Goal: Communication & Community: Answer question/provide support

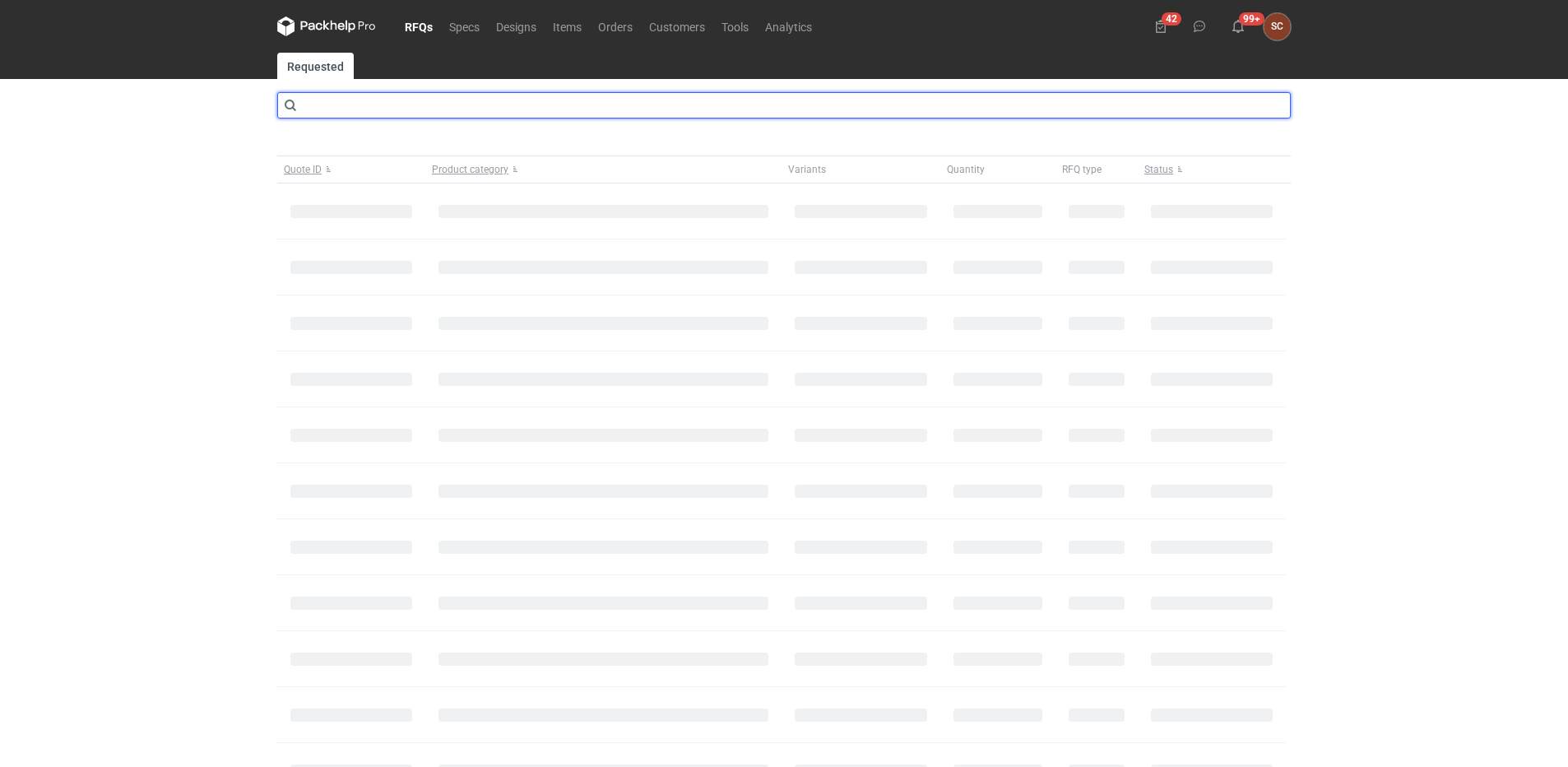
click at [346, 109] on input "text" at bounding box center [784, 105] width 1014 height 27
type input "cbhn"
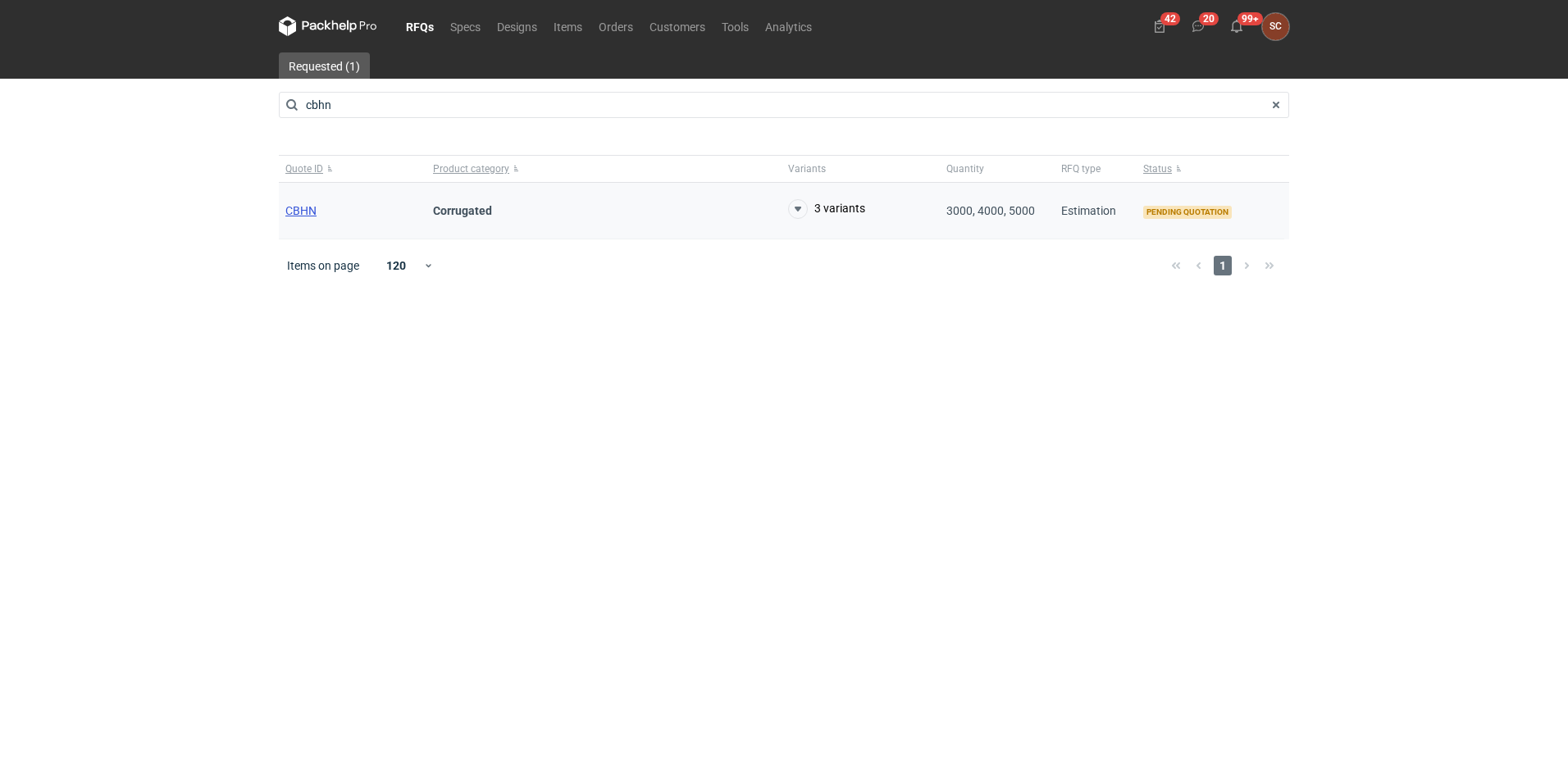
click at [313, 212] on span "CBHN" at bounding box center [301, 211] width 31 height 13
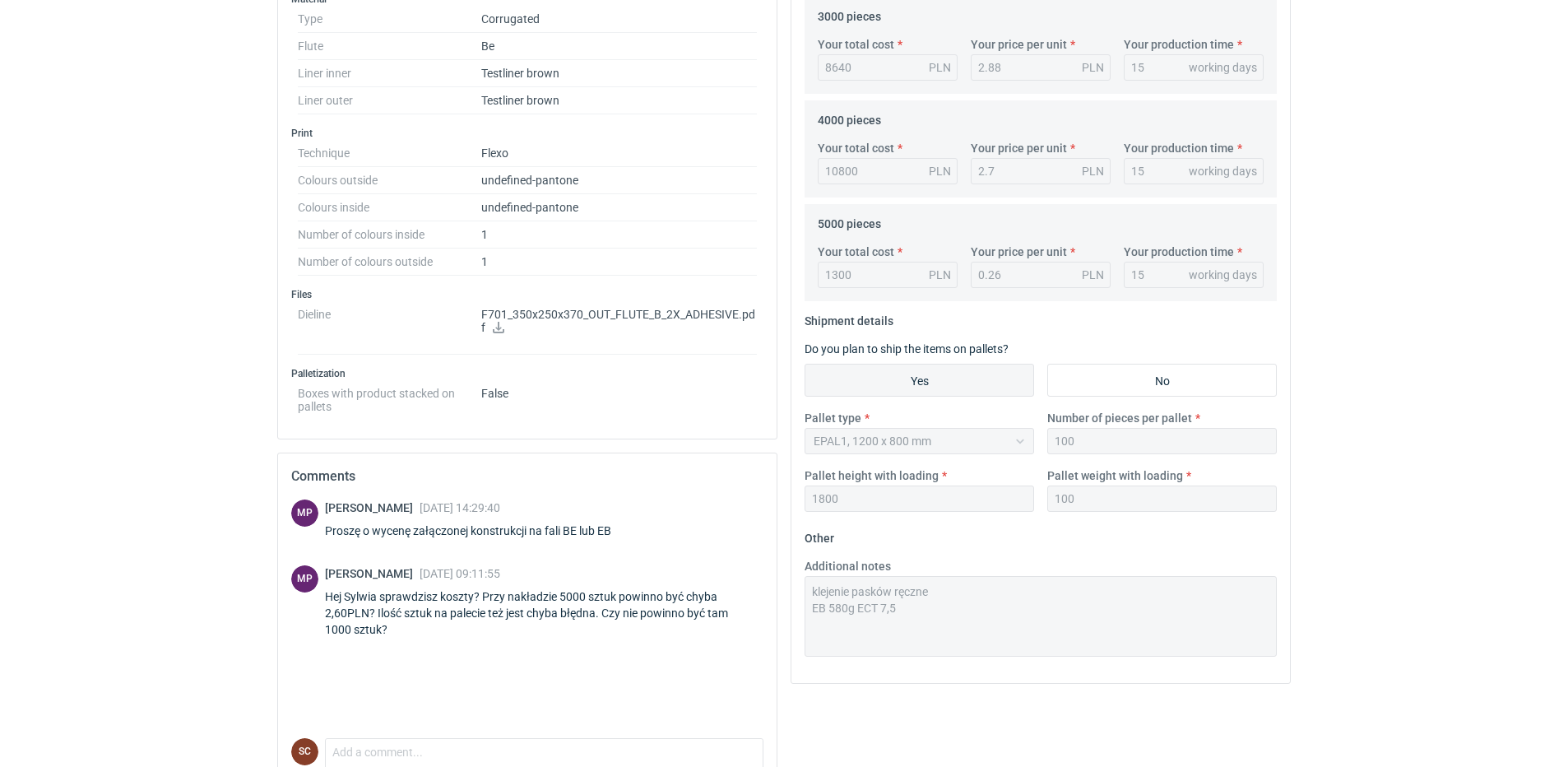
scroll to position [656, 0]
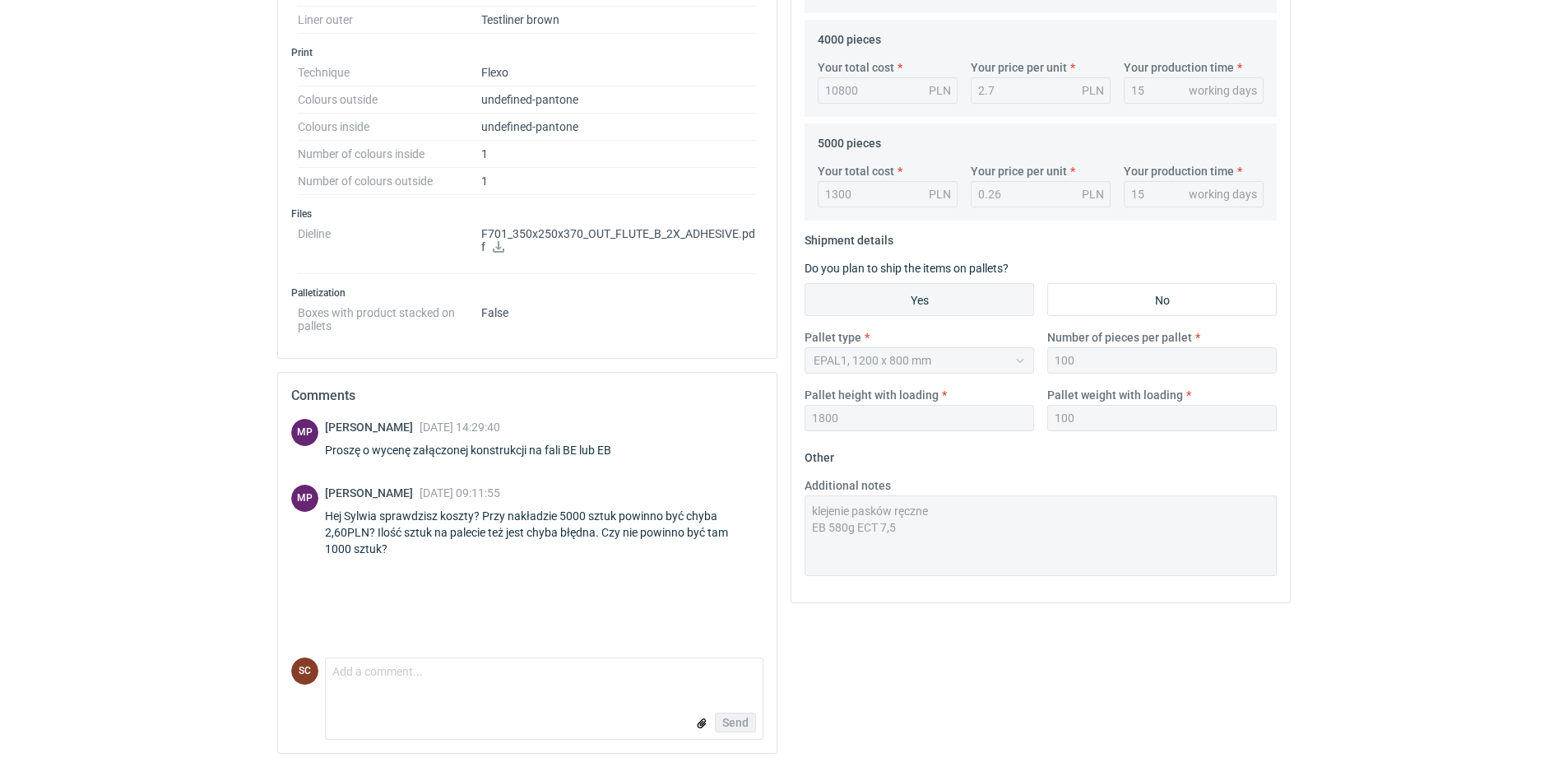
click at [506, 244] on p "F701_350x250x370_OUT_FLUTE_B_2X_ADHESIVE.pdf" at bounding box center [619, 241] width 276 height 28
click at [500, 246] on icon at bounding box center [499, 247] width 12 height 12
click at [487, 664] on textarea "Comment message" at bounding box center [544, 676] width 437 height 35
click at [509, 672] on textarea "Zgadza się, przepraszam klawiatuta musiała" at bounding box center [544, 676] width 437 height 35
click at [588, 673] on textarea "Zgadza się, przepraszam klawiatura musiała" at bounding box center [544, 676] width 437 height 35
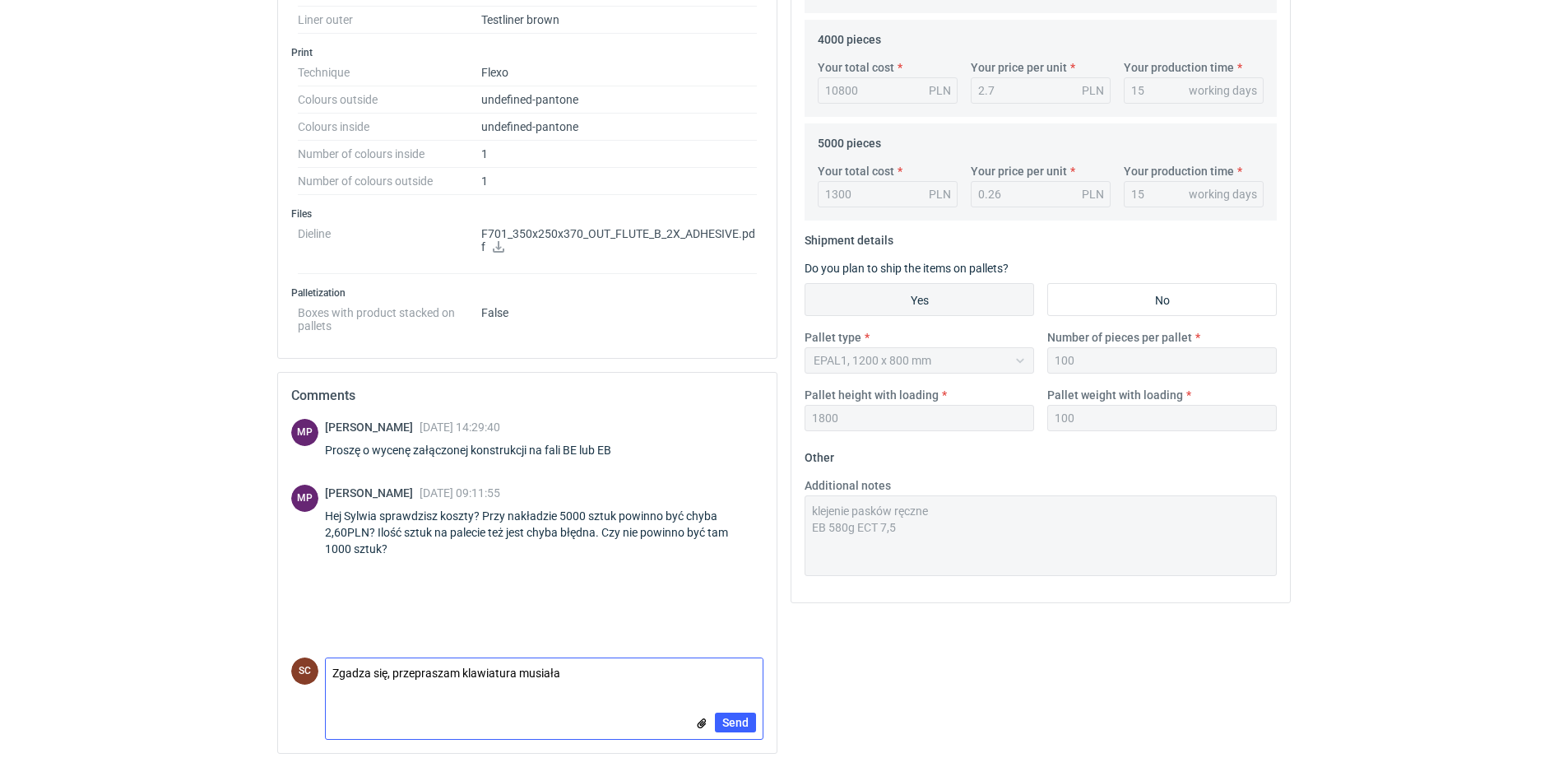
click at [588, 672] on textarea "Zgadza się, przepraszam klawiatura musiała" at bounding box center [544, 676] width 437 height 35
type textarea "Zgadza się, przepraszam klawiatura musiała nawalić"
click at [736, 724] on span "Send" at bounding box center [736, 723] width 27 height 12
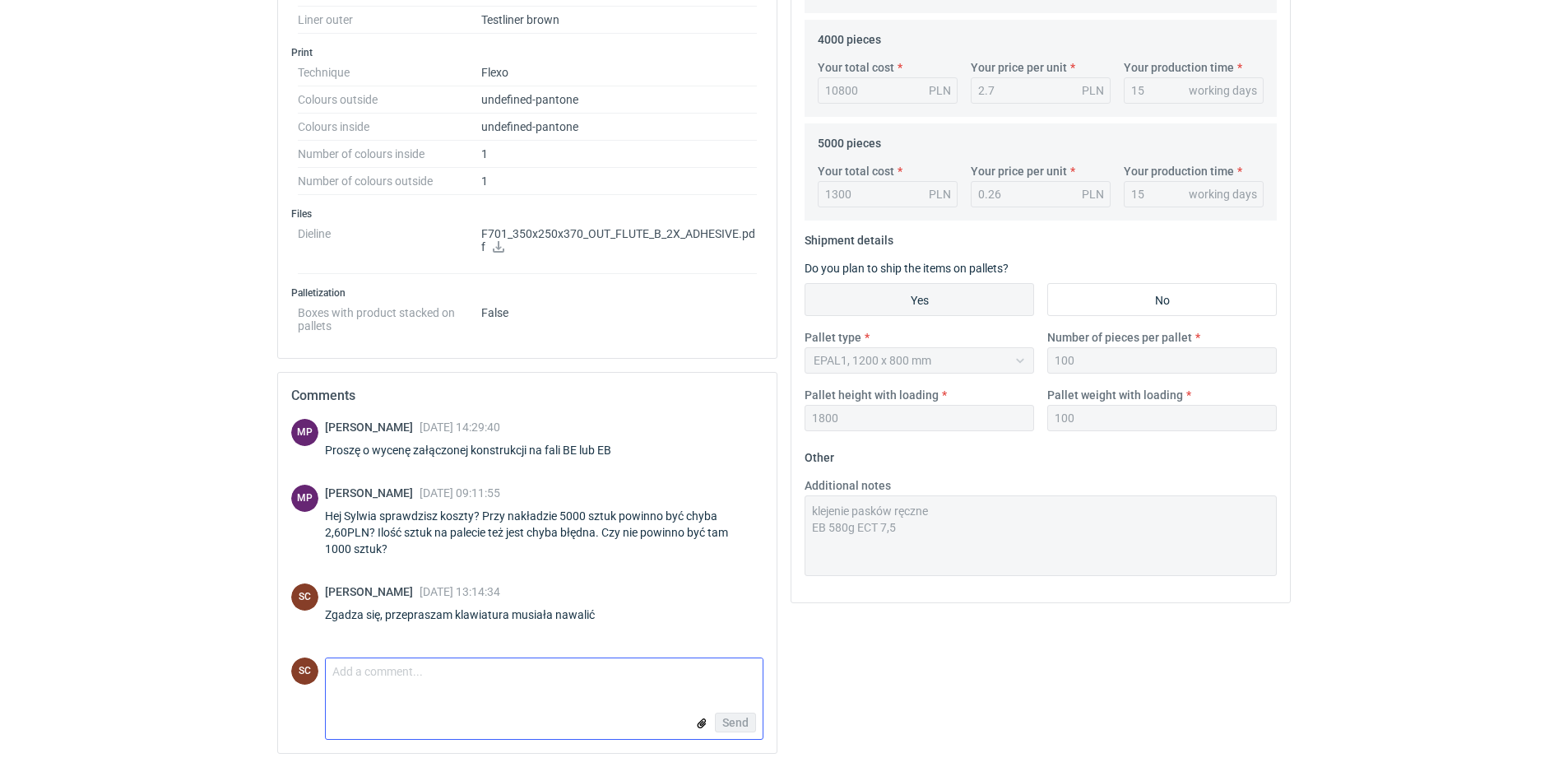
click at [535, 676] on textarea "Comment message" at bounding box center [544, 676] width 437 height 35
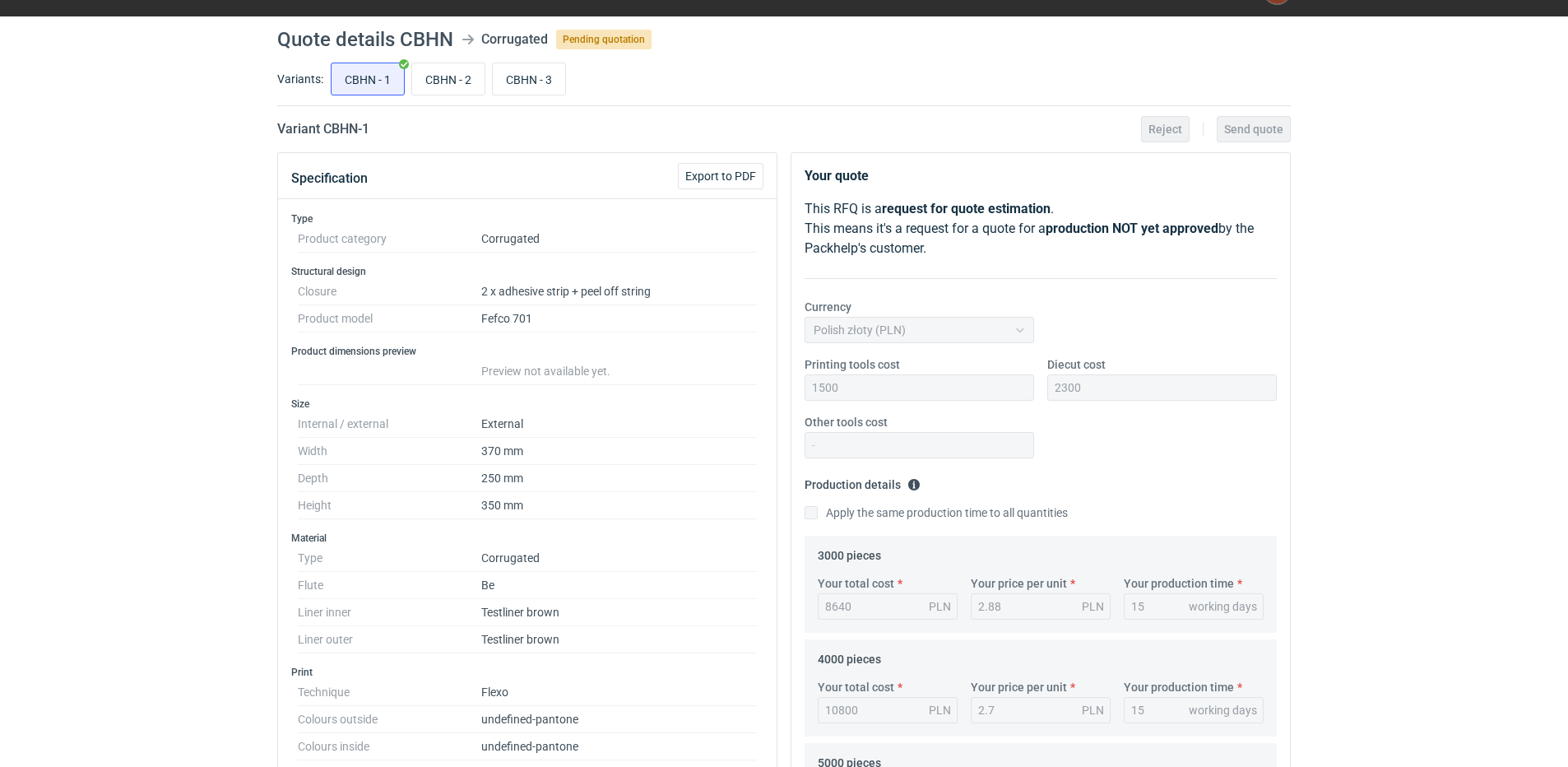
scroll to position [0, 0]
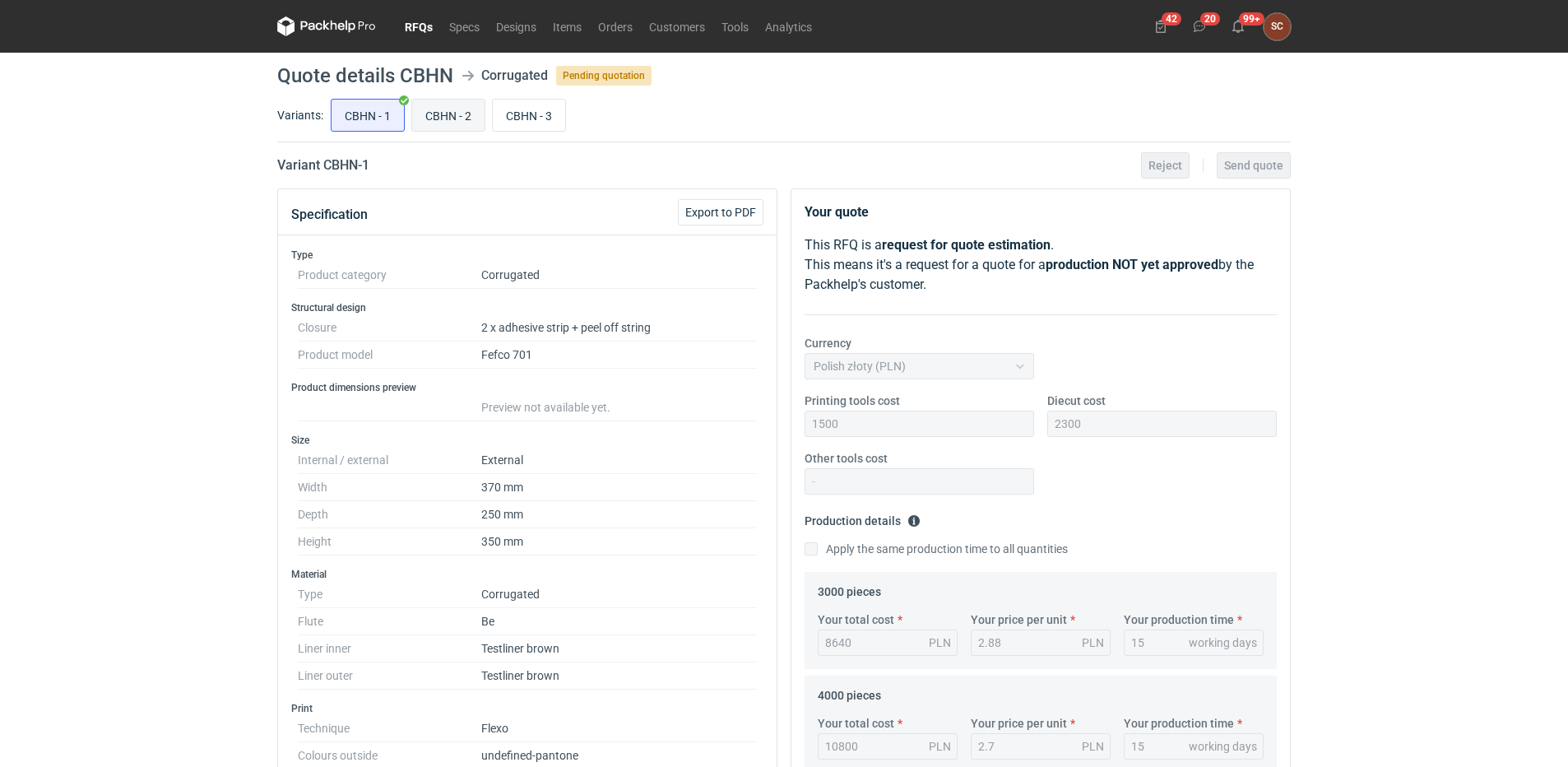
click at [456, 113] on input "CBHN - 2" at bounding box center [448, 115] width 72 height 32
radio input "true"
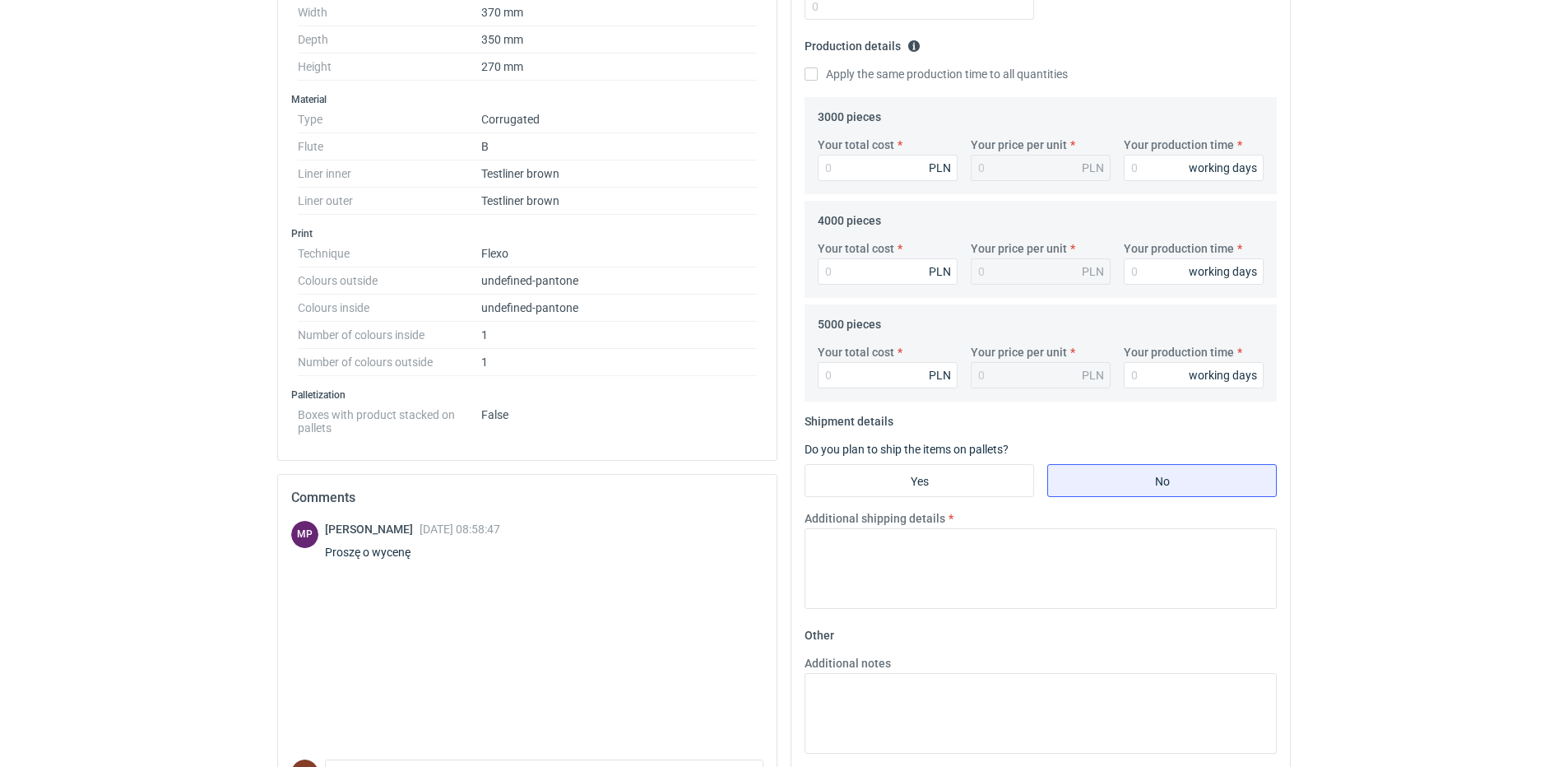
scroll to position [494, 0]
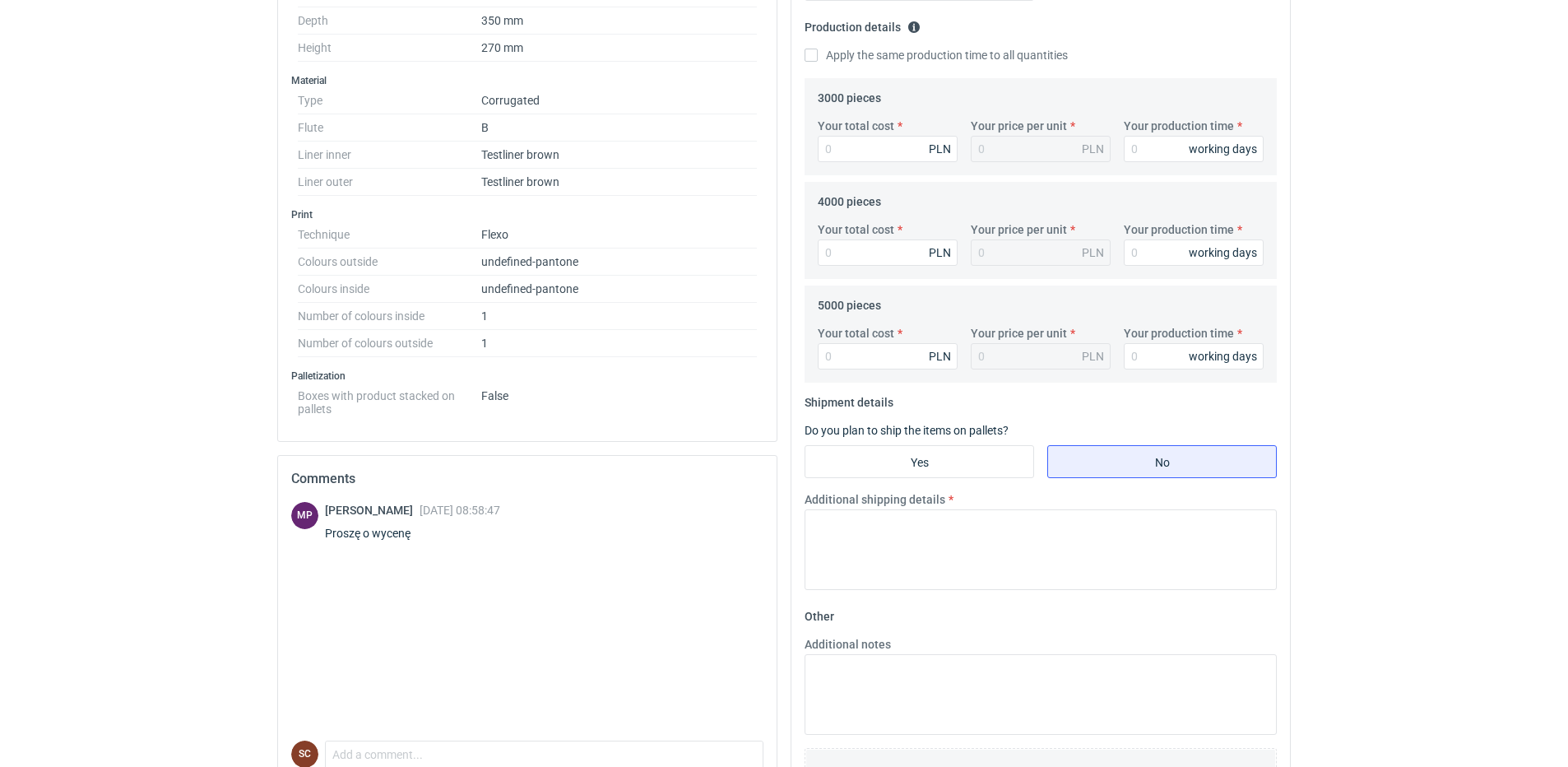
drag, startPoint x: 1419, startPoint y: 351, endPoint x: 1440, endPoint y: 342, distance: 22.8
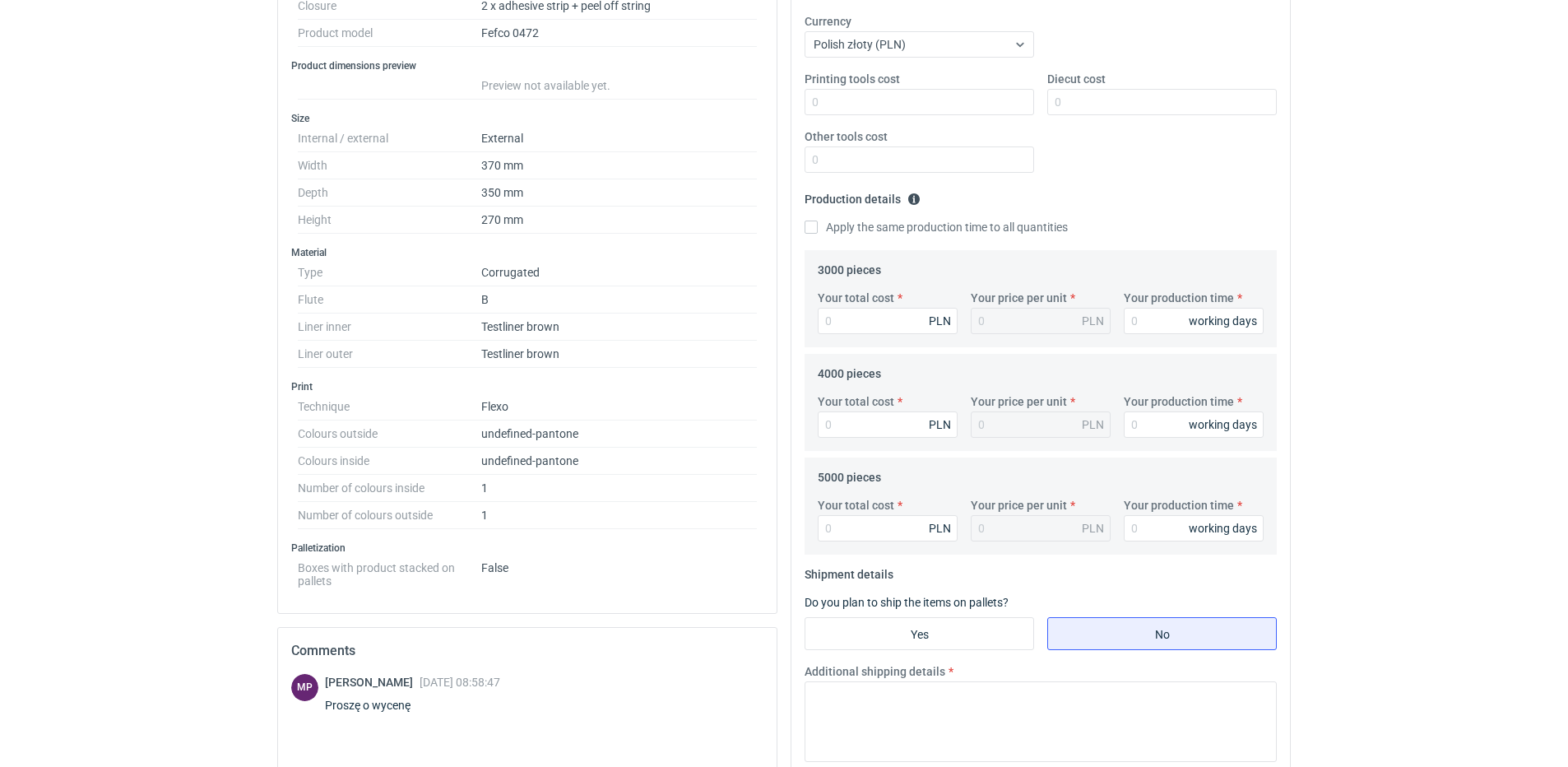
scroll to position [82, 0]
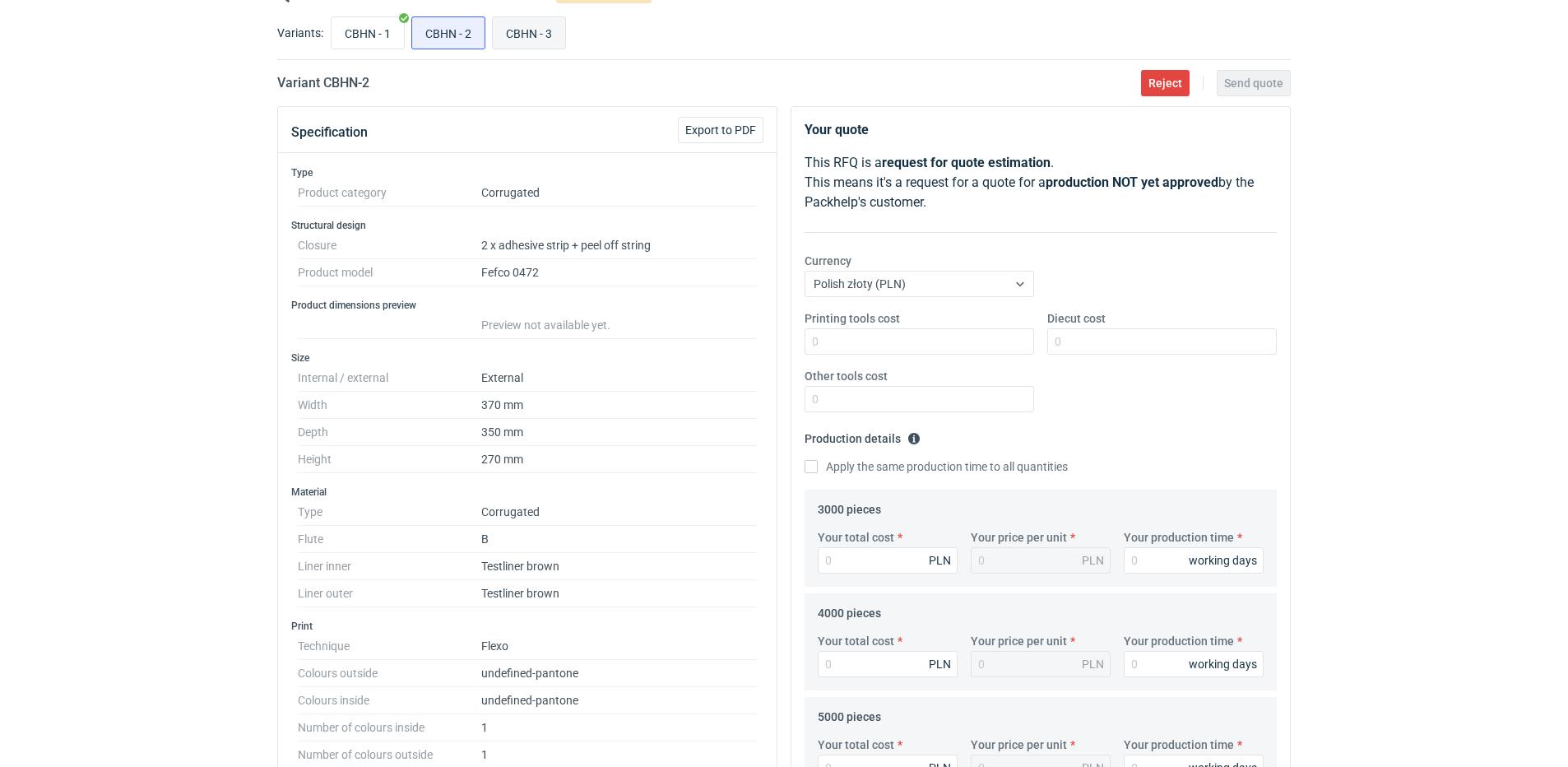
click at [531, 24] on input "CBHN - 3" at bounding box center [529, 33] width 72 height 32
radio input "true"
click at [373, 34] on input "CBHN - 1" at bounding box center [367, 33] width 72 height 32
radio input "true"
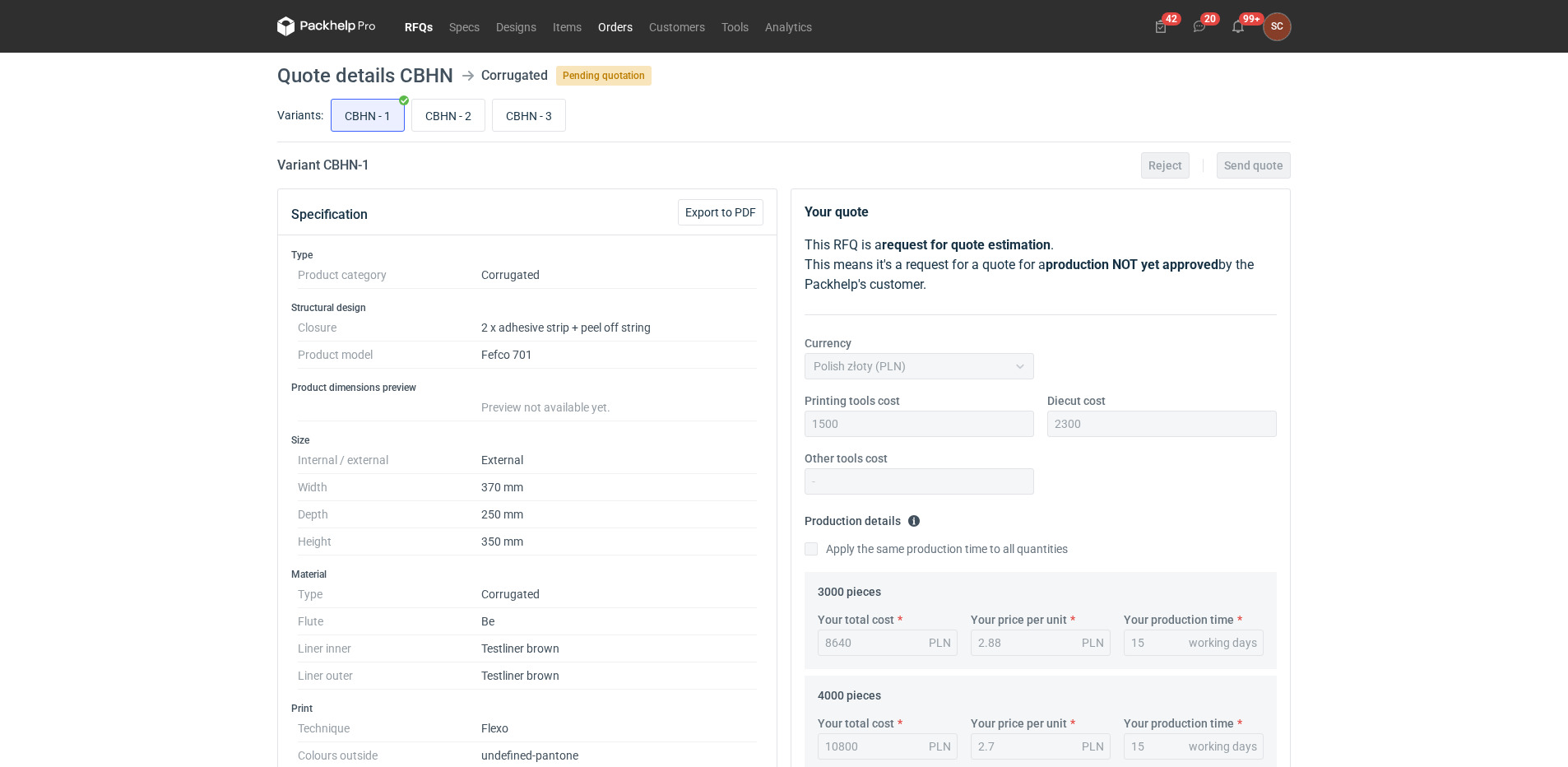
click at [617, 23] on link "Orders" at bounding box center [616, 27] width 51 height 20
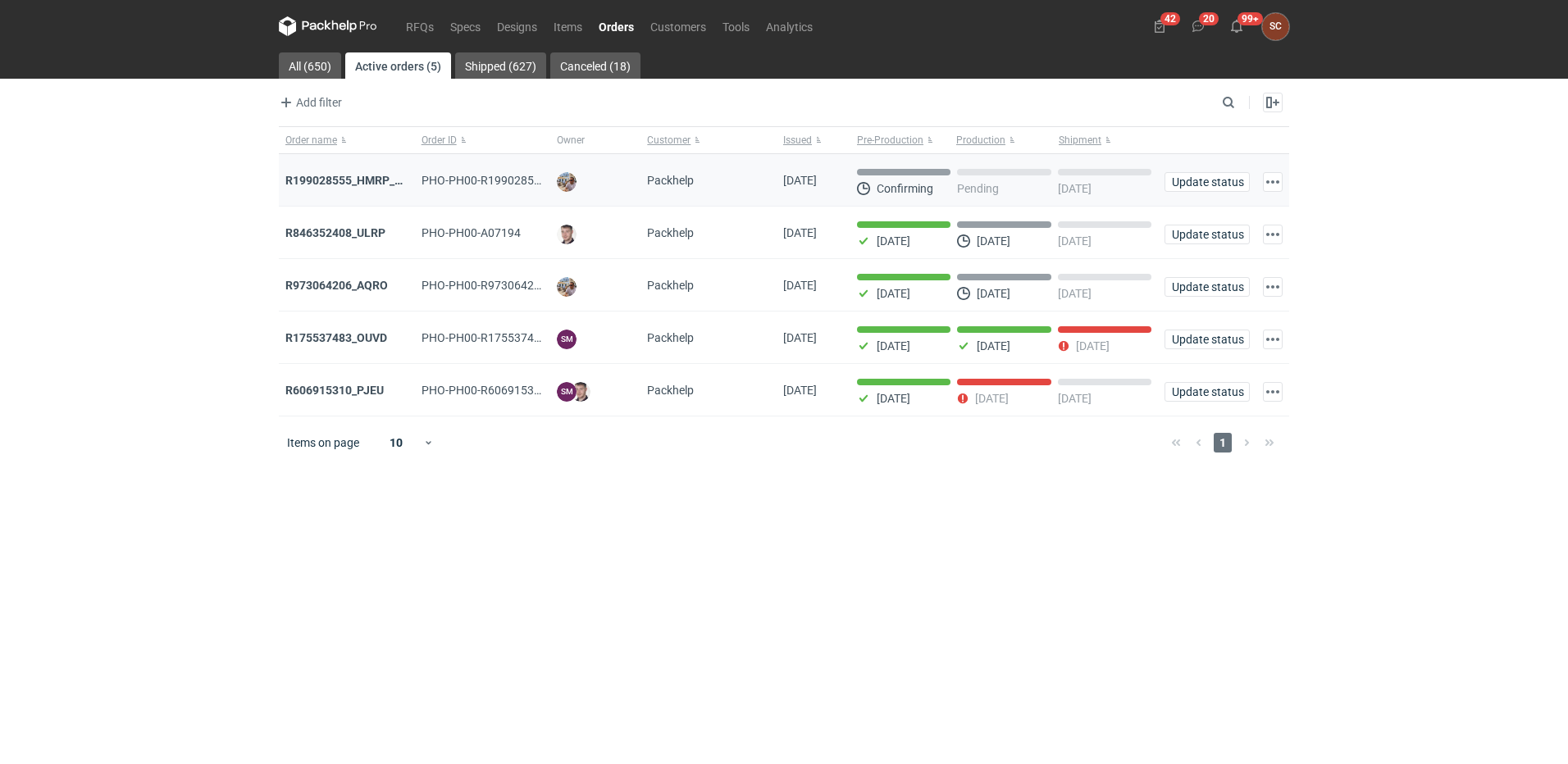
click at [359, 170] on div "R199028555_HMRP_BKJH_VHKJ_ZOBC" at bounding box center [346, 181] width 136 height 53
click at [359, 174] on strong "R199028555_HMRP_BKJH_VHKJ_ZOBC" at bounding box center [389, 180] width 208 height 13
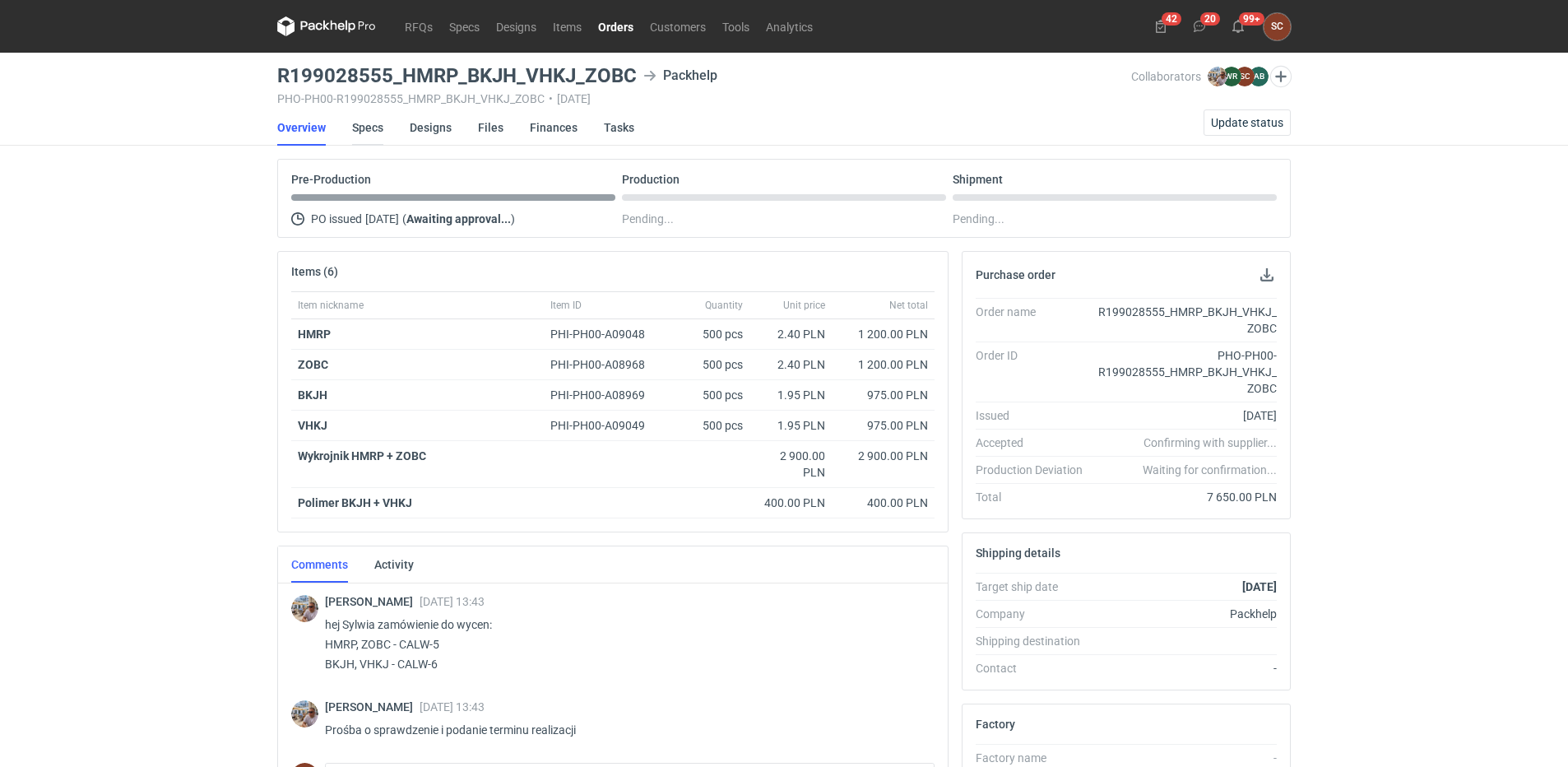
click at [373, 127] on link "Specs" at bounding box center [368, 128] width 31 height 36
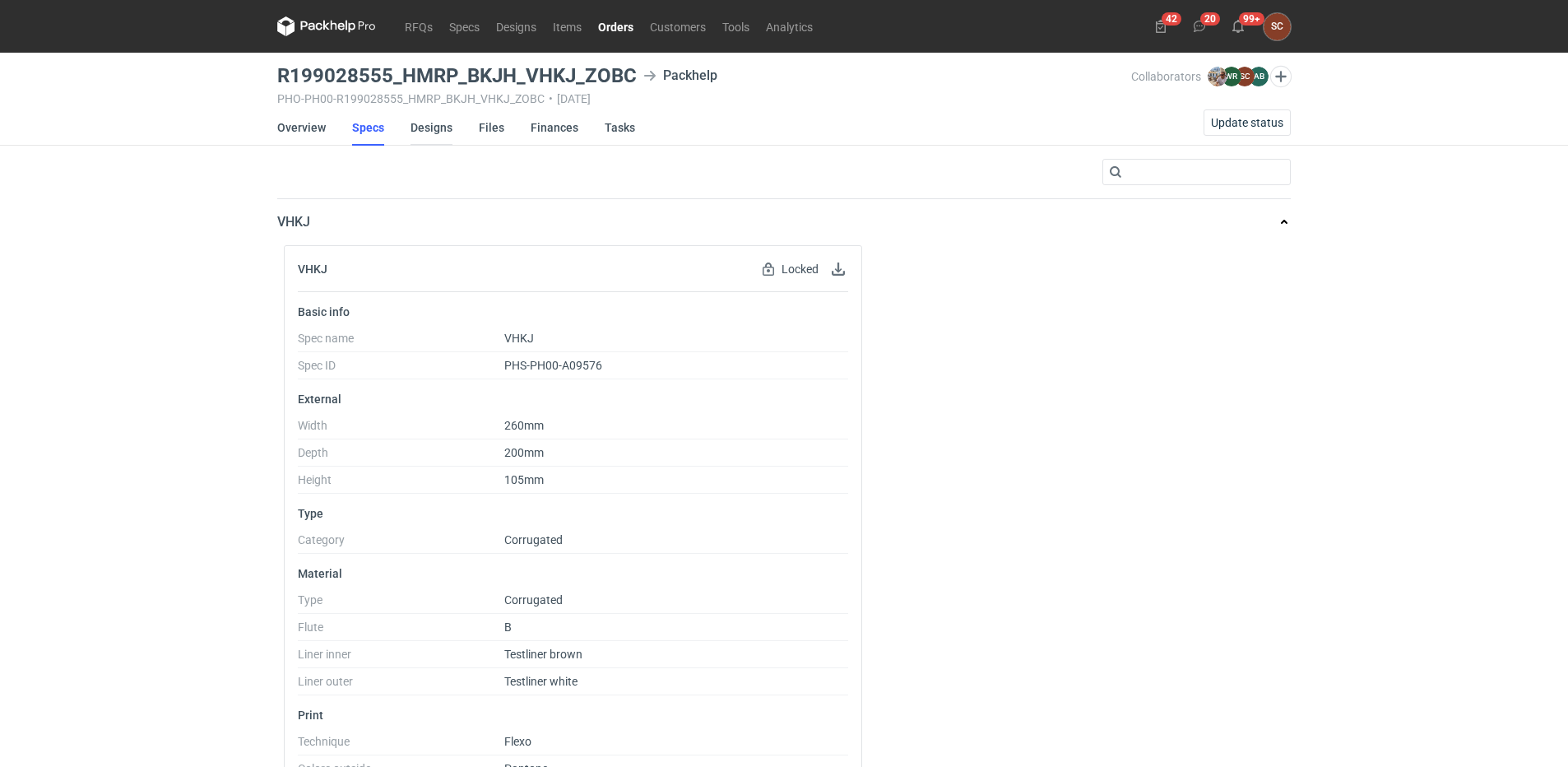
click at [432, 129] on link "Designs" at bounding box center [431, 128] width 42 height 36
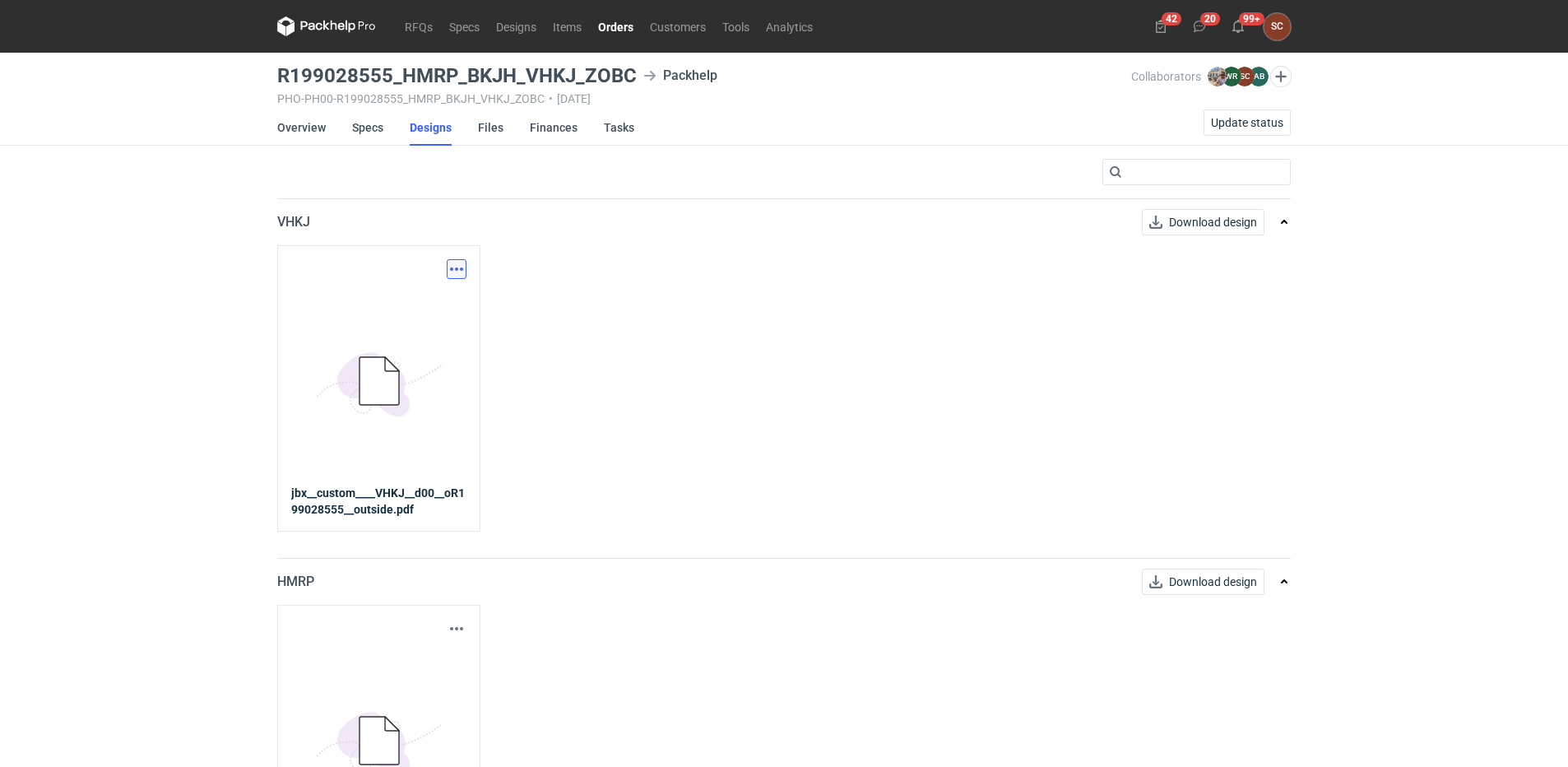
click at [453, 270] on button "button" at bounding box center [457, 269] width 20 height 20
click at [420, 301] on link "Download design part" at bounding box center [384, 305] width 152 height 27
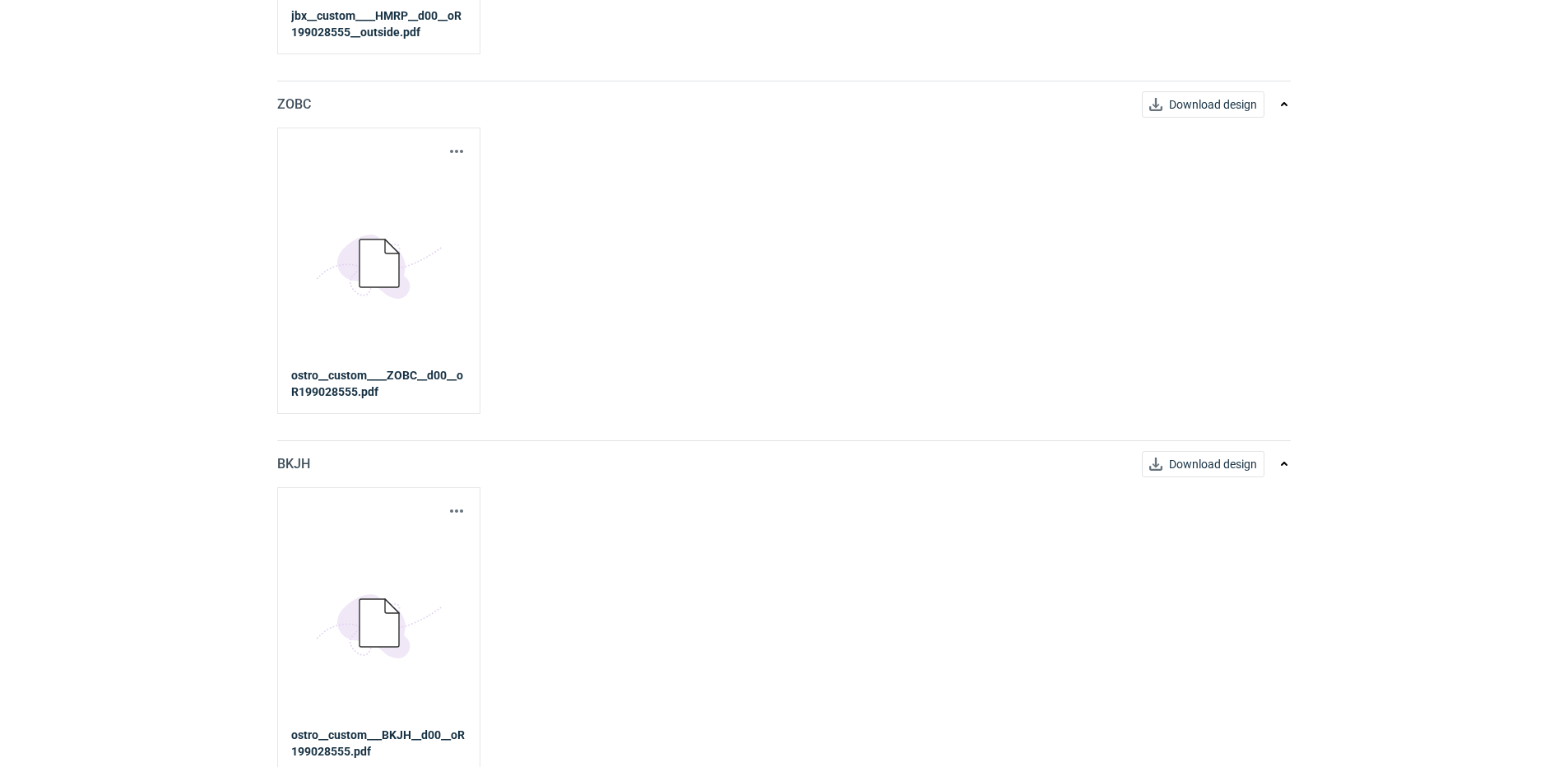
scroll to position [843, 0]
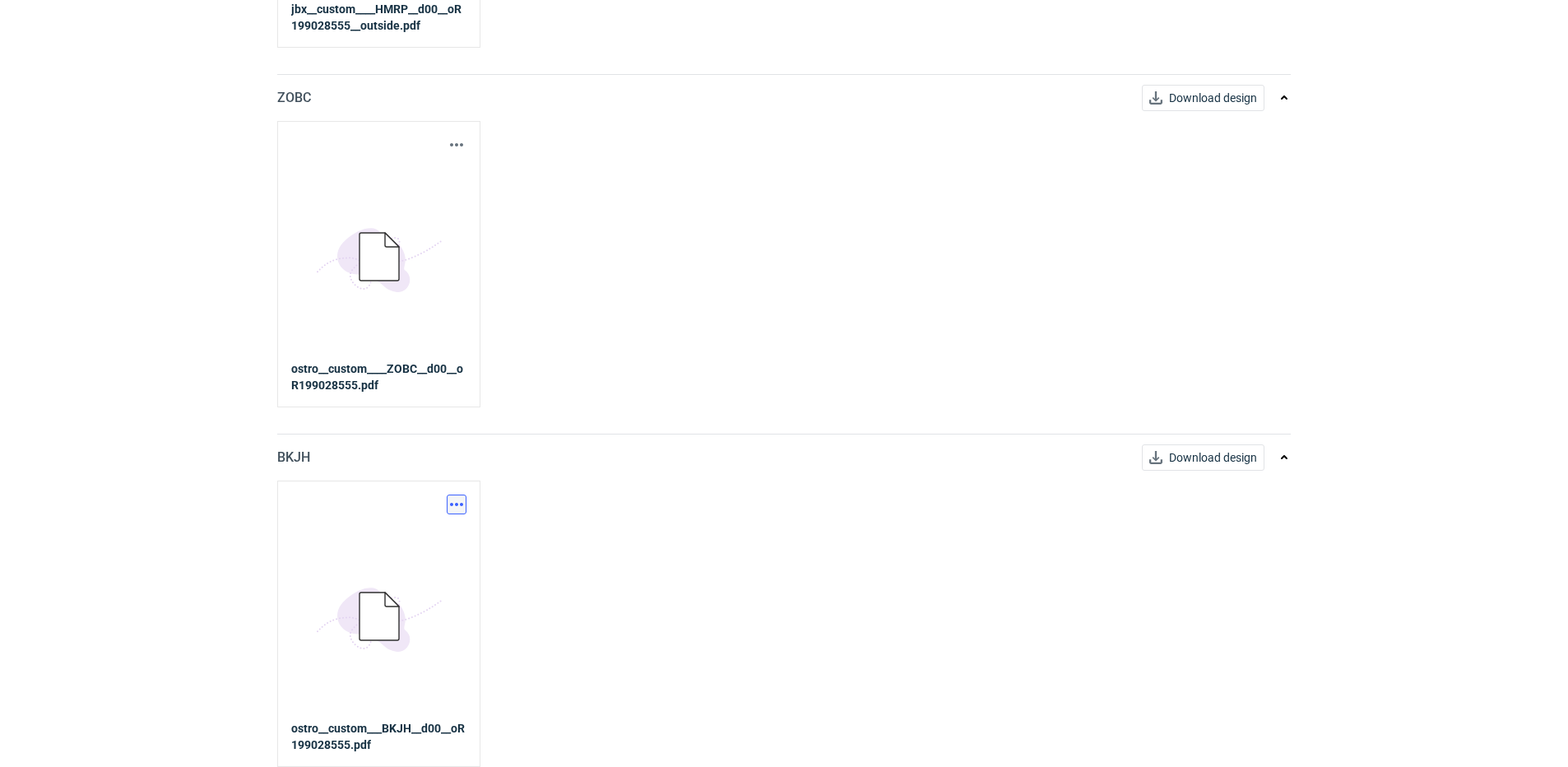
click at [455, 507] on button "button" at bounding box center [457, 505] width 20 height 20
click at [399, 534] on link "Download design part" at bounding box center [384, 541] width 152 height 27
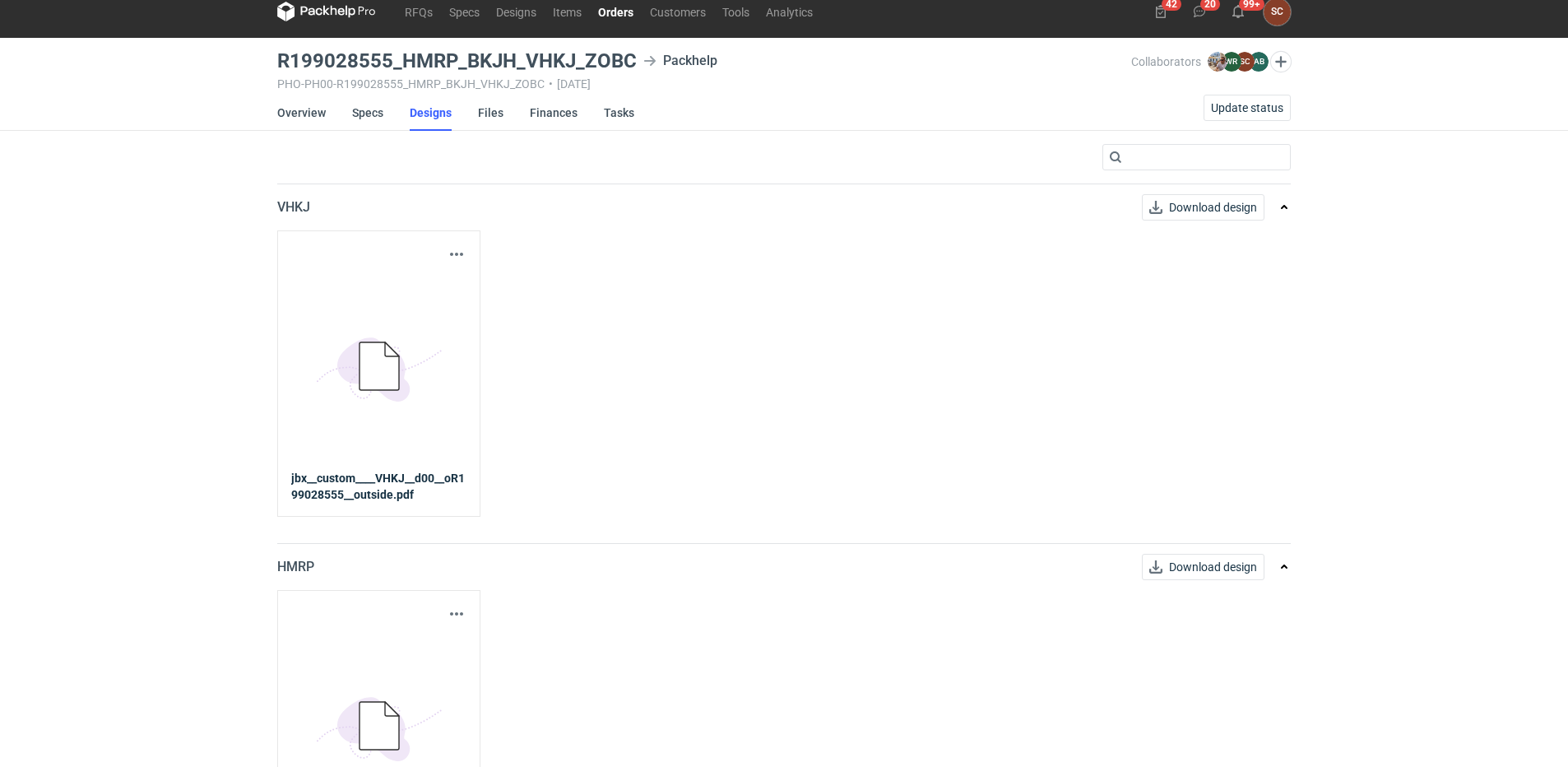
scroll to position [0, 0]
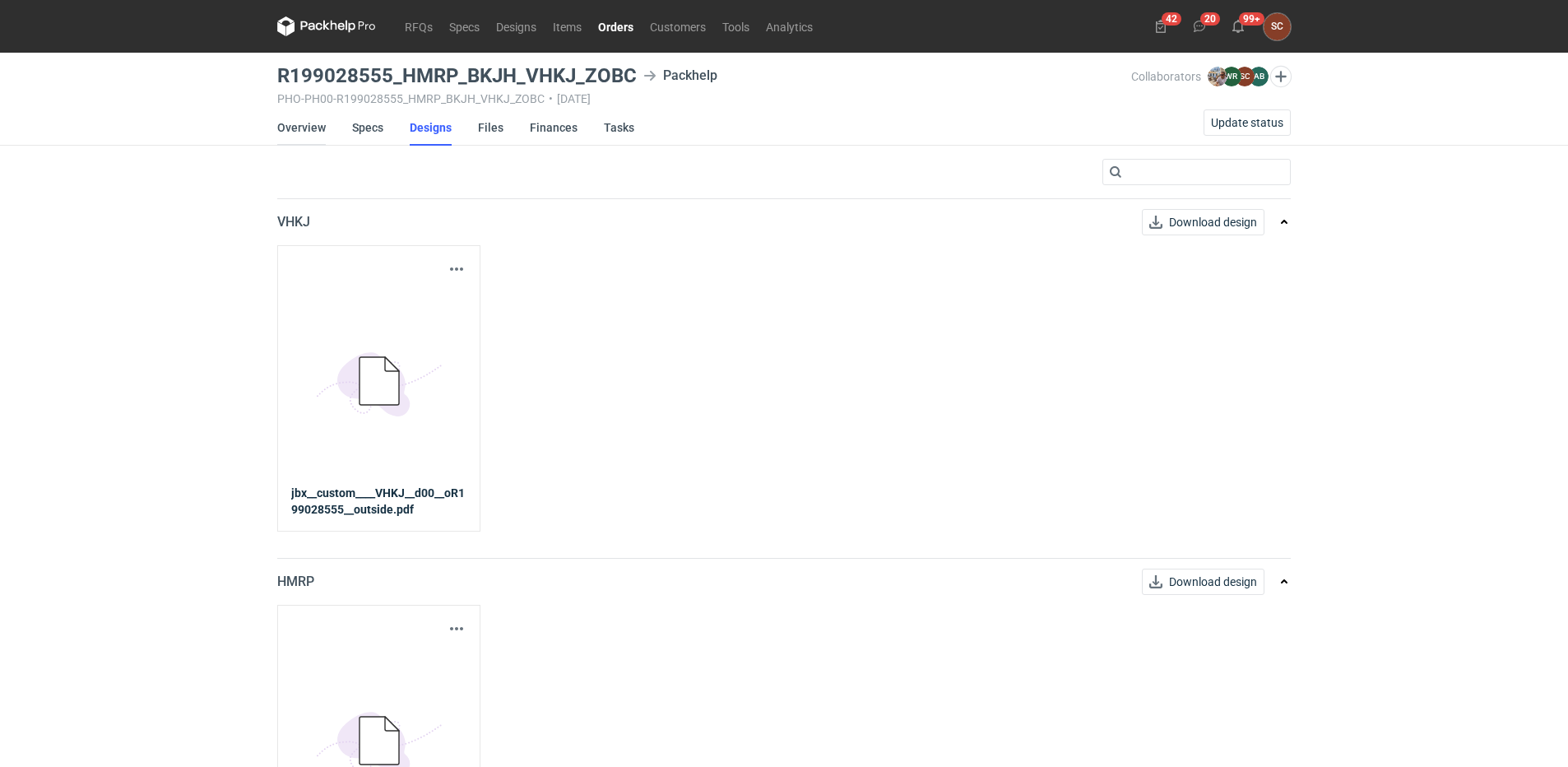
click at [309, 125] on link "Overview" at bounding box center [302, 128] width 49 height 36
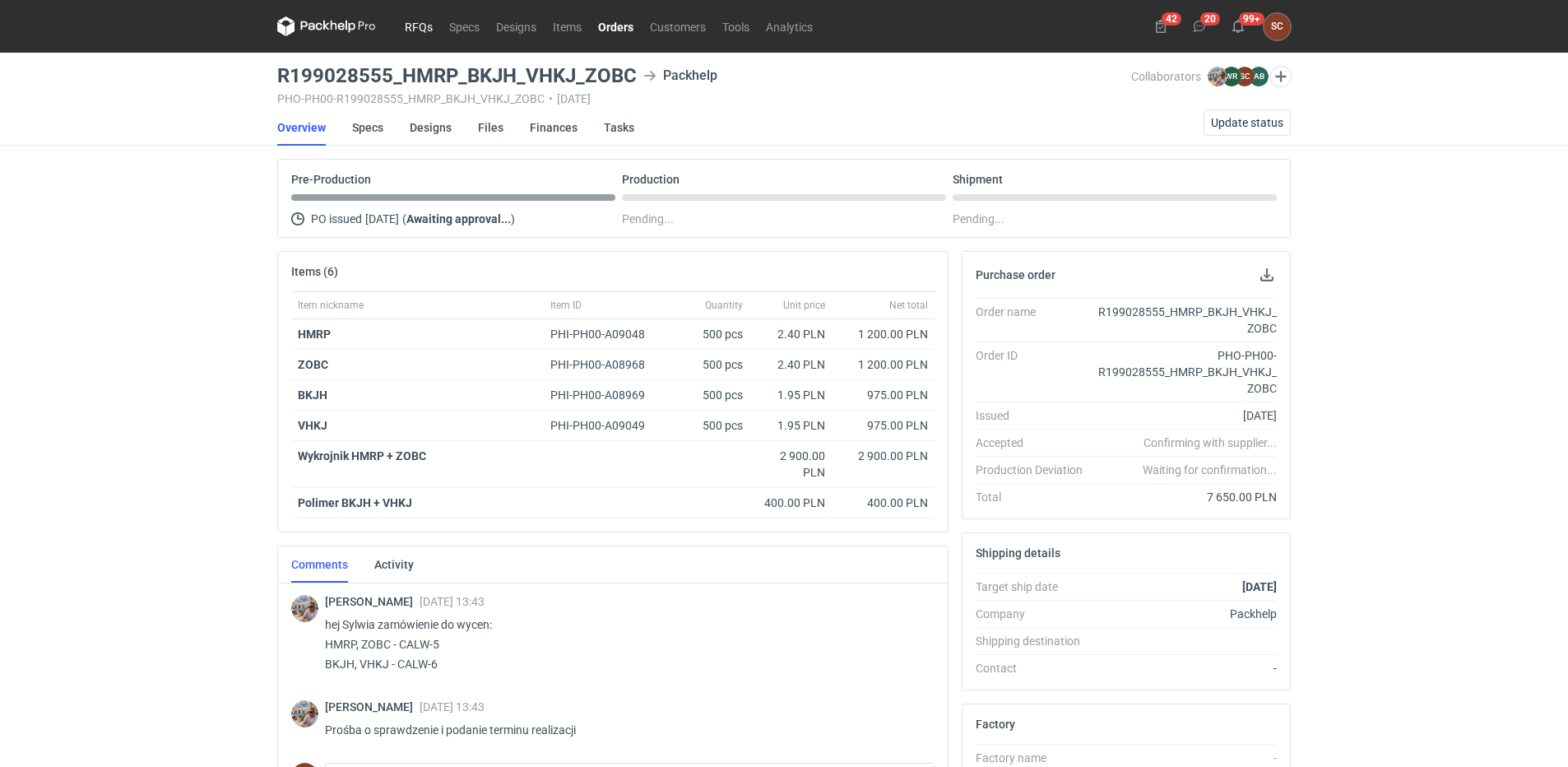
click at [414, 30] on link "RFQs" at bounding box center [419, 27] width 45 height 20
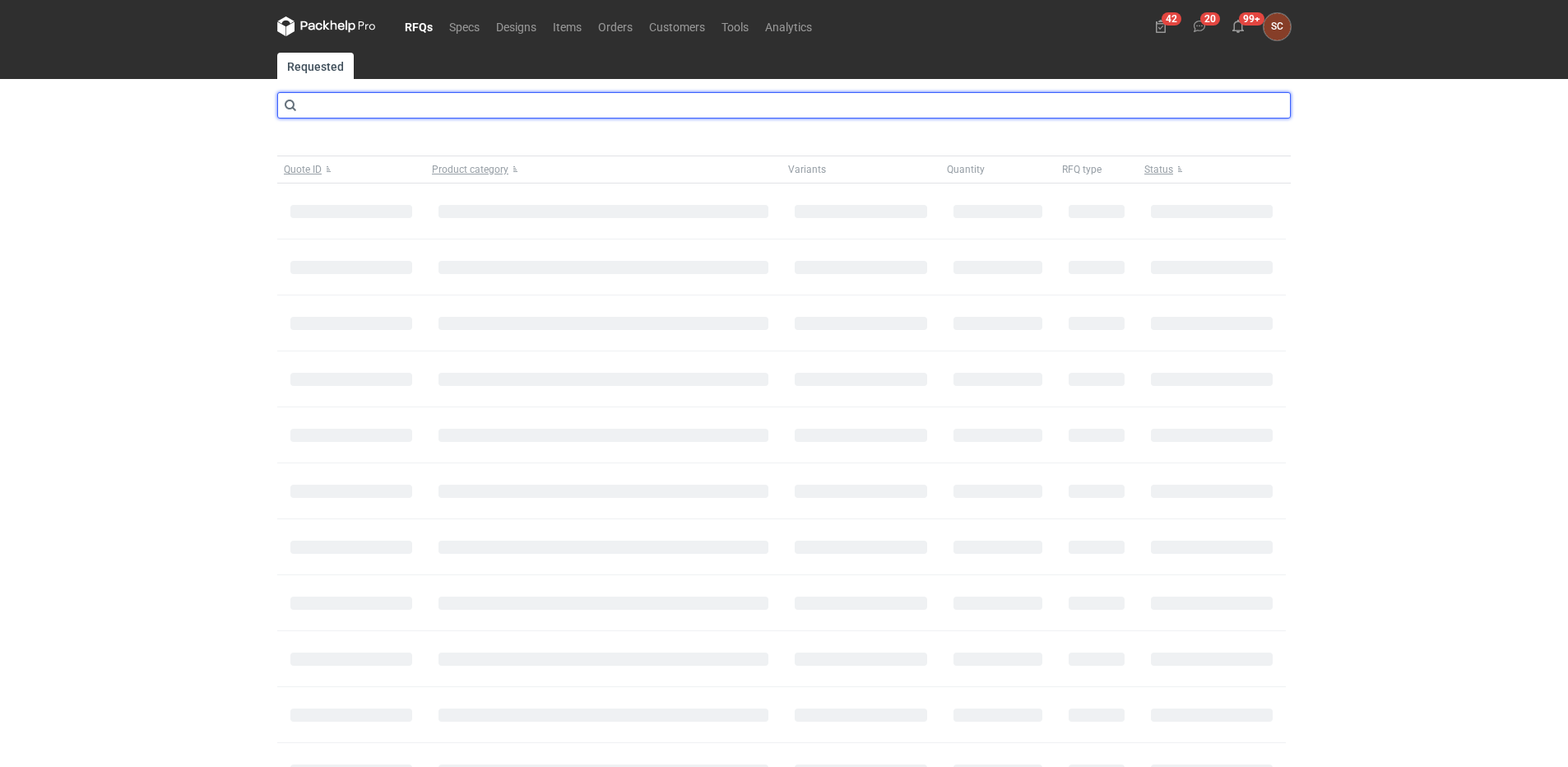
click at [402, 108] on input "text" at bounding box center [784, 105] width 1014 height 27
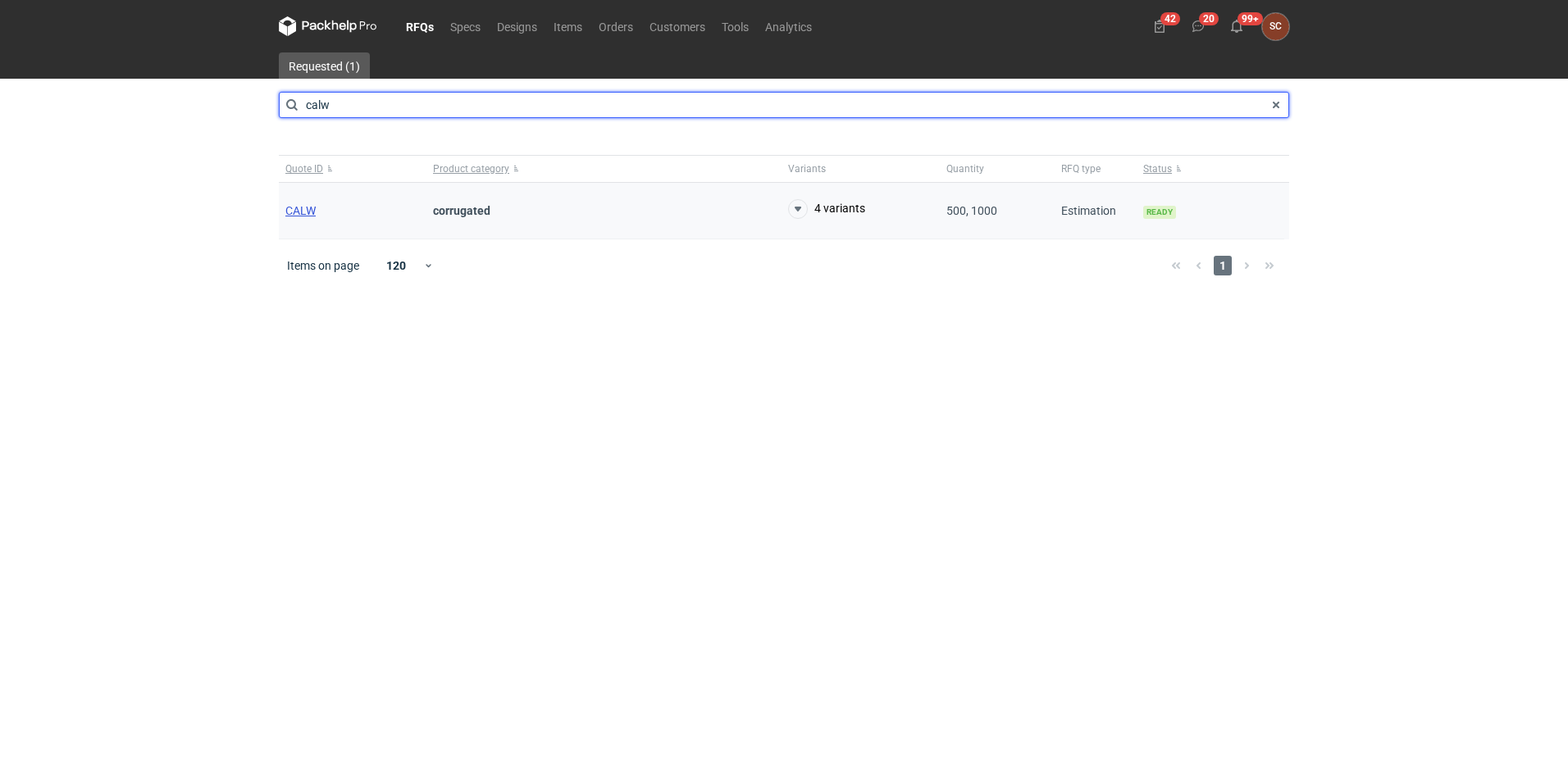
type input "calw"
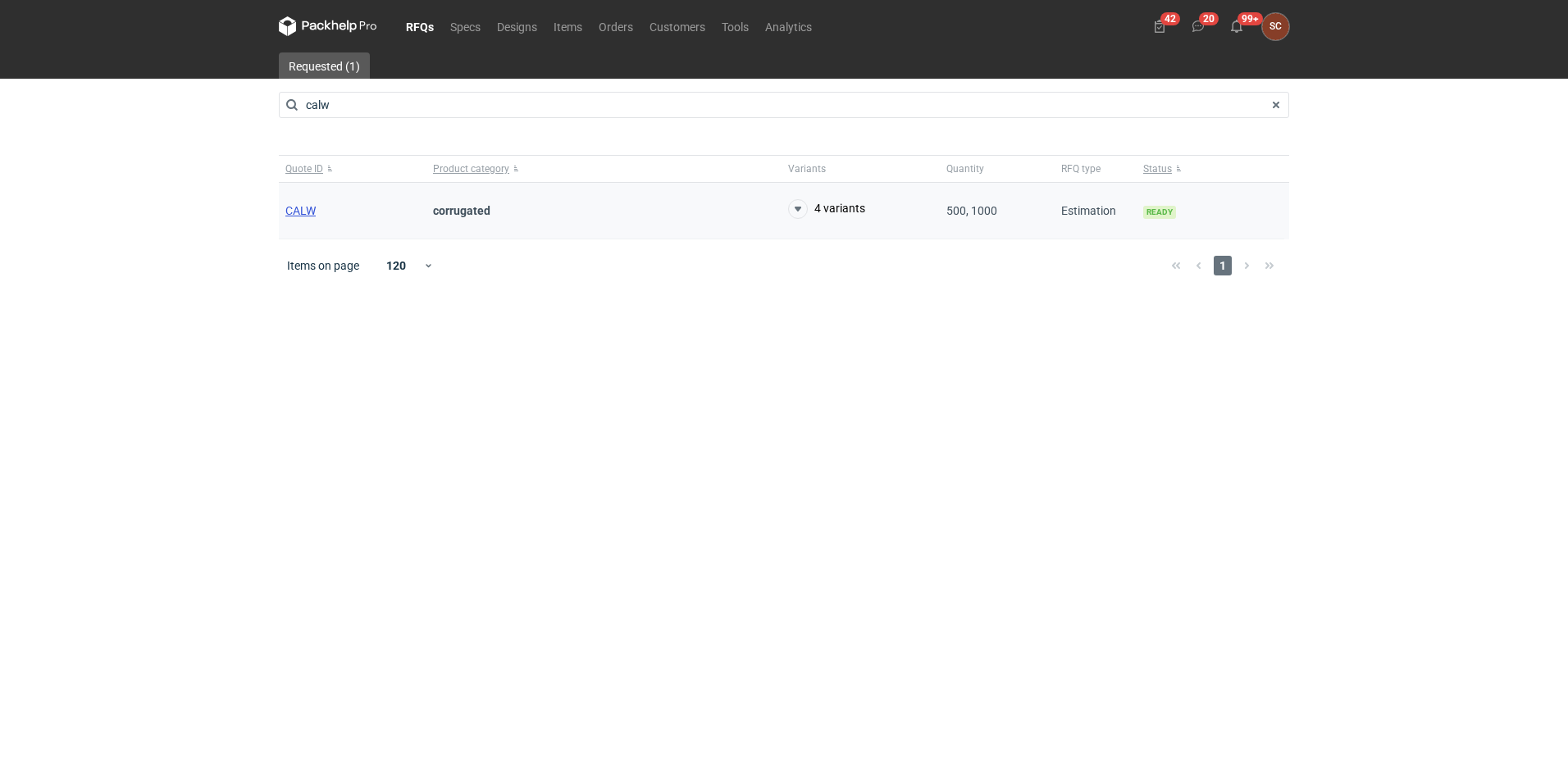
click at [304, 206] on span "CALW" at bounding box center [300, 211] width 31 height 13
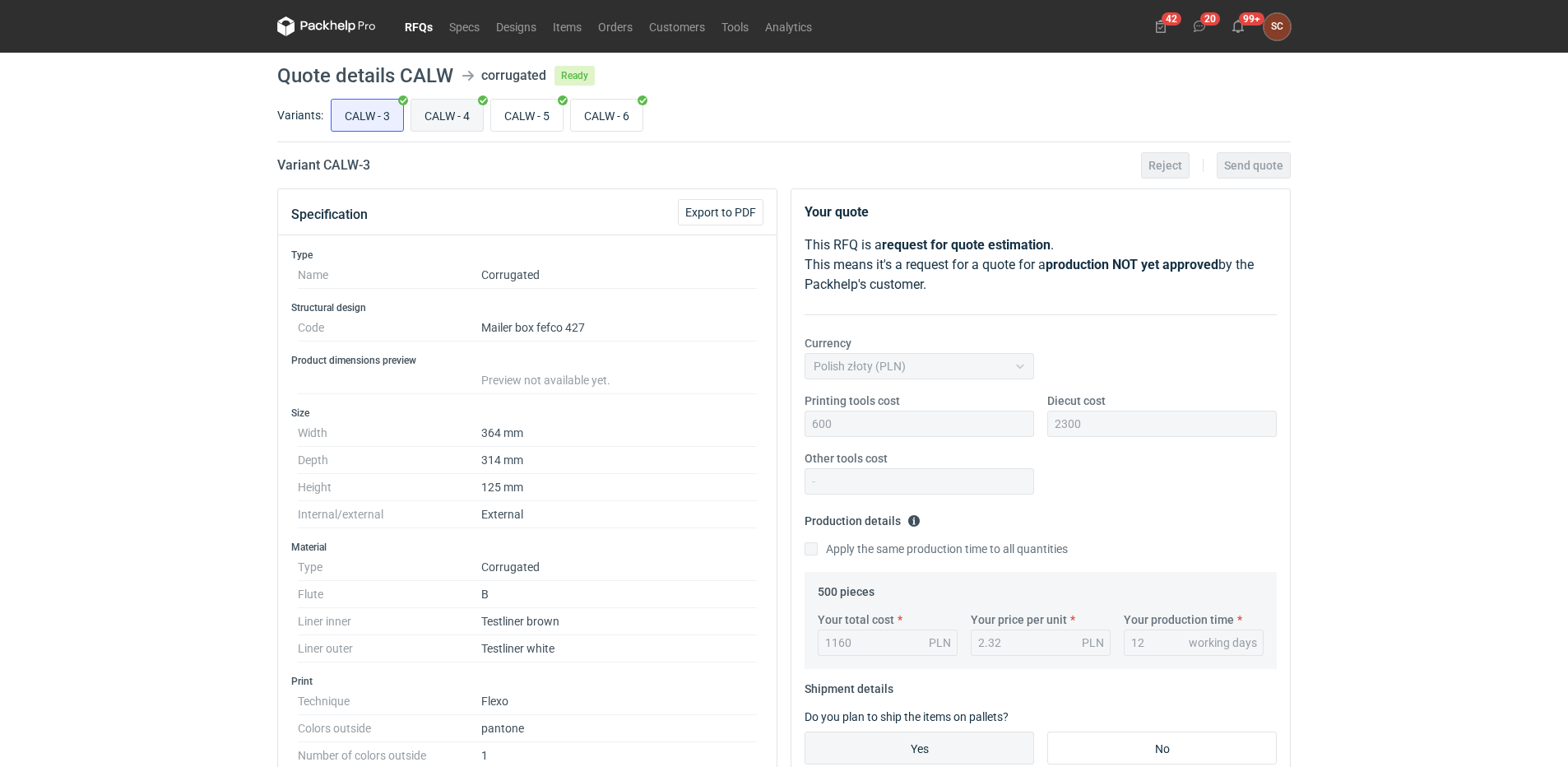
click at [431, 111] on input "CALW - 4" at bounding box center [447, 115] width 71 height 32
radio input "true"
click at [532, 106] on input "CALW - 5" at bounding box center [527, 115] width 71 height 32
radio input "true"
drag, startPoint x: 612, startPoint y: 123, endPoint x: 617, endPoint y: 134, distance: 12.1
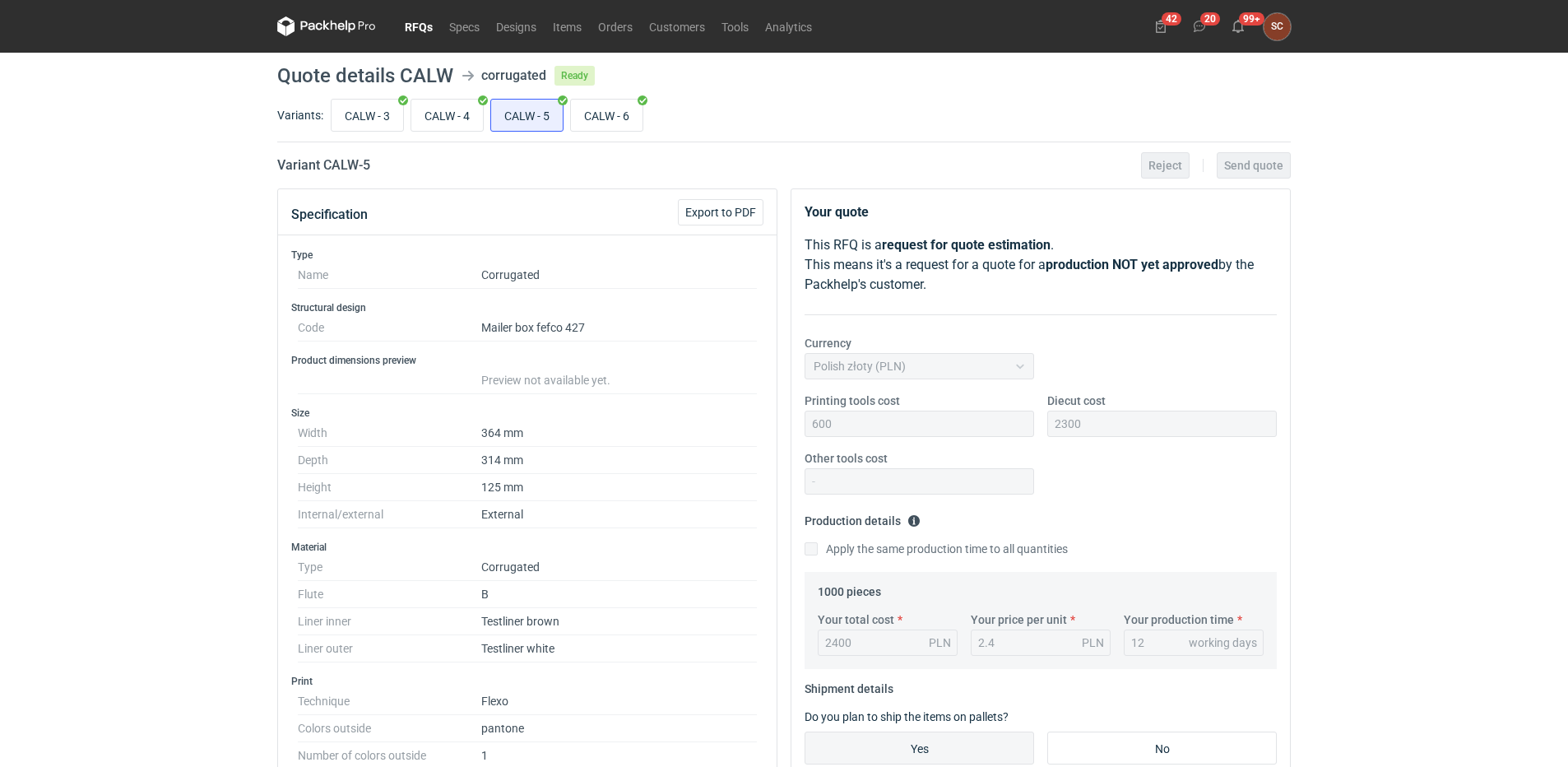
click at [612, 122] on input "CALW - 6" at bounding box center [607, 115] width 71 height 32
radio input "true"
click at [515, 114] on input "CALW - 5" at bounding box center [527, 115] width 71 height 32
radio input "true"
click at [419, 26] on link "RFQs" at bounding box center [419, 27] width 45 height 20
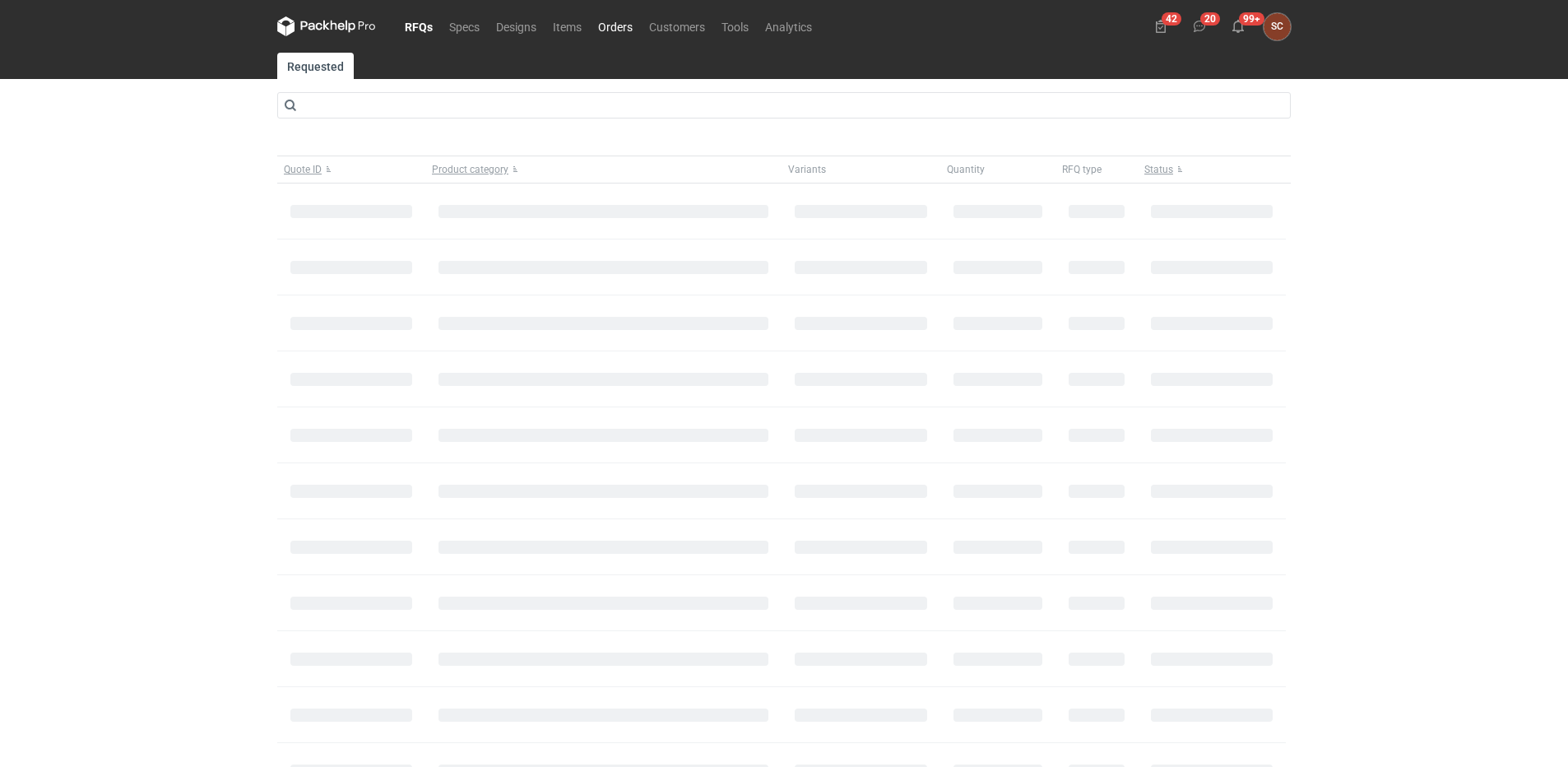
click at [615, 22] on link "Orders" at bounding box center [616, 27] width 51 height 20
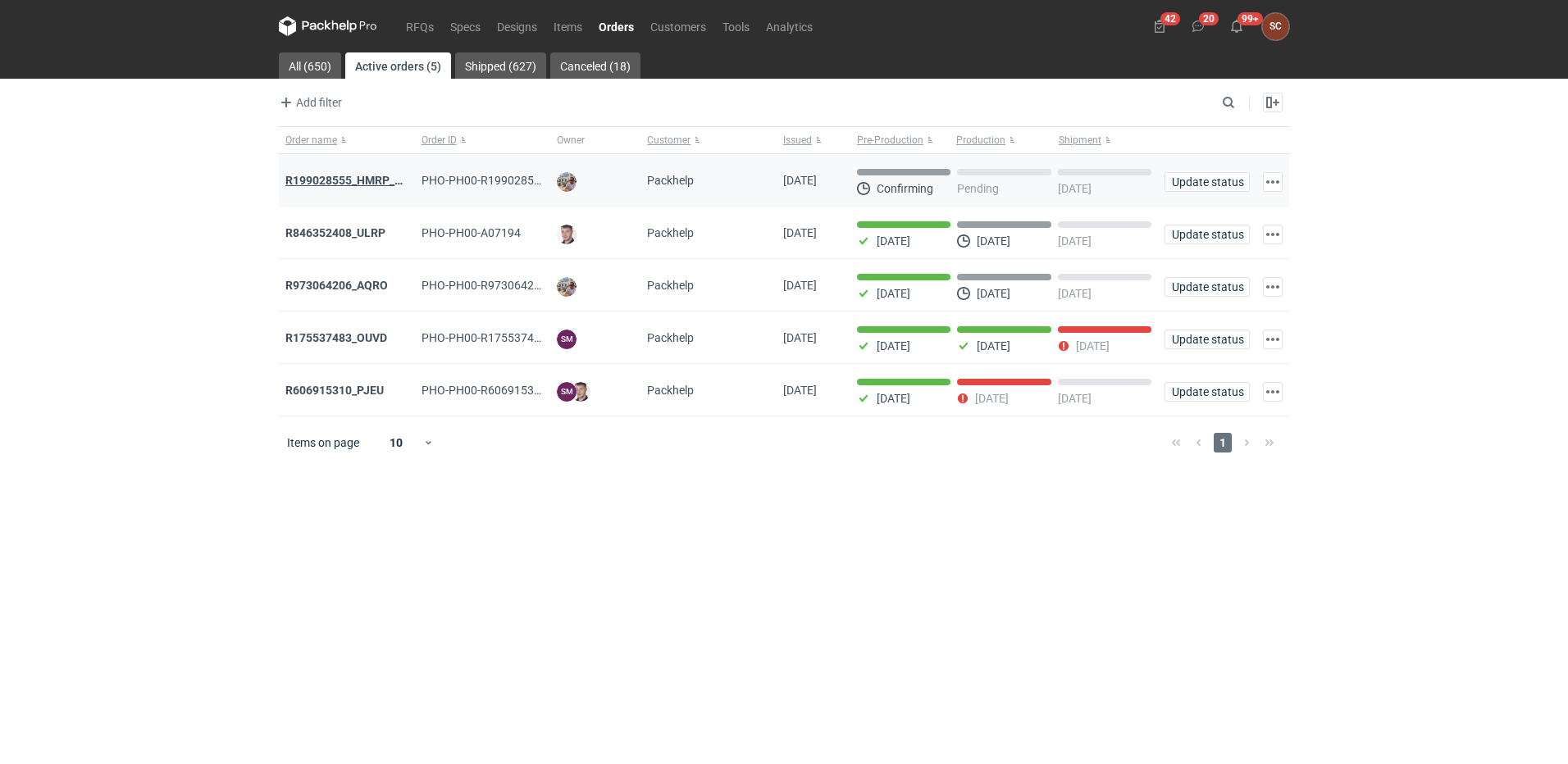
click at [355, 175] on strong "R199028555_HMRP_BKJH_VHKJ_ZOBC" at bounding box center [389, 180] width 208 height 13
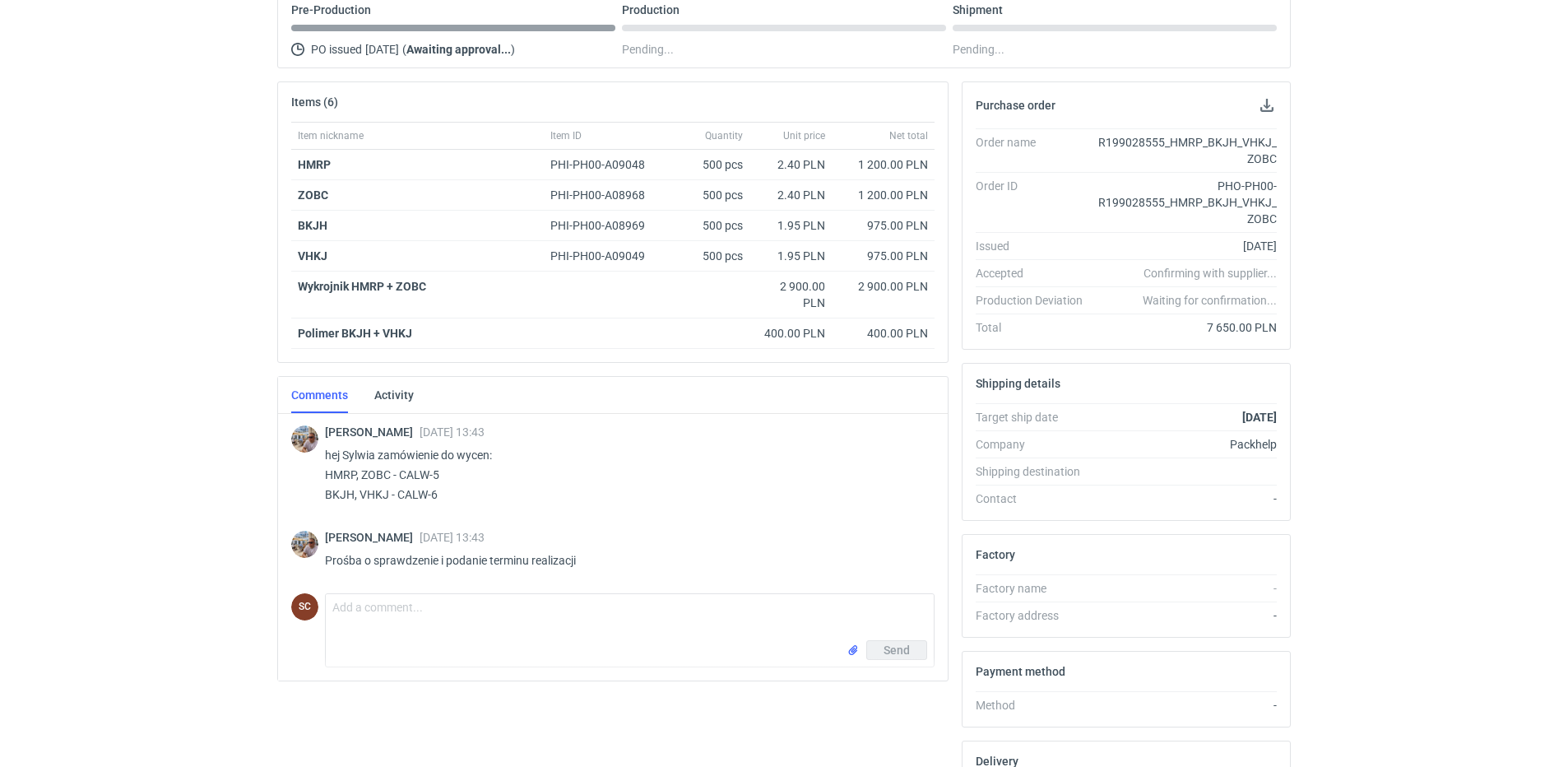
scroll to position [340, 0]
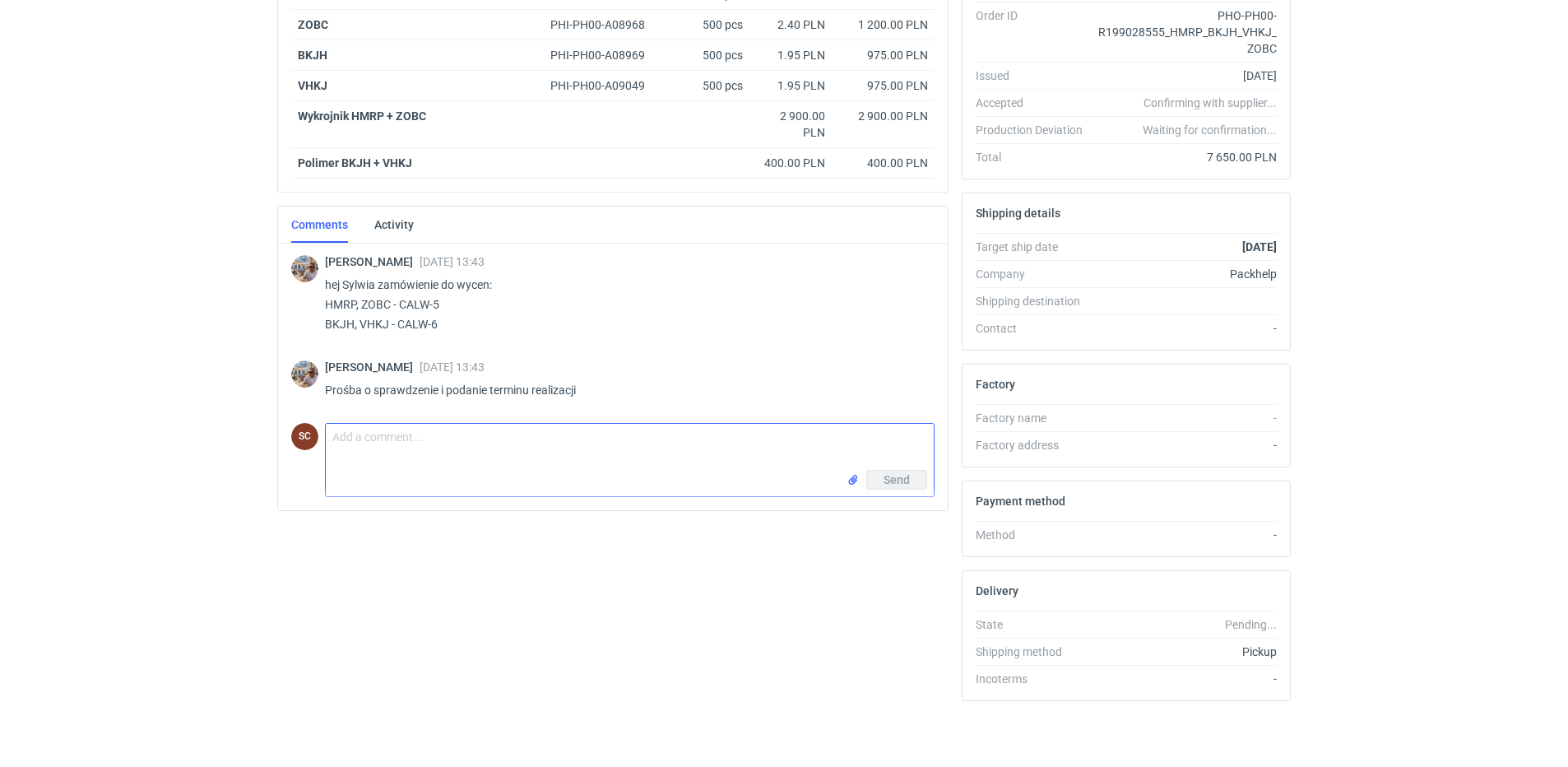
click at [394, 451] on textarea "Comment message" at bounding box center [630, 447] width 608 height 46
click at [853, 480] on input "file" at bounding box center [853, 480] width 13 height 17
click at [501, 442] on textarea "Michał zerkniesz w wycenę?" at bounding box center [630, 447] width 608 height 46
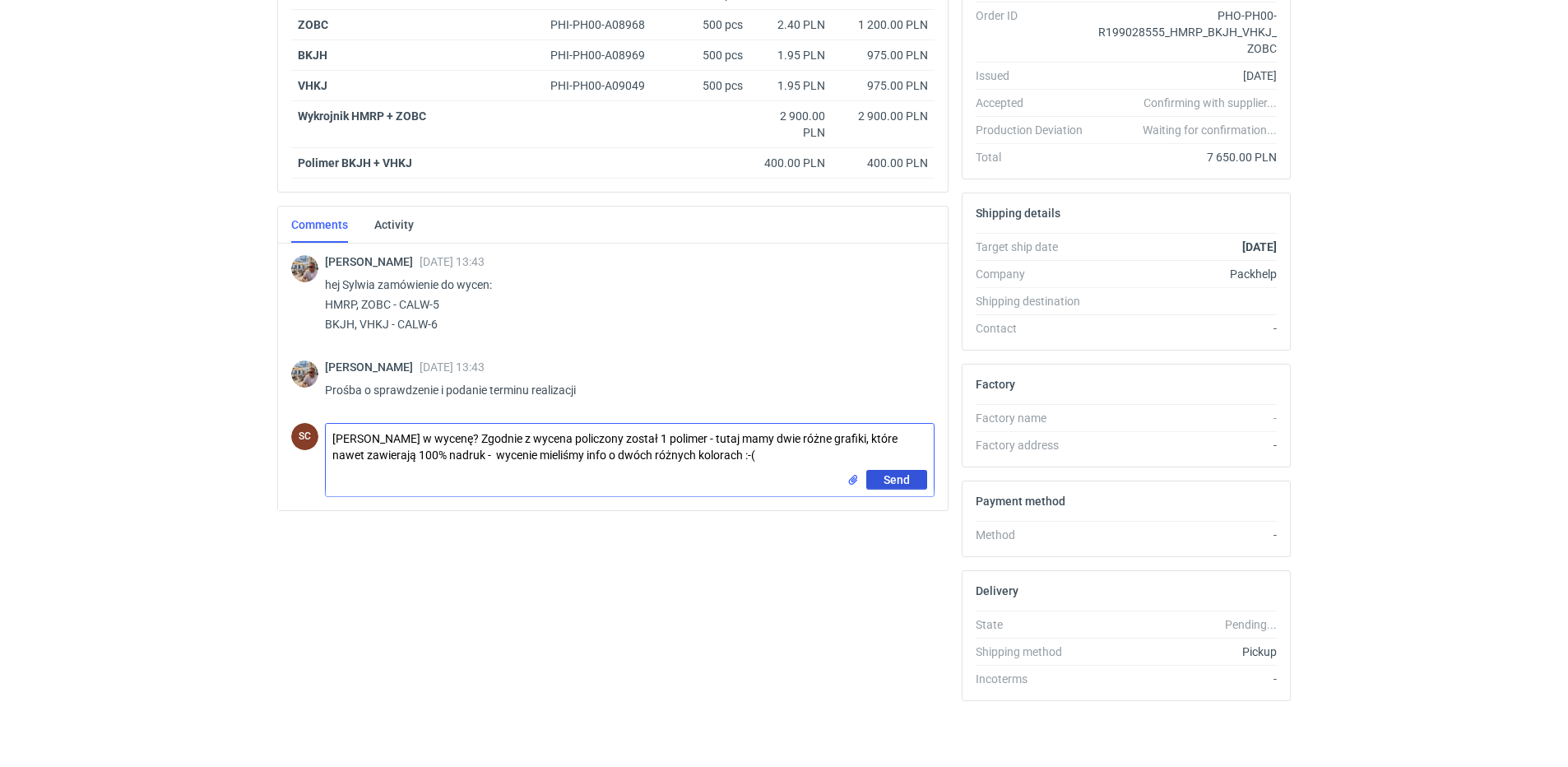
type textarea "Michał zerkniesz w wycenę? Zgodnie z wycena policzony został 1 polimer - tutaj …"
click at [885, 480] on span "Send" at bounding box center [897, 480] width 27 height 12
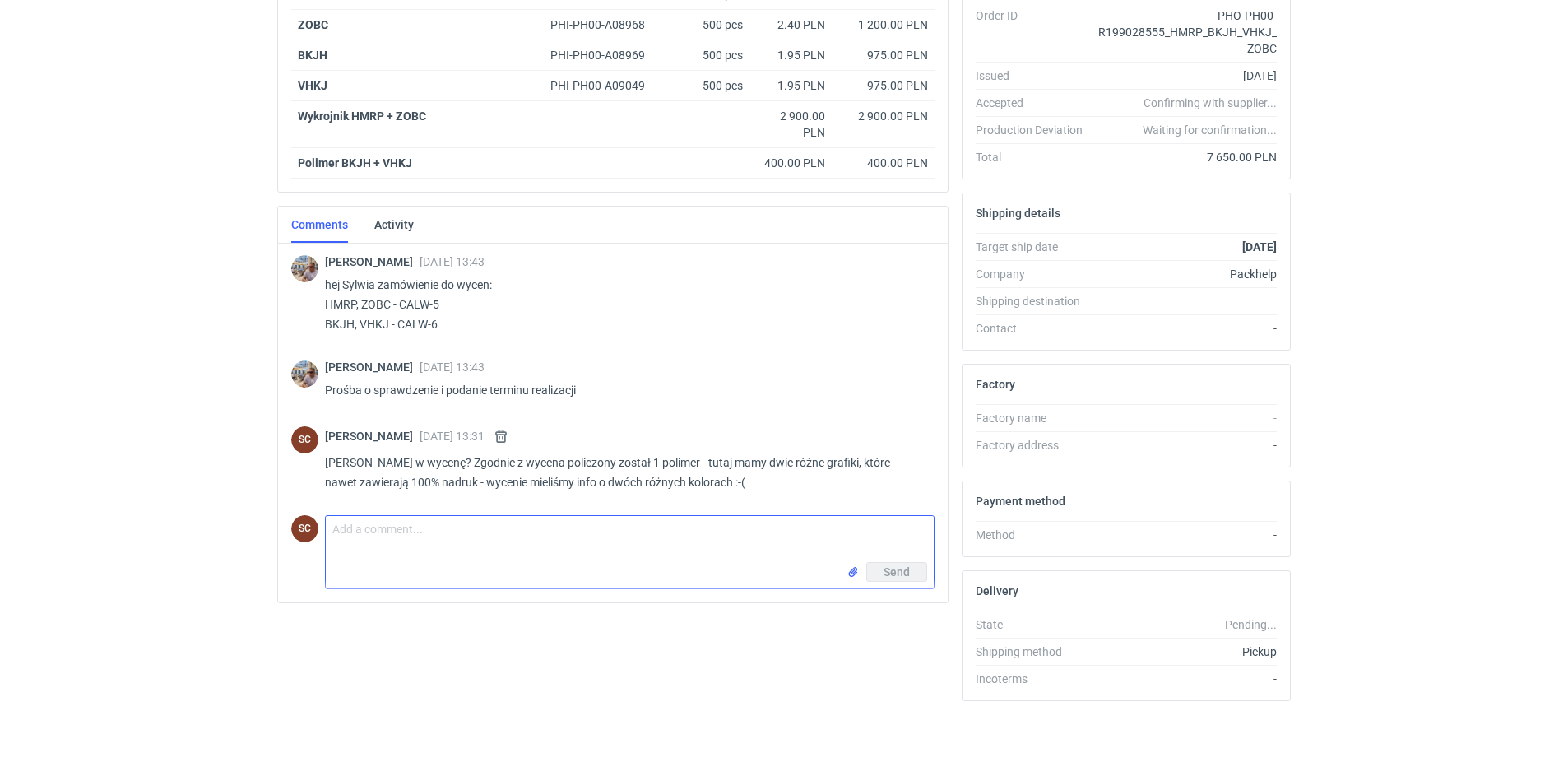
click at [439, 541] on textarea "Comment message" at bounding box center [630, 539] width 608 height 46
click at [445, 527] on textarea "Wyceniam wszysstkie polimery i wróce z info jaki jest finalny kost" at bounding box center [630, 539] width 608 height 46
click at [524, 527] on textarea "Wyceniam wszystkie polimery i wróce z info jaki jest finalny kost" at bounding box center [630, 539] width 608 height 46
click at [701, 530] on textarea "Wyceniam wszystkie polimery i wrócę z info jaki jest finalny kost" at bounding box center [630, 539] width 608 height 46
type textarea "Wyceniam wszystkie polimery i wrócę z info jaki jest finalny koszt"
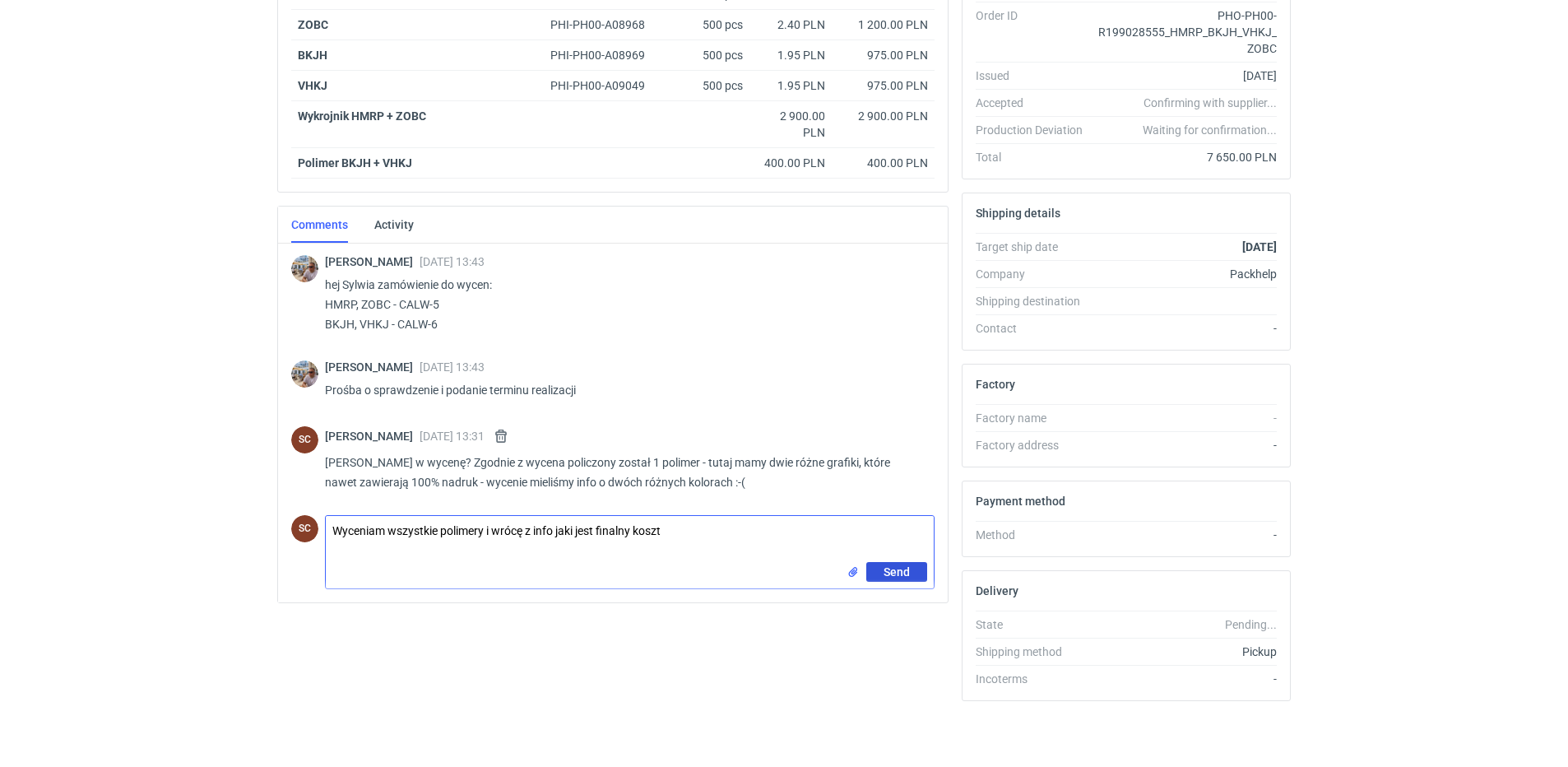
click at [894, 570] on span "Send" at bounding box center [897, 572] width 27 height 12
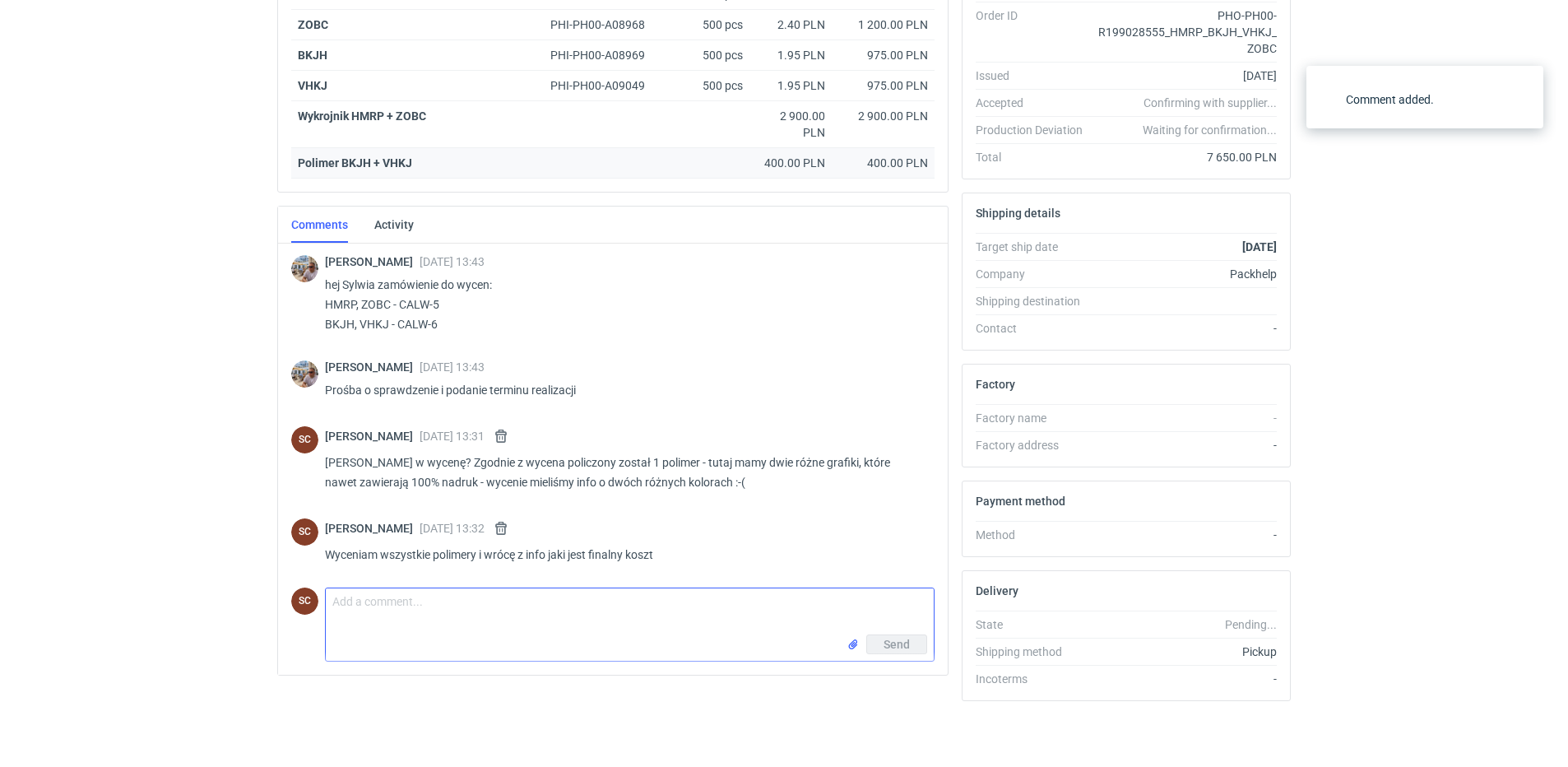
scroll to position [0, 0]
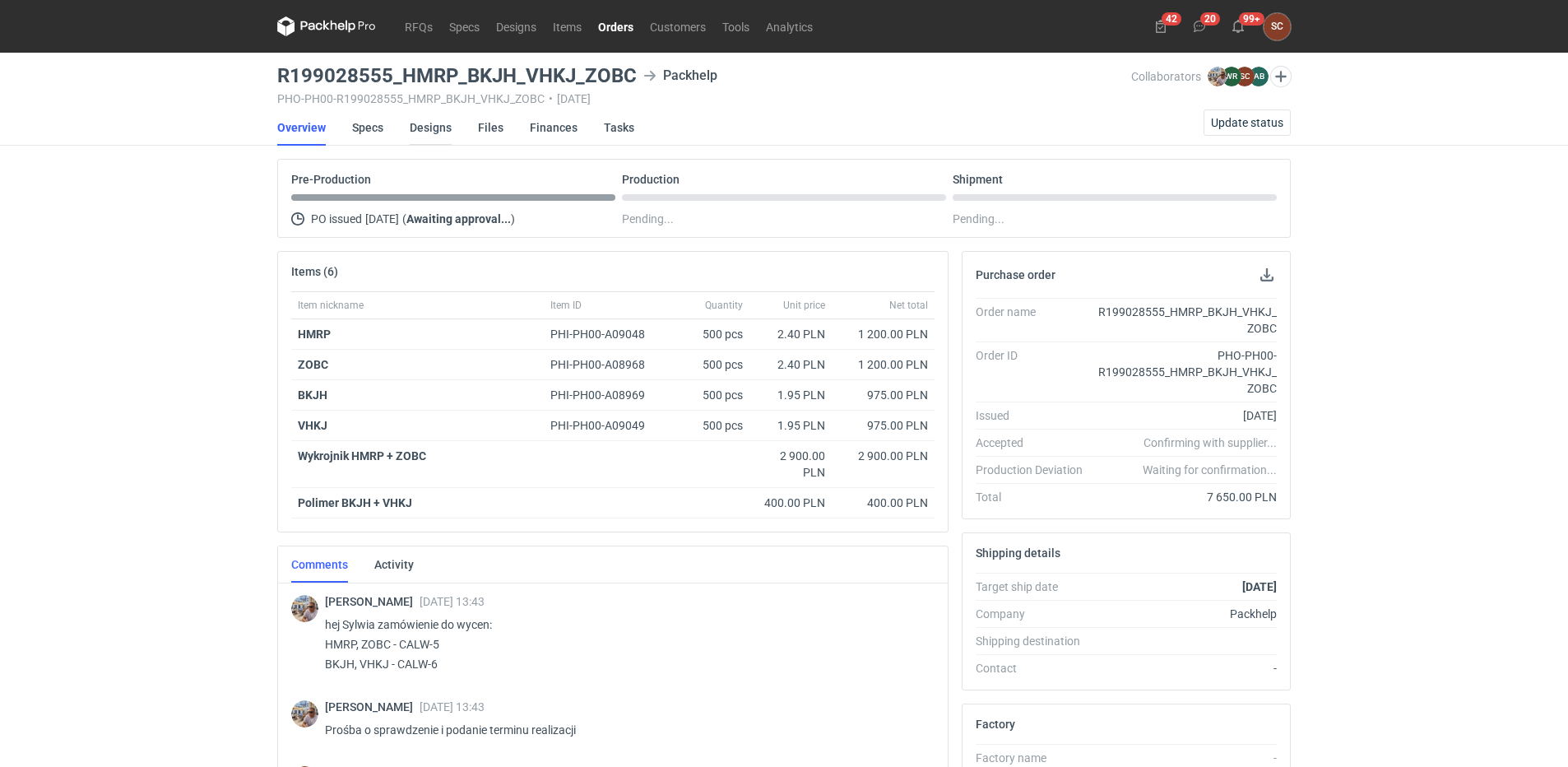
click at [433, 128] on link "Designs" at bounding box center [430, 128] width 42 height 36
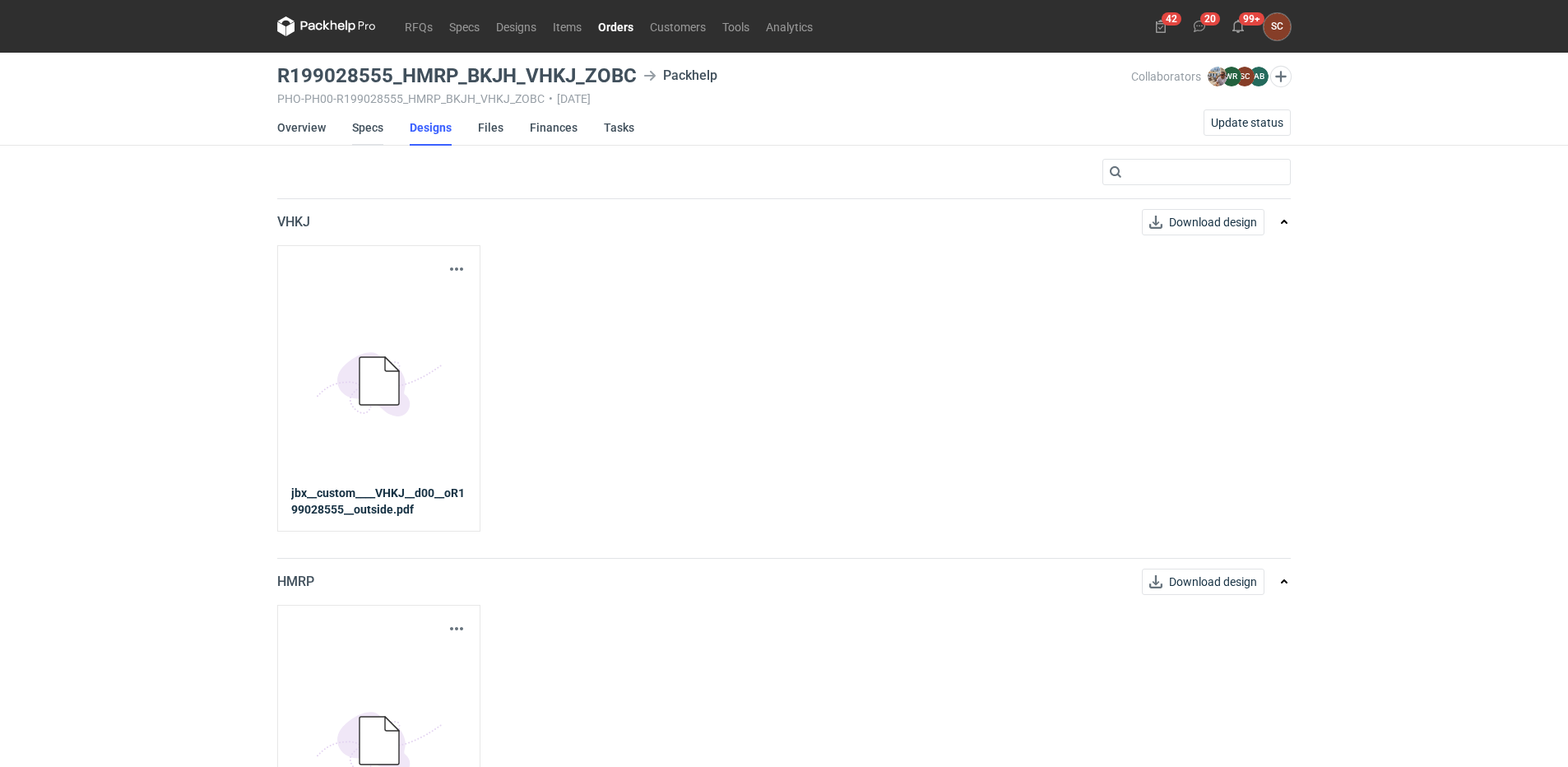
click at [367, 130] on link "Specs" at bounding box center [368, 128] width 31 height 36
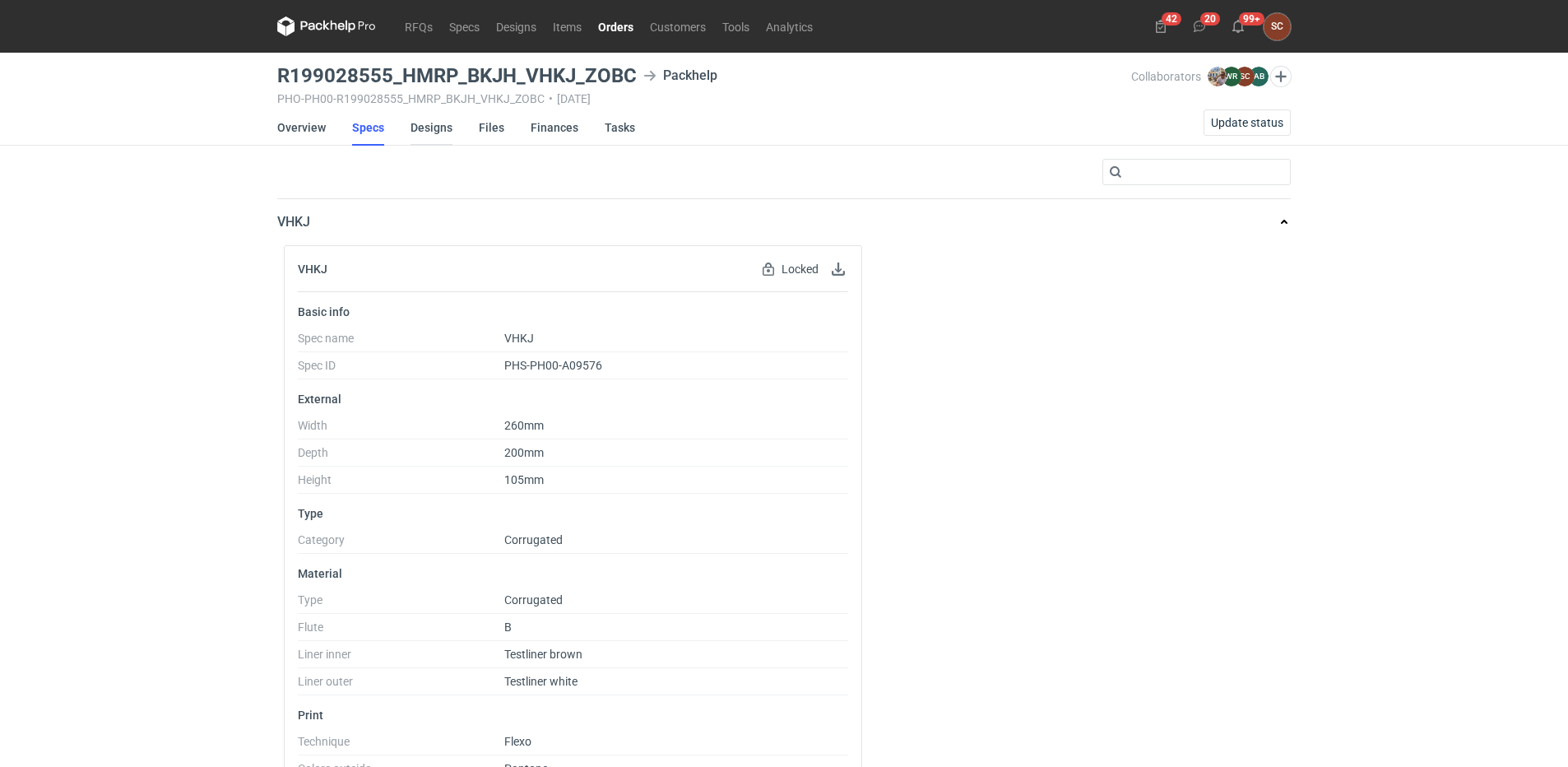
click at [438, 124] on link "Designs" at bounding box center [431, 128] width 42 height 36
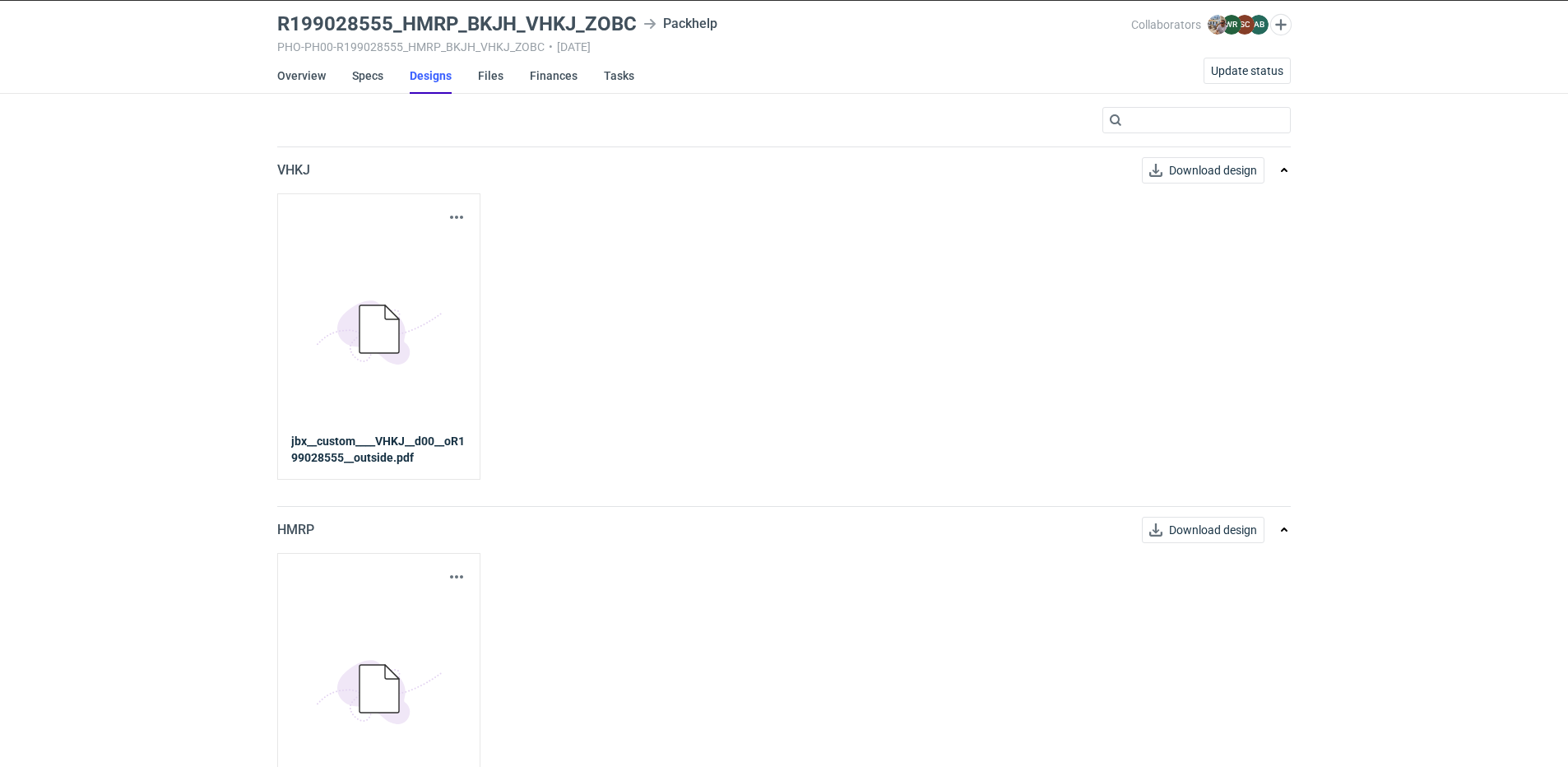
scroll to position [165, 0]
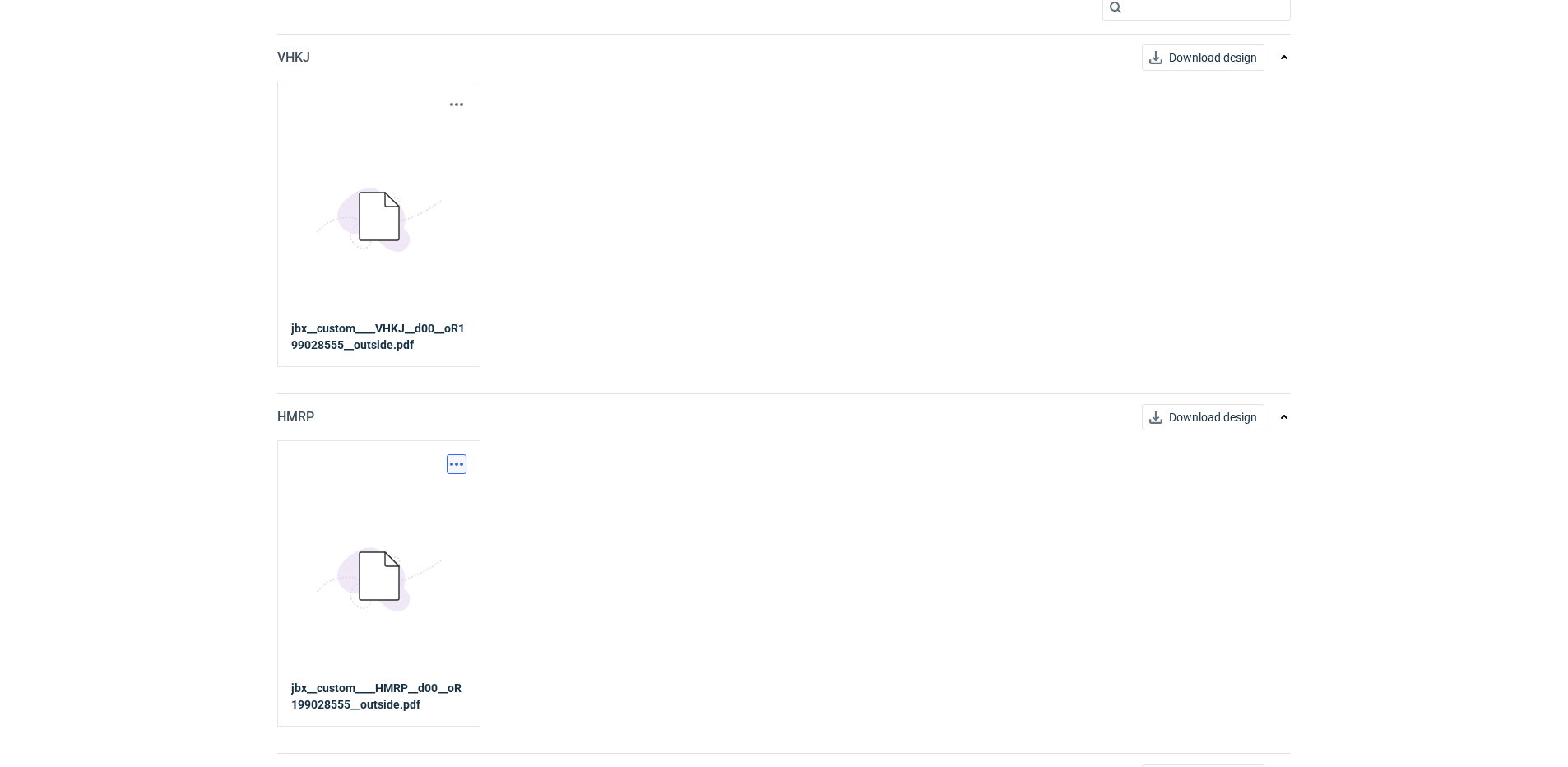
click at [459, 465] on button "button" at bounding box center [457, 464] width 20 height 20
click at [419, 502] on link "Download design part" at bounding box center [384, 501] width 152 height 27
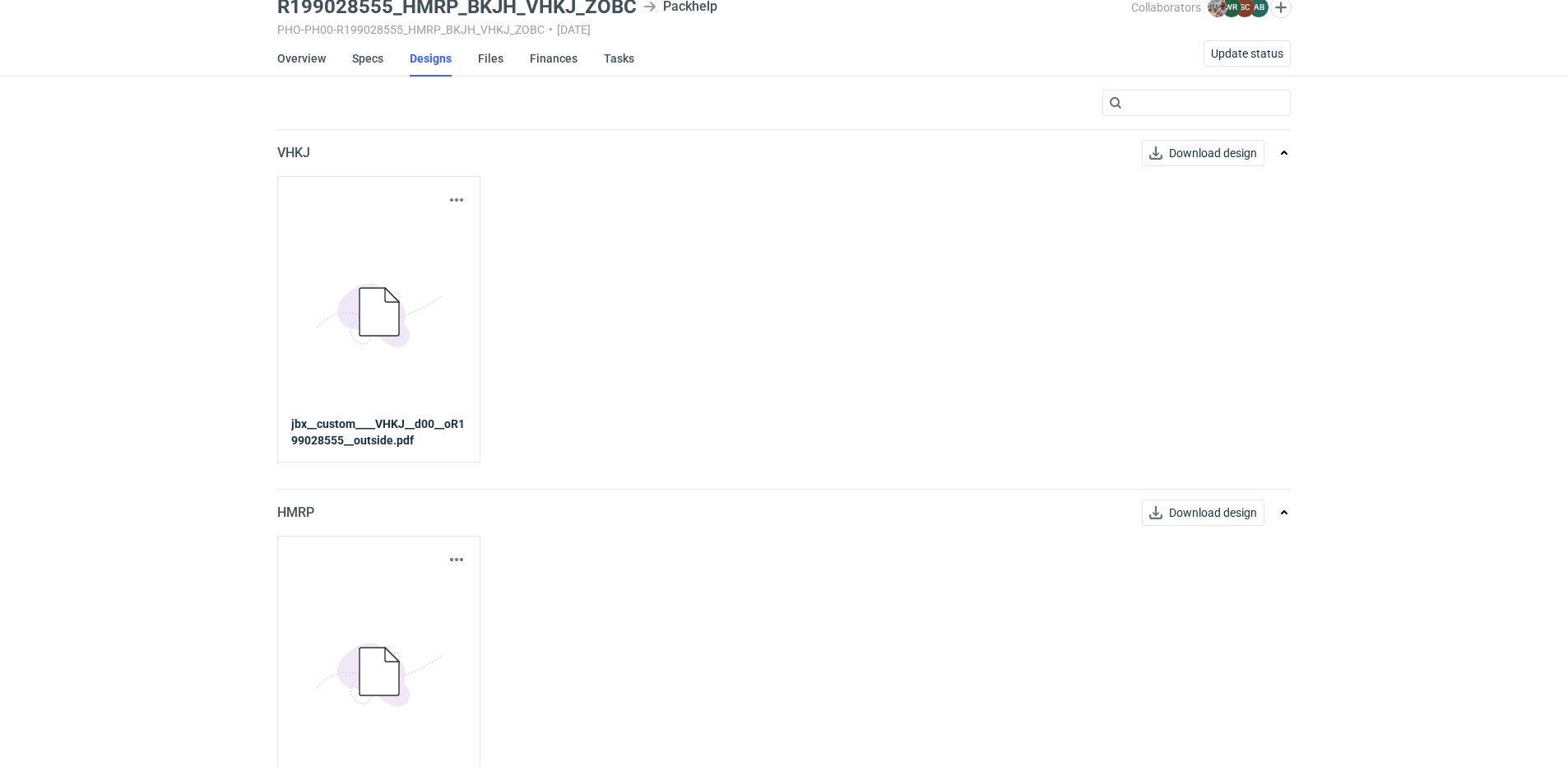
scroll to position [0, 0]
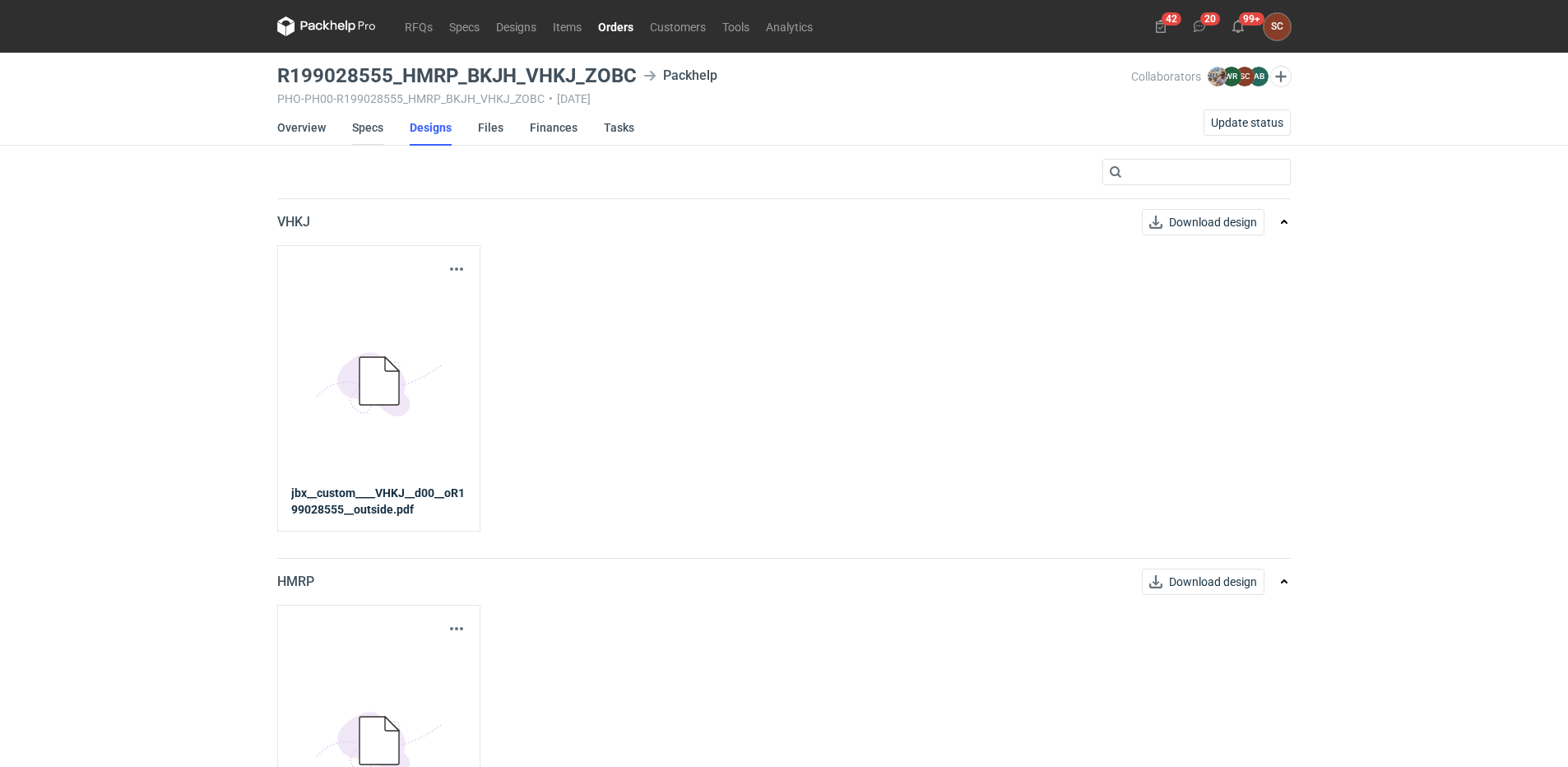
click at [361, 132] on link "Specs" at bounding box center [368, 128] width 31 height 36
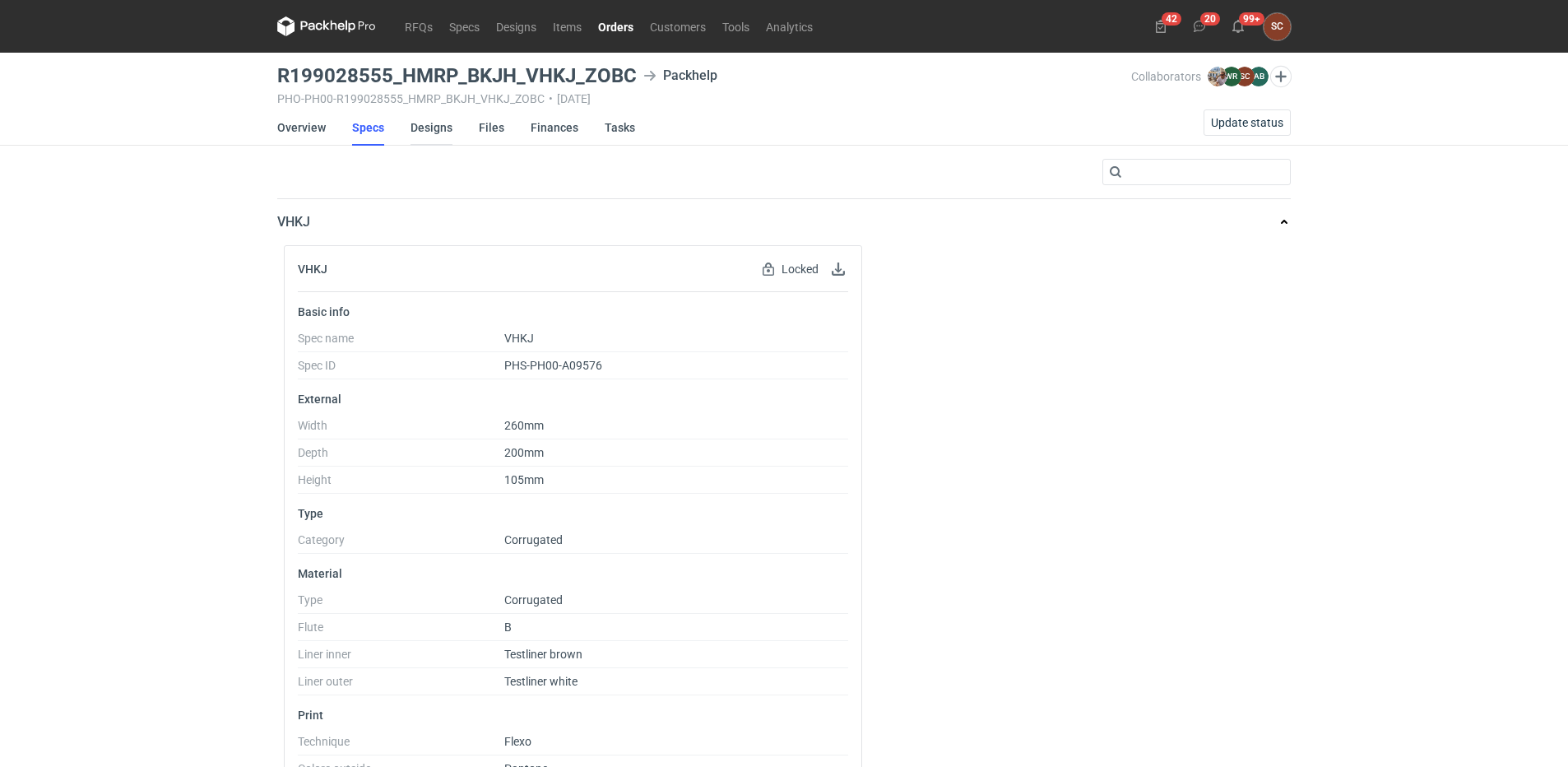
click at [421, 129] on link "Designs" at bounding box center [431, 128] width 42 height 36
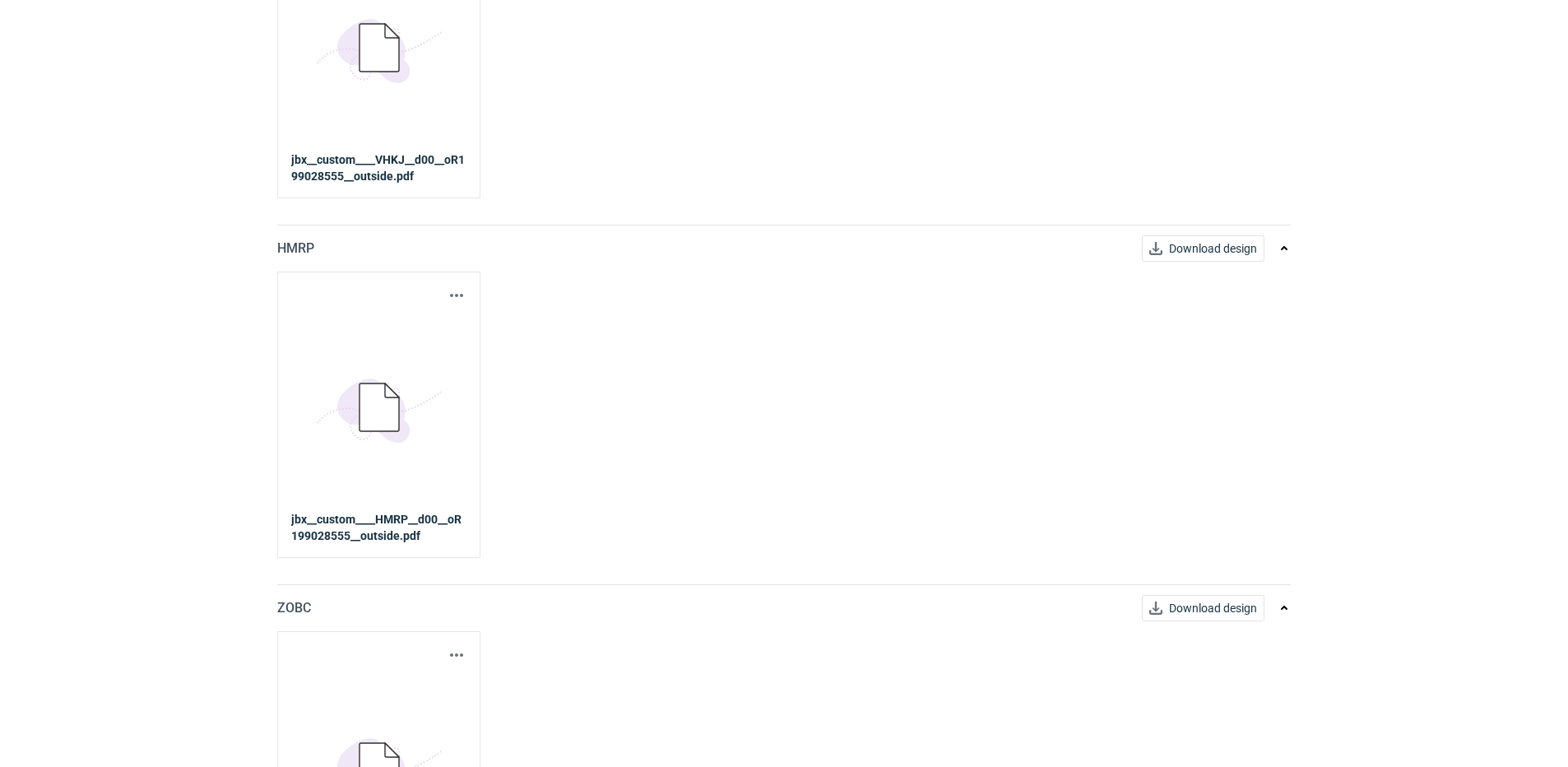
scroll to position [411, 0]
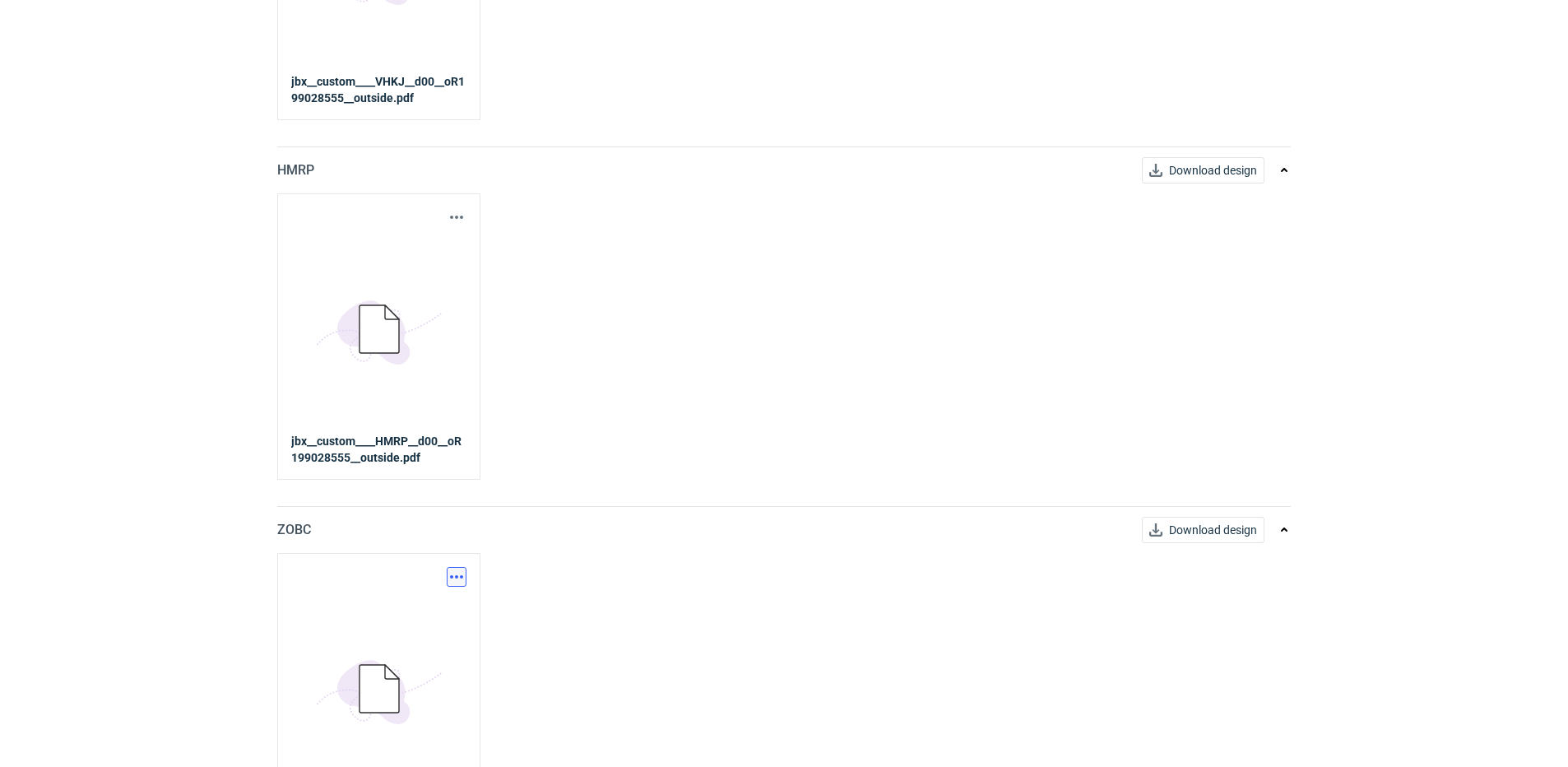
click at [456, 578] on button "button" at bounding box center [457, 577] width 20 height 20
click at [411, 612] on link "Download design part" at bounding box center [384, 614] width 152 height 27
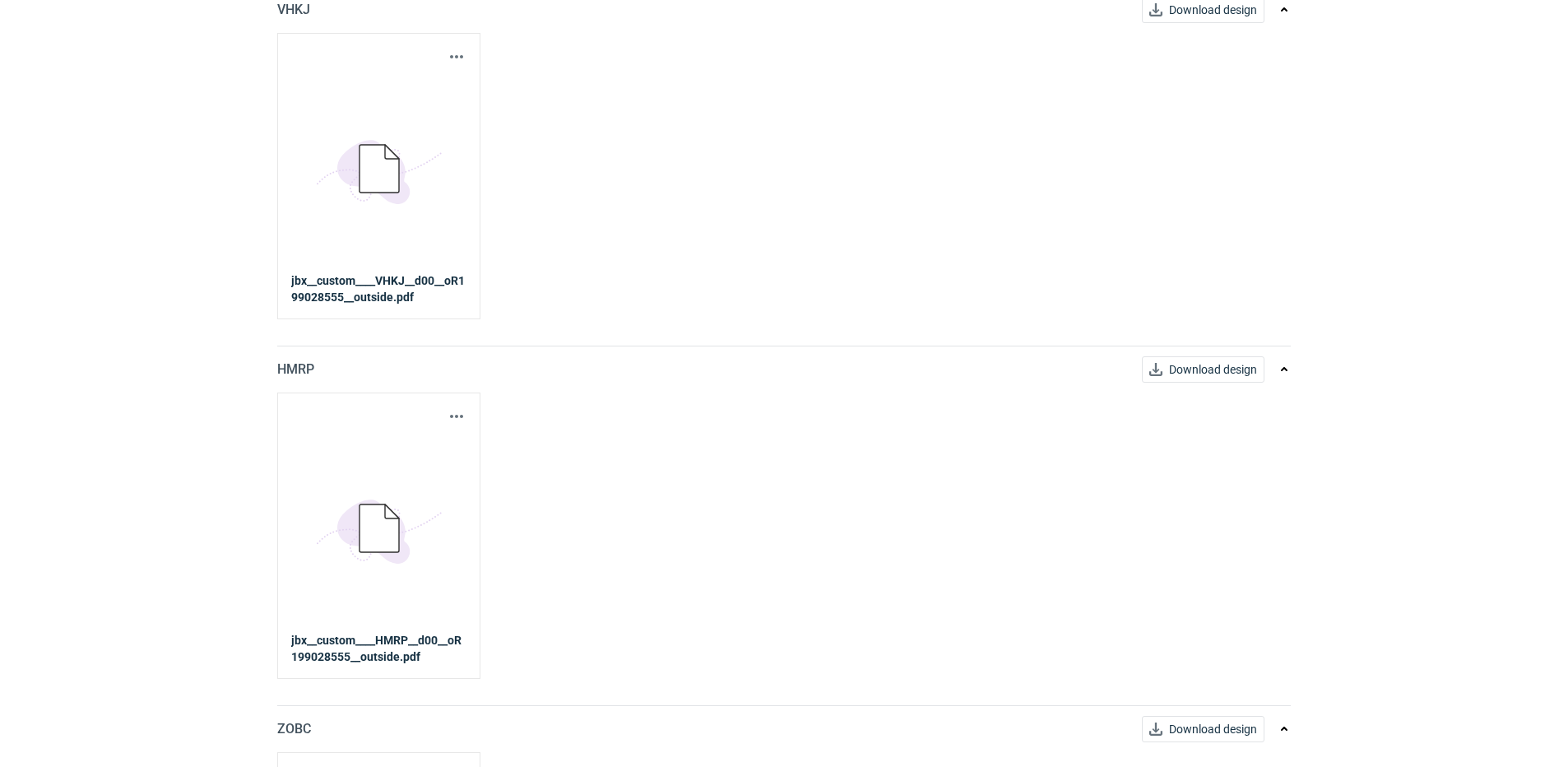
scroll to position [0, 0]
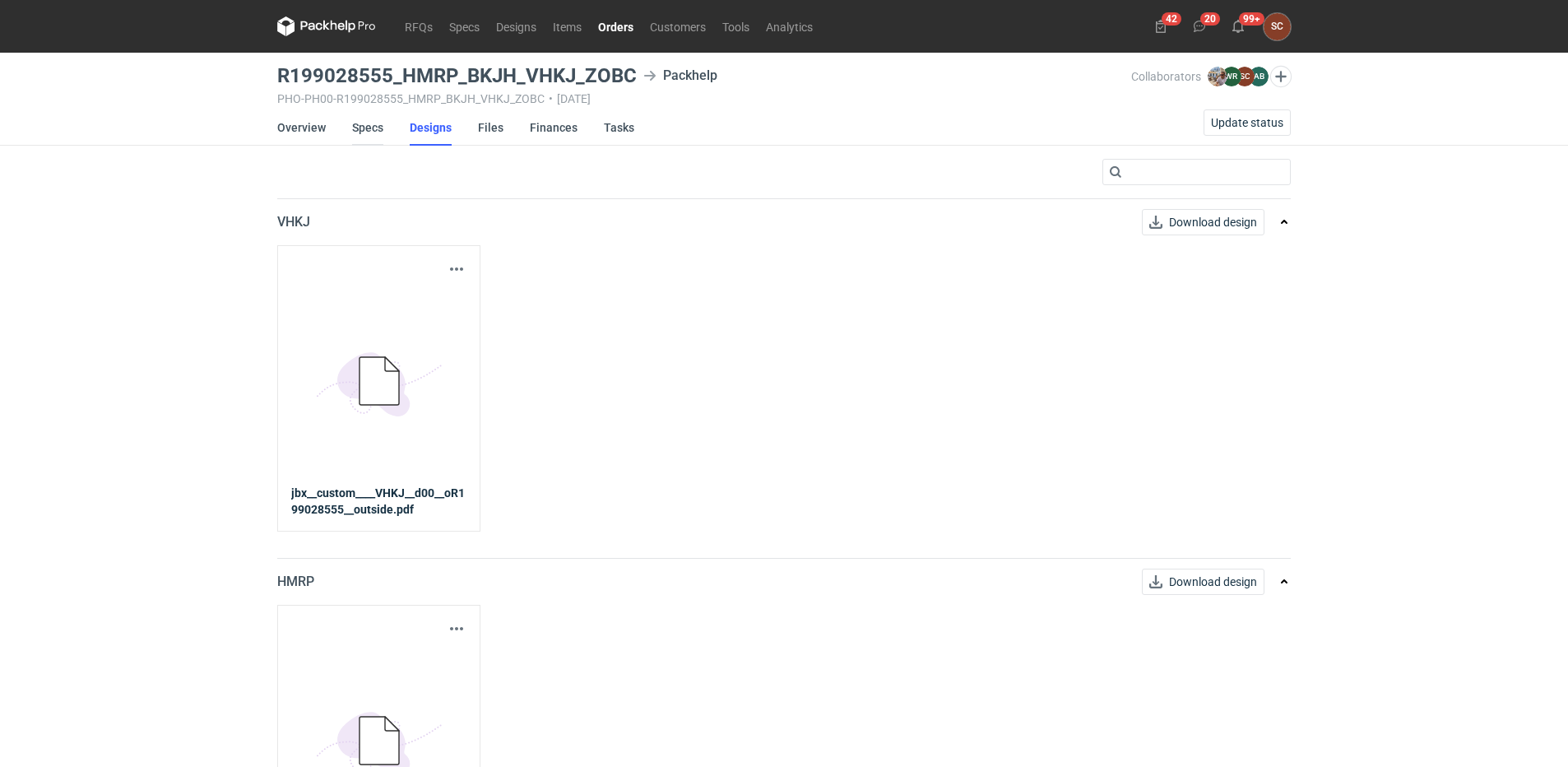
drag, startPoint x: 372, startPoint y: 127, endPoint x: 432, endPoint y: 153, distance: 65.4
click at [372, 127] on link "Specs" at bounding box center [368, 128] width 31 height 36
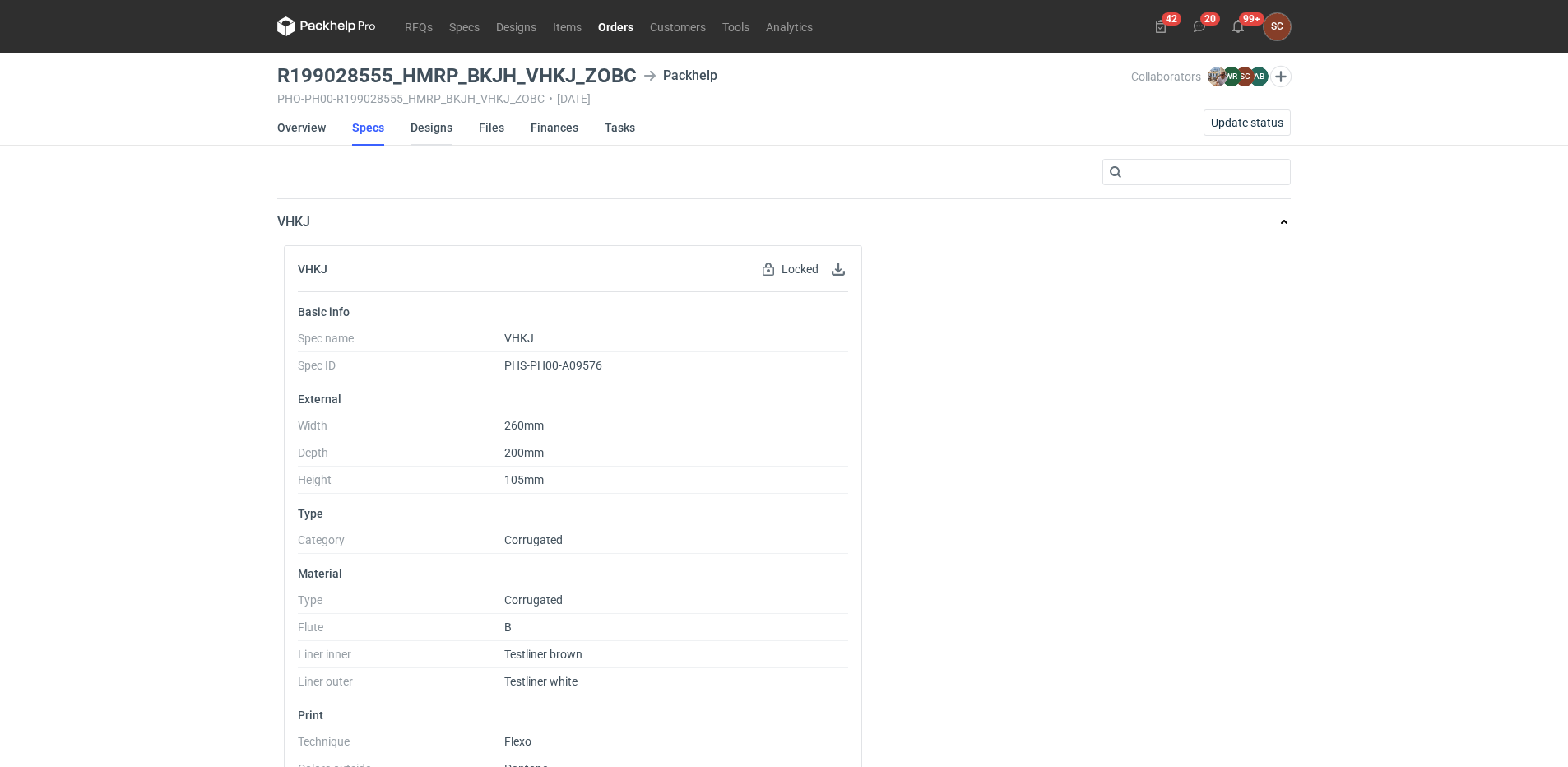
click at [432, 124] on link "Designs" at bounding box center [431, 128] width 42 height 36
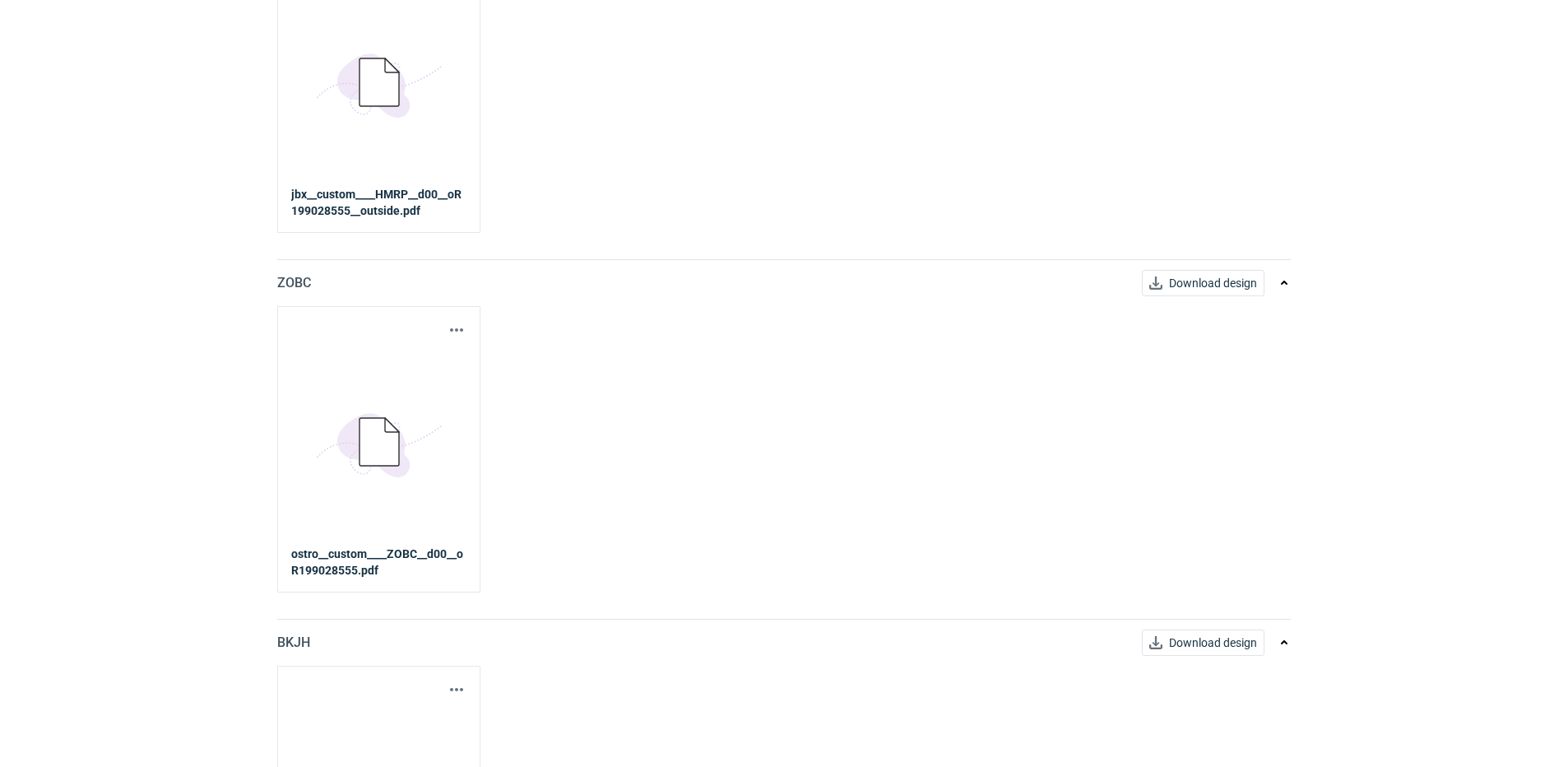
scroll to position [740, 0]
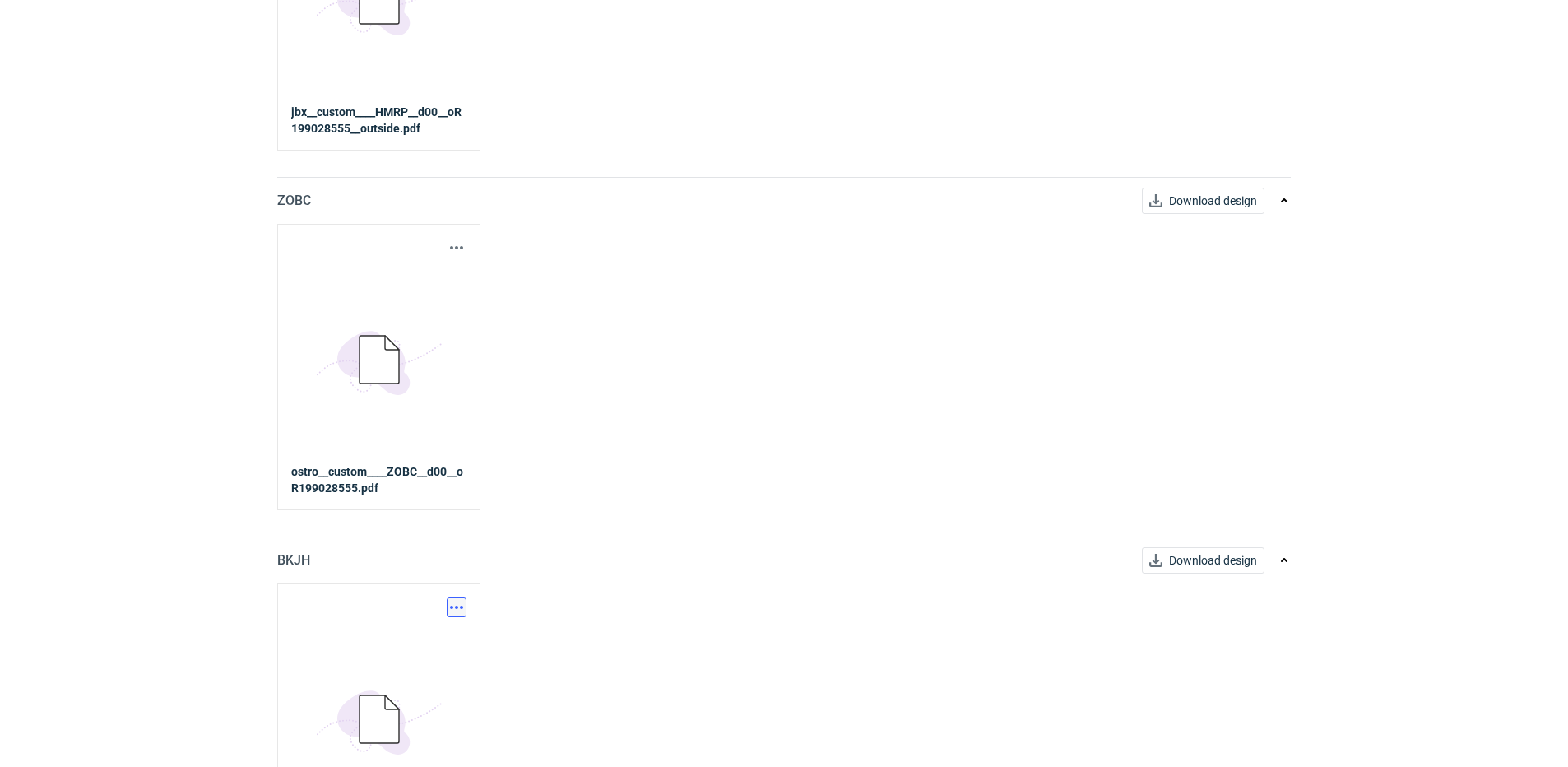
click at [462, 601] on button "button" at bounding box center [457, 608] width 20 height 20
click at [412, 635] on link "Download design part" at bounding box center [384, 643] width 152 height 27
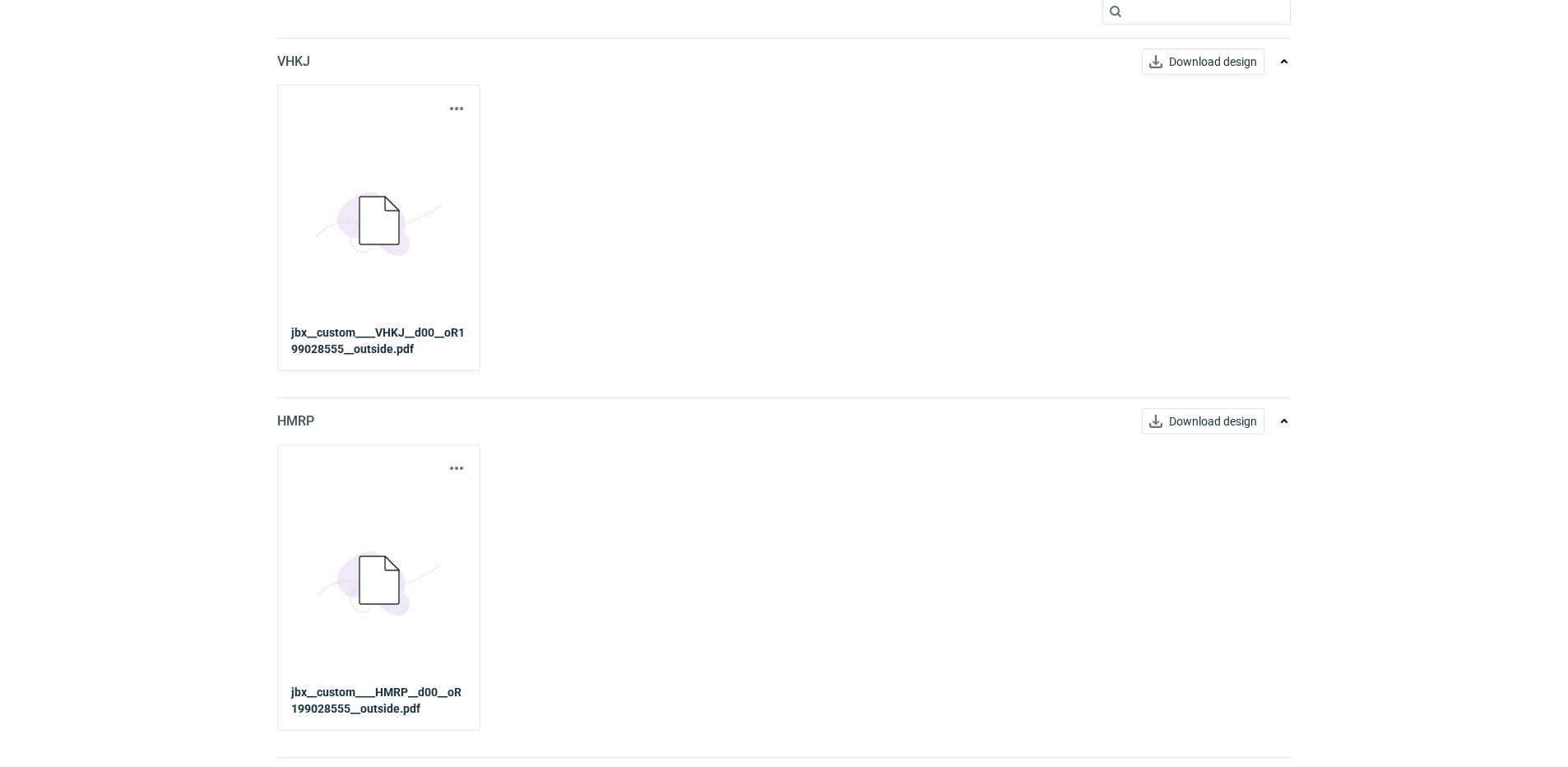
scroll to position [0, 0]
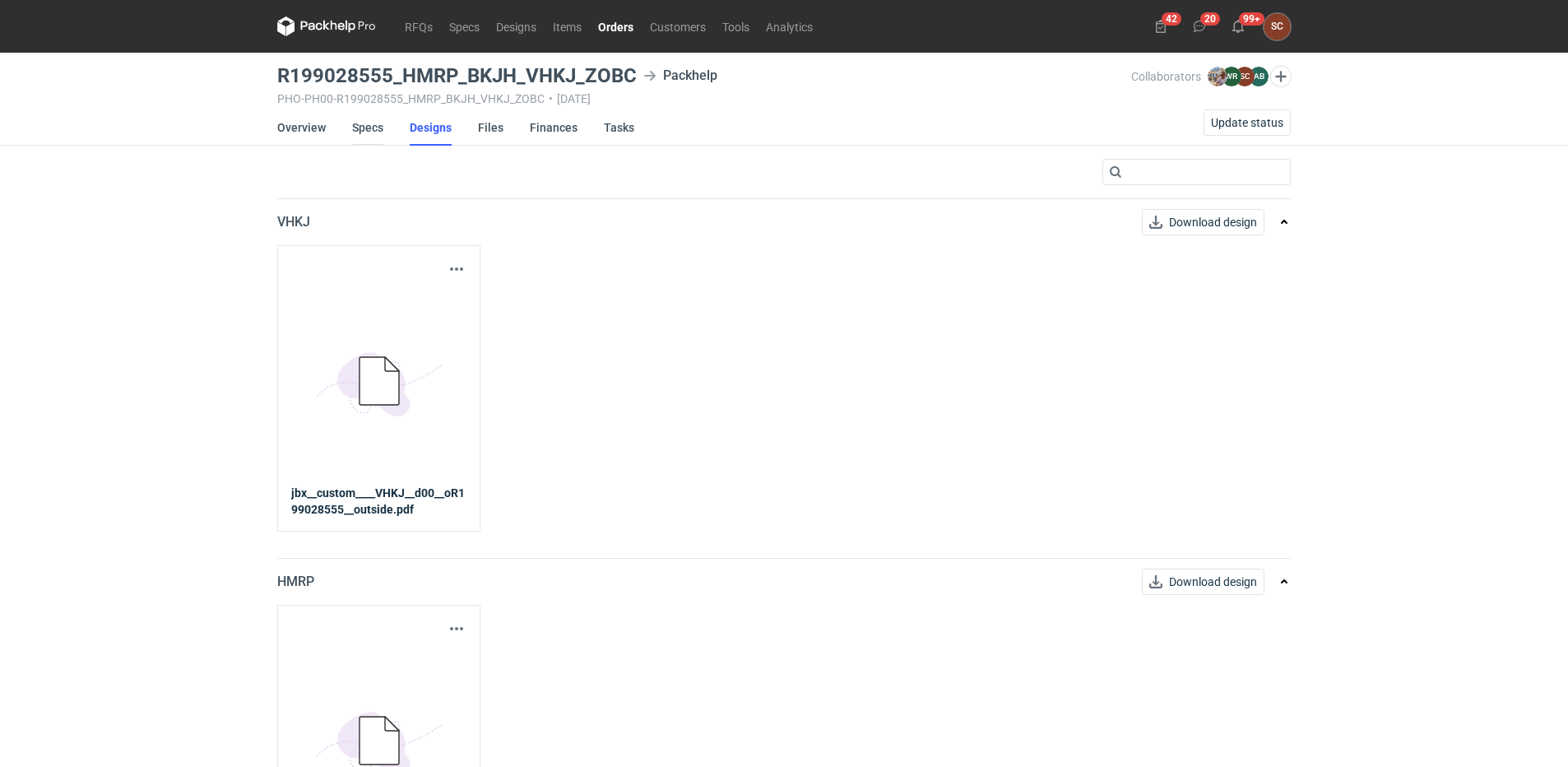
click at [372, 131] on link "Specs" at bounding box center [368, 128] width 31 height 36
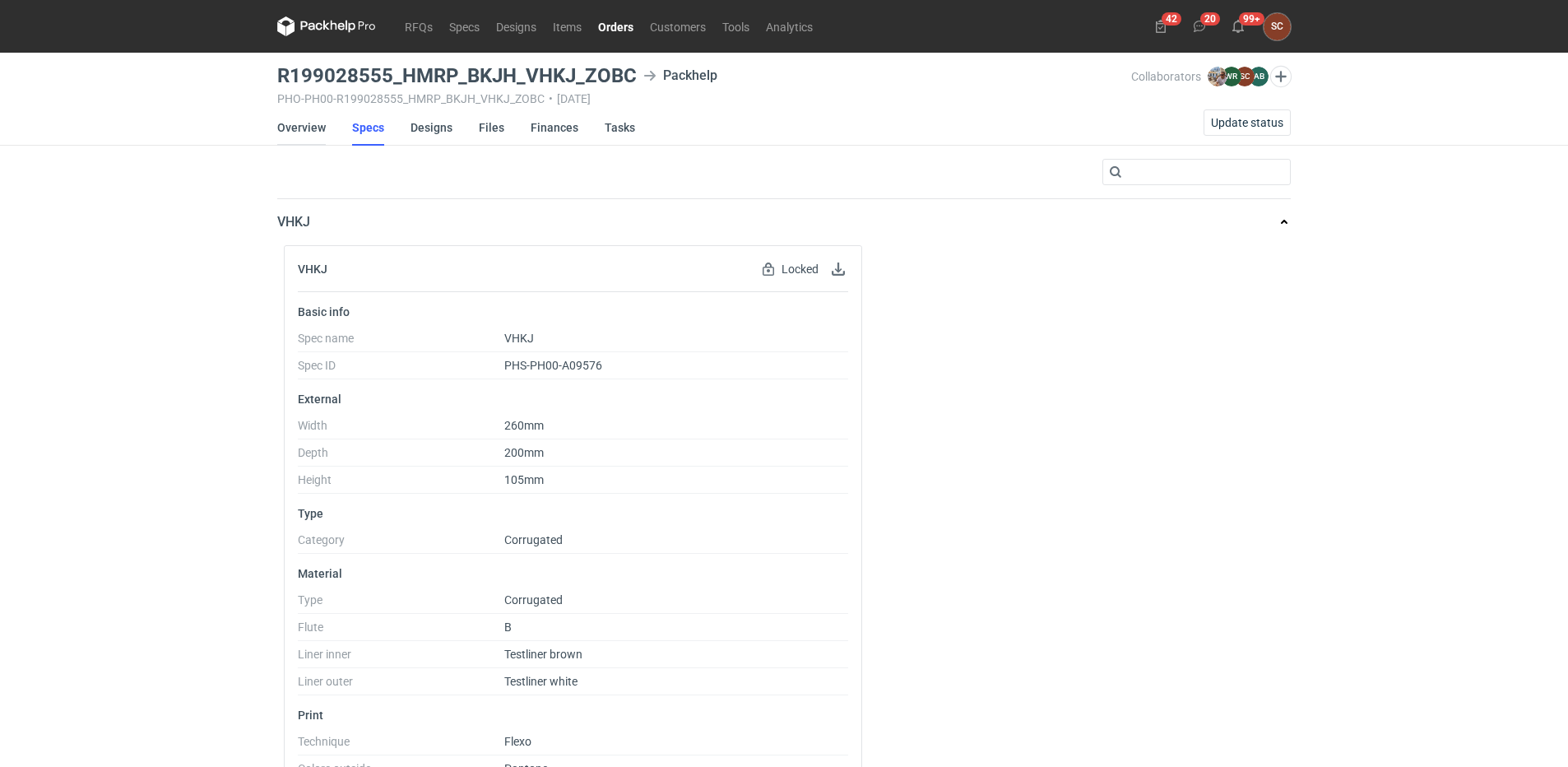
click at [302, 121] on link "Overview" at bounding box center [302, 128] width 49 height 36
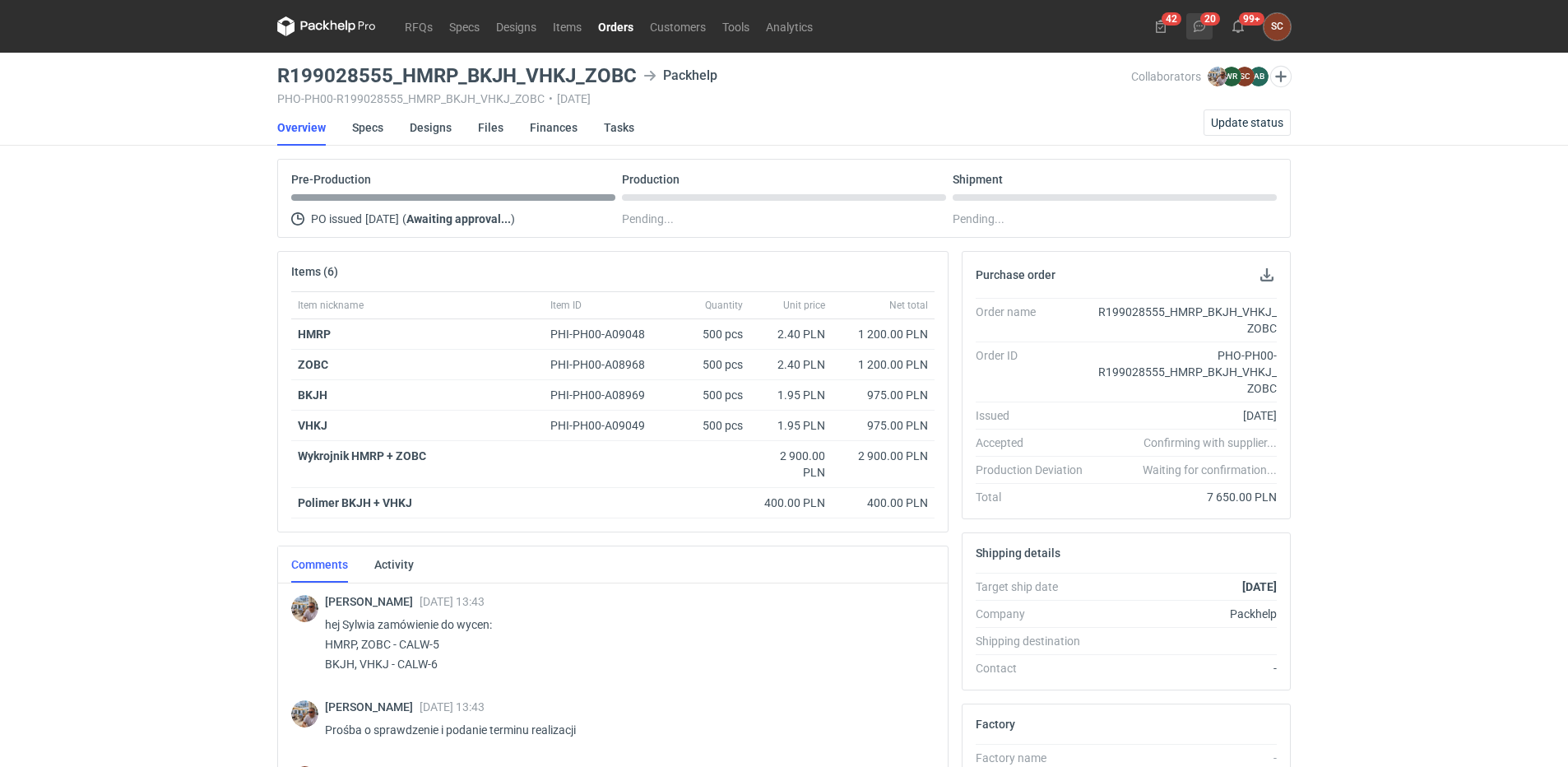
click at [1203, 27] on icon at bounding box center [1199, 27] width 13 height 13
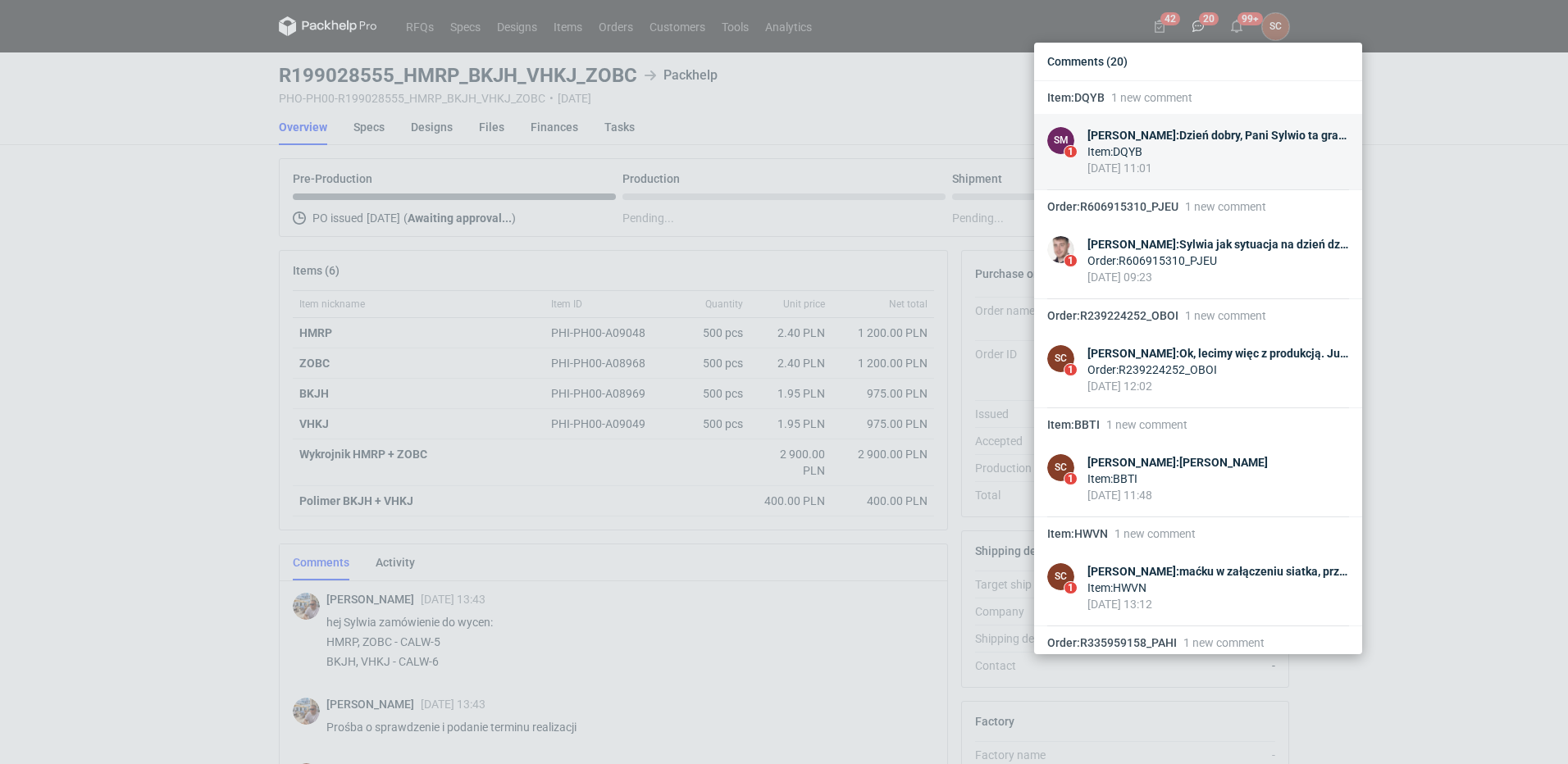
click at [1204, 133] on div "Sebastian Markut : Dzień dobry, Pani Sylwio ta grafika z załącznika 1500 szt cz…" at bounding box center [1218, 135] width 262 height 17
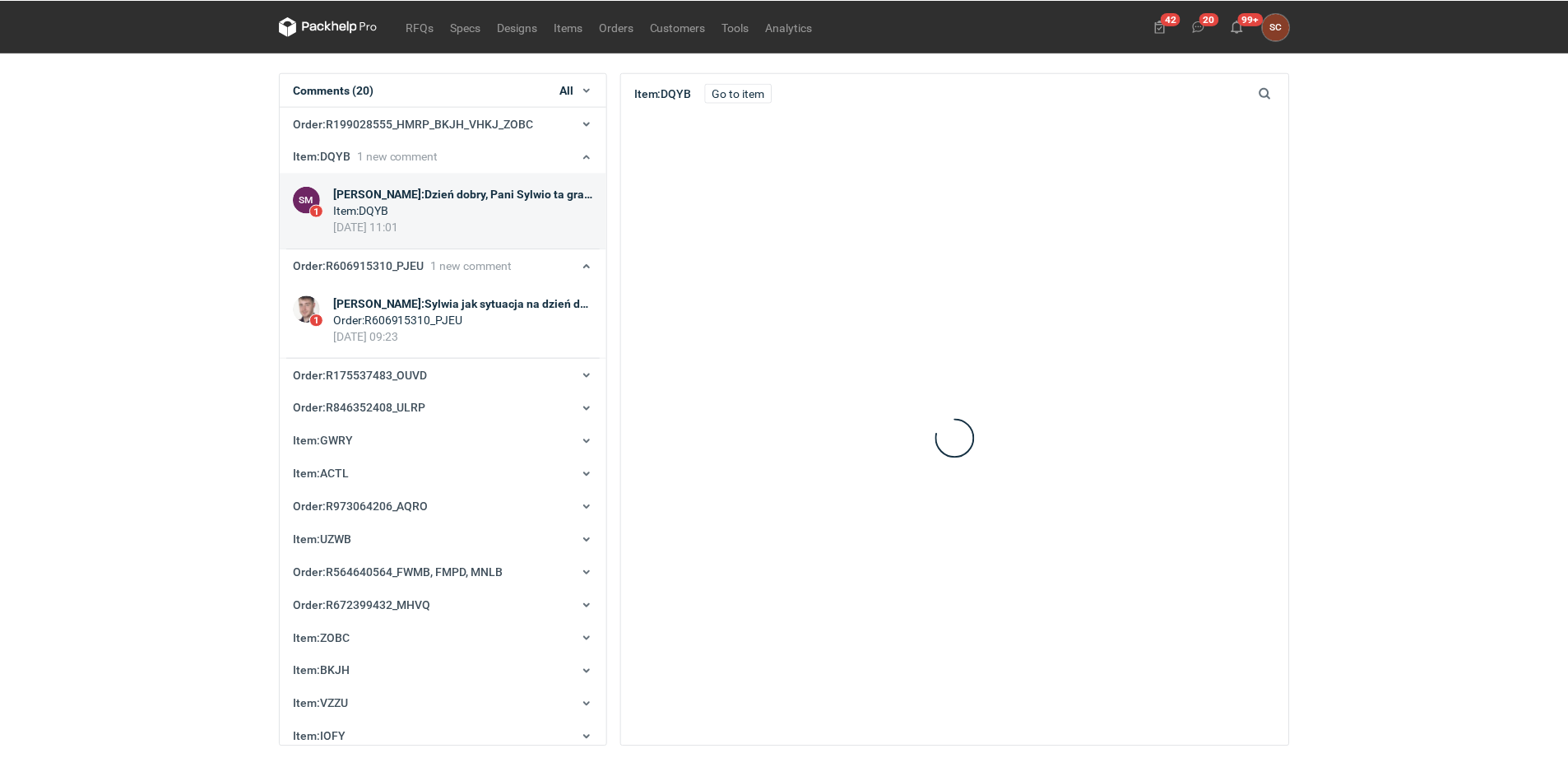
scroll to position [66, 0]
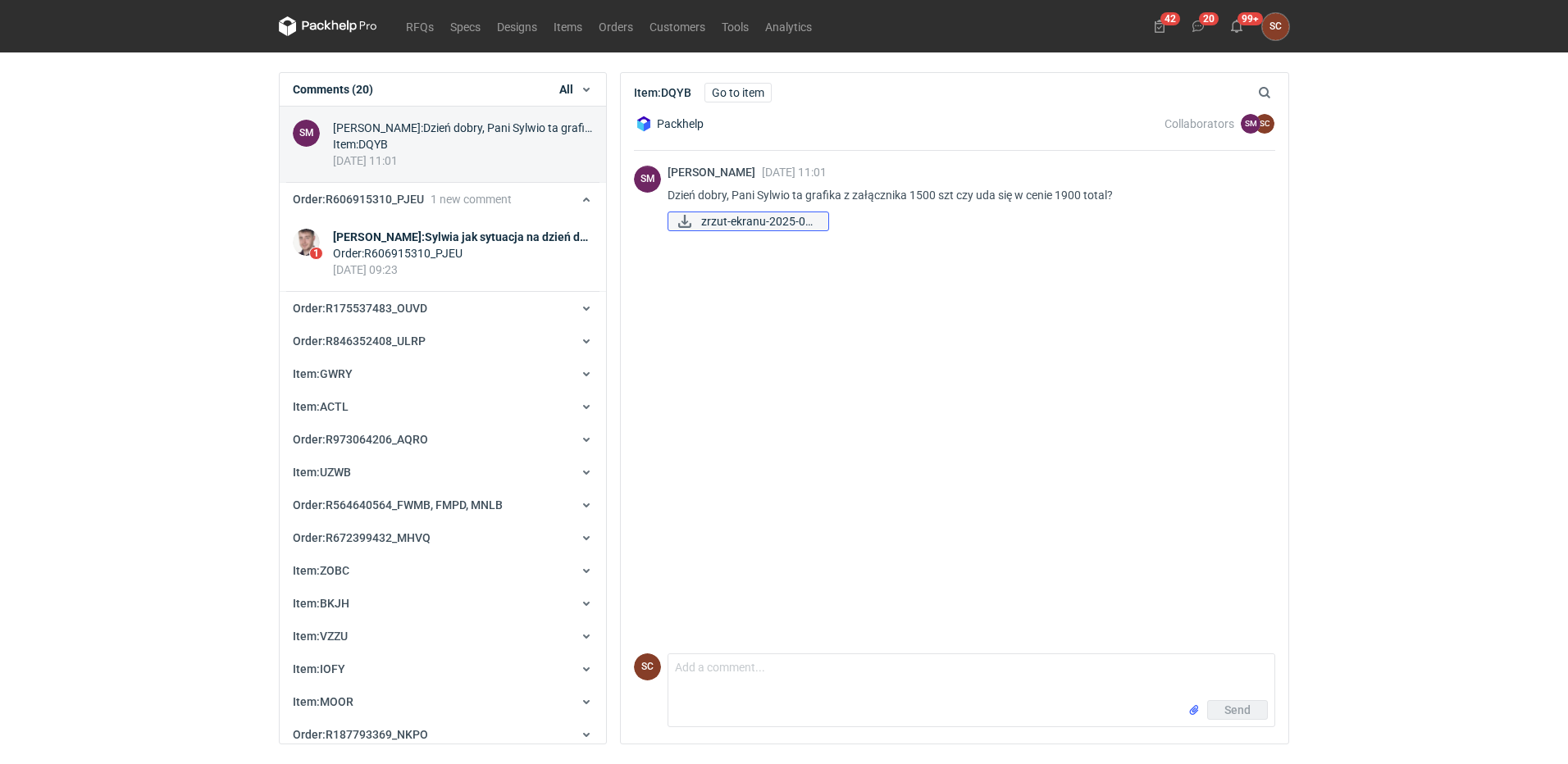
click at [757, 220] on span "zrzut-ekranu-2025-09..." at bounding box center [758, 221] width 114 height 18
click at [745, 93] on link "Go to item" at bounding box center [738, 93] width 67 height 20
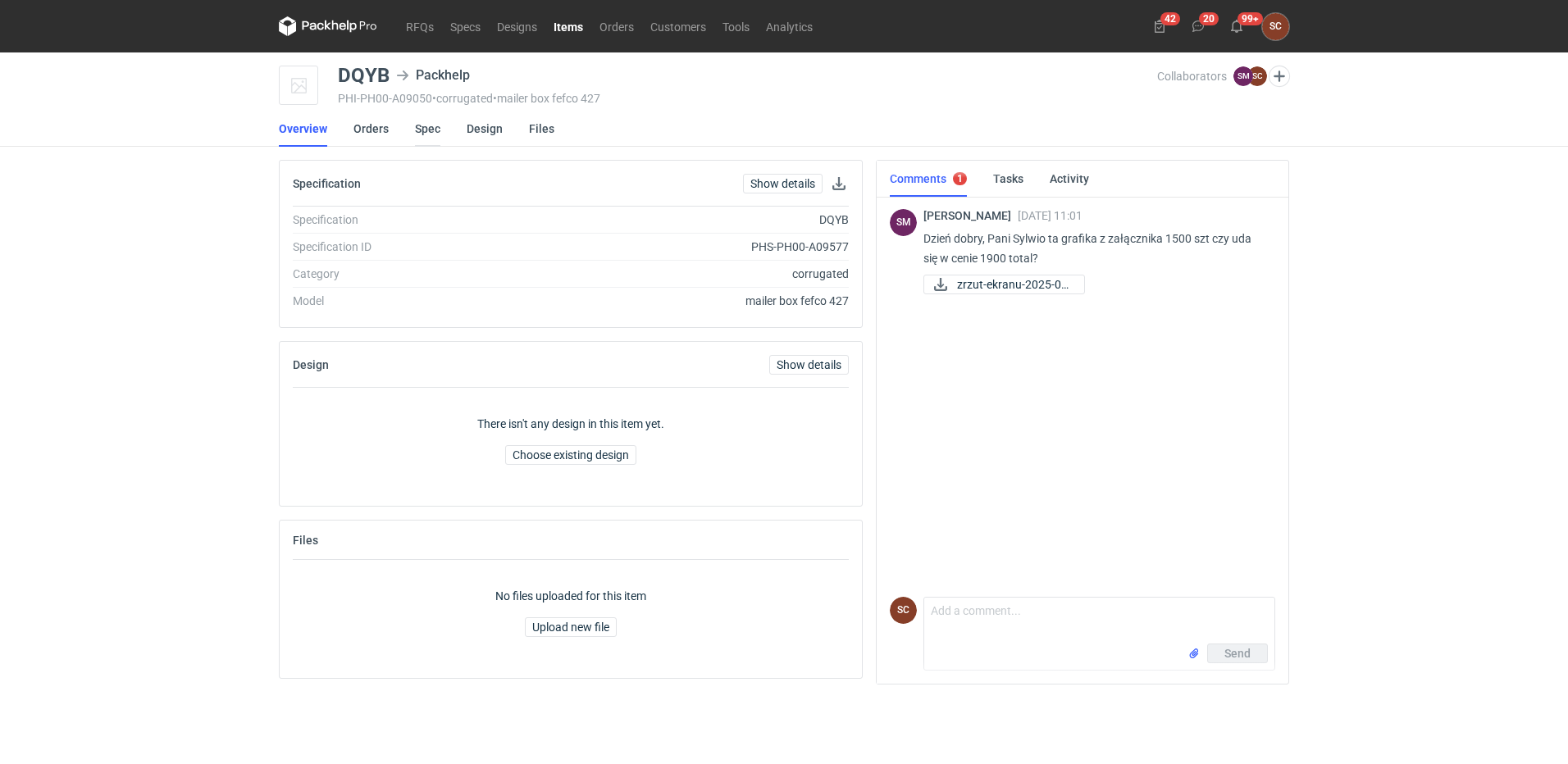
click at [429, 125] on link "Spec" at bounding box center [427, 129] width 26 height 36
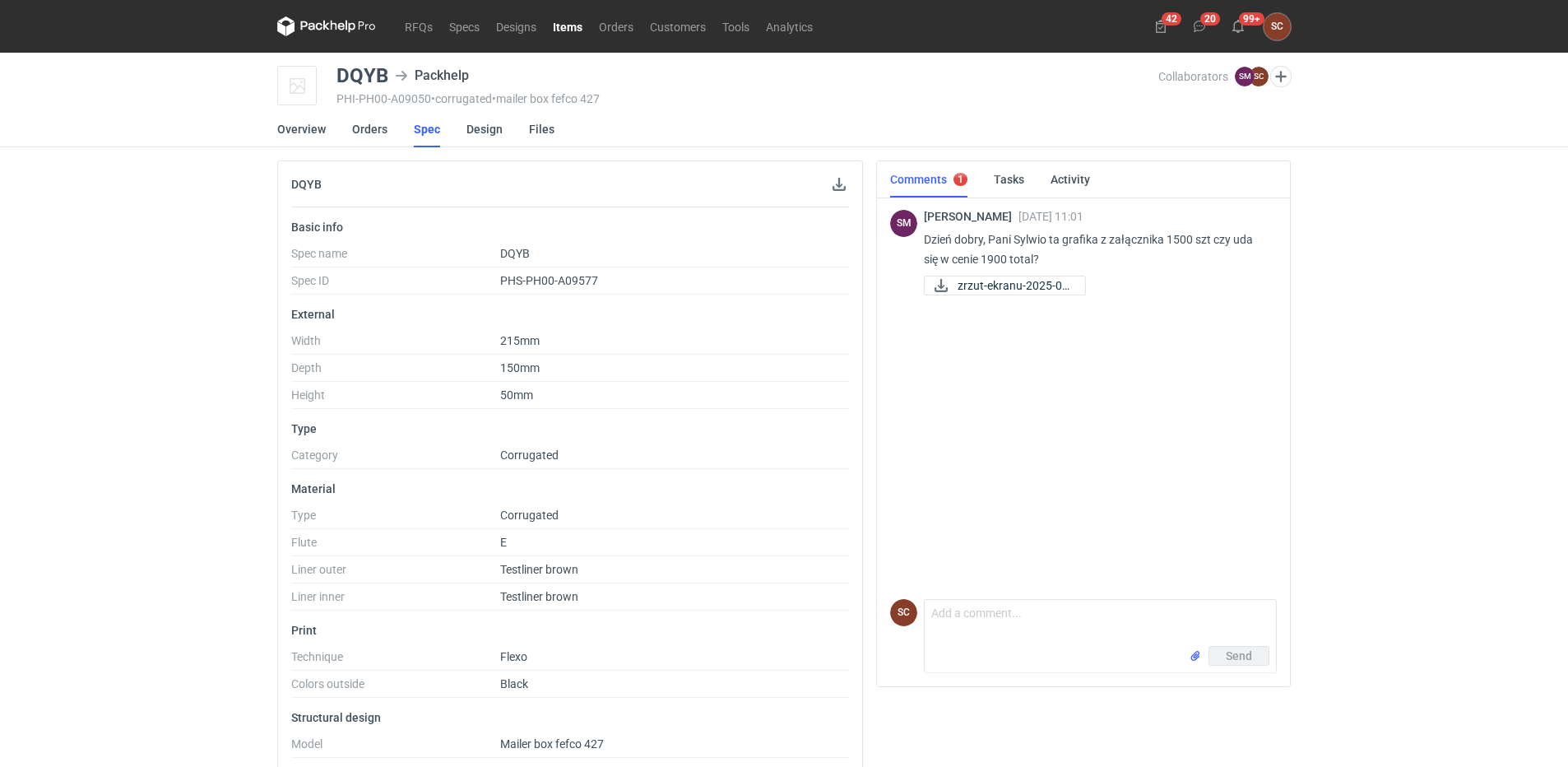
click at [1083, 318] on div "SM Sebastian Markut 11 Sep 2025 11:01 Dzień dobry, Pani Sylwio ta grafika z zał…" at bounding box center [1083, 277] width 387 height 165
click at [992, 645] on textarea "Comment message" at bounding box center [1101, 624] width 351 height 46
type textarea "[PERSON_NAME] całość 2200zł"
click at [1216, 653] on button "Send" at bounding box center [1238, 656] width 60 height 20
click at [1005, 620] on textarea "Comment message" at bounding box center [1101, 624] width 351 height 46
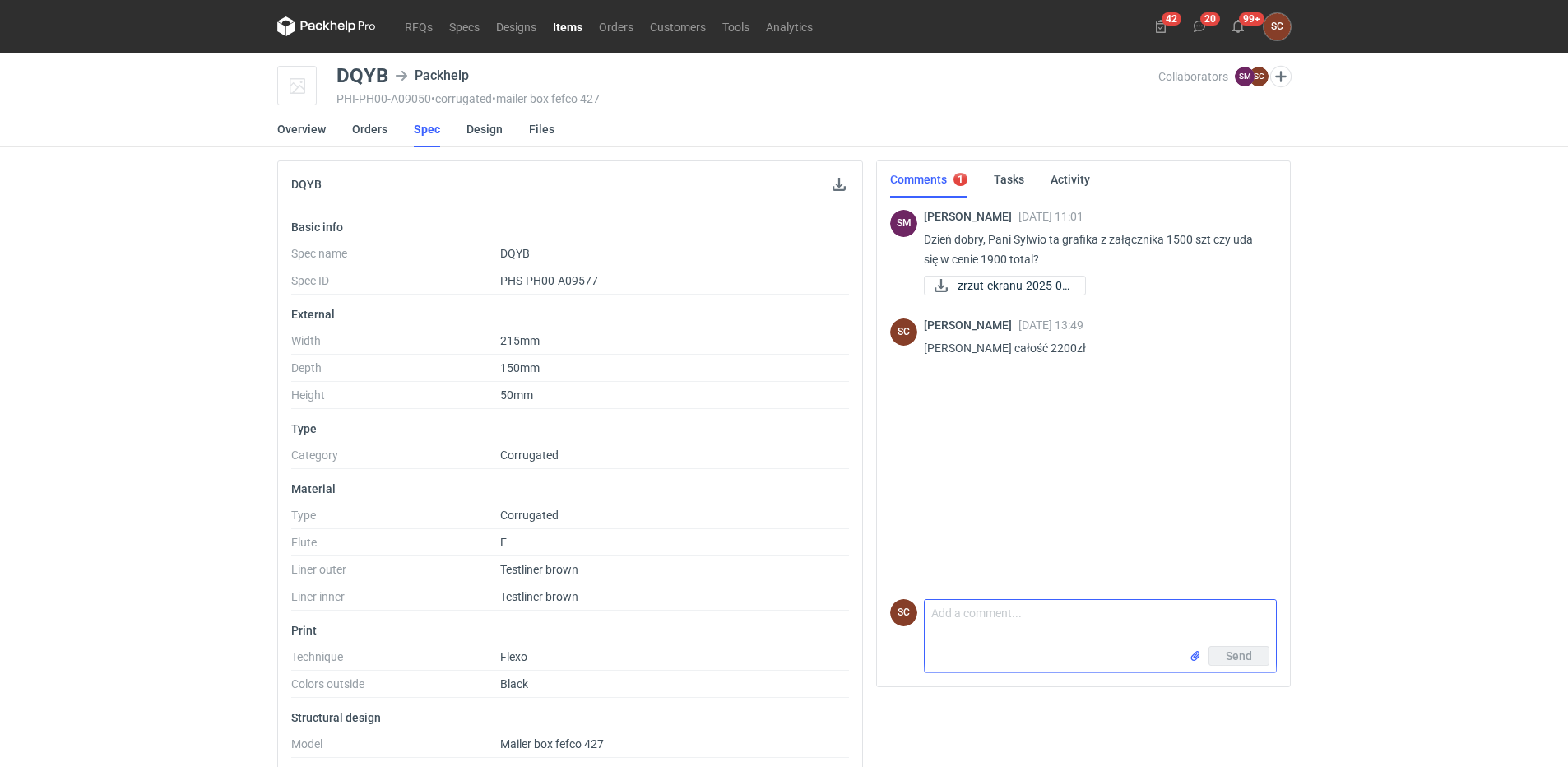
paste textarea "Narzędzia 1090zł Opakowania 0,74zł"
click at [1079, 620] on textarea "Narzędzia 1090zł Opakowania 0,74zł" at bounding box center [1101, 618] width 351 height 56
click at [1057, 633] on textarea "Narzędzia 1090zł Opakowania 0,74zł/szt" at bounding box center [1101, 618] width 351 height 56
click at [1001, 638] on textarea "Narzędzia 1090zł Opakowania 0,74zł/szt" at bounding box center [1101, 618] width 351 height 56
type textarea "Narzędzia 1090zł Opakowania 0,74zł/szt"
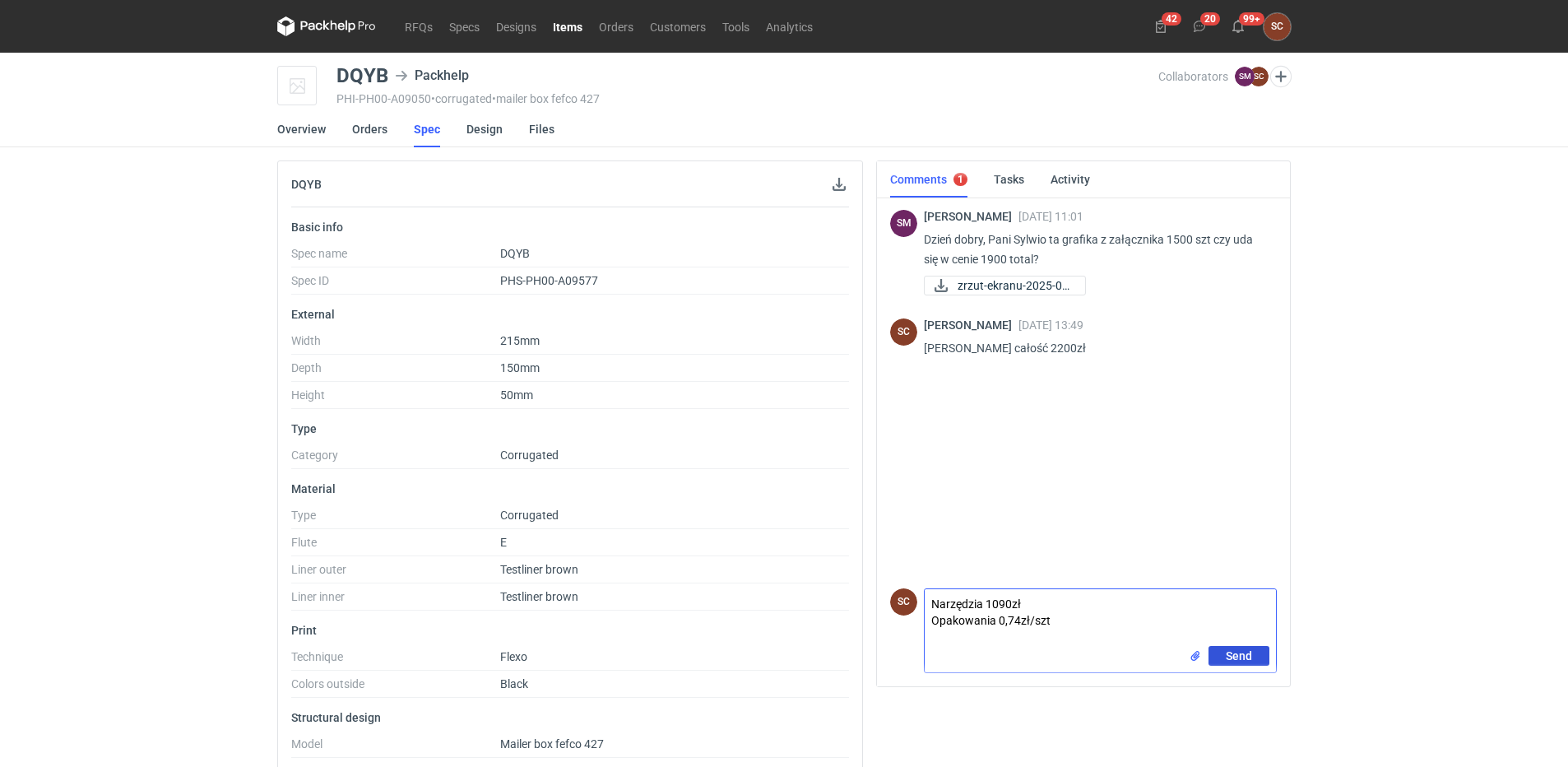
click at [1256, 655] on button "Send" at bounding box center [1238, 656] width 60 height 20
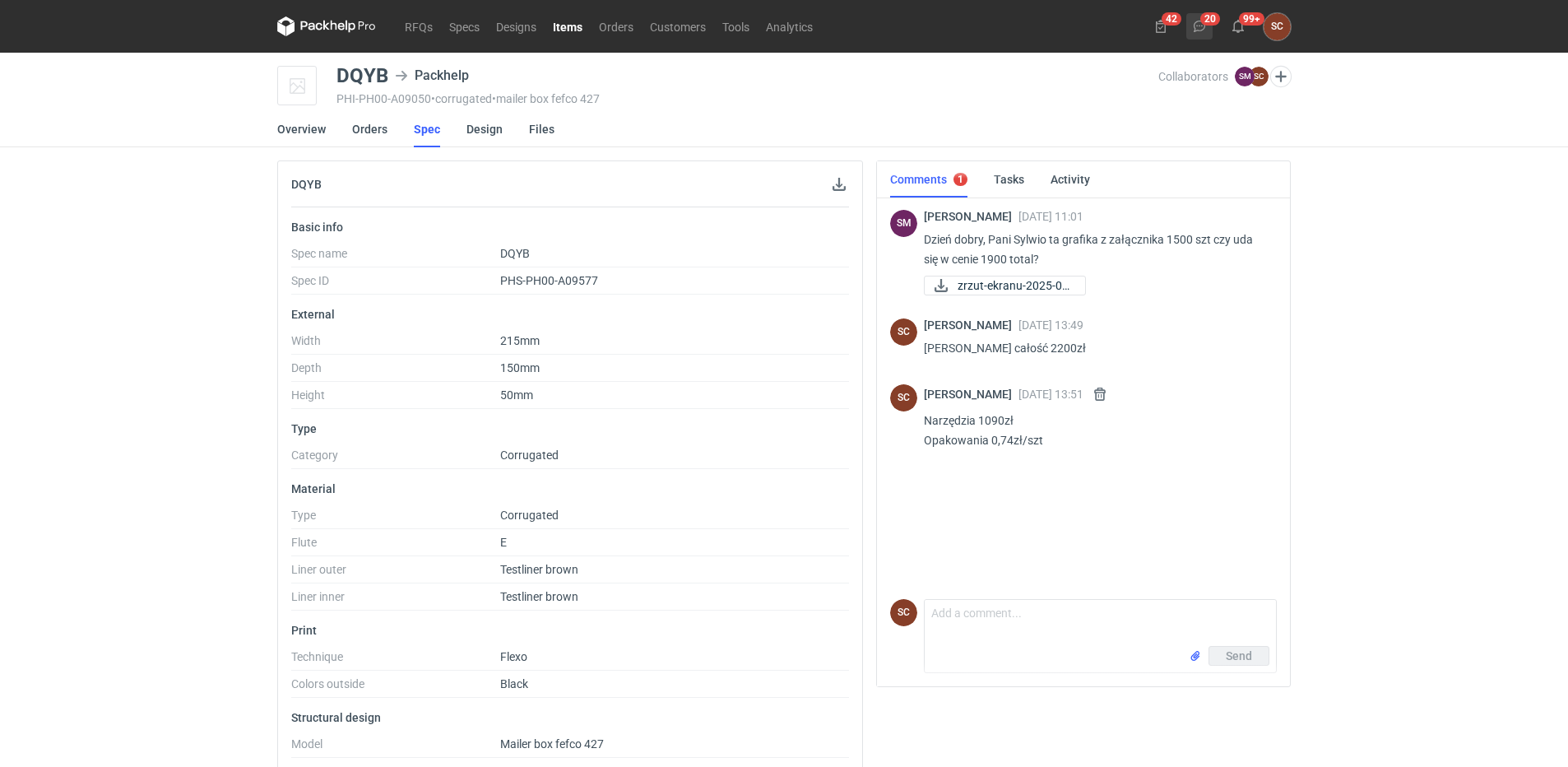
click at [1199, 27] on use at bounding box center [1199, 27] width 12 height 12
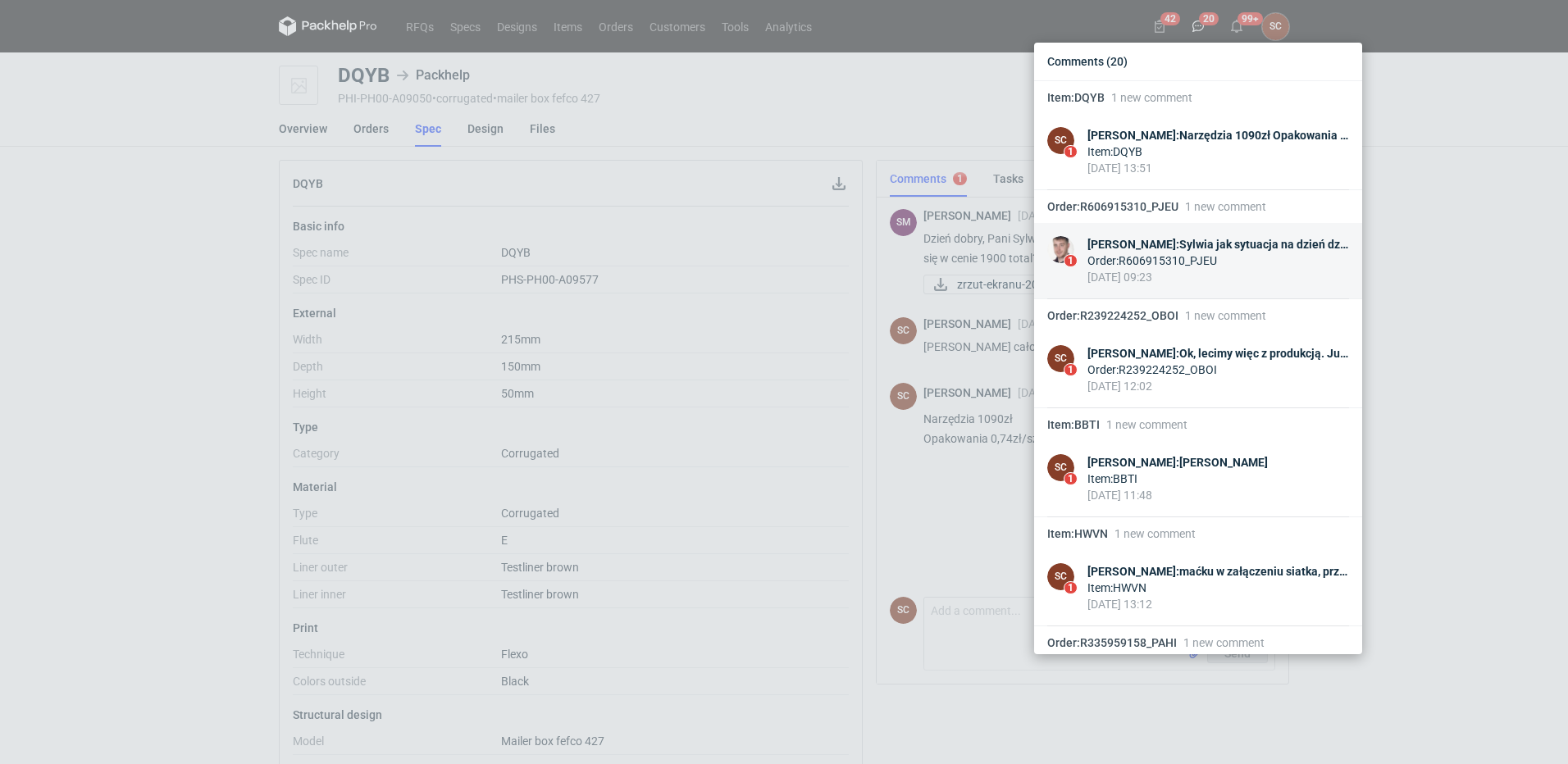
click at [1247, 250] on div "Maciej Sikora : Sylwia jak sytuacja na dzień dzisiejszy wygląda? Zgłosisz mi dz…" at bounding box center [1218, 244] width 262 height 17
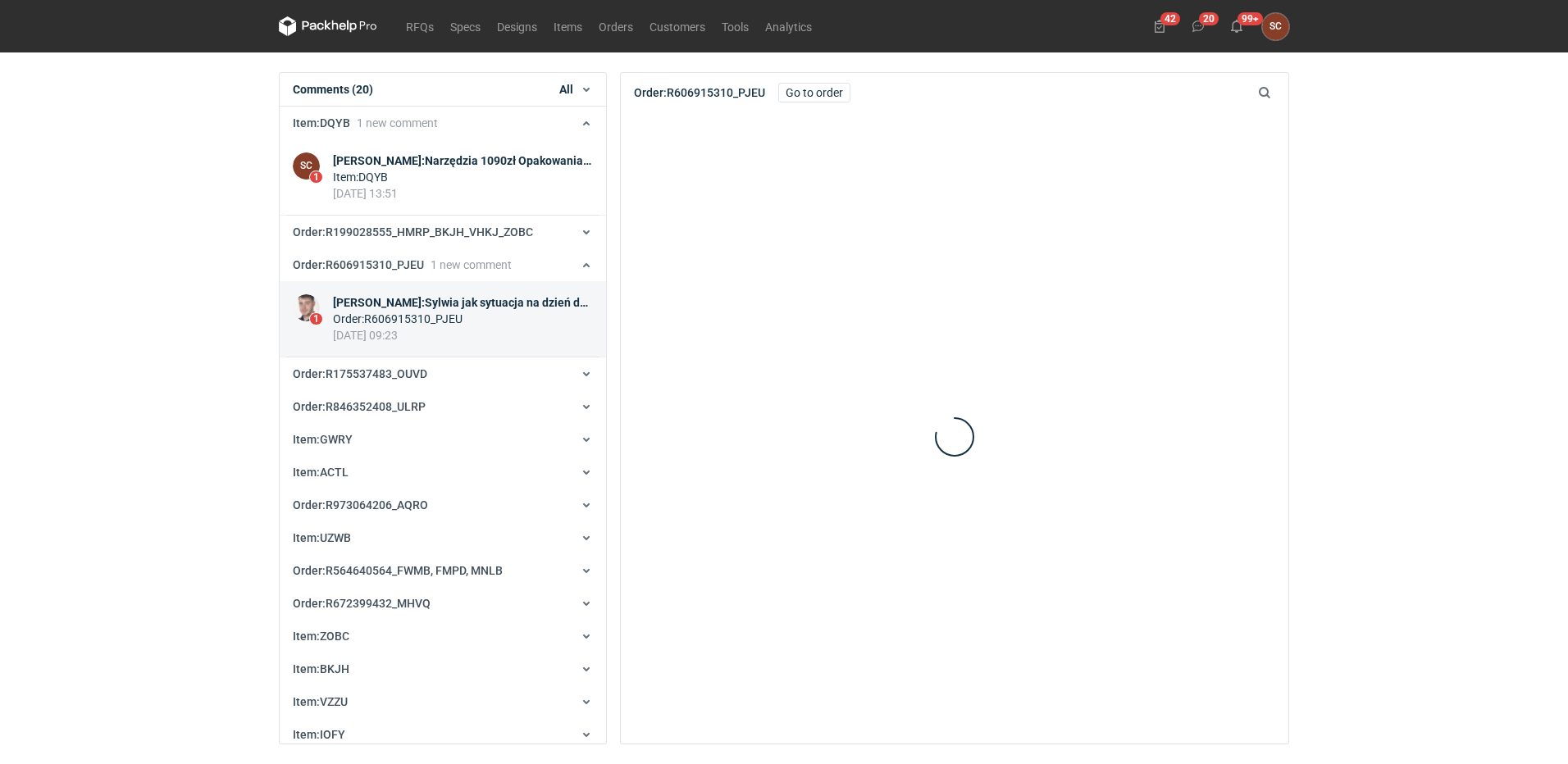
scroll to position [174, 0]
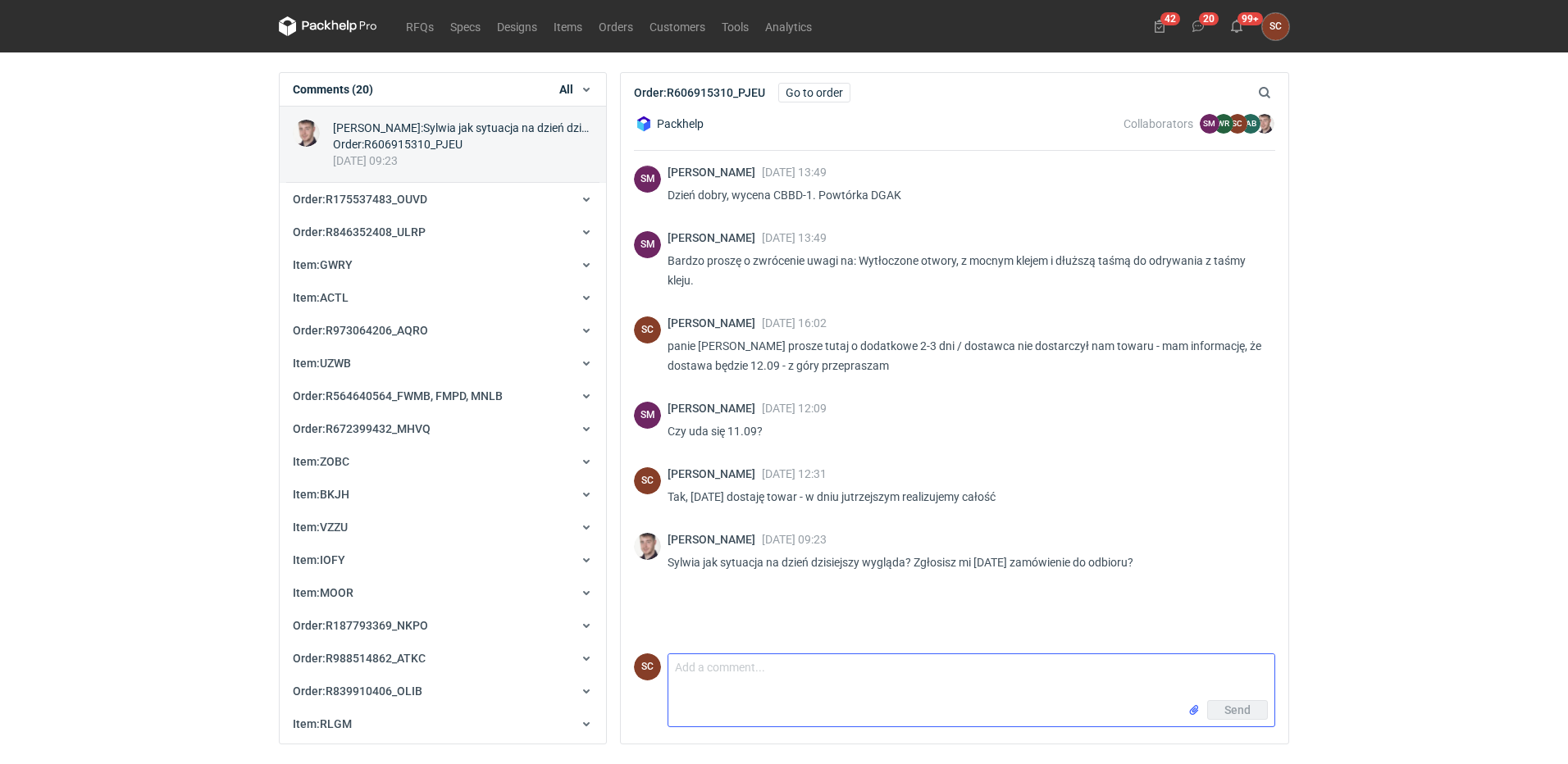
click at [732, 677] on textarea "Comment message" at bounding box center [972, 677] width 606 height 46
click at [758, 667] on textarea "maciek jur, pzrechodzi mi to teraz przez maszynę na paski" at bounding box center [972, 677] width 606 height 46
click at [765, 667] on textarea "maciek jur, pzrechodzi mi to teraz przez maszynę na paski" at bounding box center [972, 677] width 606 height 46
click at [789, 671] on textarea "maciek jur, pzrechodzi mi to teraz przez maszynę na paski" at bounding box center [972, 677] width 606 height 46
click at [724, 667] on textarea "maciek jur, pzr mi to teraz przez maszynę na paski" at bounding box center [972, 677] width 606 height 46
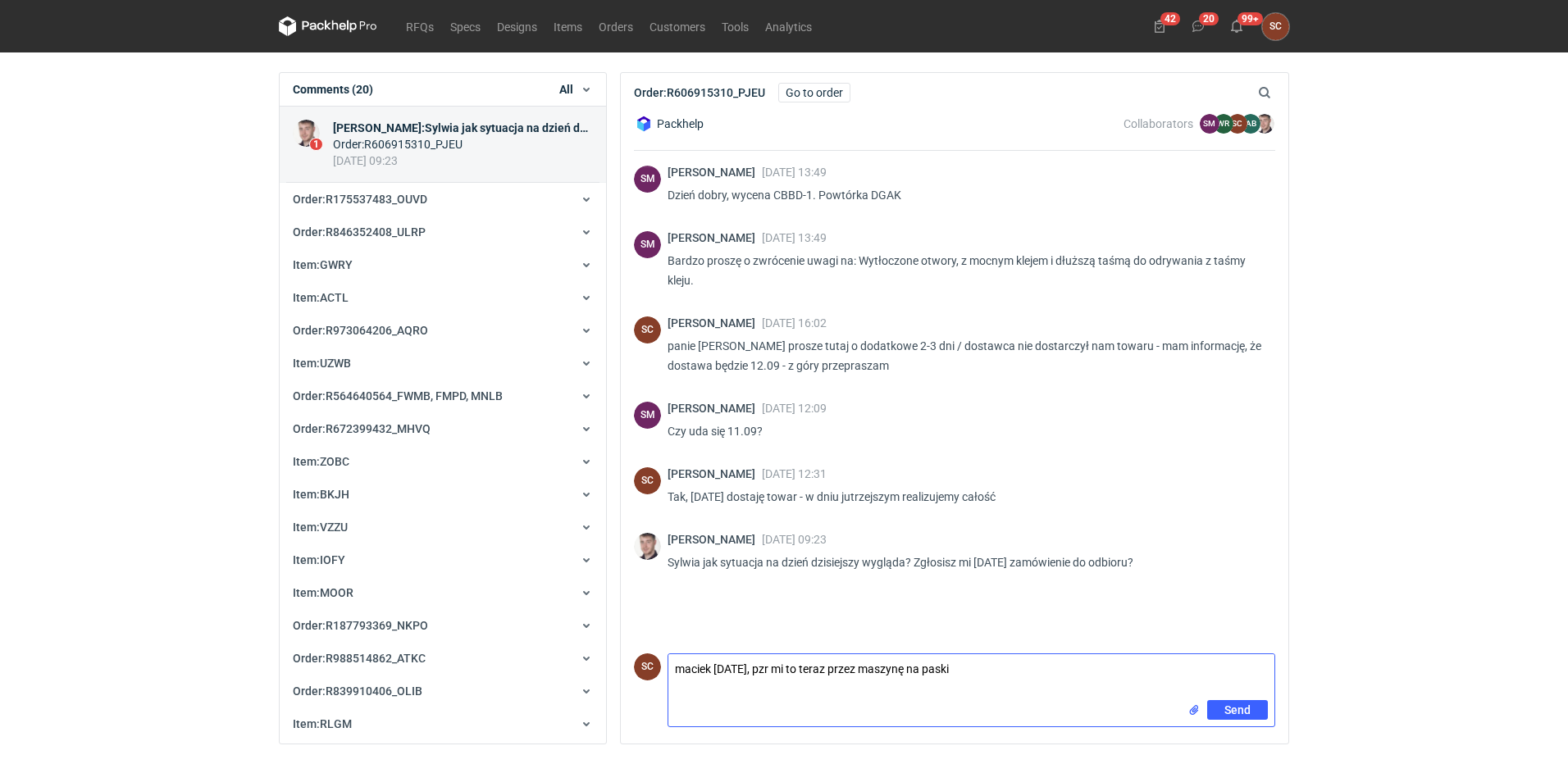
click at [686, 670] on textarea "maciek jutro, pzr mi to teraz przez maszynę na paski" at bounding box center [972, 677] width 606 height 46
click at [756, 666] on textarea "Maciek jutro, pzr mi to teraz przez maszynę na paski" at bounding box center [972, 677] width 606 height 46
click at [981, 677] on textarea "Maciek jutro, przechodzi mi to teraz przez maszynę na paski" at bounding box center [972, 677] width 606 height 46
click at [991, 671] on textarea "Maciek jutro, przechodzi mi to teraz przez maszynę na paski" at bounding box center [972, 677] width 606 height 46
click at [1235, 700] on textarea "Maciek [DATE], przechodzi mi to teraz przez maszynę na paski klejowe" at bounding box center [972, 677] width 606 height 46
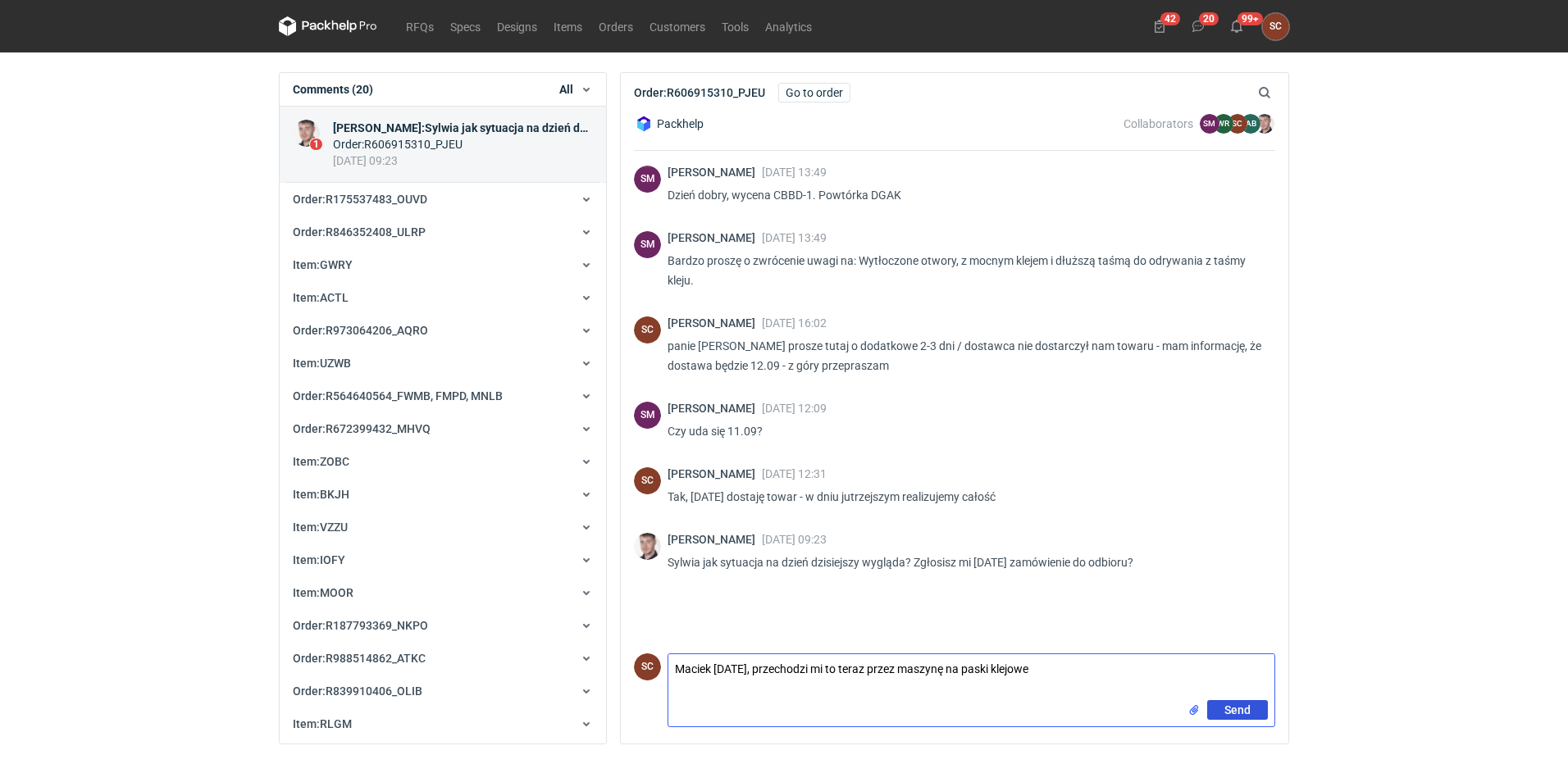
type textarea "Maciek [DATE], przechodzi mi to teraz przez maszynę na paski klejowe"
click at [1248, 700] on button "Send" at bounding box center [1237, 710] width 60 height 20
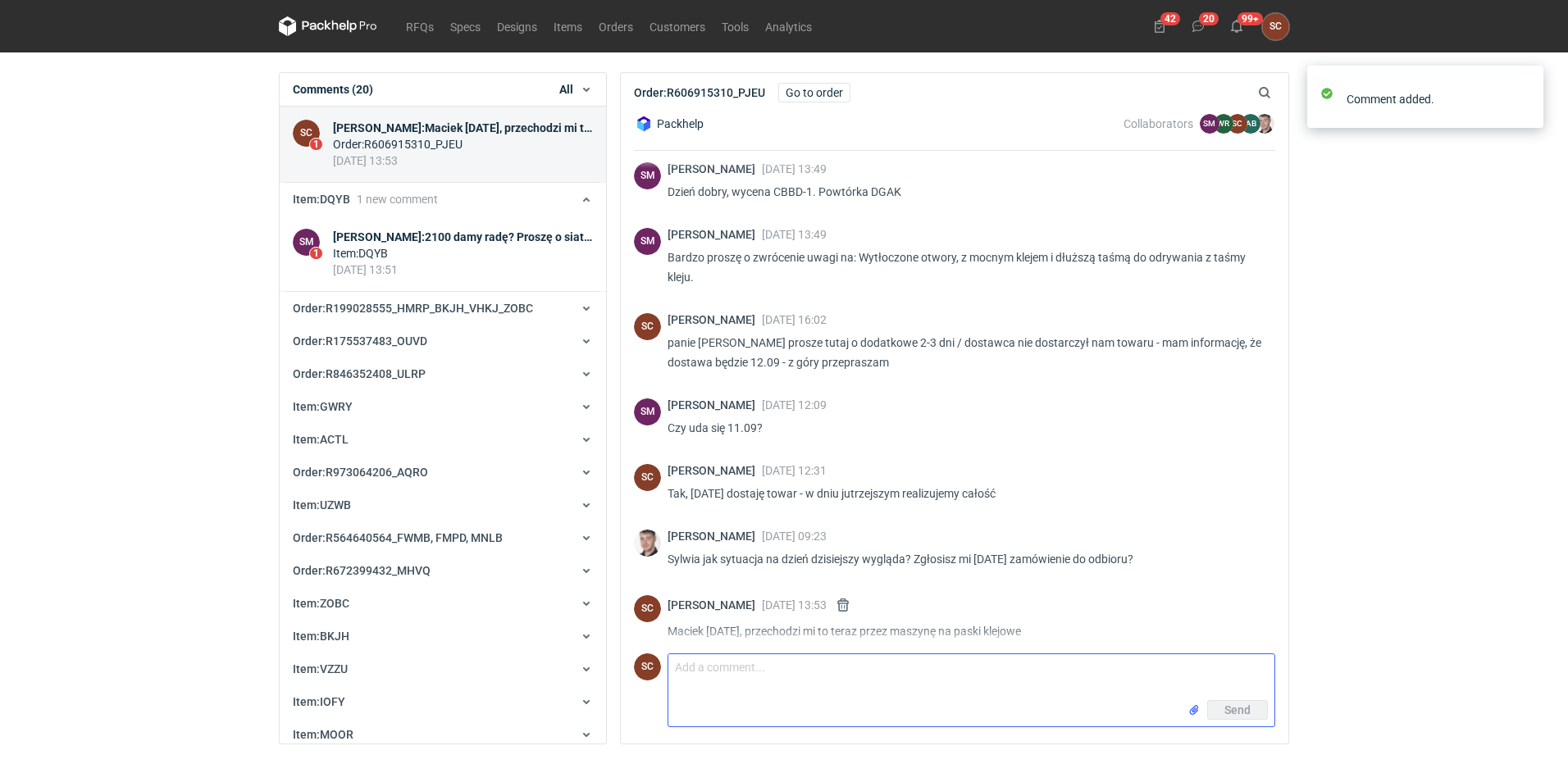
scroll to position [0, 0]
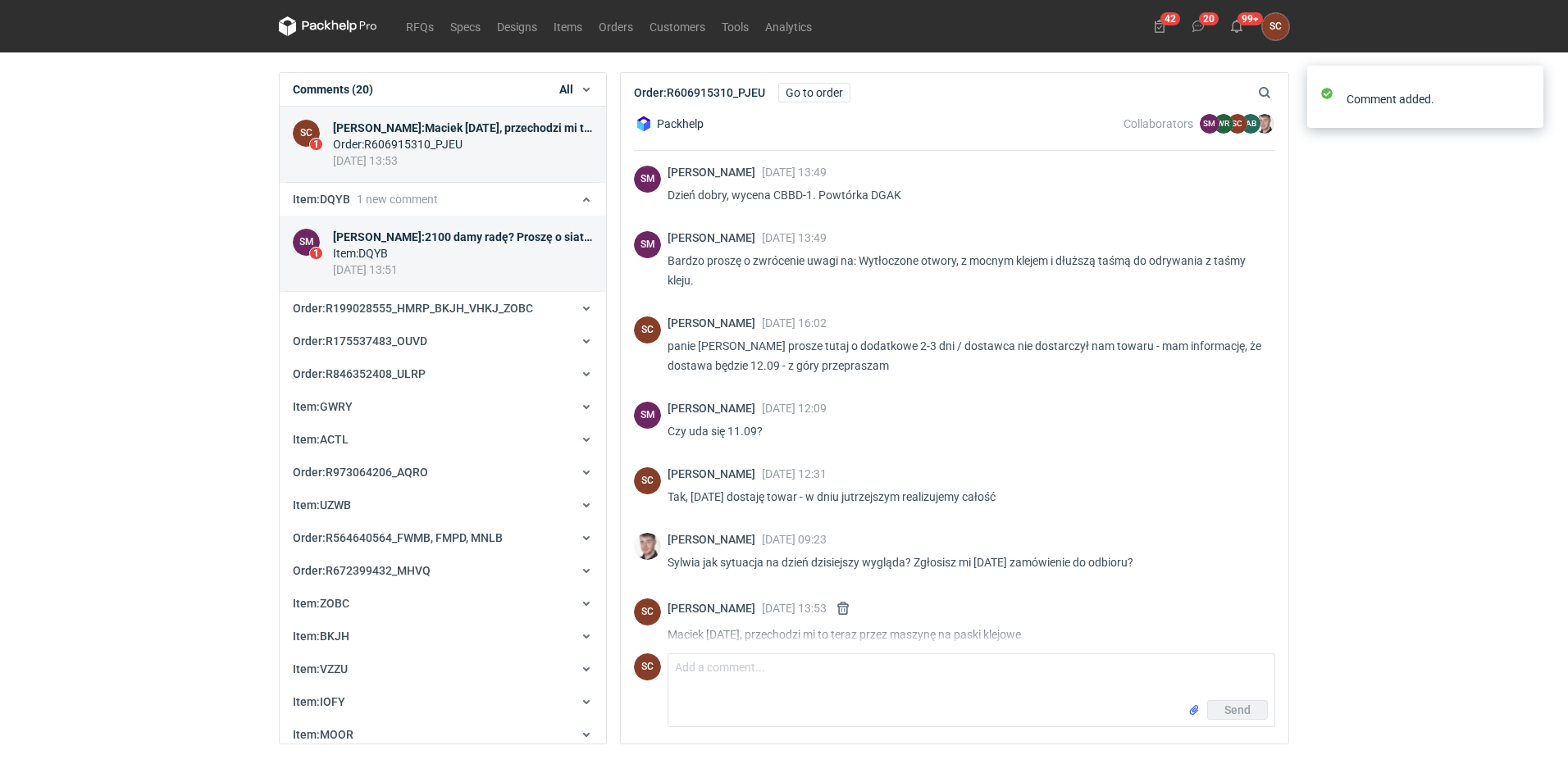
click at [431, 235] on div "Sebastian Markut : 2100 damy radę? Proszę o siatkę" at bounding box center [463, 237] width 260 height 17
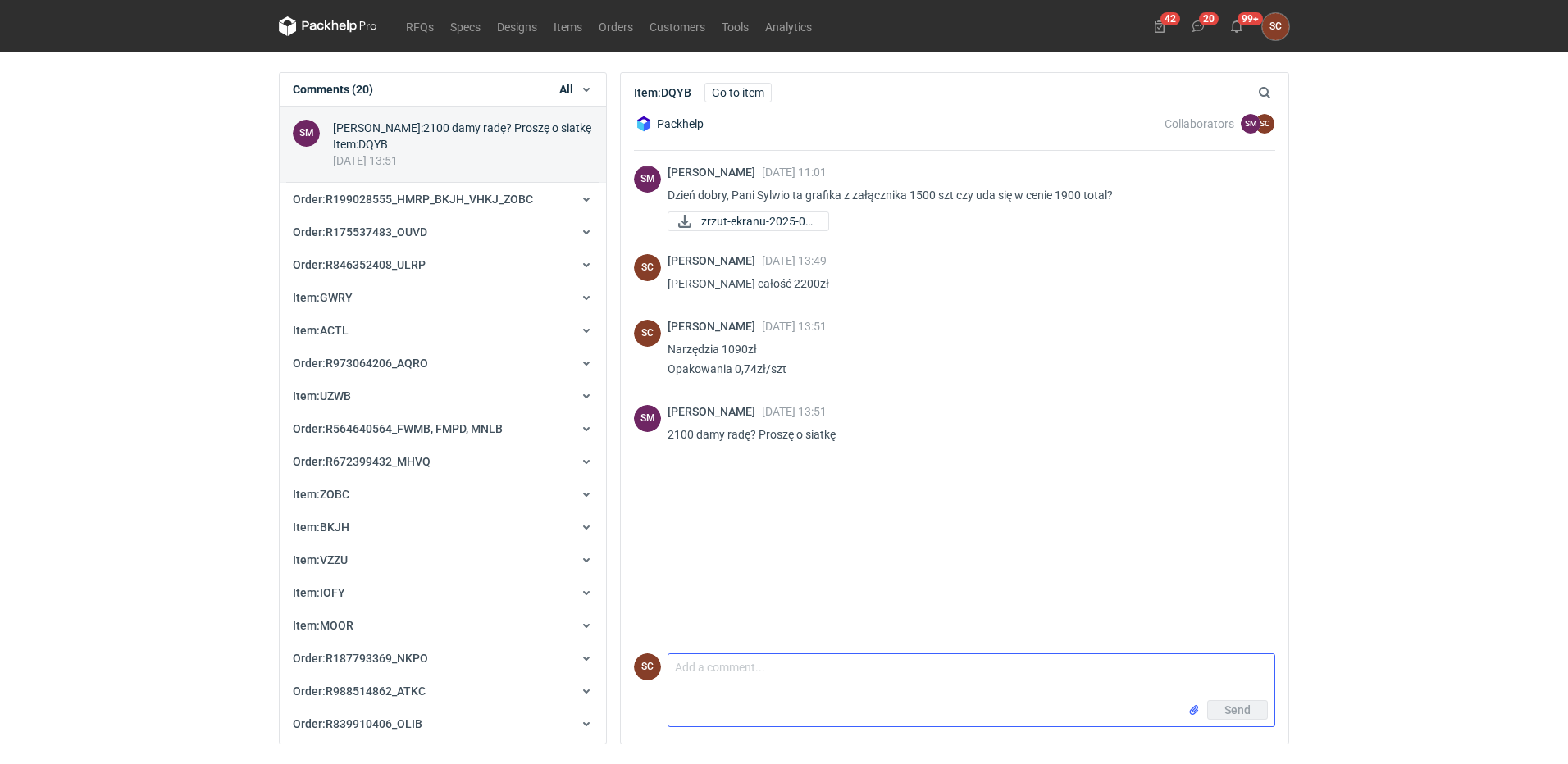
click at [774, 666] on textarea "Comment message" at bounding box center [972, 677] width 606 height 46
click at [704, 667] on textarea "Całoś 2100" at bounding box center [972, 677] width 606 height 46
click at [801, 667] on textarea "Całość 2100" at bounding box center [972, 677] width 606 height 46
type textarea "Całość 2100zł"
click at [1251, 711] on button "Send" at bounding box center [1237, 710] width 60 height 20
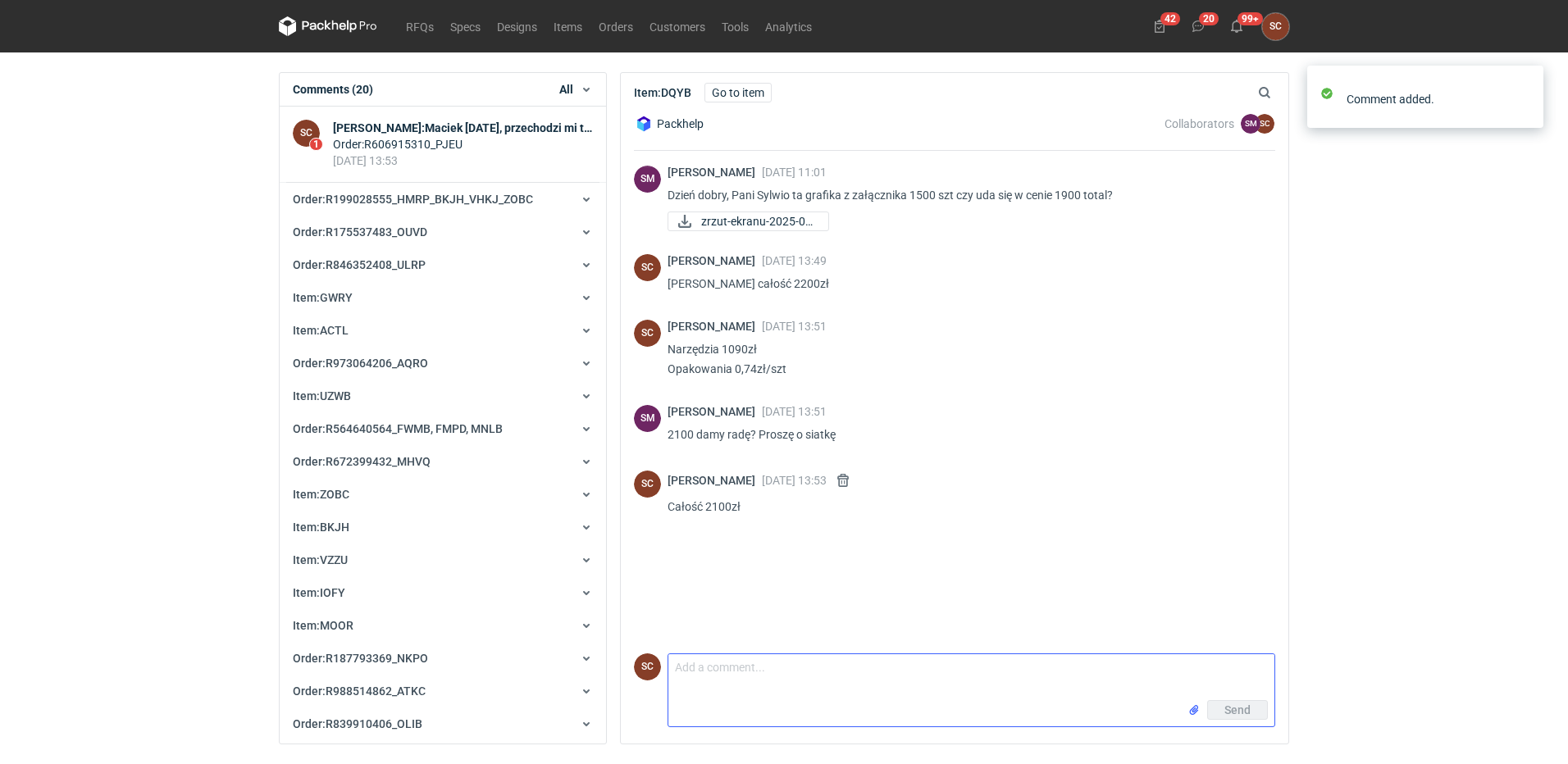
scroll to position [33, 0]
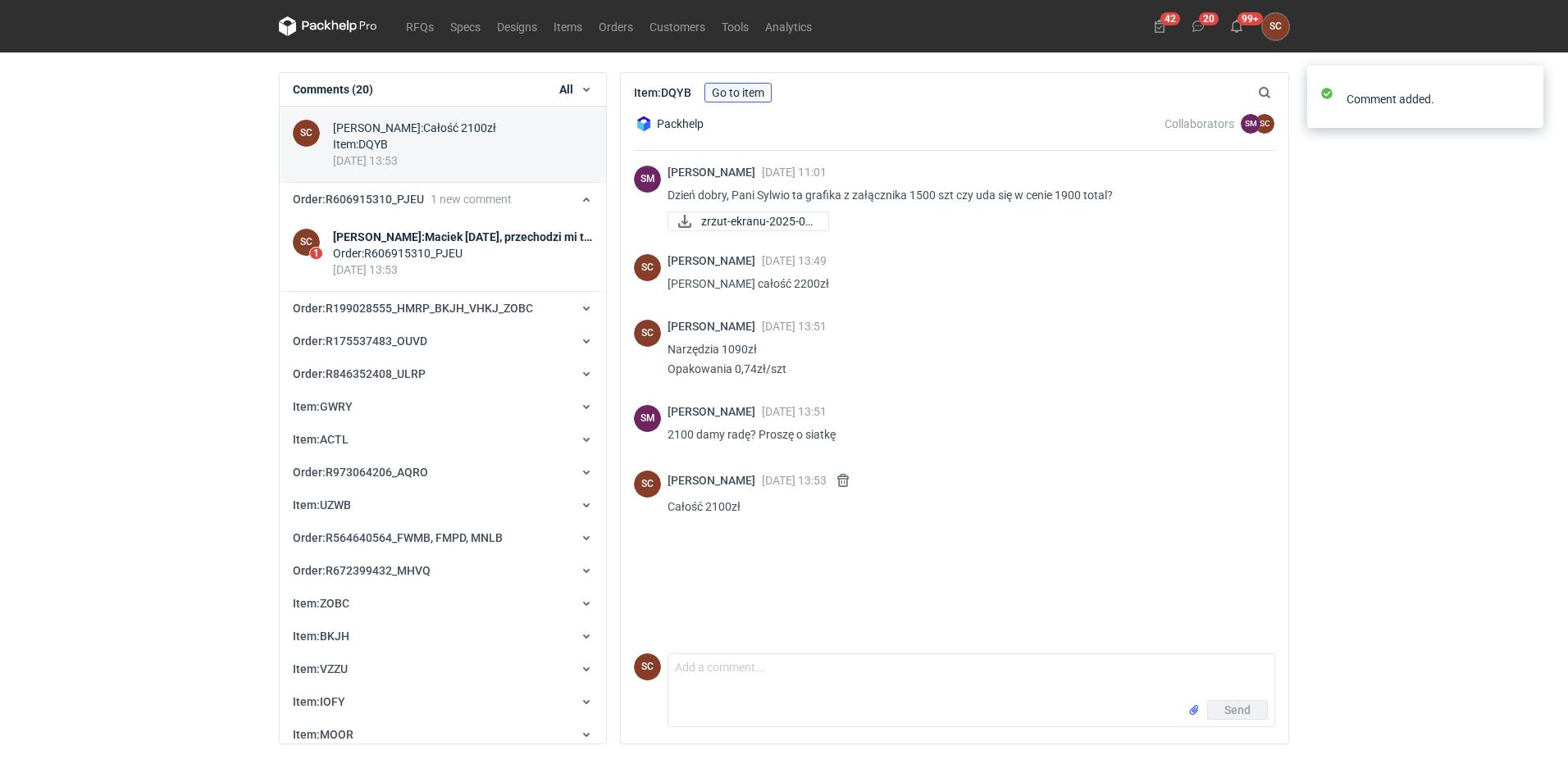
click at [745, 93] on link "Go to item" at bounding box center [738, 93] width 67 height 20
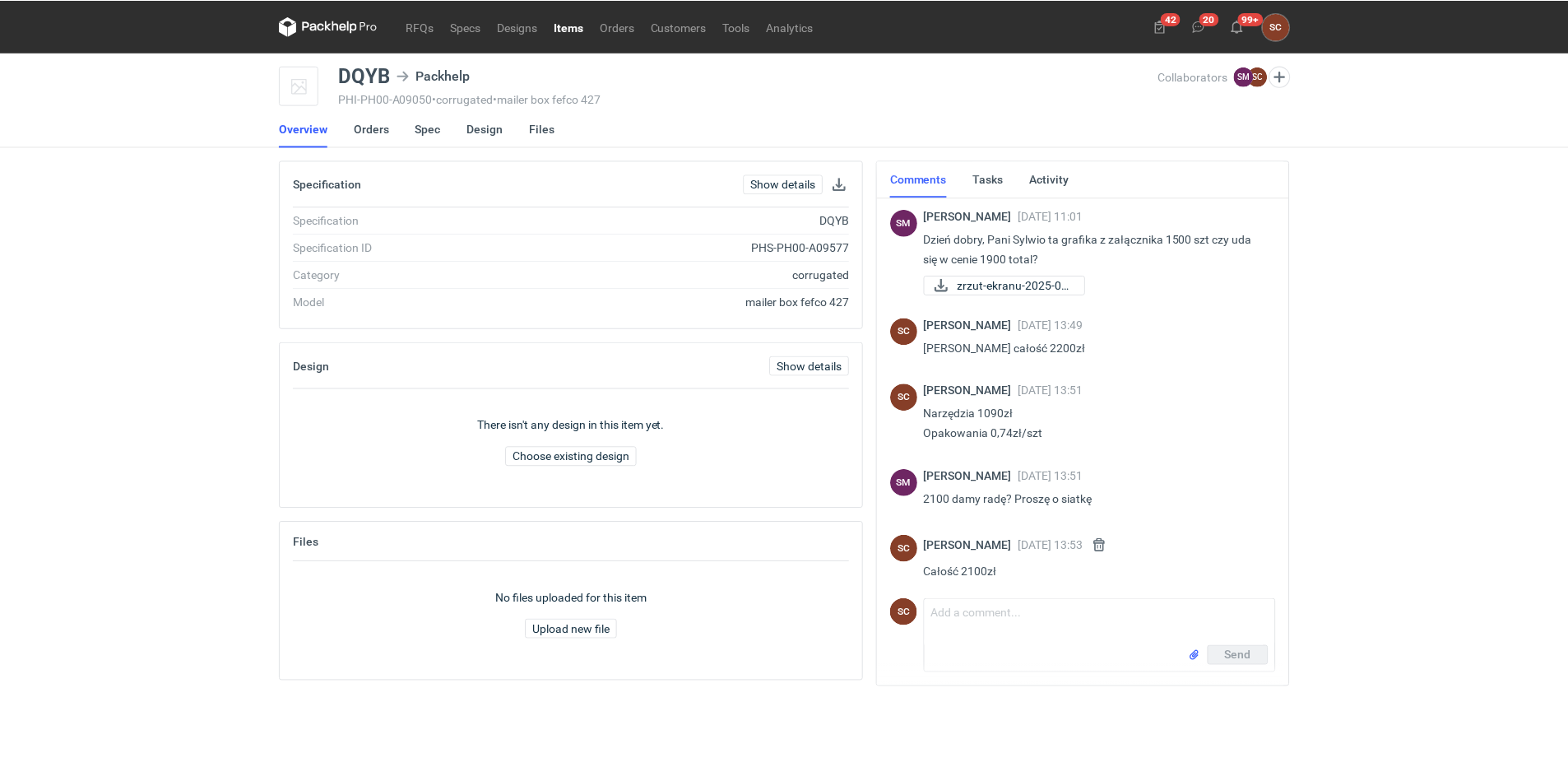
scroll to position [13, 0]
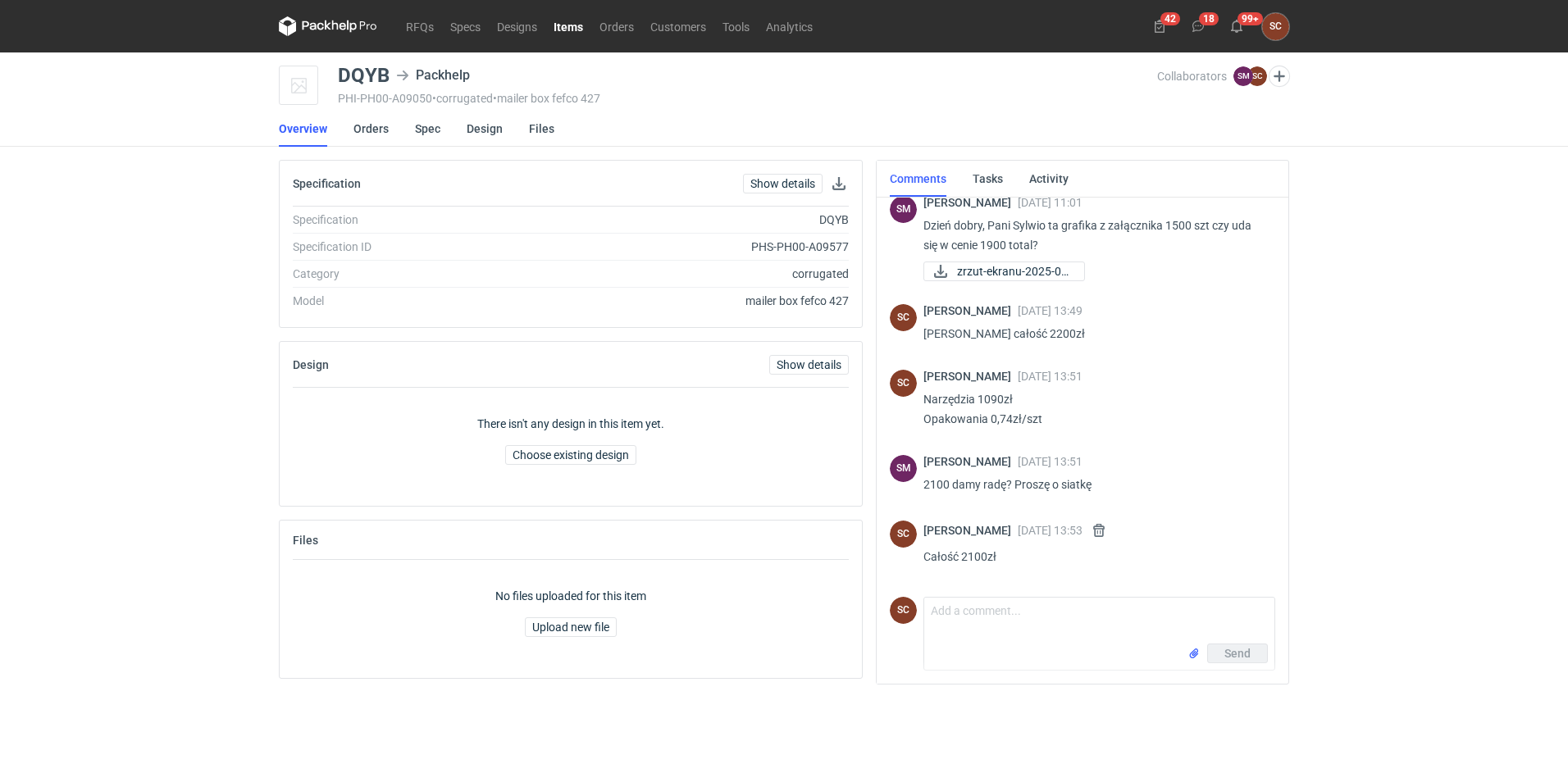
click at [412, 126] on li "Orders" at bounding box center [384, 129] width 61 height 36
click at [416, 126] on link "Spec" at bounding box center [427, 129] width 26 height 36
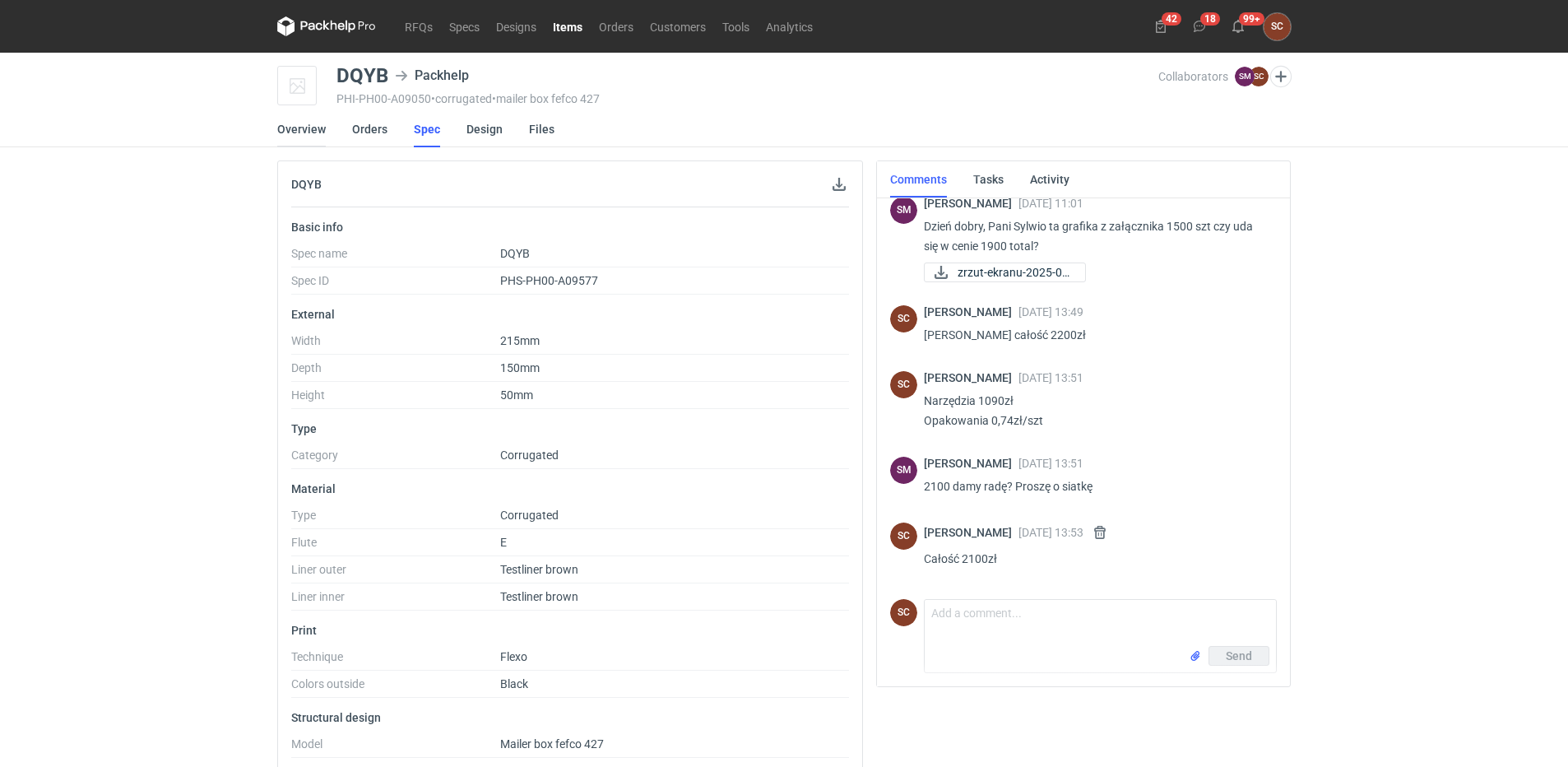
click at [295, 133] on link "Overview" at bounding box center [302, 129] width 49 height 36
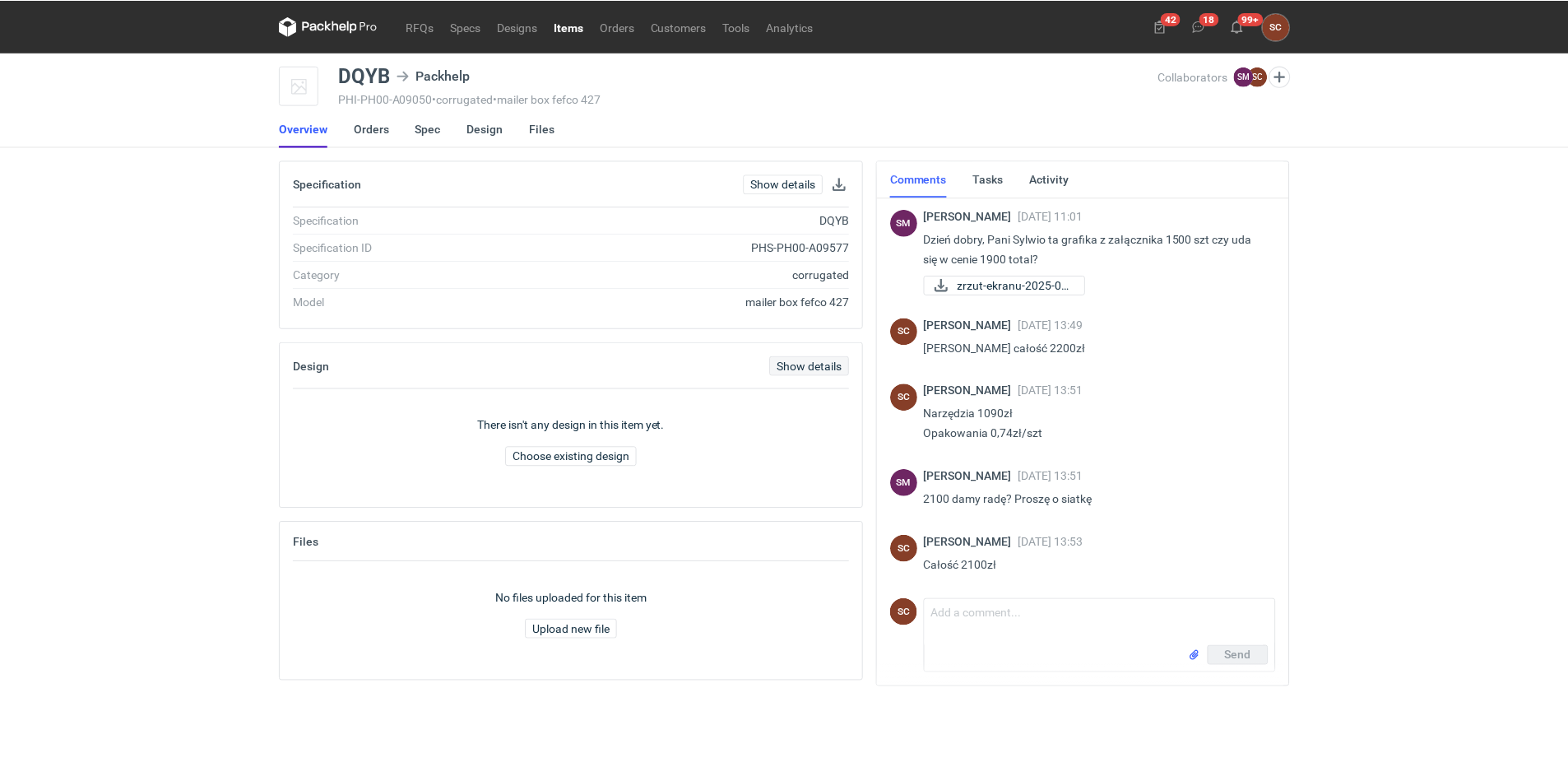
scroll to position [7, 0]
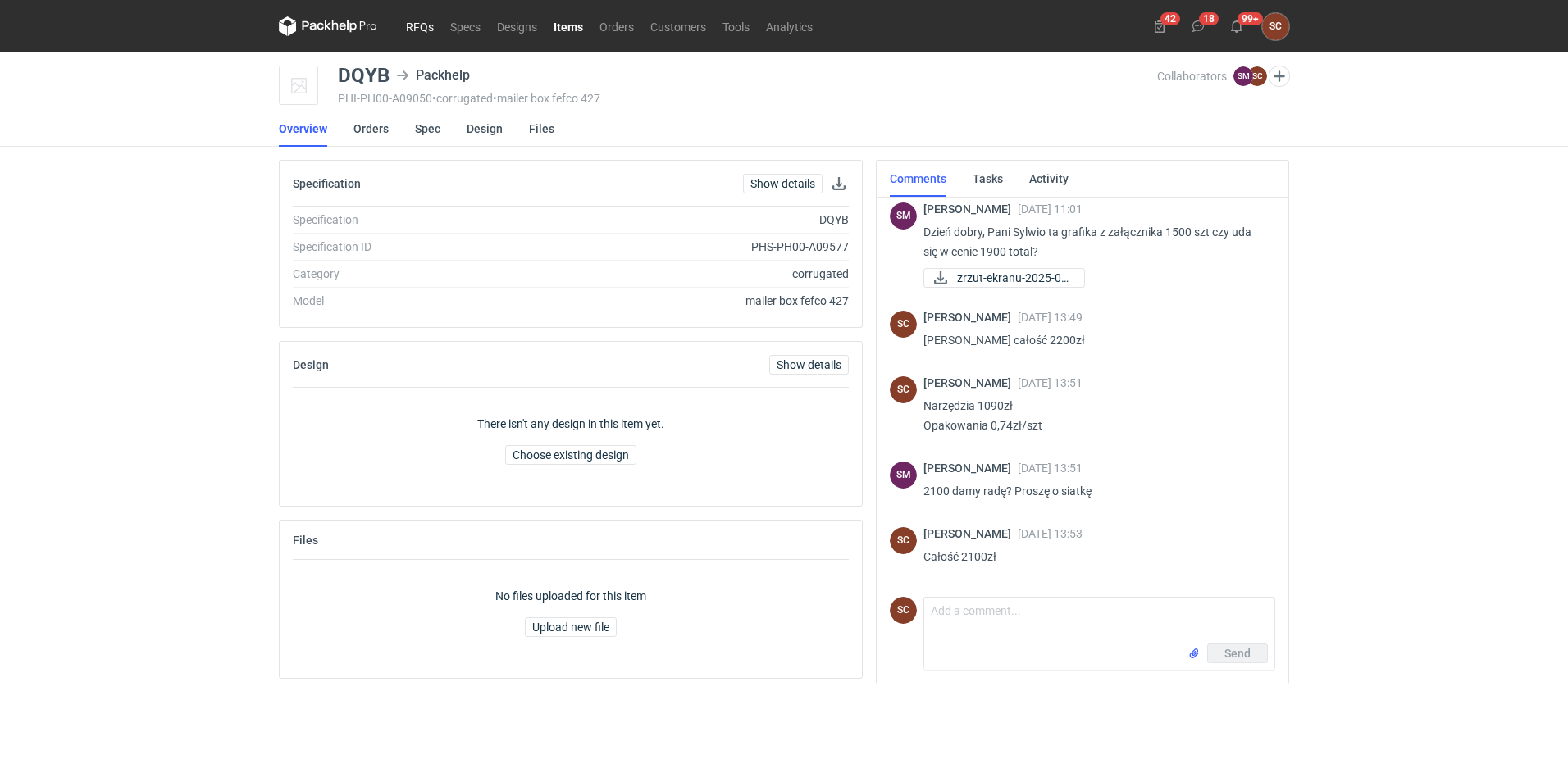
click at [416, 21] on link "RFQs" at bounding box center [420, 26] width 45 height 20
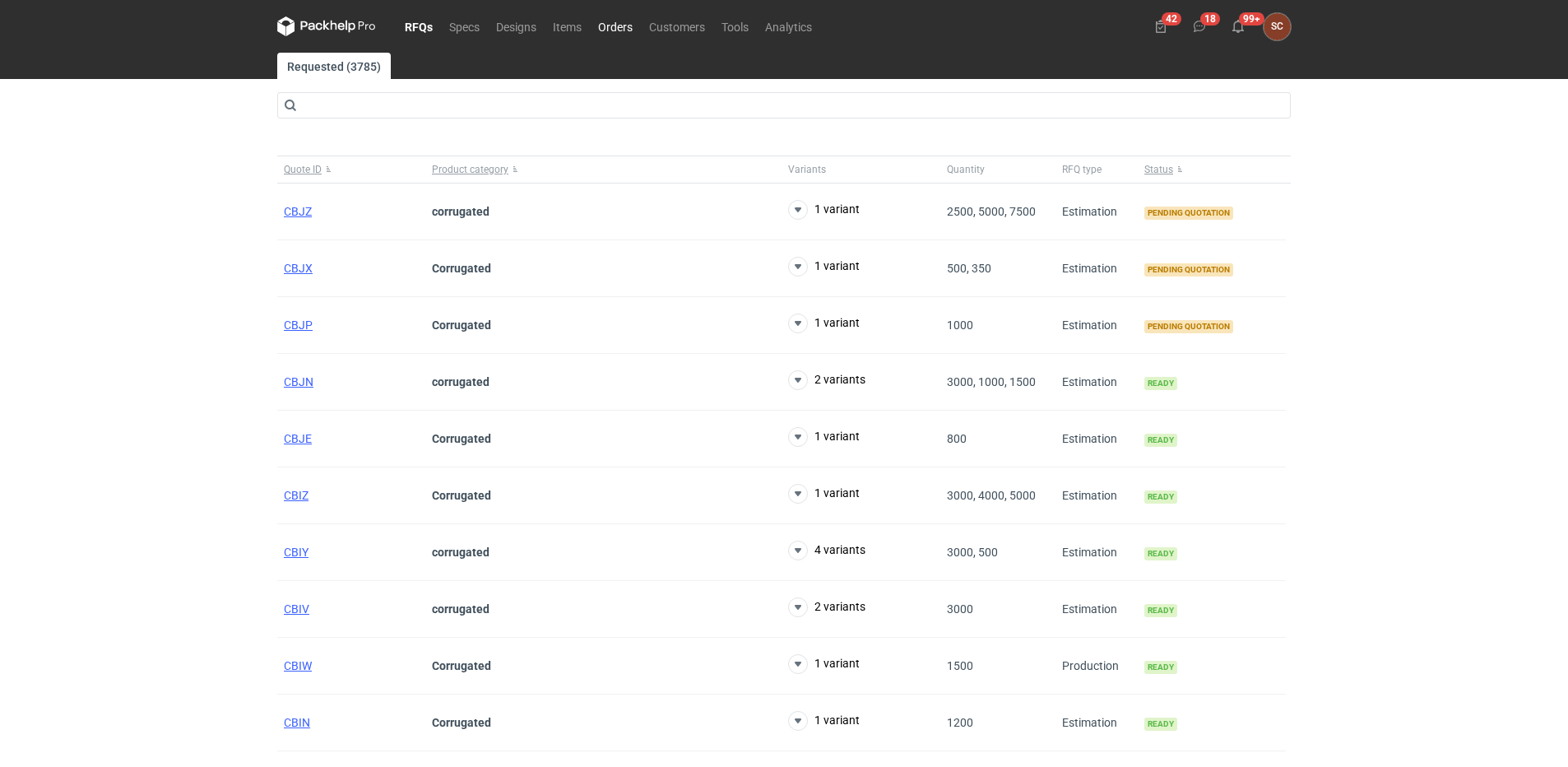
click at [606, 26] on link "Orders" at bounding box center [616, 27] width 51 height 20
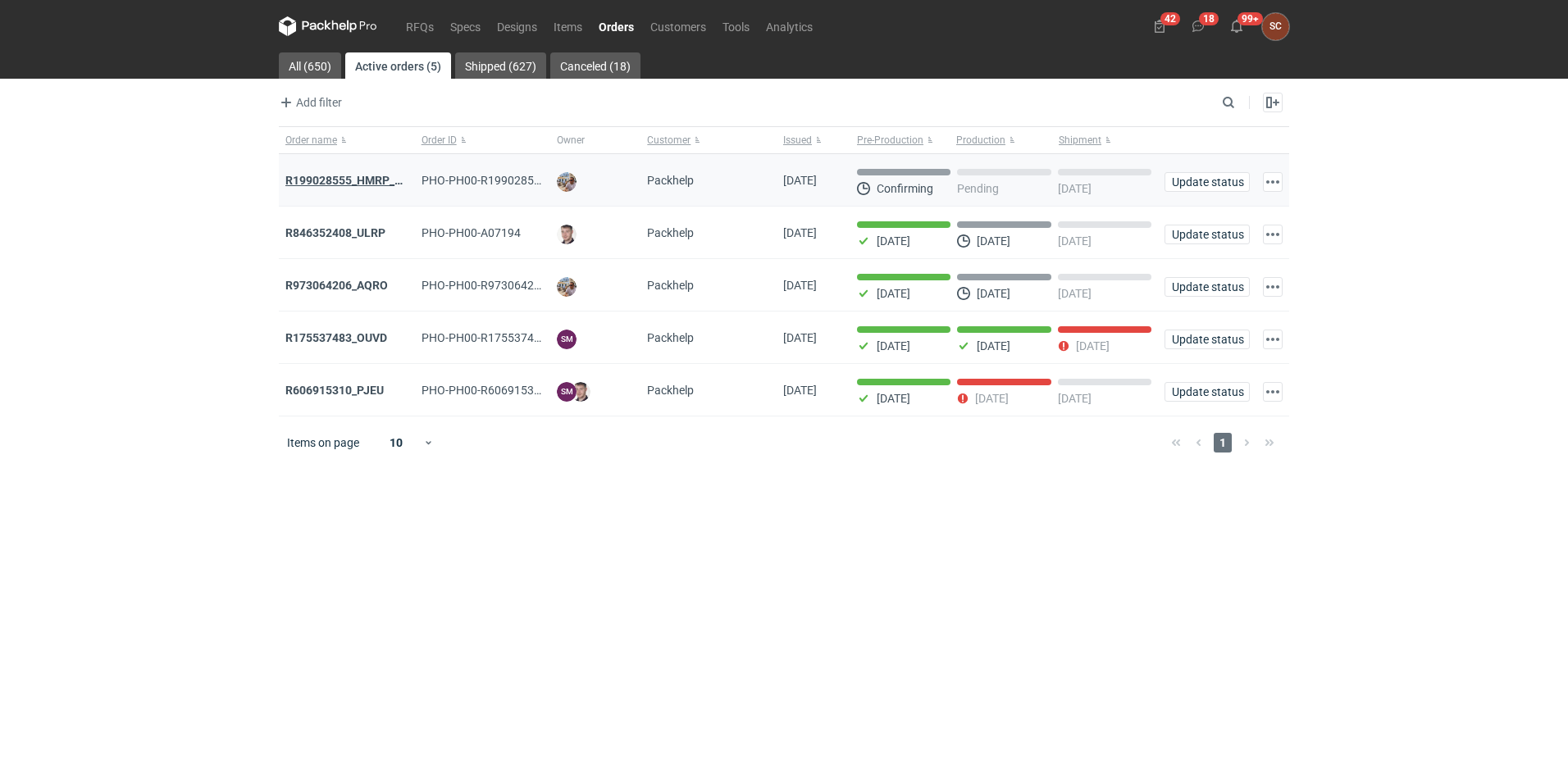
click at [360, 174] on strong "R199028555_HMRP_BKJH_VHKJ_ZOBC" at bounding box center [389, 180] width 208 height 13
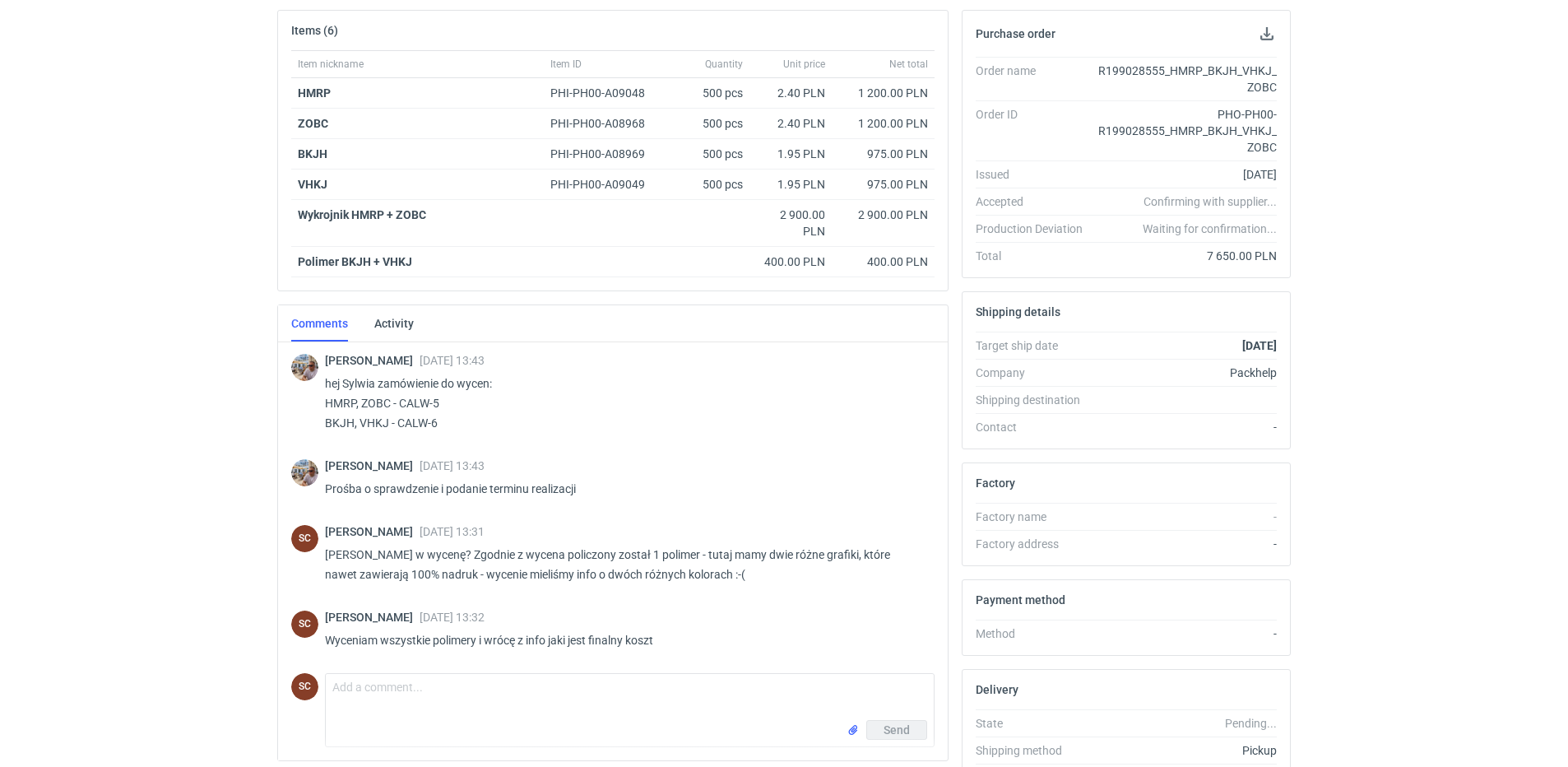
scroll to position [340, 0]
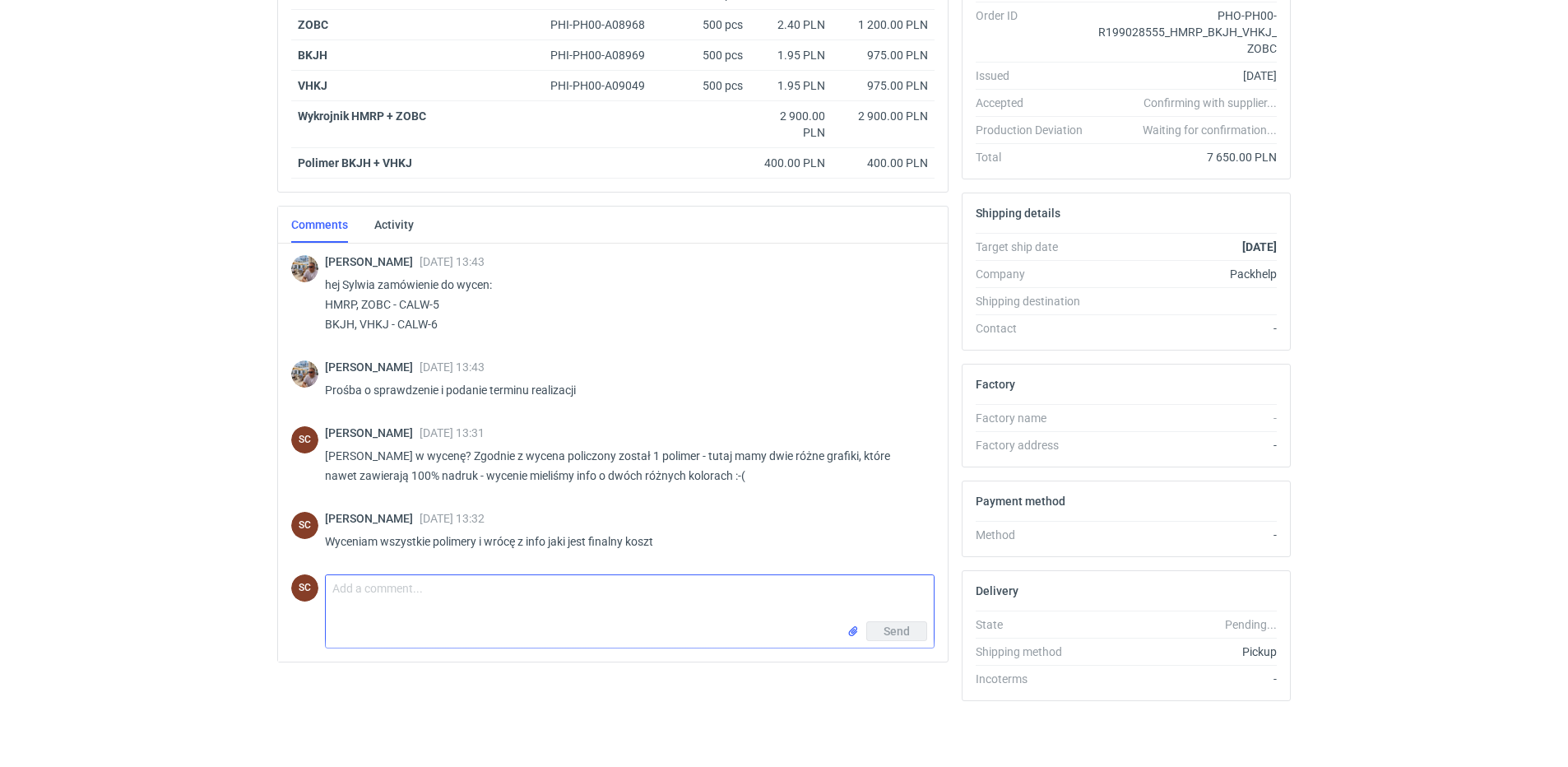
click at [563, 605] on textarea "Comment message" at bounding box center [630, 599] width 608 height 46
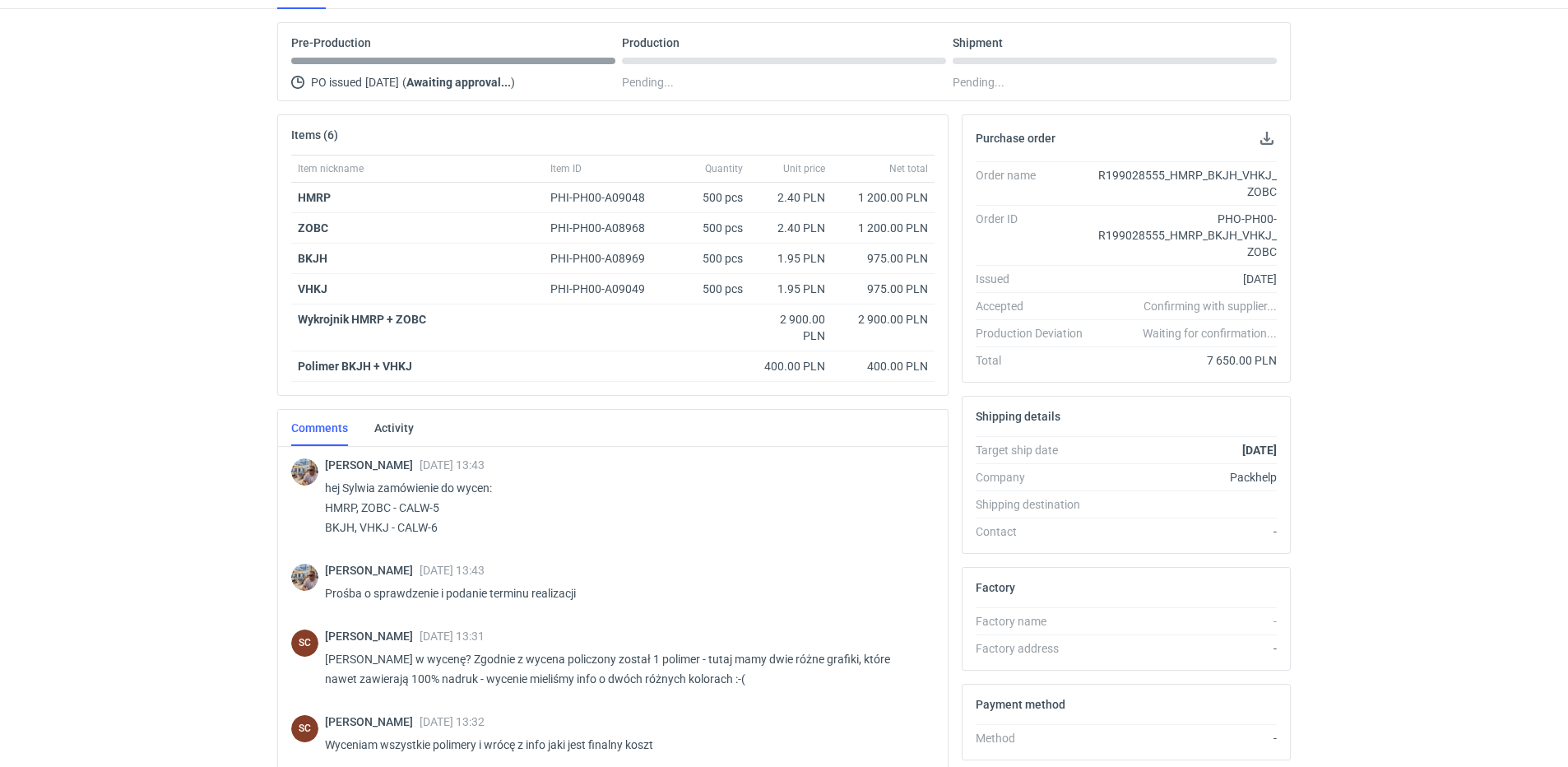
scroll to position [0, 0]
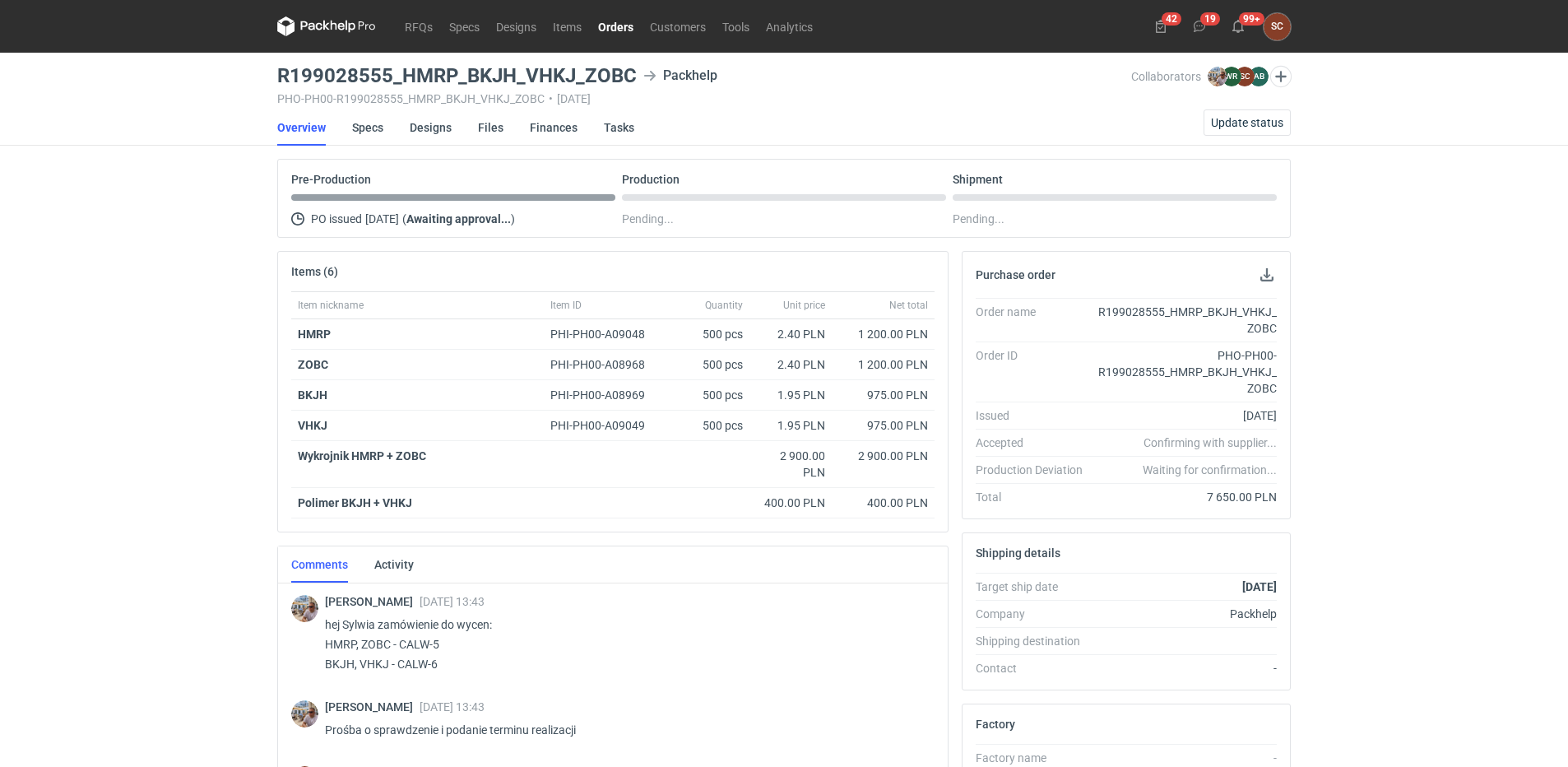
click at [169, 199] on div "RFQs Specs Designs Items Orders Customers Tools Analytics 42 19 99+ SC Sylwia C…" at bounding box center [784, 383] width 1568 height 767
click at [1200, 26] on icon at bounding box center [1199, 27] width 13 height 13
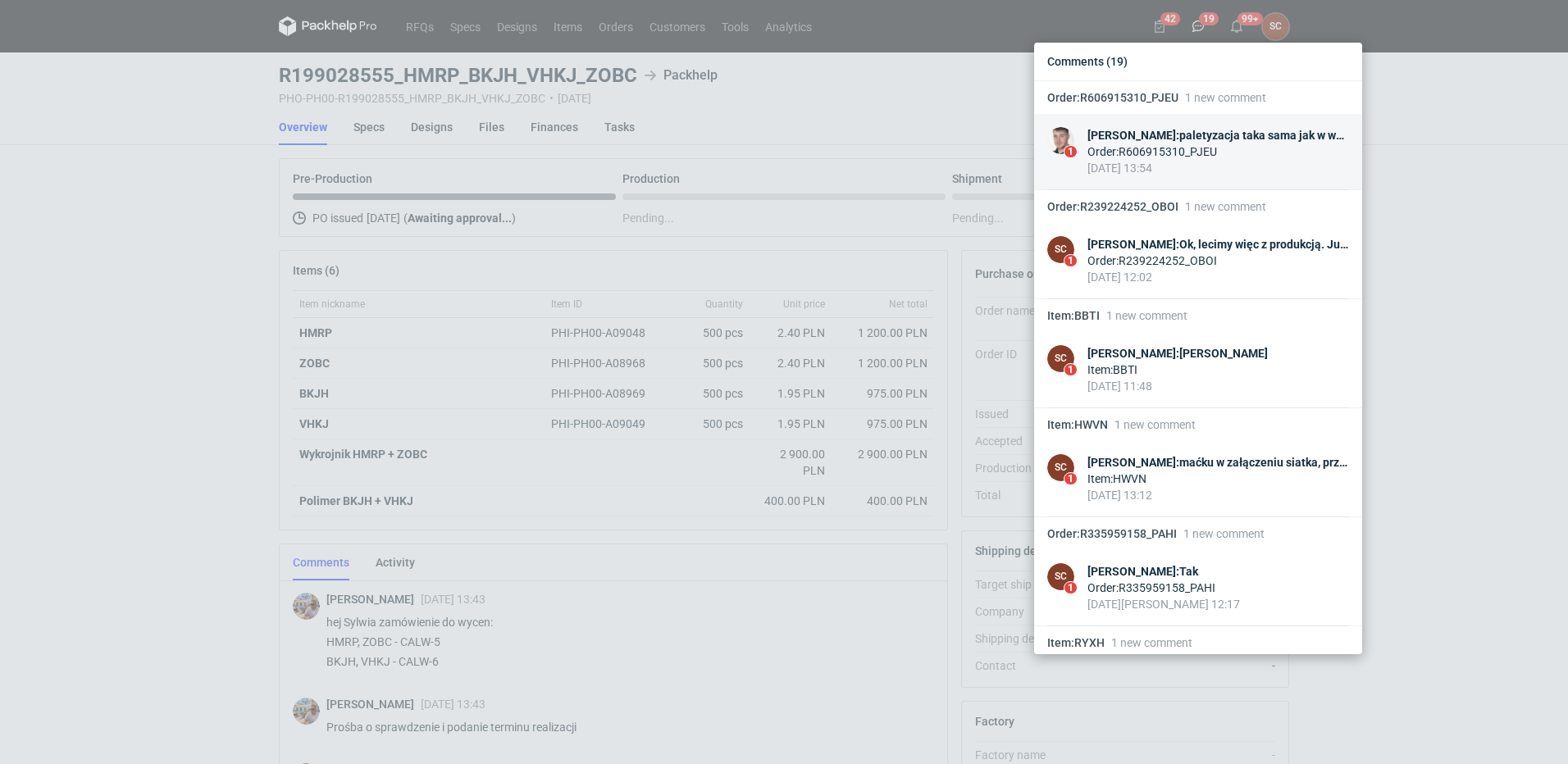
click at [1205, 141] on div "Maciej Sikora : paletyzacja taka sama jak w wycenie będzie, 4 palety ? zaczniem…" at bounding box center [1218, 135] width 262 height 17
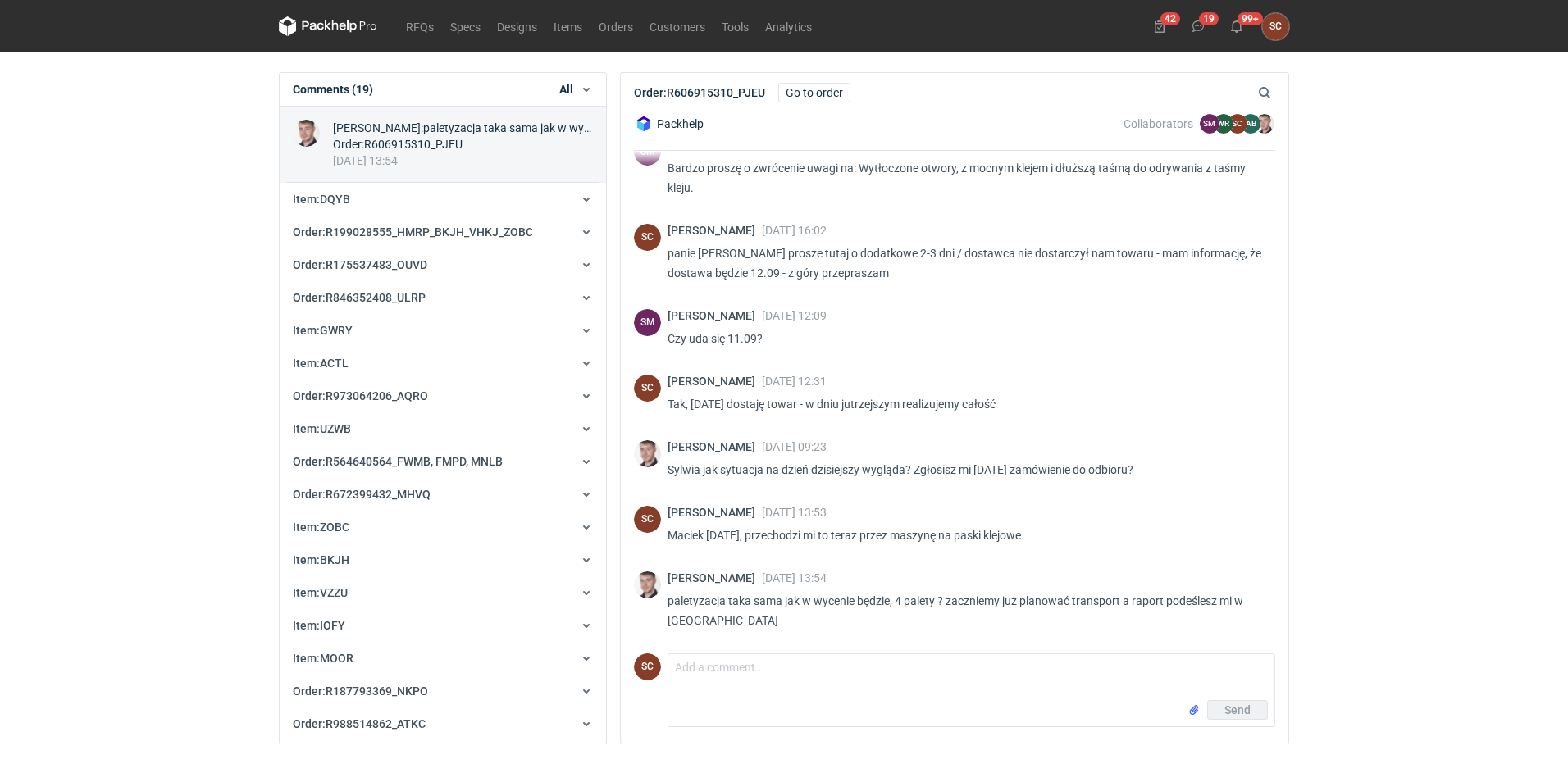
scroll to position [93, 0]
click at [760, 677] on textarea "Comment message" at bounding box center [972, 677] width 606 height 46
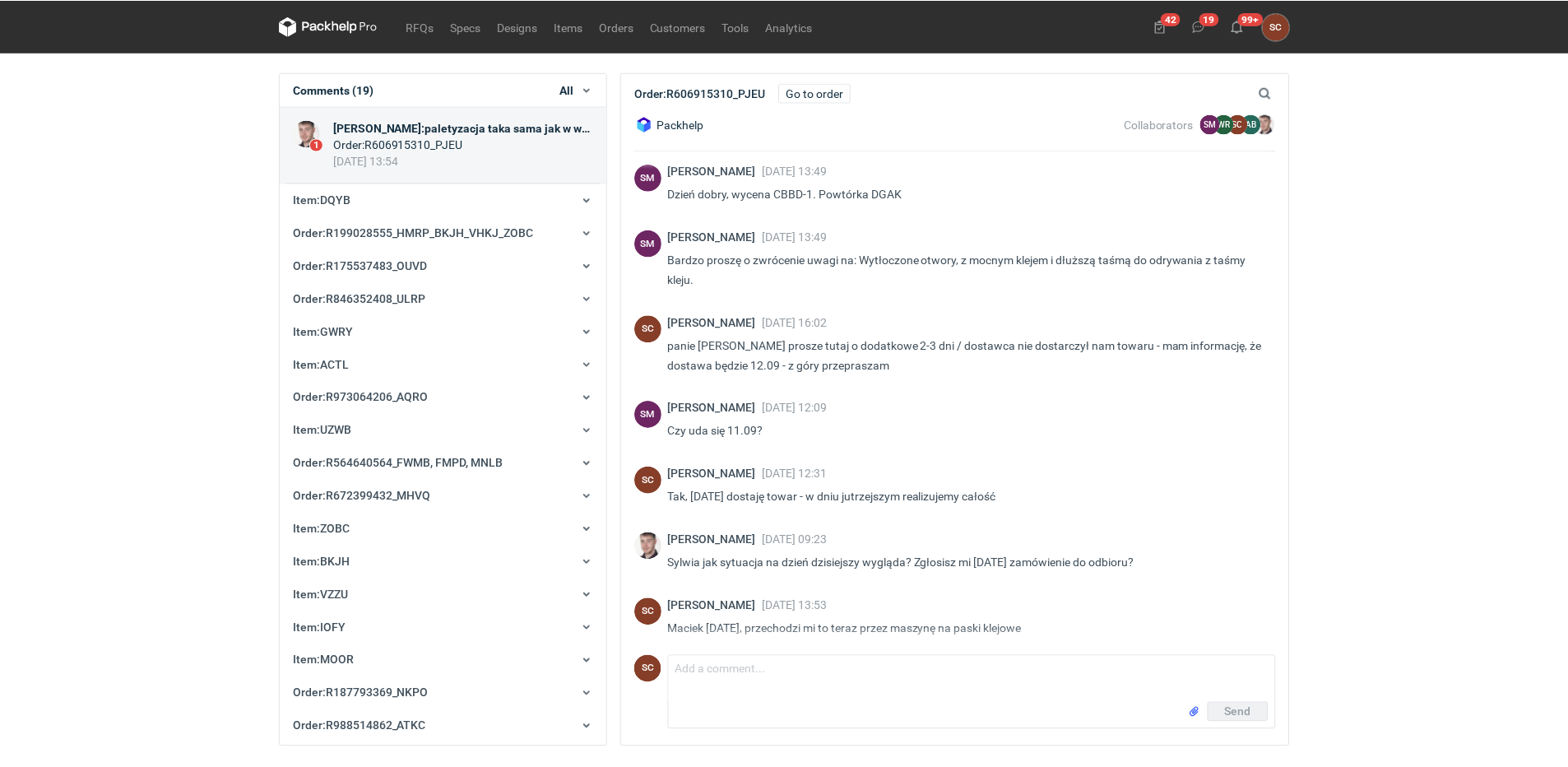
scroll to position [0, 0]
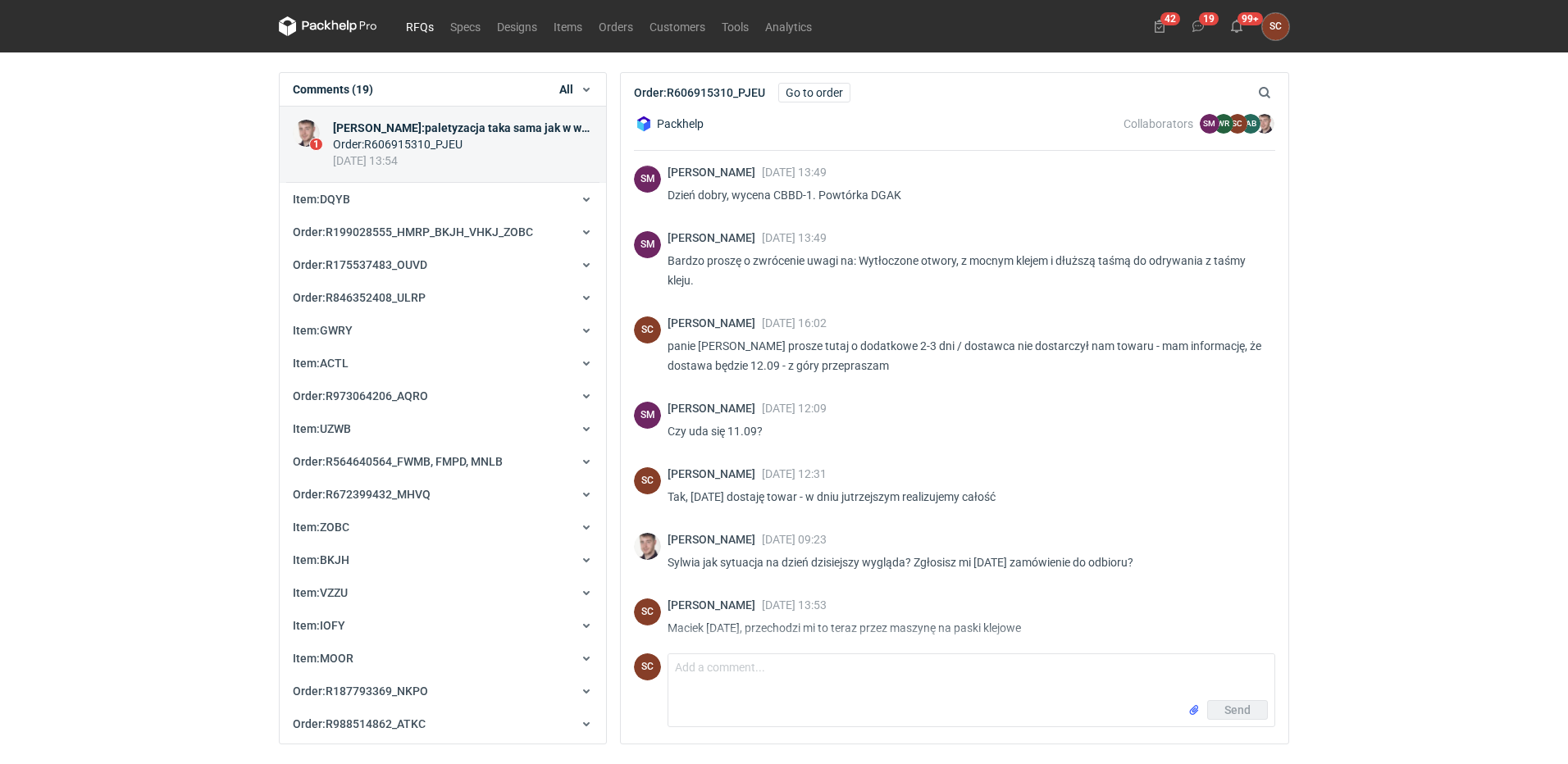
click at [403, 32] on link "RFQs" at bounding box center [420, 26] width 45 height 20
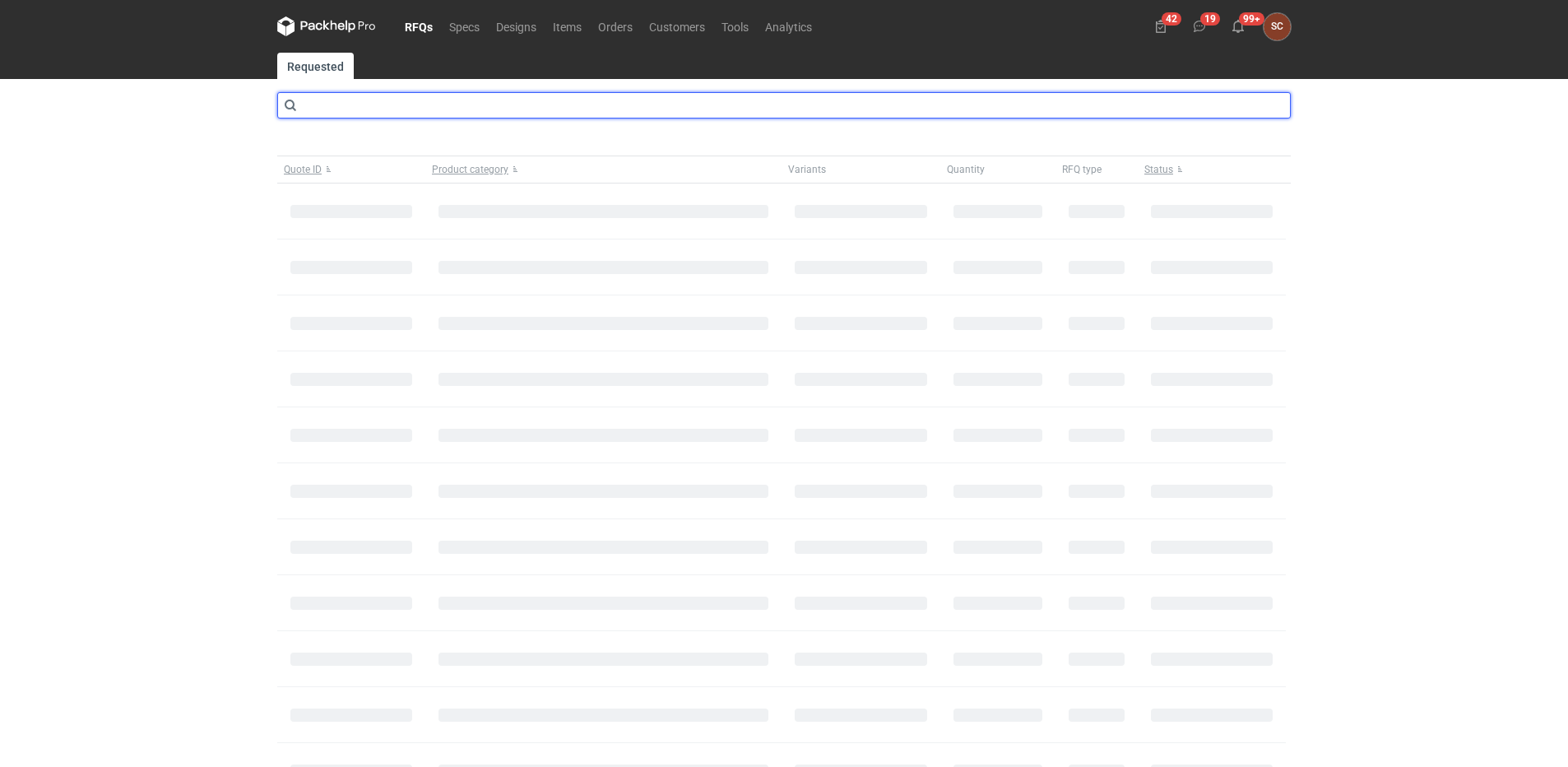
click at [387, 110] on input "text" at bounding box center [784, 105] width 1014 height 27
click at [372, 97] on input "cbbd" at bounding box center [784, 105] width 1014 height 27
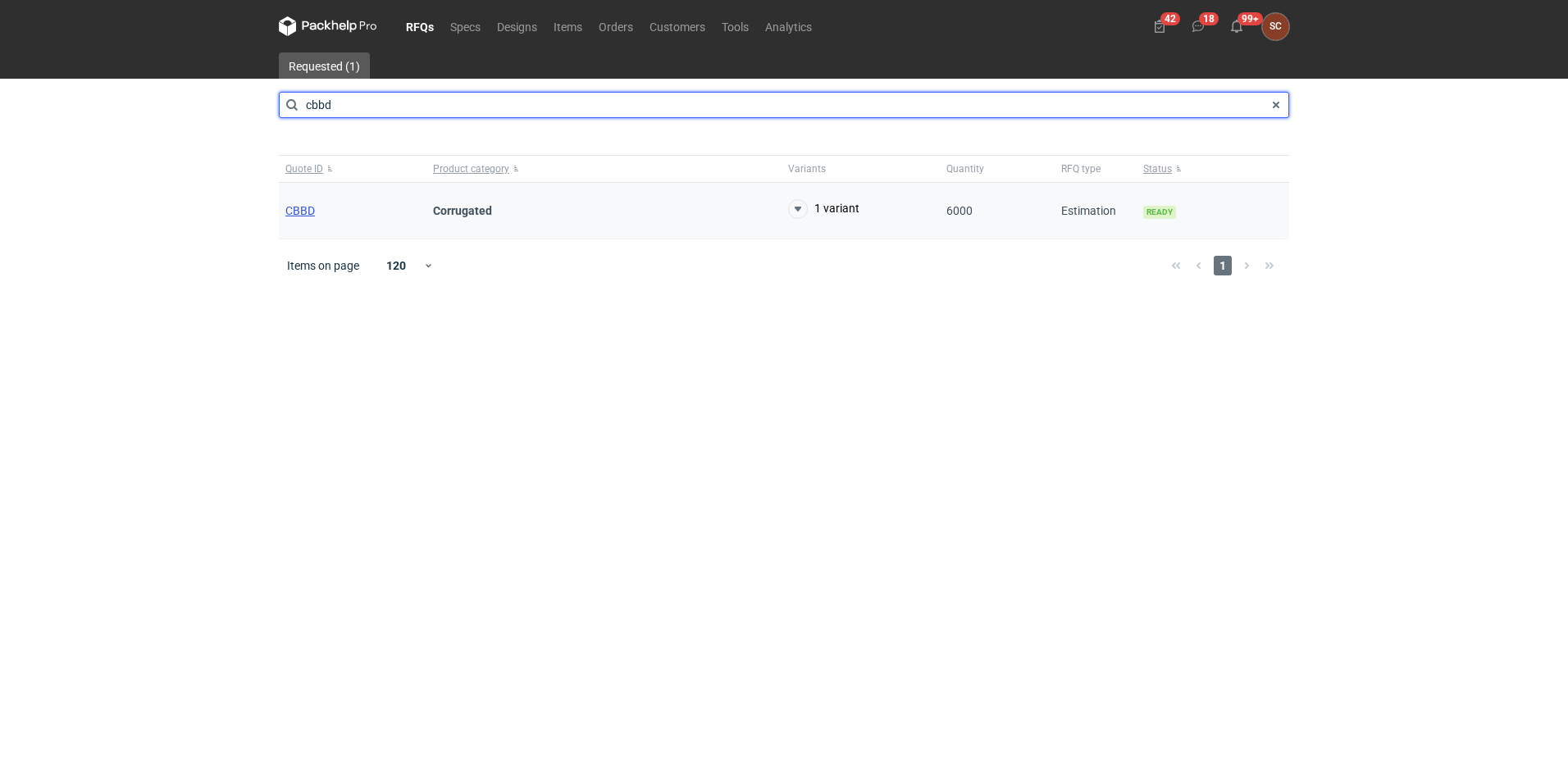
type input "cbbd"
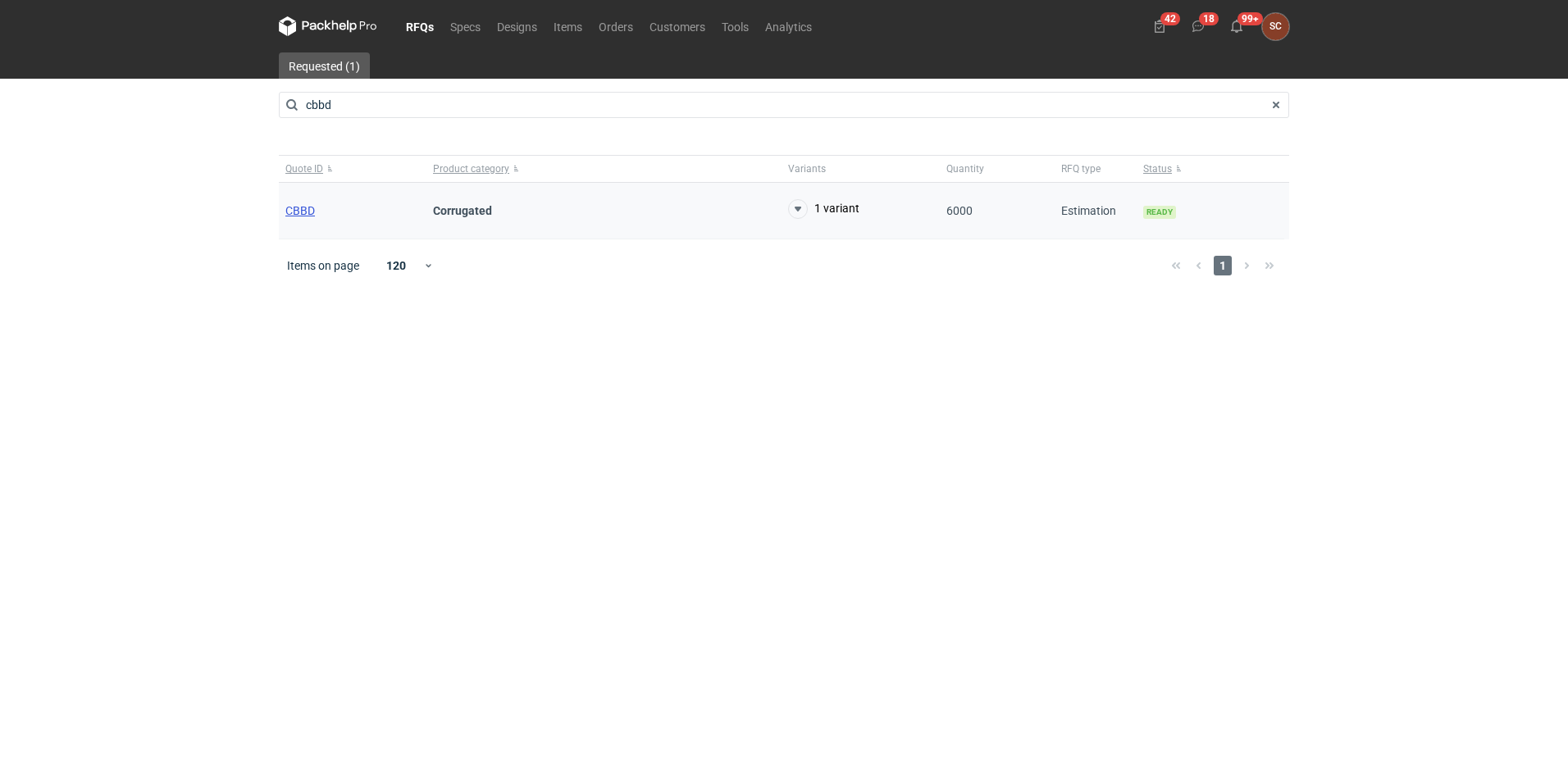
click at [300, 207] on span "CBBD" at bounding box center [300, 211] width 30 height 13
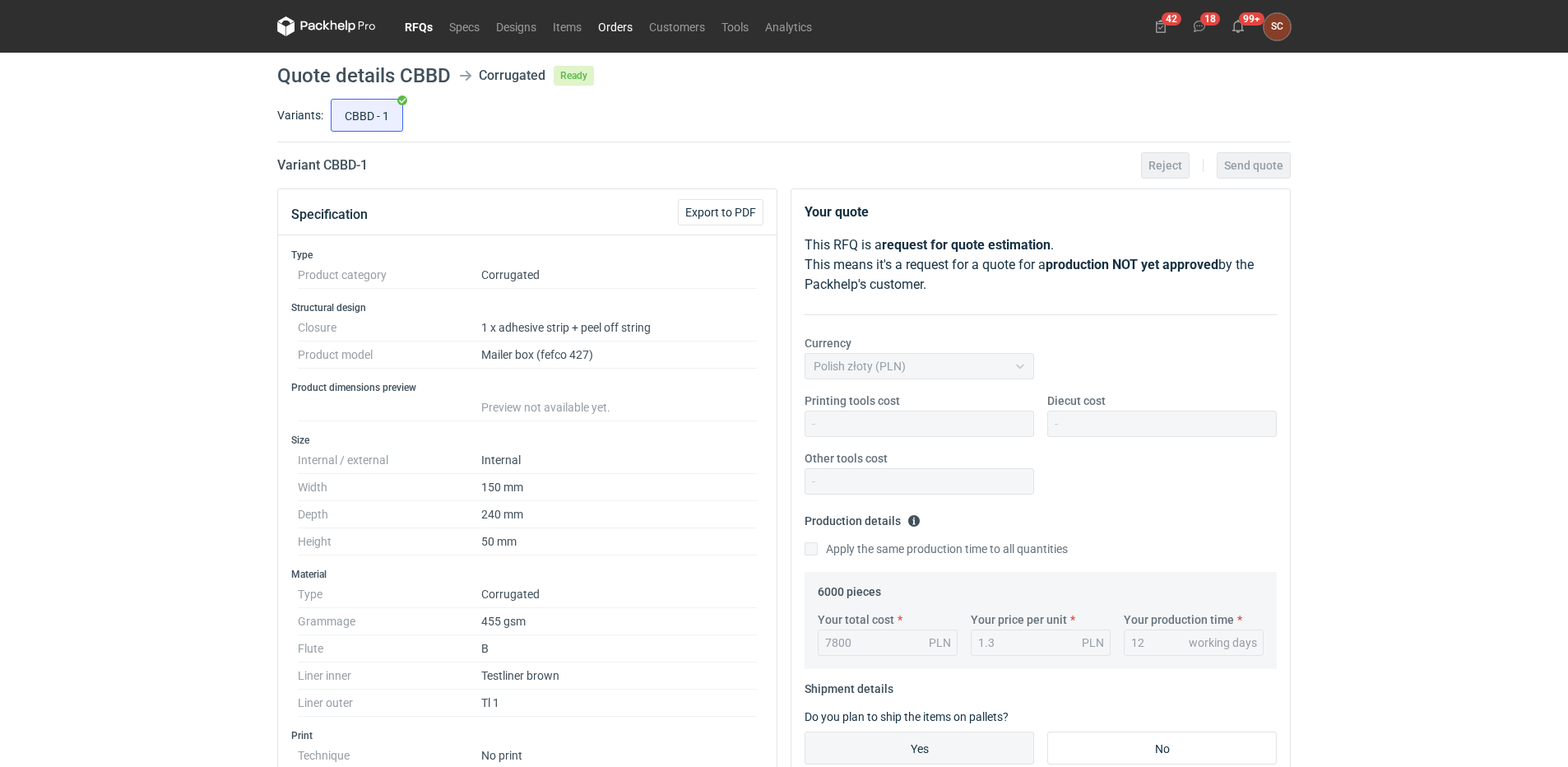
click at [613, 22] on link "Orders" at bounding box center [616, 27] width 51 height 20
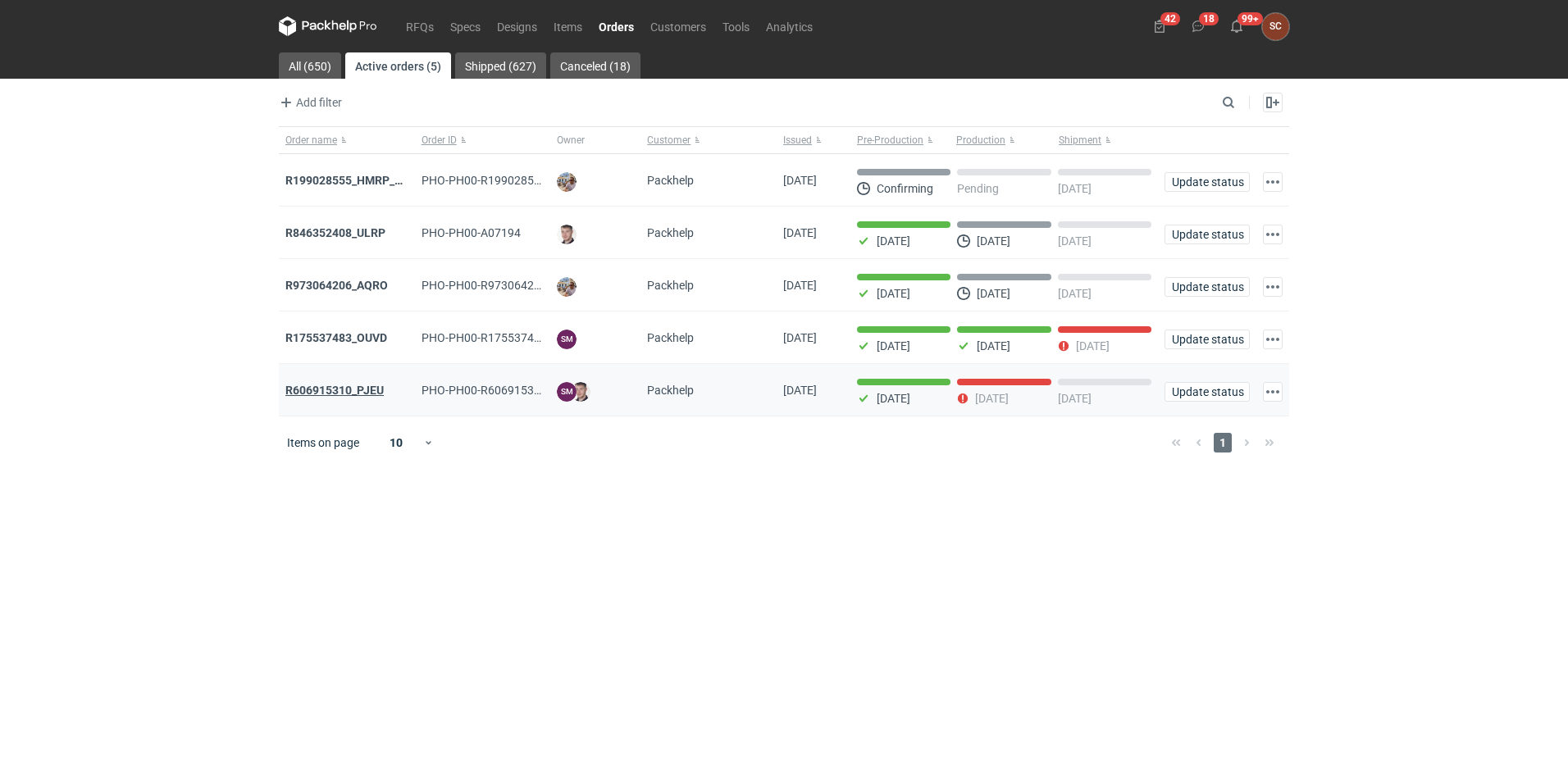
click at [356, 392] on strong "R606915310_PJEU" at bounding box center [334, 391] width 98 height 13
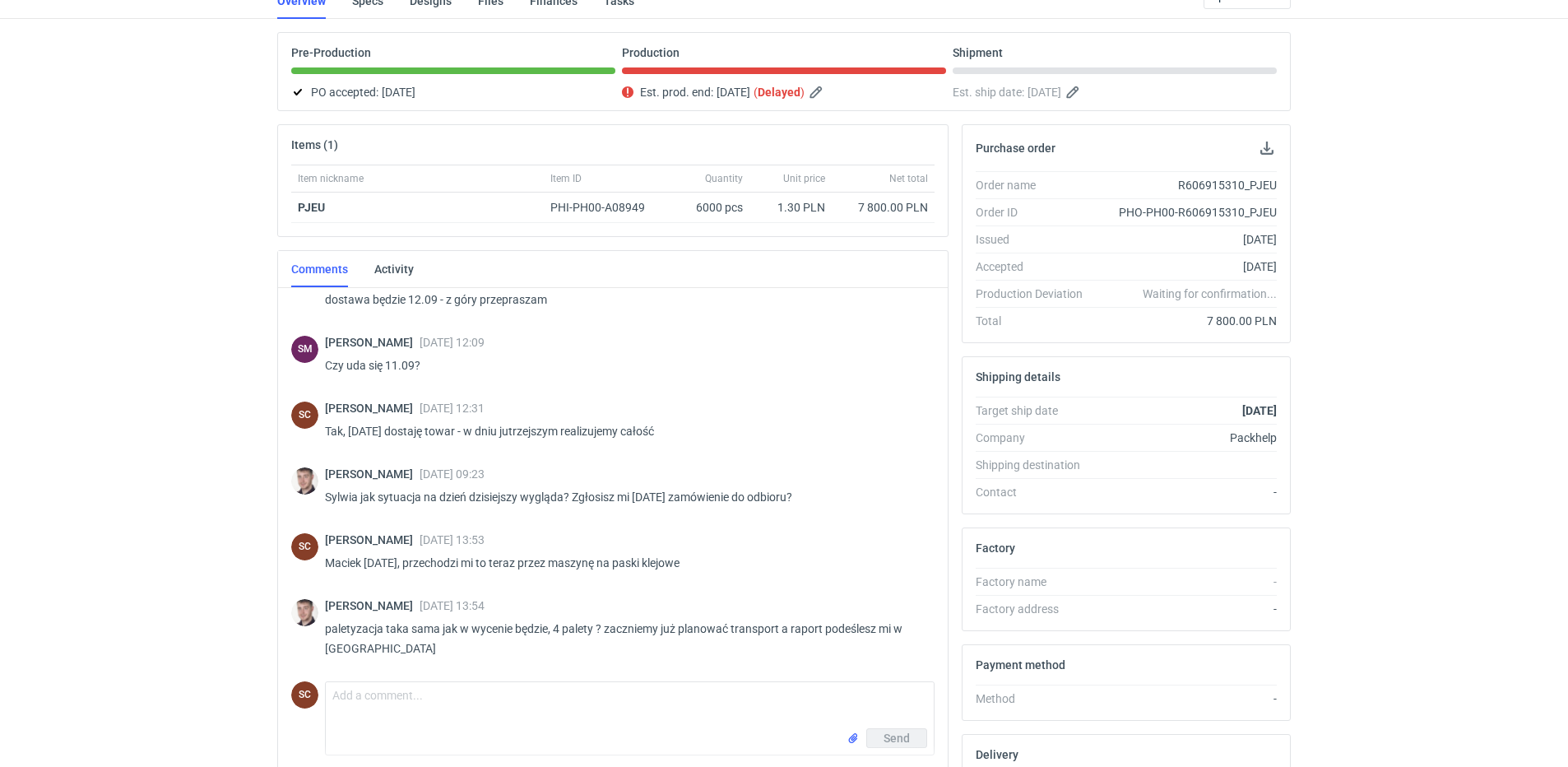
scroll to position [290, 0]
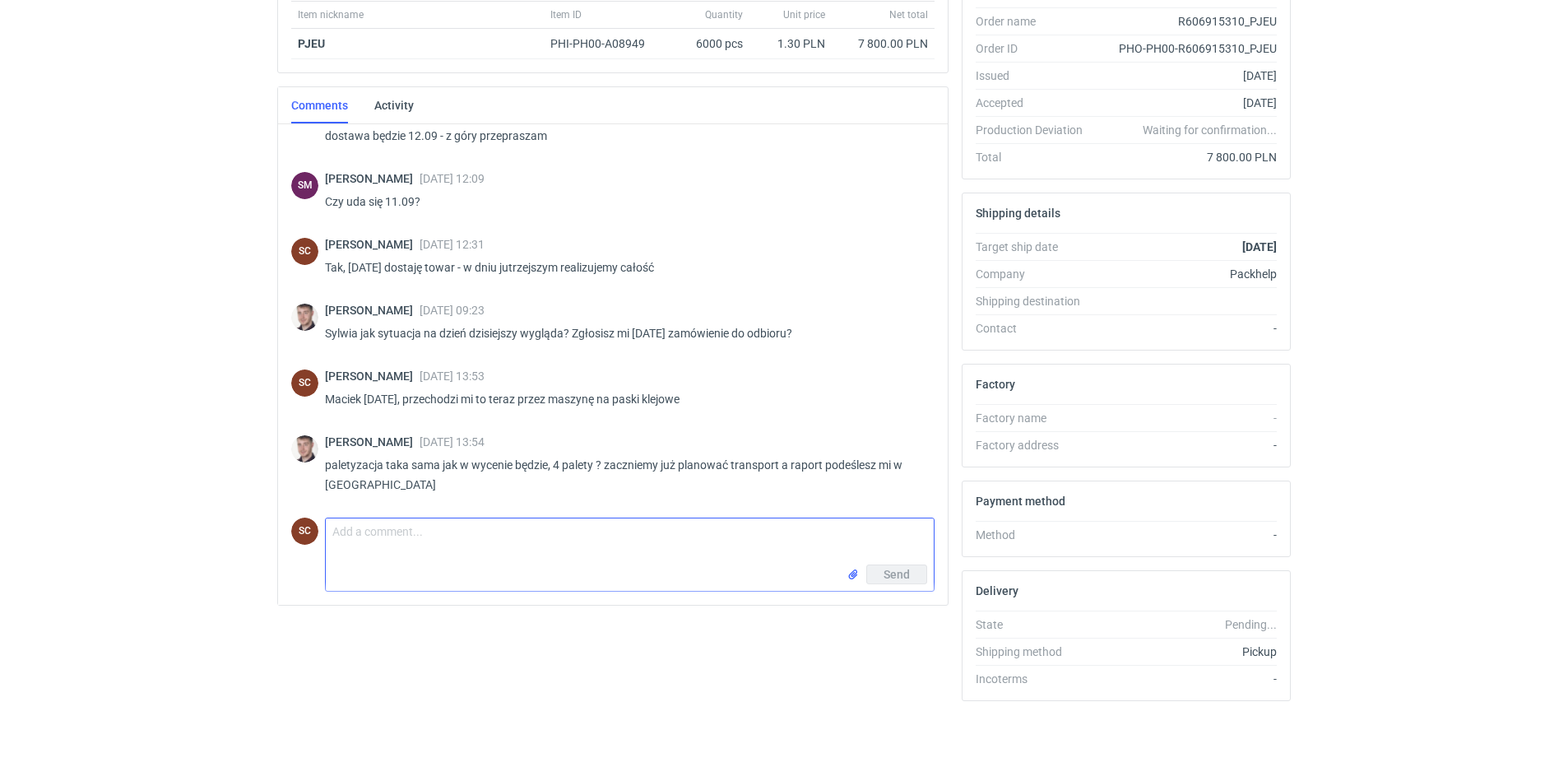
click at [449, 543] on textarea "Comment message" at bounding box center [630, 541] width 608 height 46
type textarea "Tak"
click at [889, 575] on span "Send" at bounding box center [897, 575] width 27 height 12
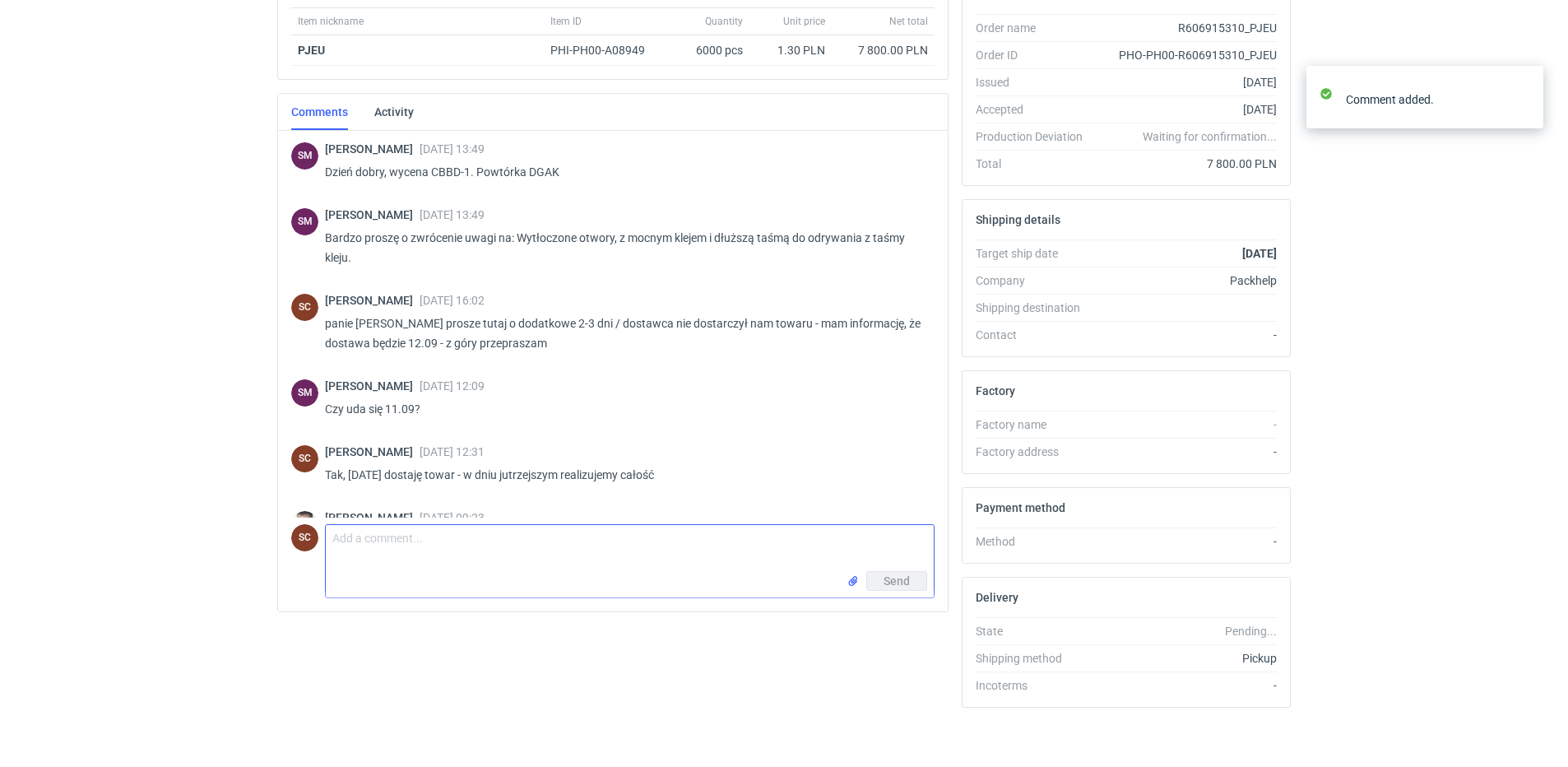
scroll to position [0, 0]
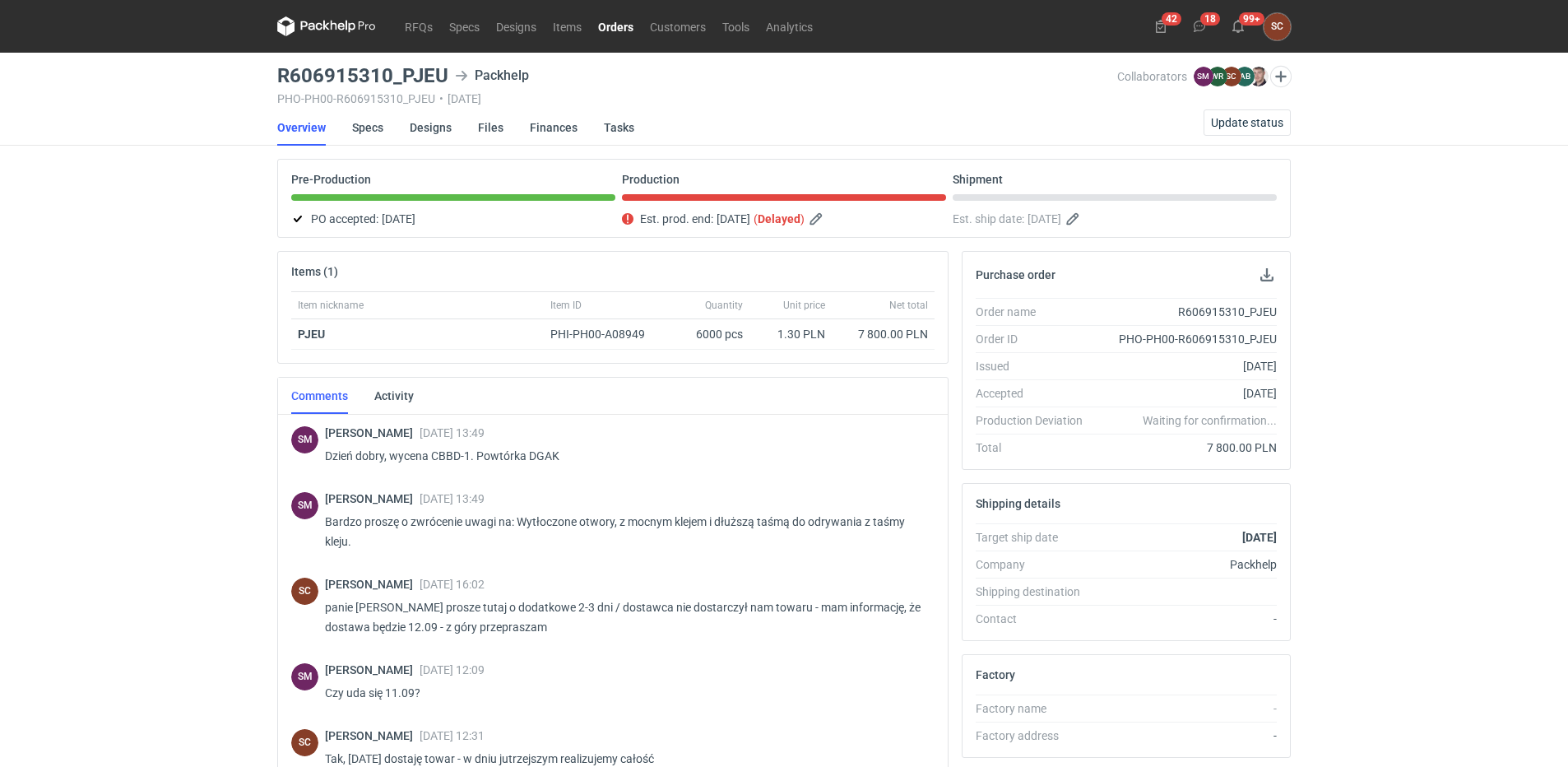
click at [616, 21] on link "Orders" at bounding box center [616, 27] width 52 height 20
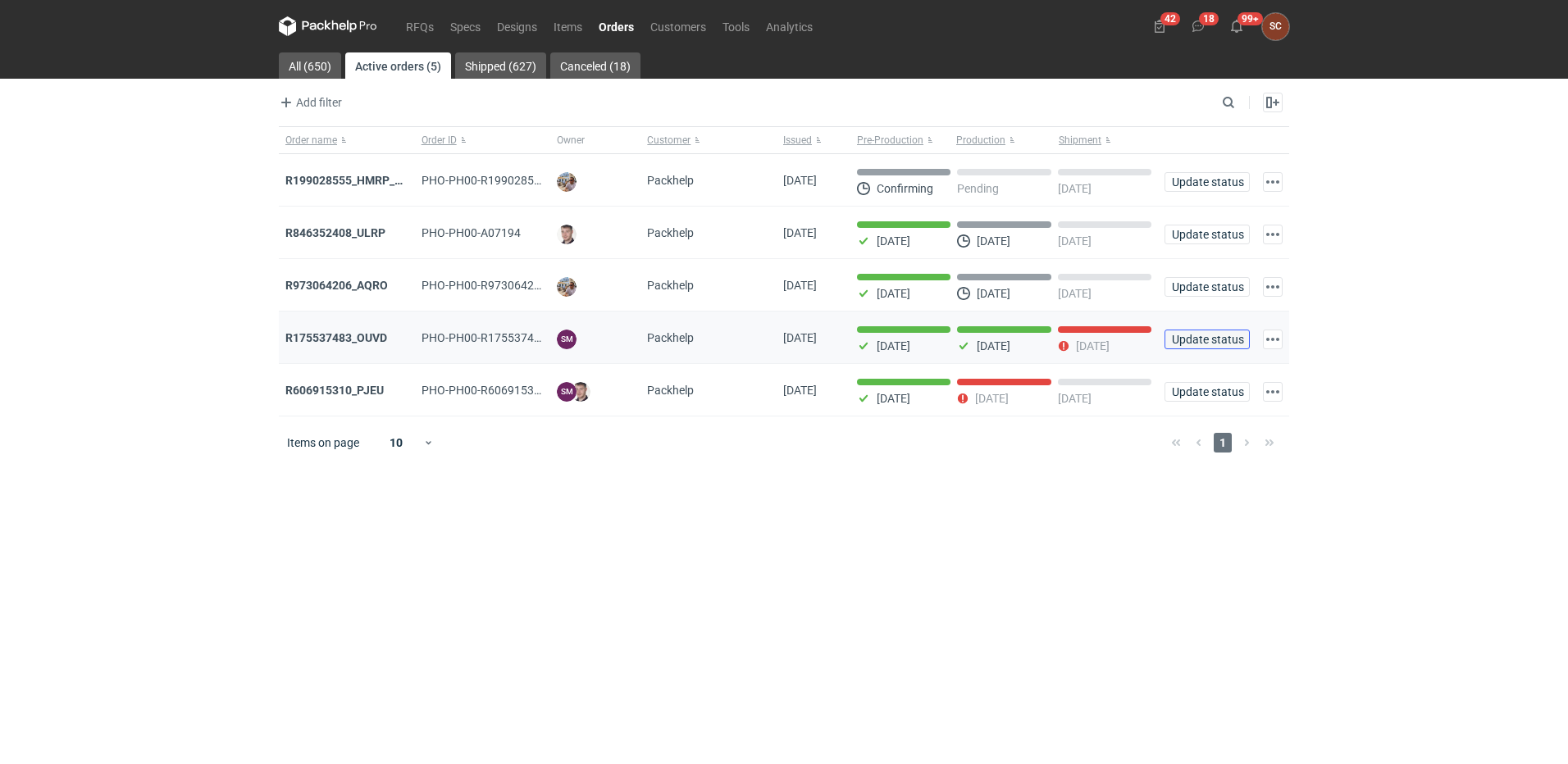
click at [1224, 335] on span "Update status" at bounding box center [1206, 339] width 70 height 12
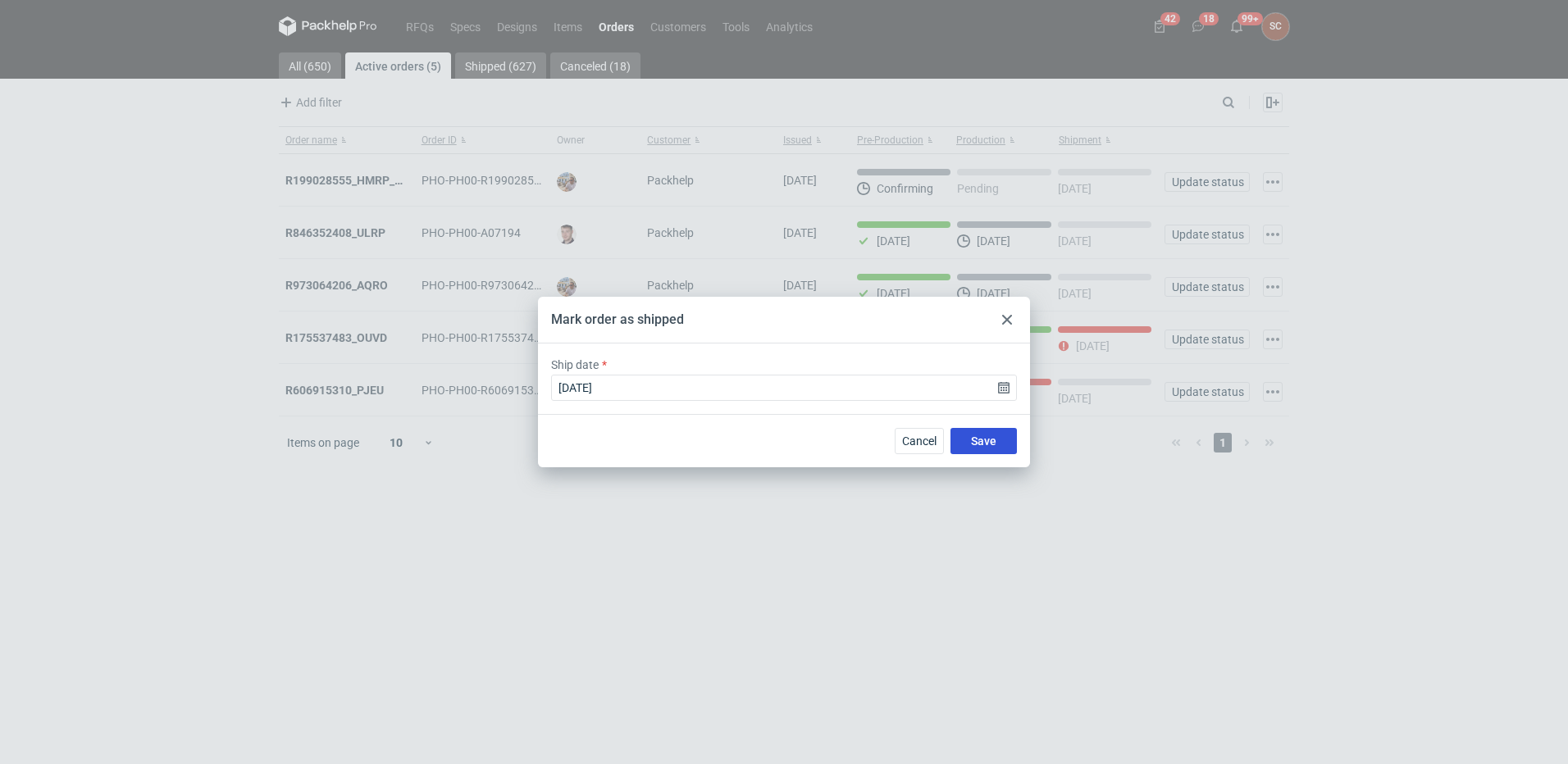
click at [964, 441] on button "Save" at bounding box center [983, 441] width 66 height 26
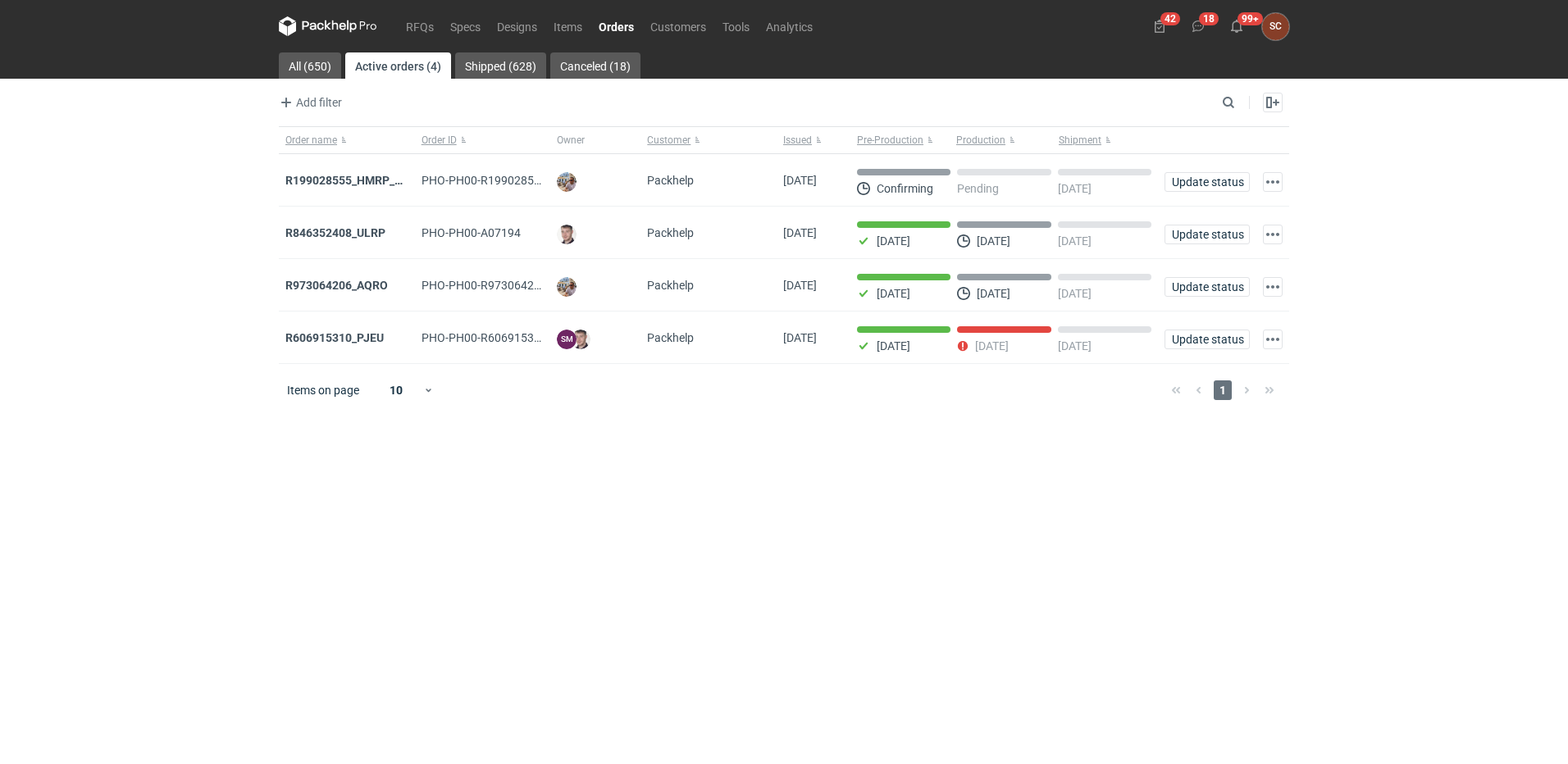
drag, startPoint x: 1048, startPoint y: 497, endPoint x: 1057, endPoint y: 494, distance: 9.5
click at [1048, 497] on main "All (650) Active orders (4) Shipped (628) Canceled (18) Add filter Owner first …" at bounding box center [784, 409] width 1024 height 712
click at [425, 26] on link "RFQs" at bounding box center [420, 26] width 45 height 20
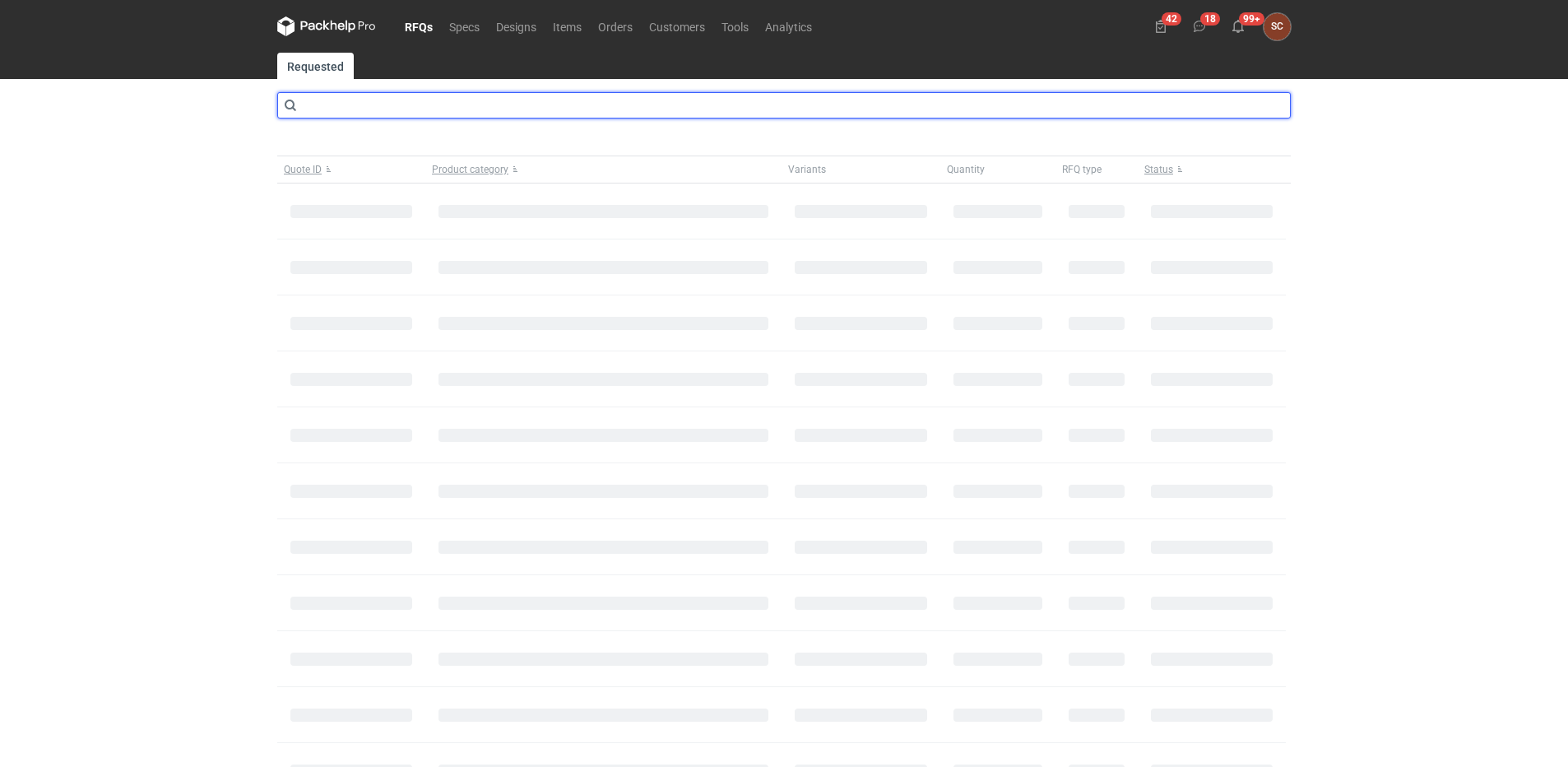
click at [392, 101] on input "text" at bounding box center [784, 105] width 1014 height 27
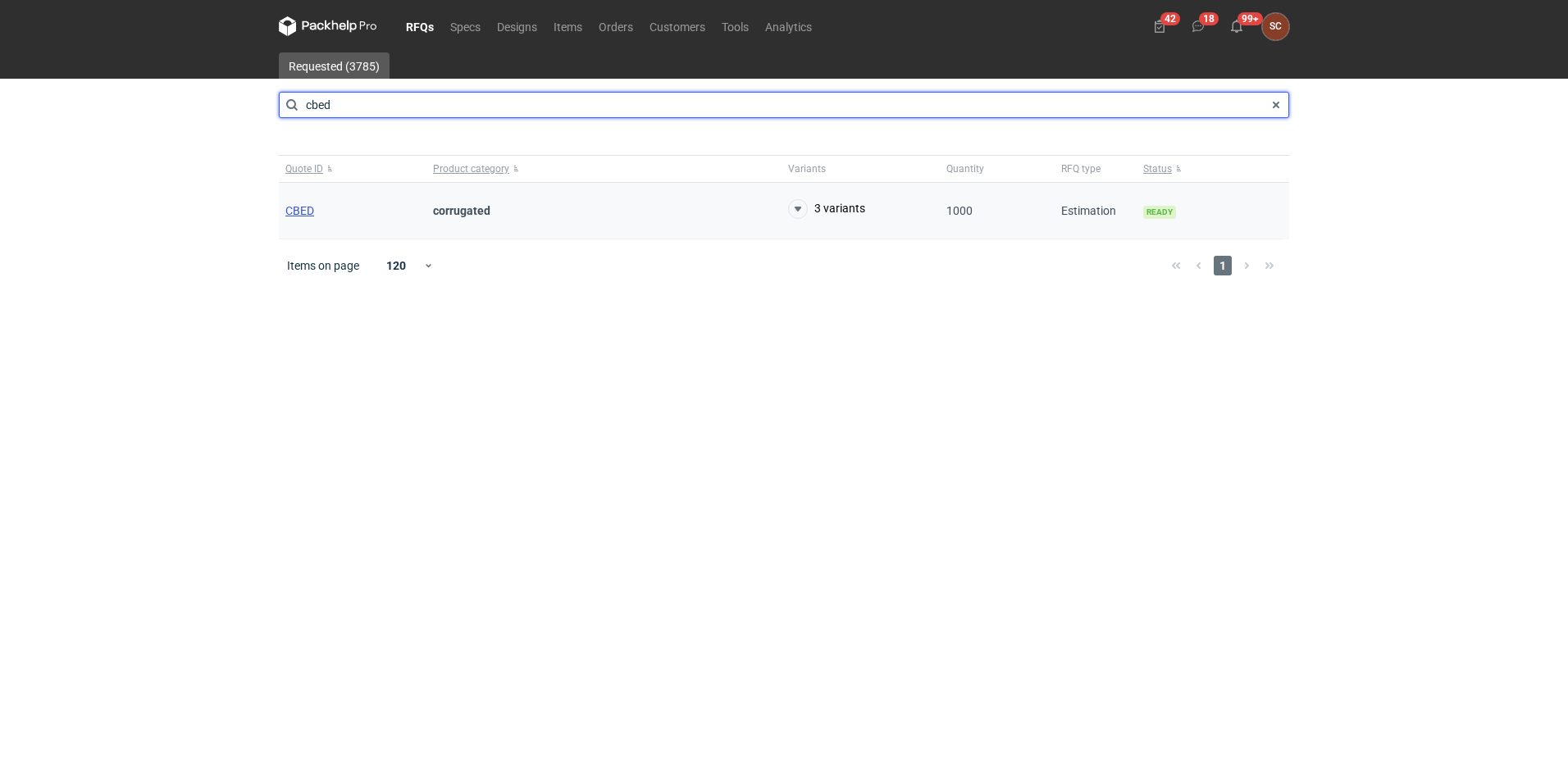
type input "cbed"
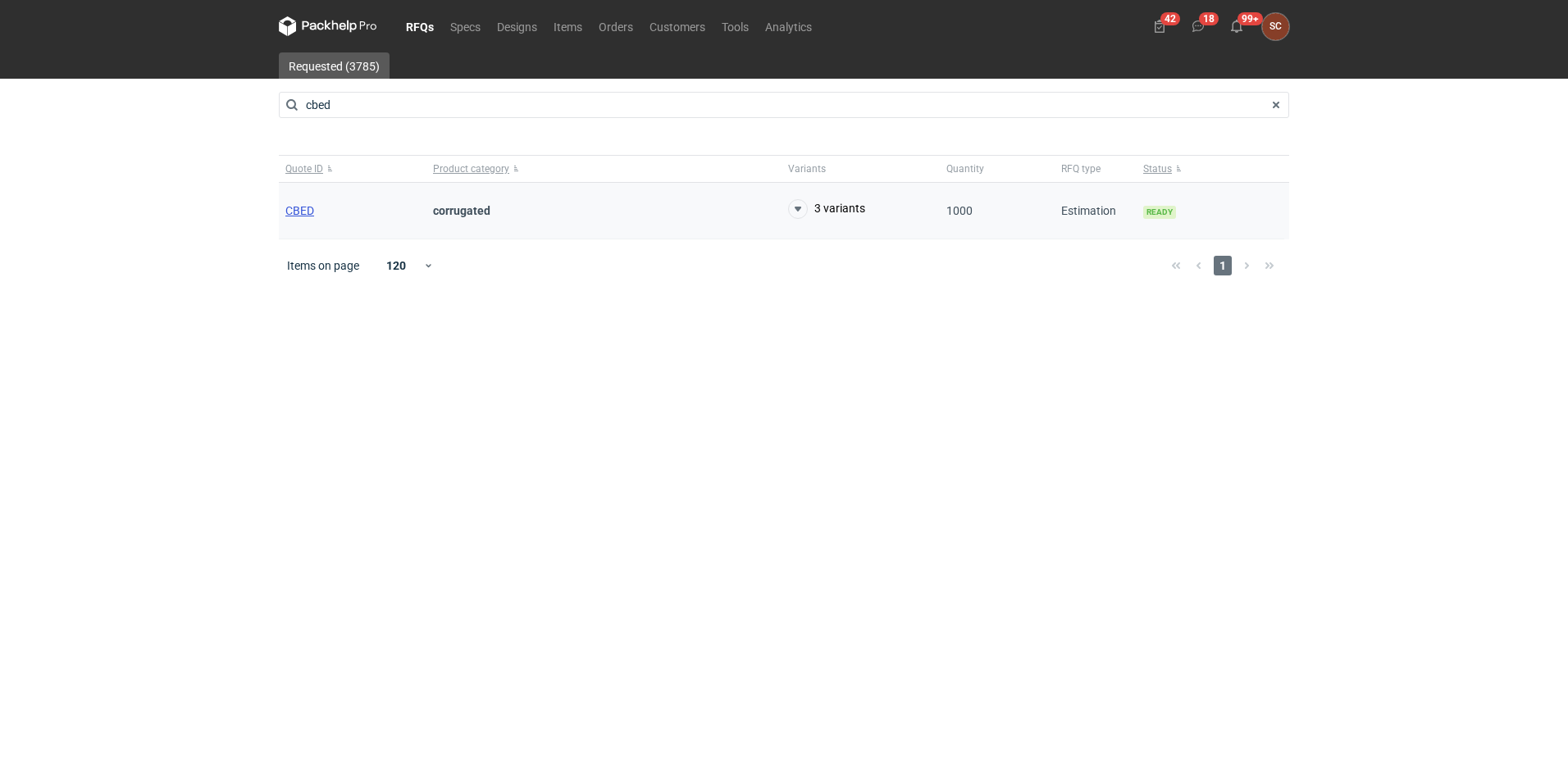
click at [308, 206] on span "CBED" at bounding box center [299, 211] width 29 height 13
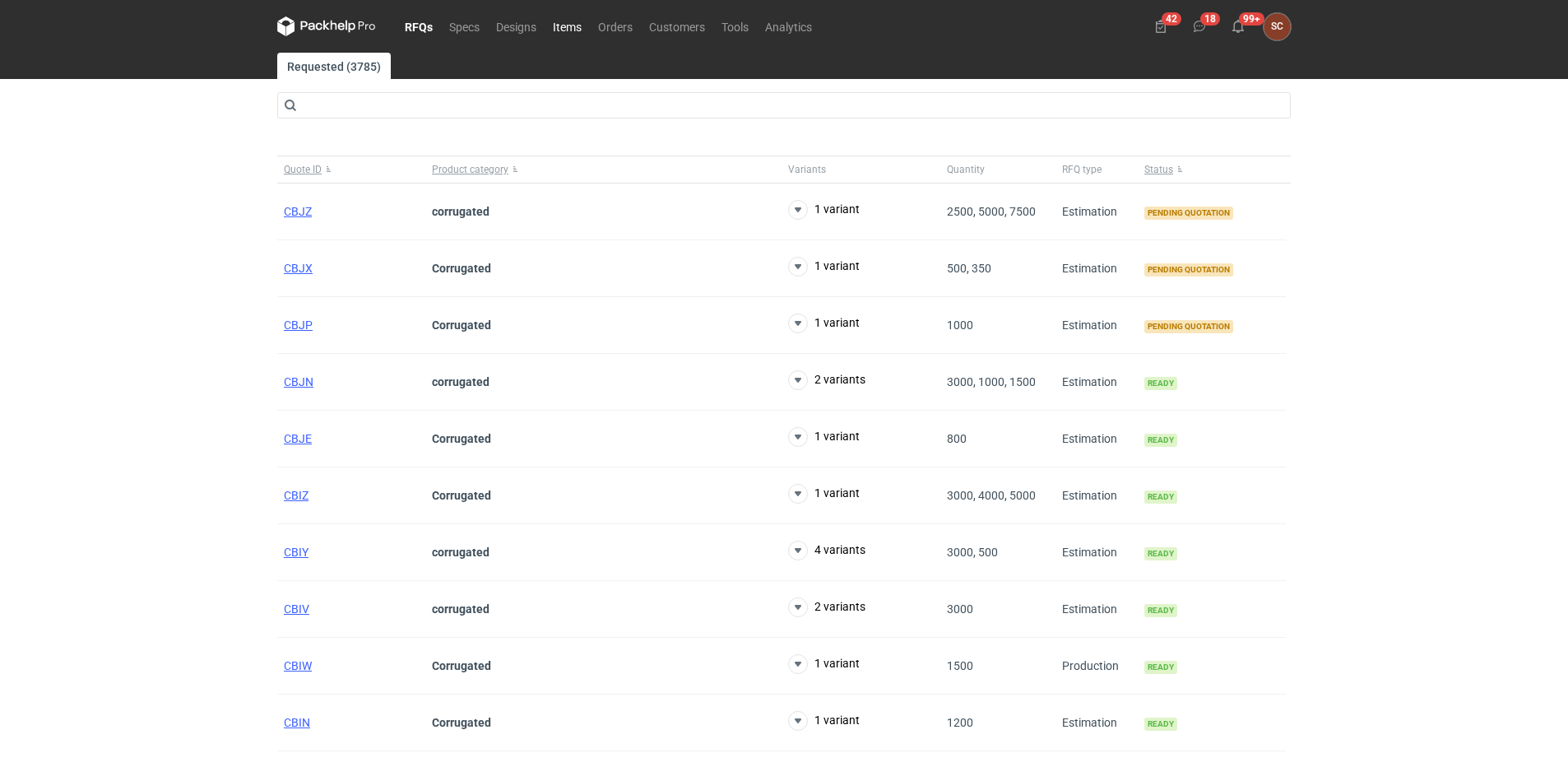
click at [570, 27] on link "Items" at bounding box center [567, 27] width 46 height 20
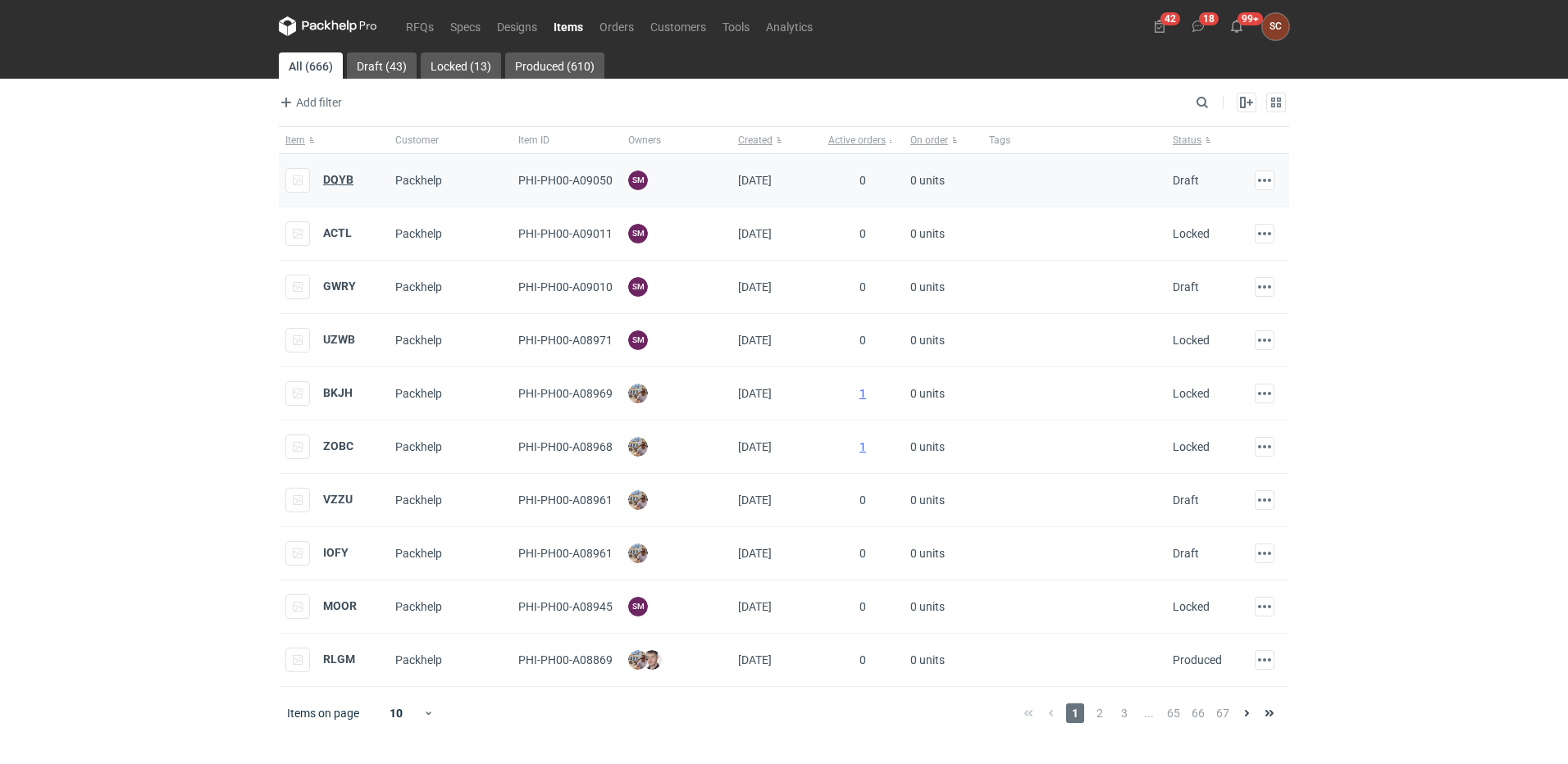
click at [344, 177] on strong "DQYB" at bounding box center [338, 179] width 31 height 13
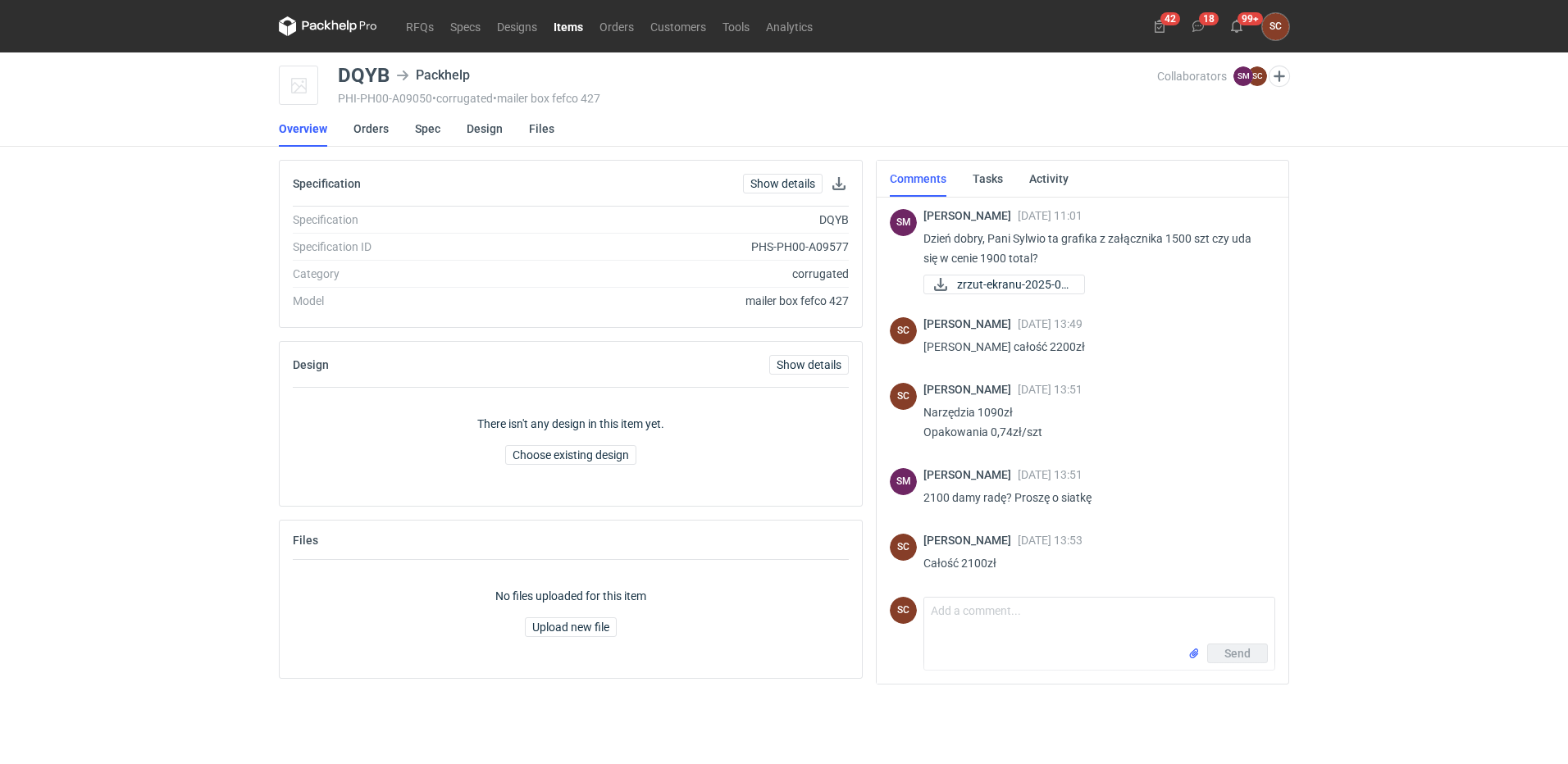
scroll to position [7, 0]
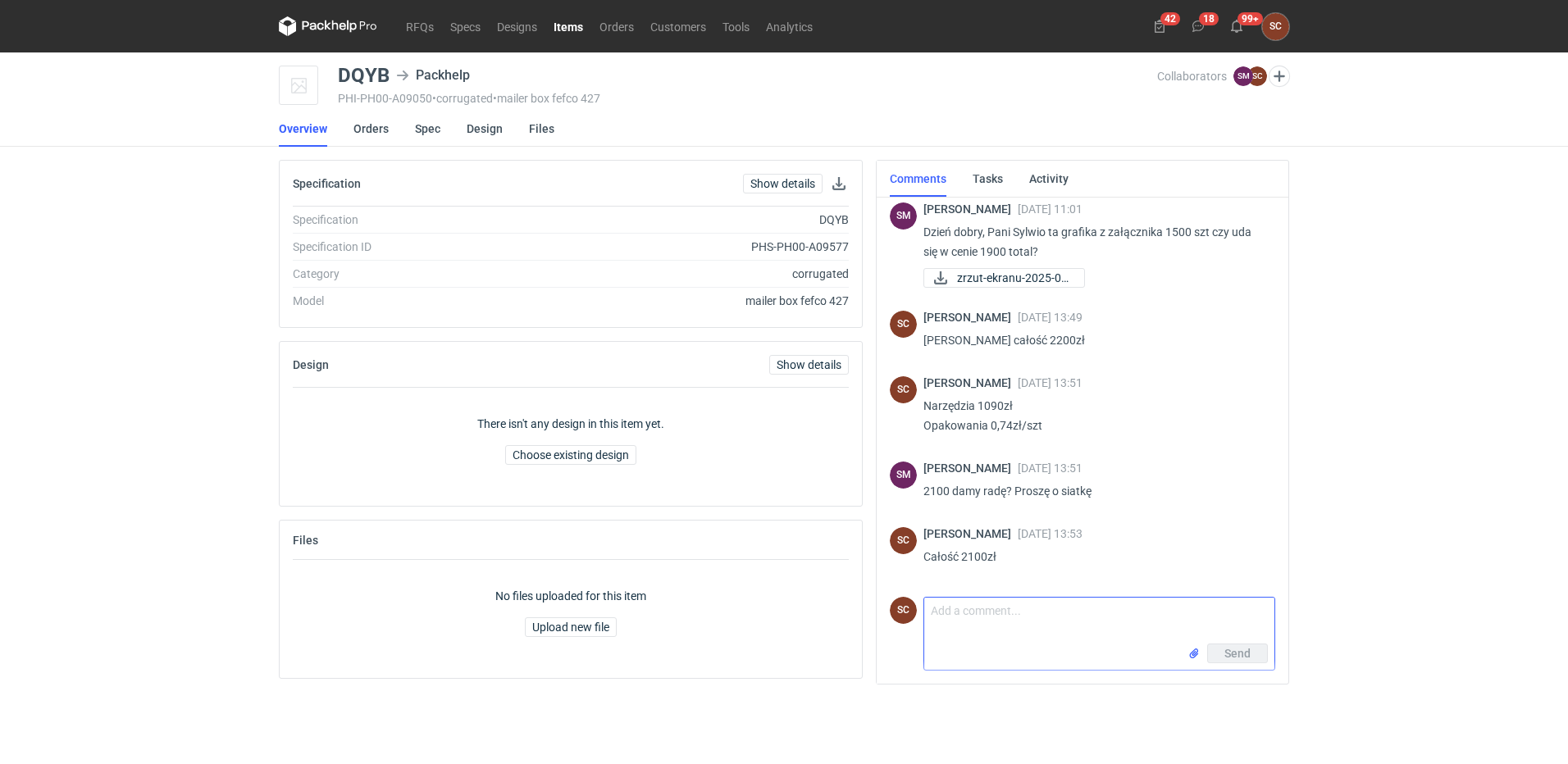
click at [1025, 638] on textarea "Comment message" at bounding box center [1100, 621] width 350 height 46
type textarea "[PERSON_NAME]"
click at [1186, 654] on div "Send" at bounding box center [1100, 657] width 350 height 26
click at [1194, 652] on input "file" at bounding box center [1194, 653] width 13 height 17
click at [1230, 683] on span "Send" at bounding box center [1238, 682] width 26 height 12
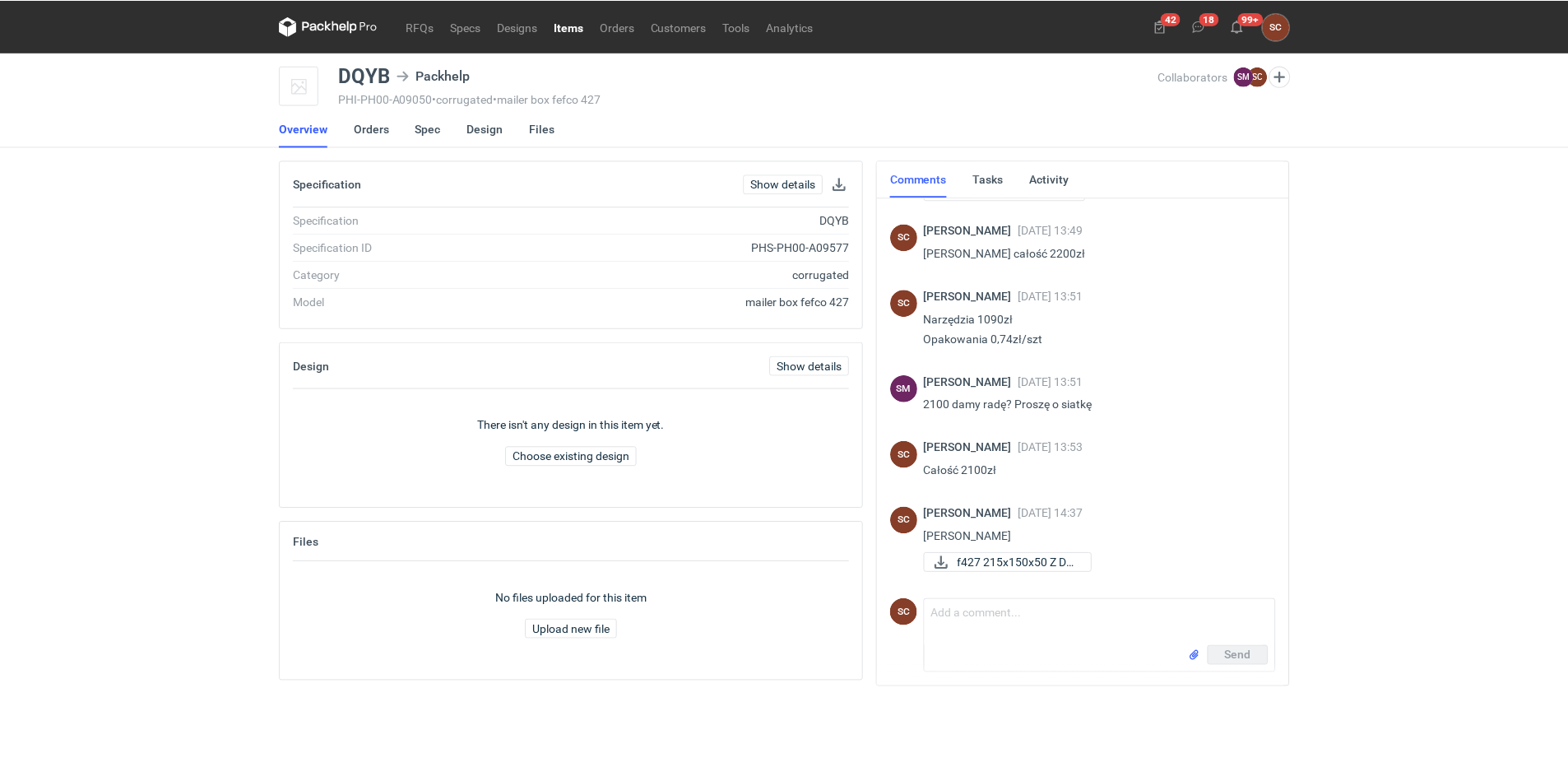
scroll to position [95, 0]
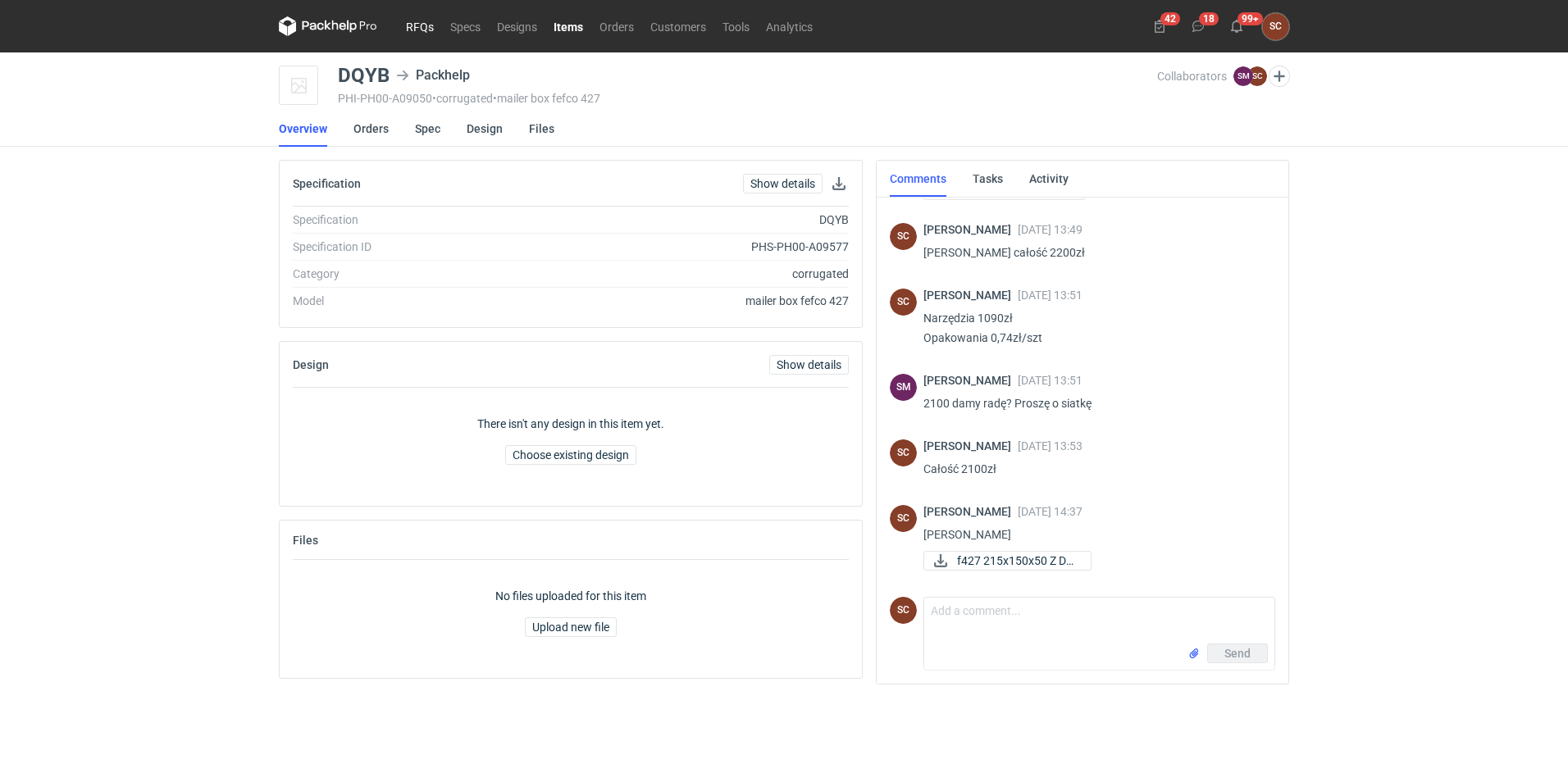
click at [407, 24] on link "RFQs" at bounding box center [420, 26] width 45 height 20
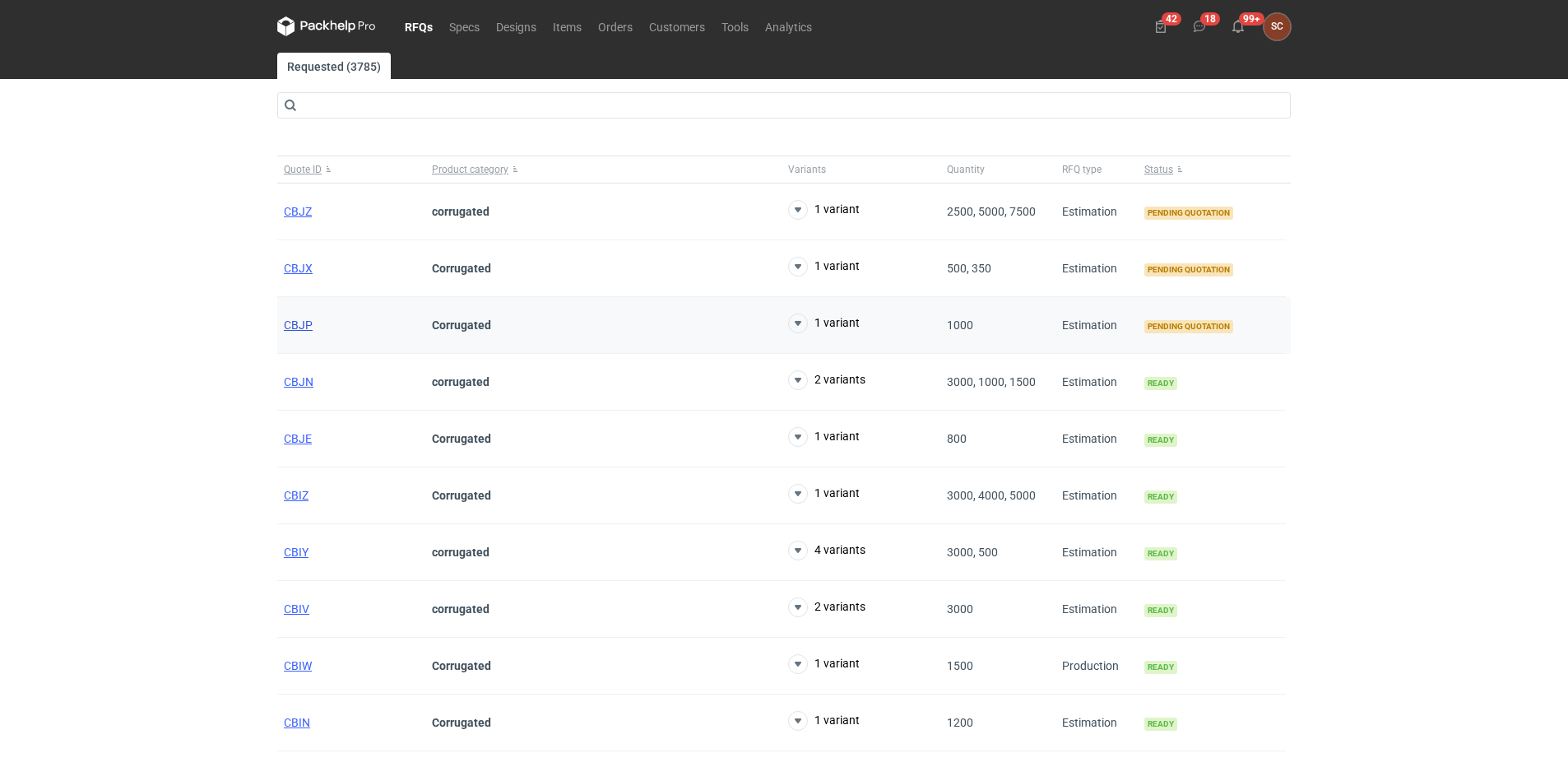
click at [290, 324] on span "CBJP" at bounding box center [298, 325] width 29 height 13
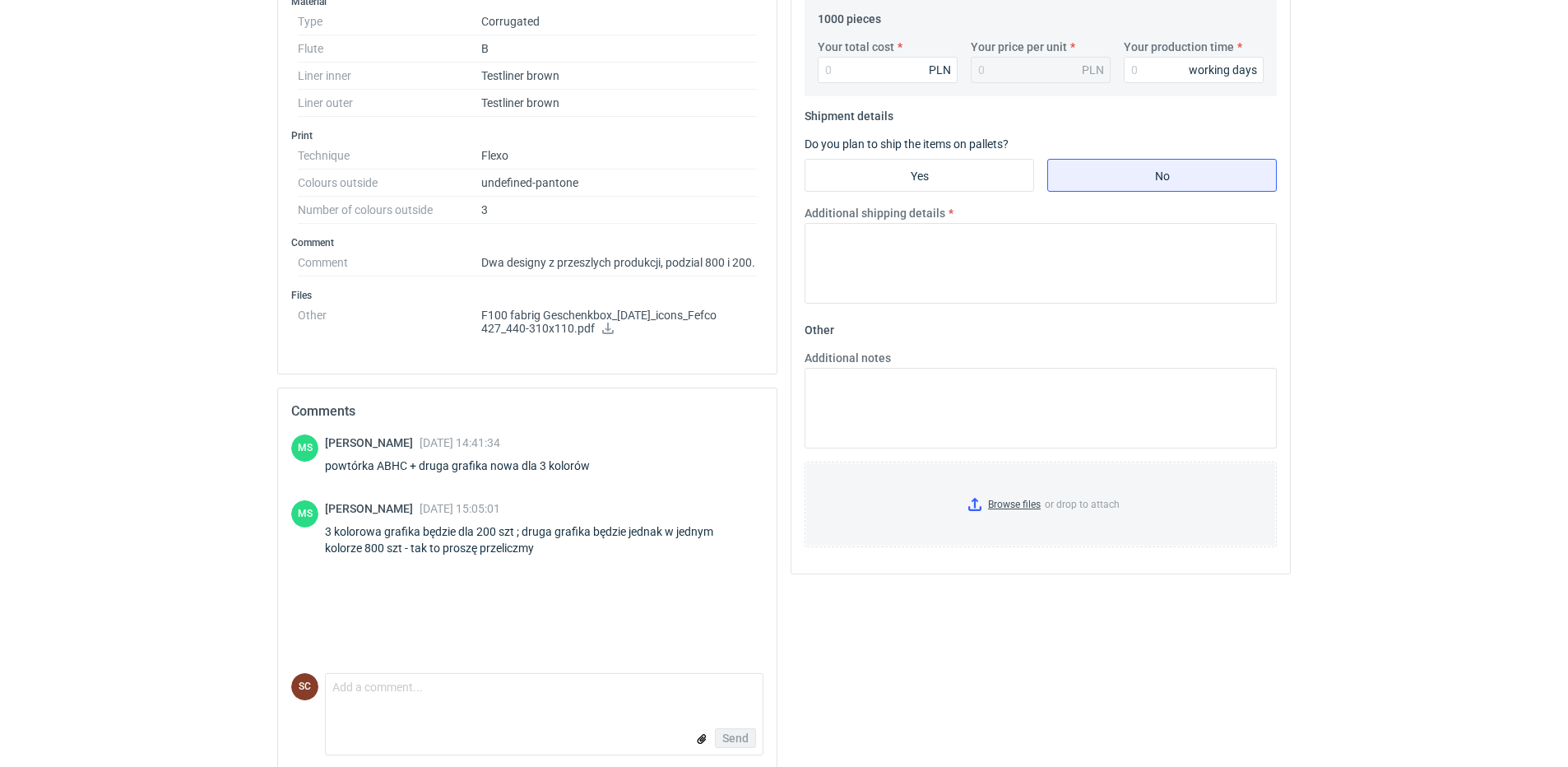
scroll to position [602, 0]
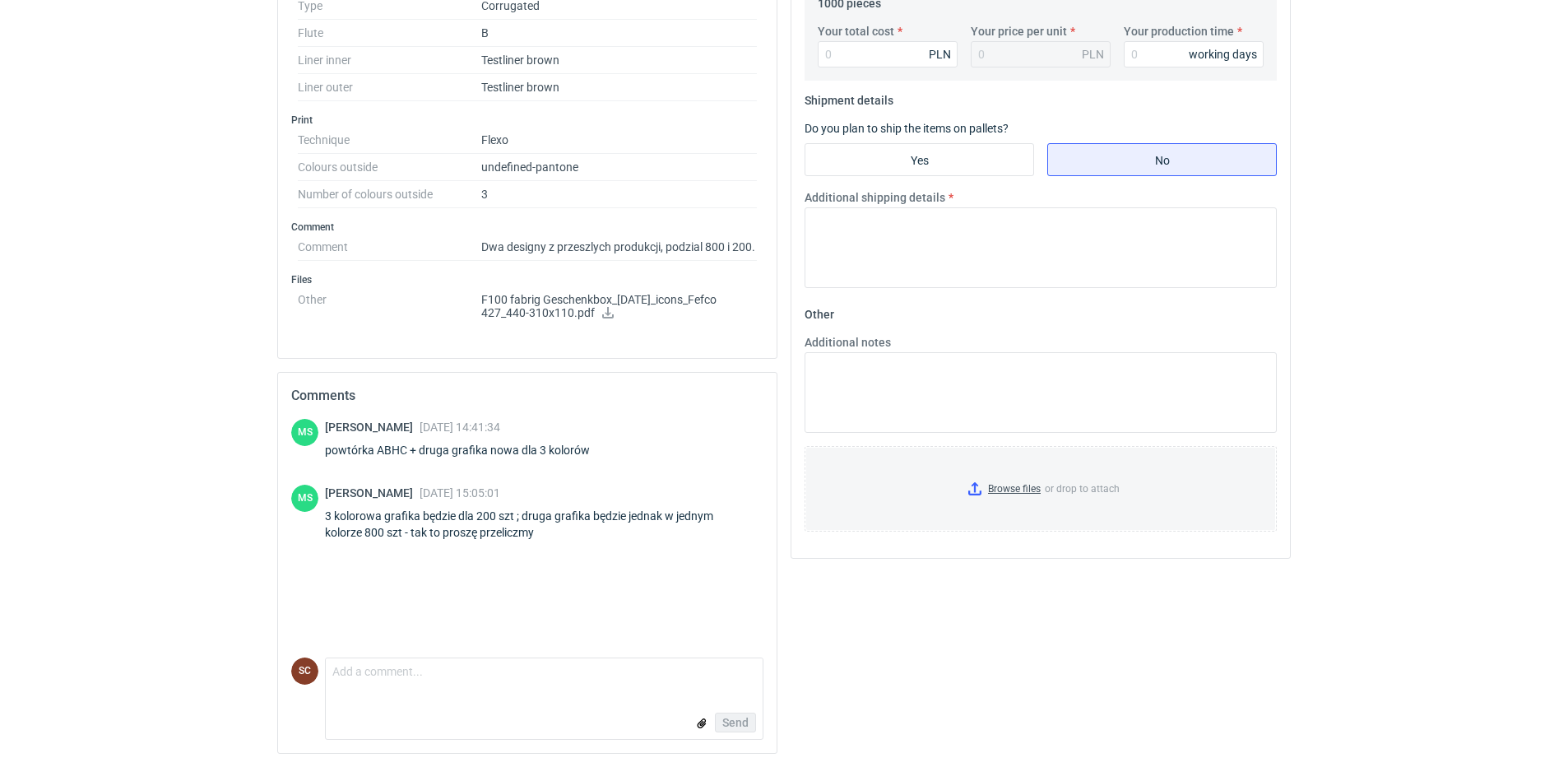
click at [602, 309] on icon at bounding box center [608, 313] width 13 height 12
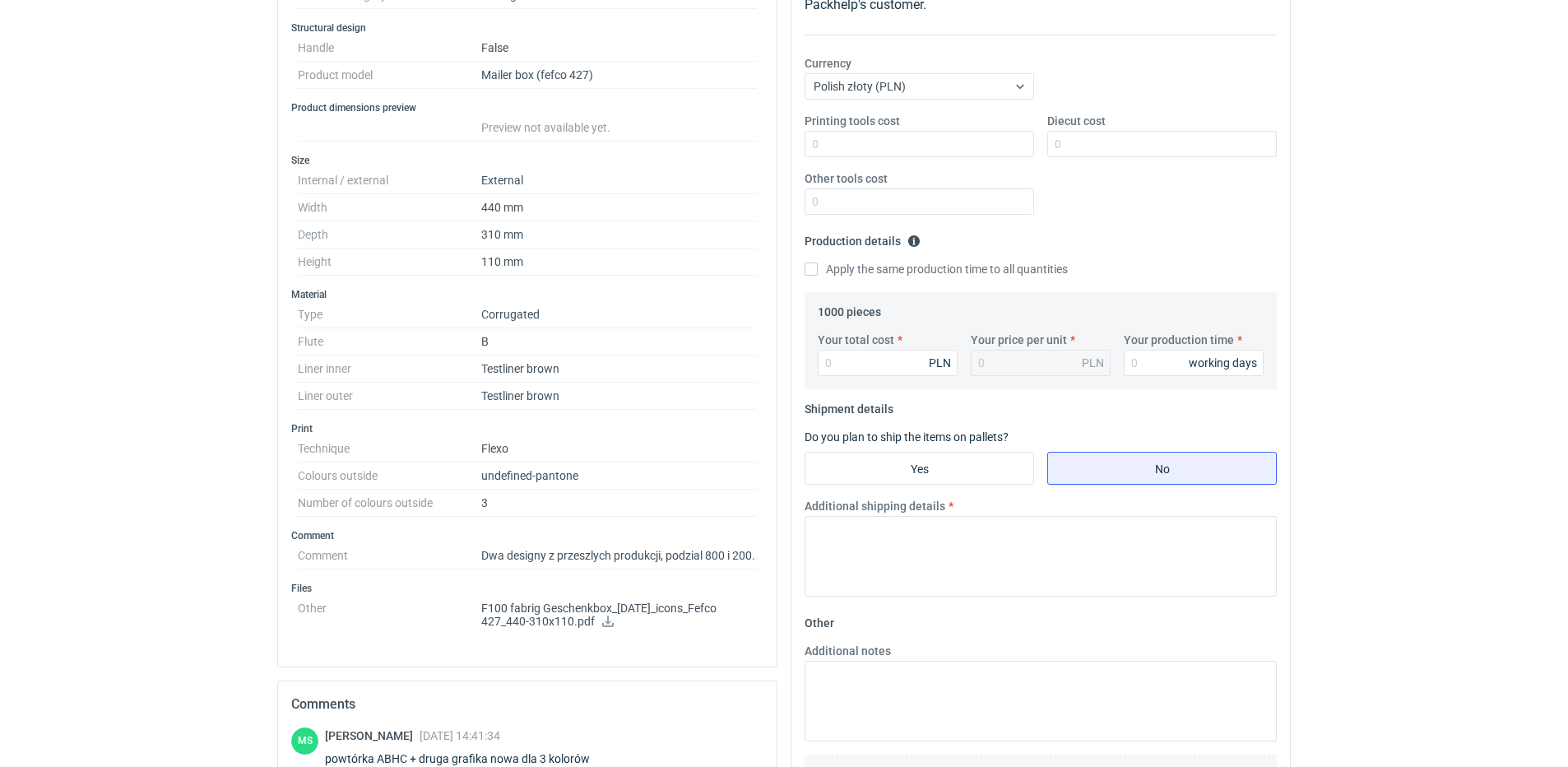
scroll to position [273, 0]
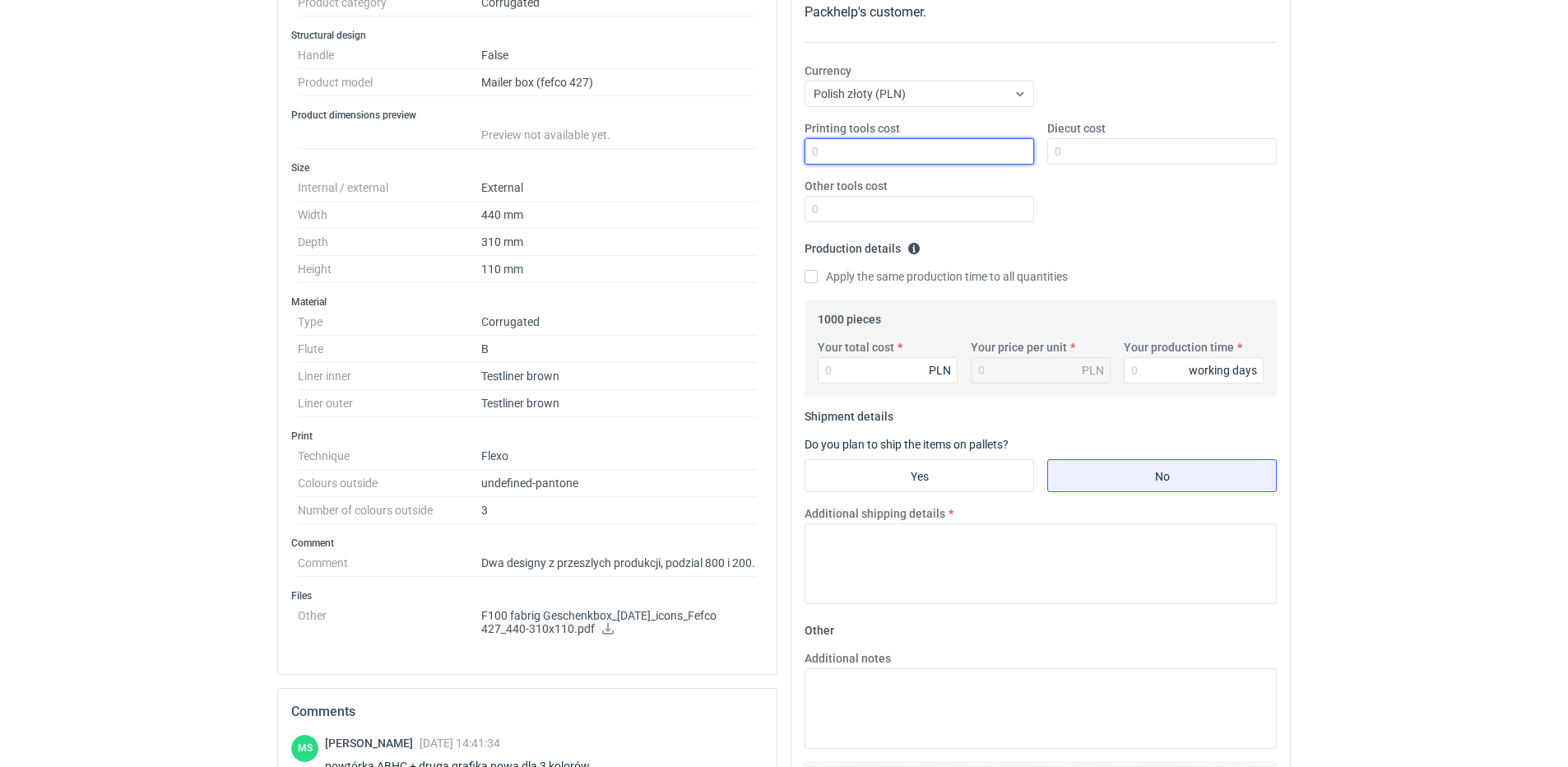
click at [871, 157] on input "Printing tools cost" at bounding box center [919, 152] width 230 height 27
type input "1600"
click at [1162, 228] on div "Printing tools cost 1600 Diecut cost Other tools cost" at bounding box center [1041, 177] width 486 height 115
click at [813, 277] on input "Apply the same production time to all quantities" at bounding box center [811, 277] width 13 height 13
checkbox input "true"
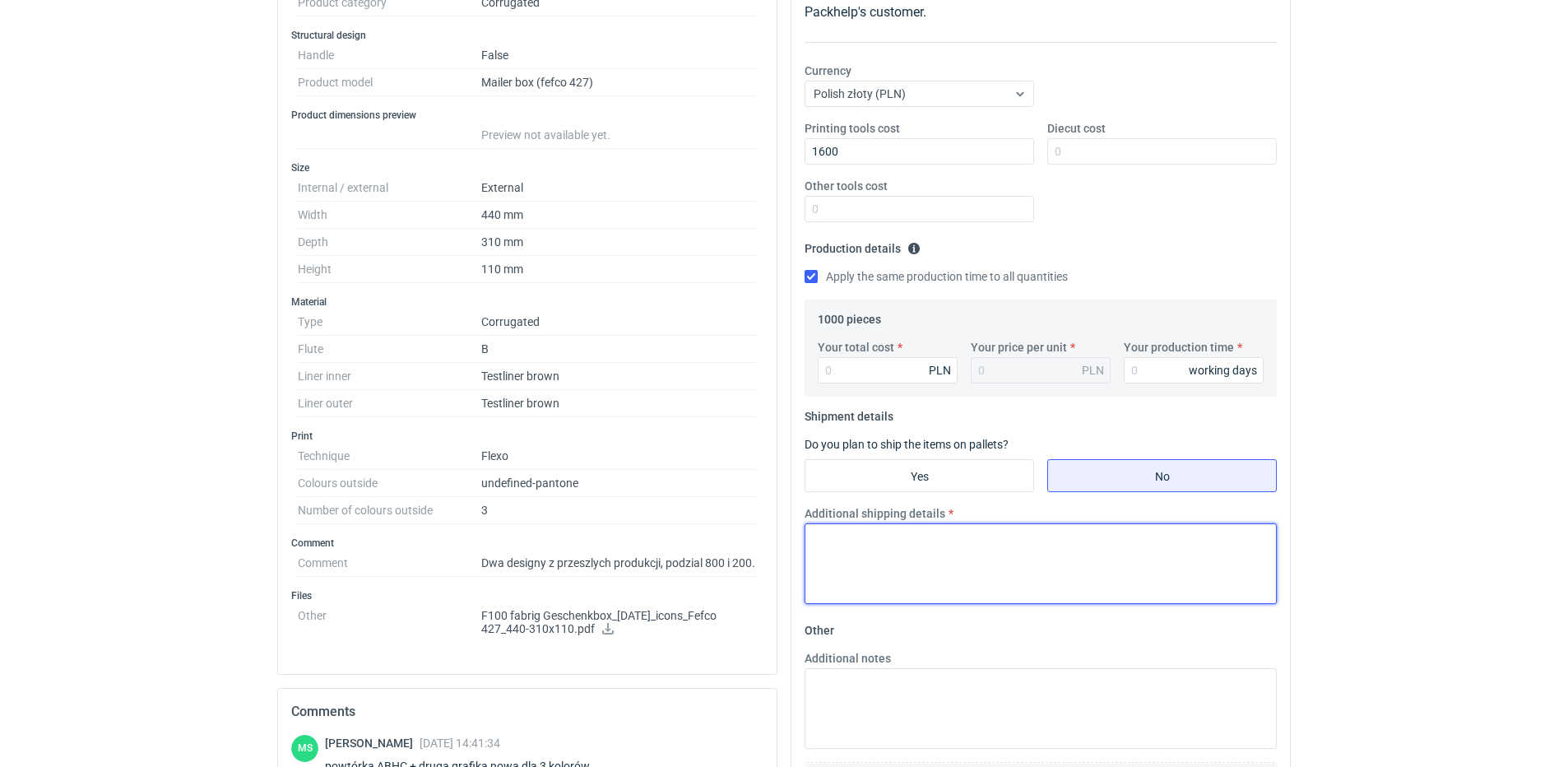
click at [958, 559] on textarea "Additional shipping details" at bounding box center [1041, 563] width 472 height 80
click at [878, 369] on input "Your total cost" at bounding box center [888, 371] width 140 height 27
type input "2250"
type input "2.25"
type input "2250"
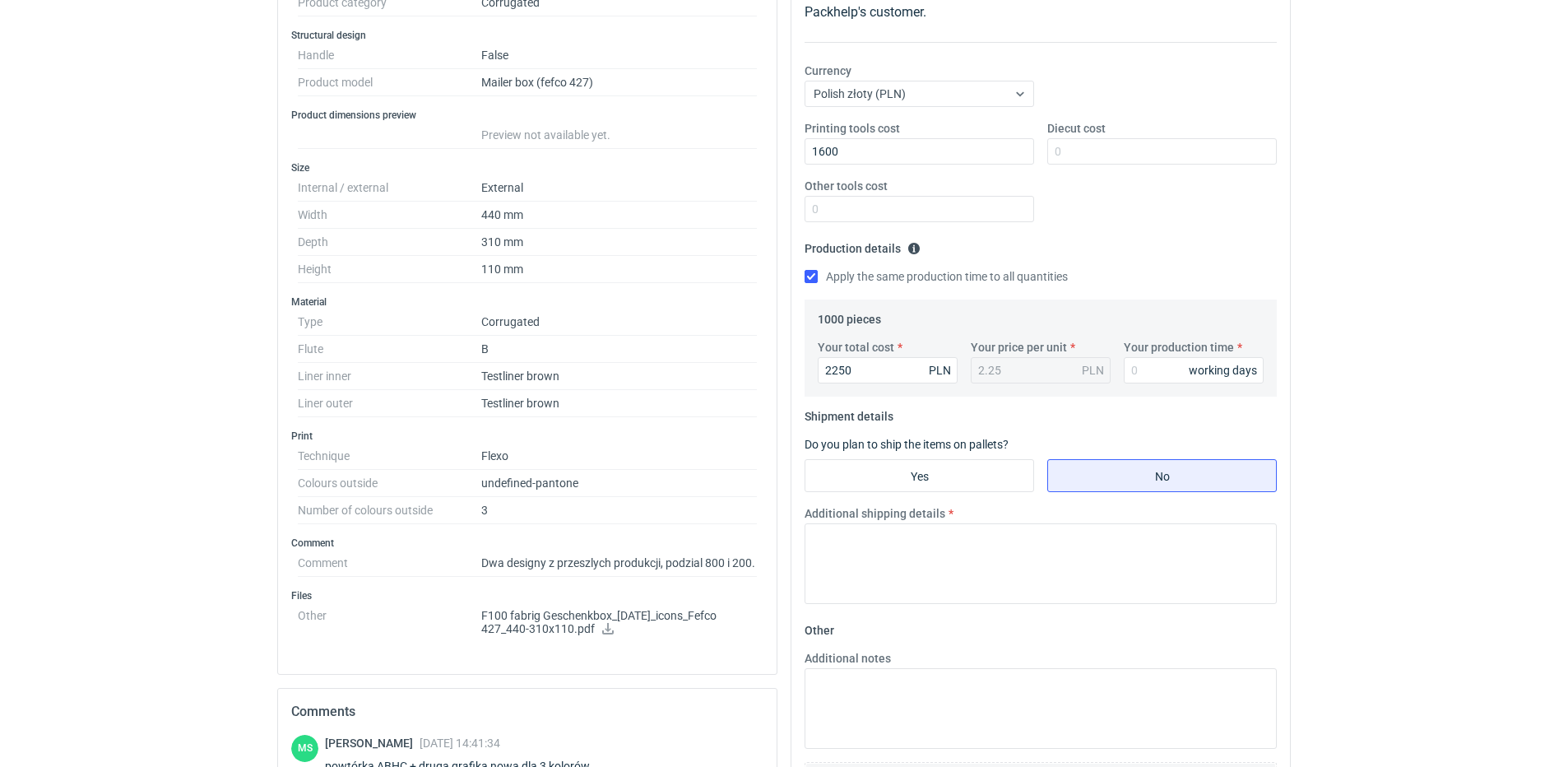
click at [1082, 229] on div "Printing tools cost 1600 Diecut cost Other tools cost" at bounding box center [1041, 177] width 486 height 115
click at [1147, 367] on input "Your production time" at bounding box center [1193, 371] width 140 height 27
type input "15"
click at [965, 467] on input "Yes" at bounding box center [919, 476] width 228 height 32
radio input "true"
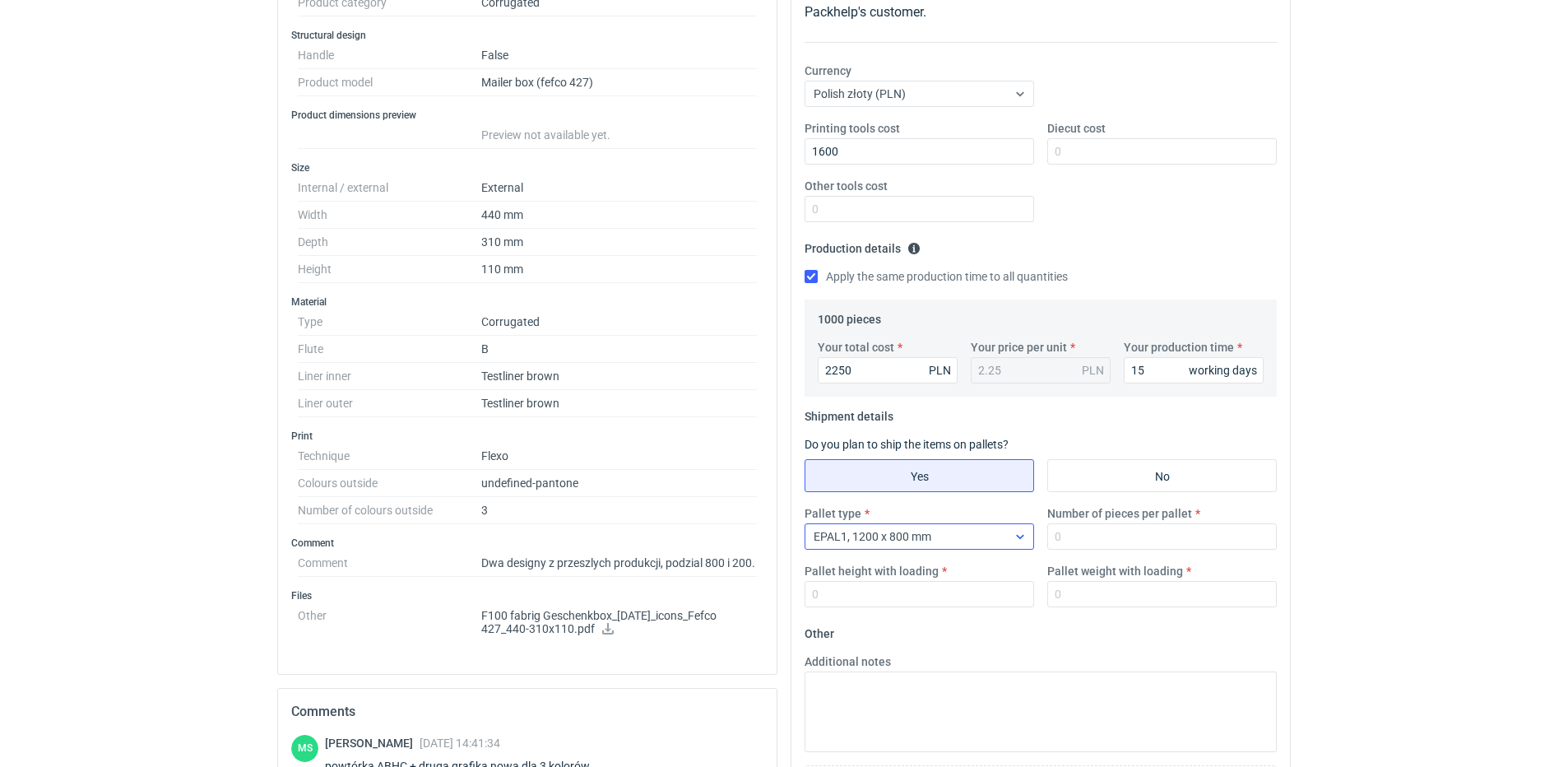
click at [937, 541] on div "EPAL1, 1200 x 800 mm" at bounding box center [906, 536] width 201 height 23
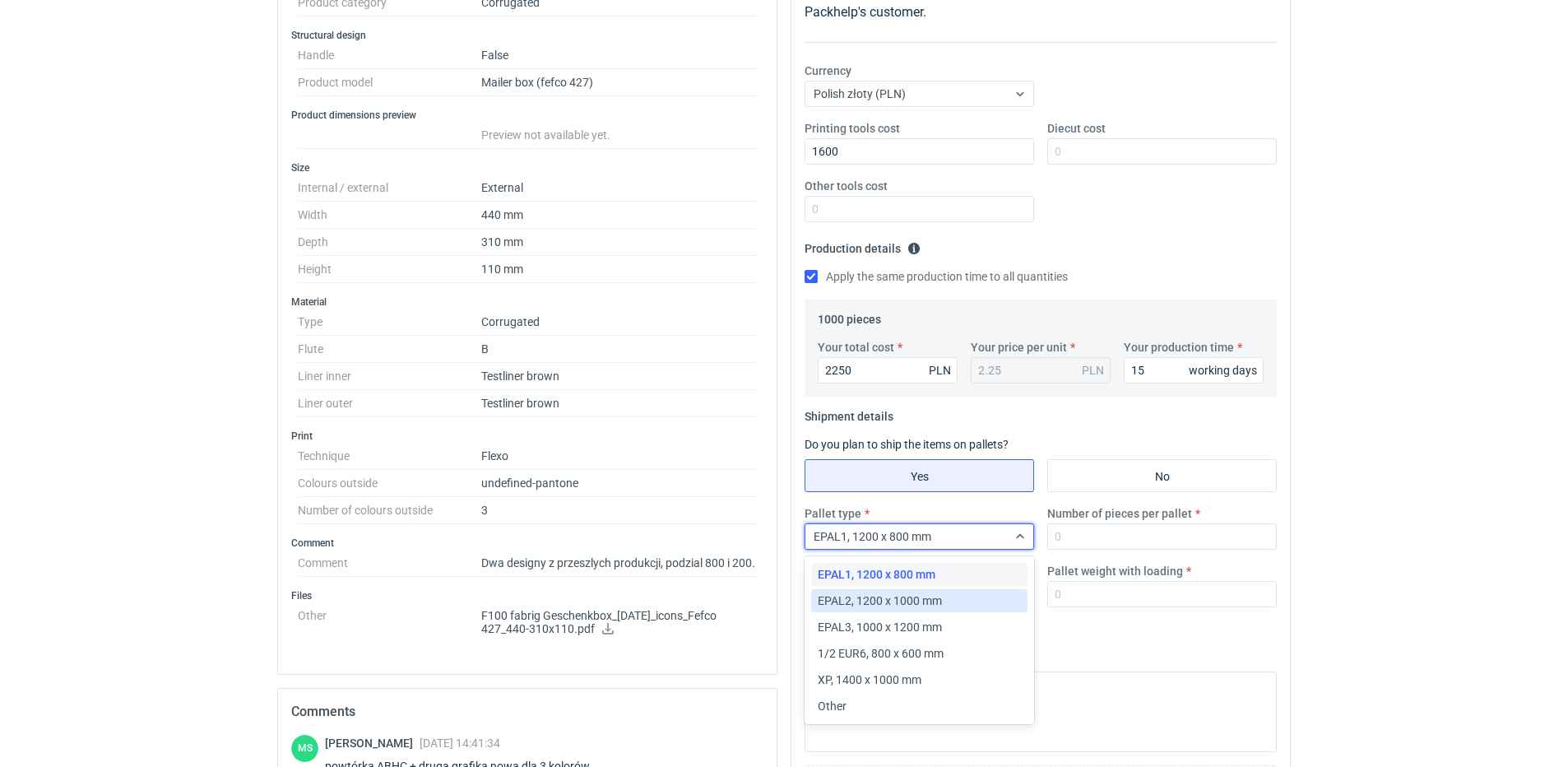
click at [927, 598] on span "EPAL2, 1200 x 1000 mm" at bounding box center [880, 601] width 124 height 17
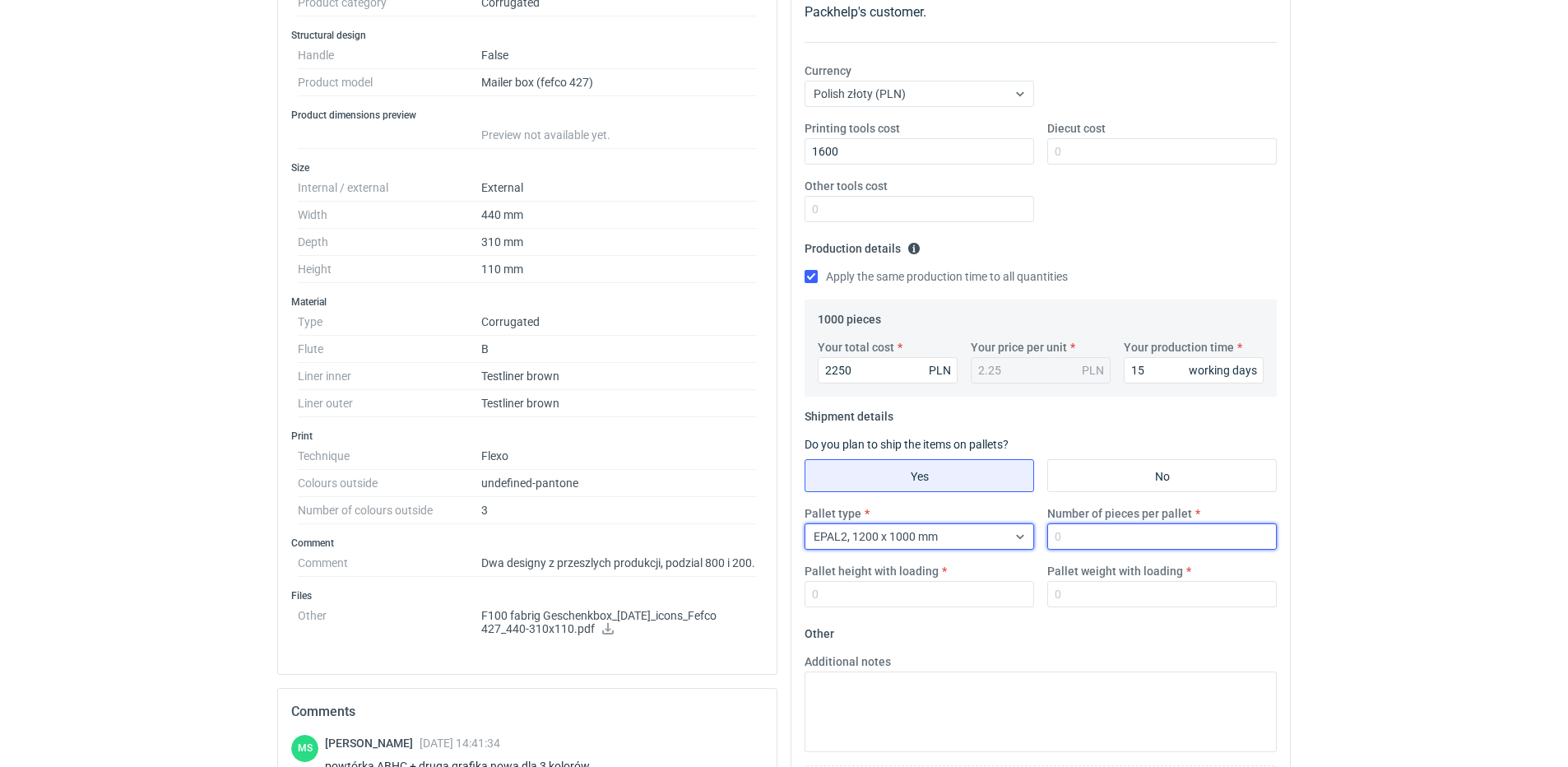
click at [1096, 536] on input "Number of pieces per pallet" at bounding box center [1162, 536] width 230 height 27
click at [1088, 540] on input "Number of pieces per pallet" at bounding box center [1162, 536] width 230 height 27
type input "500"
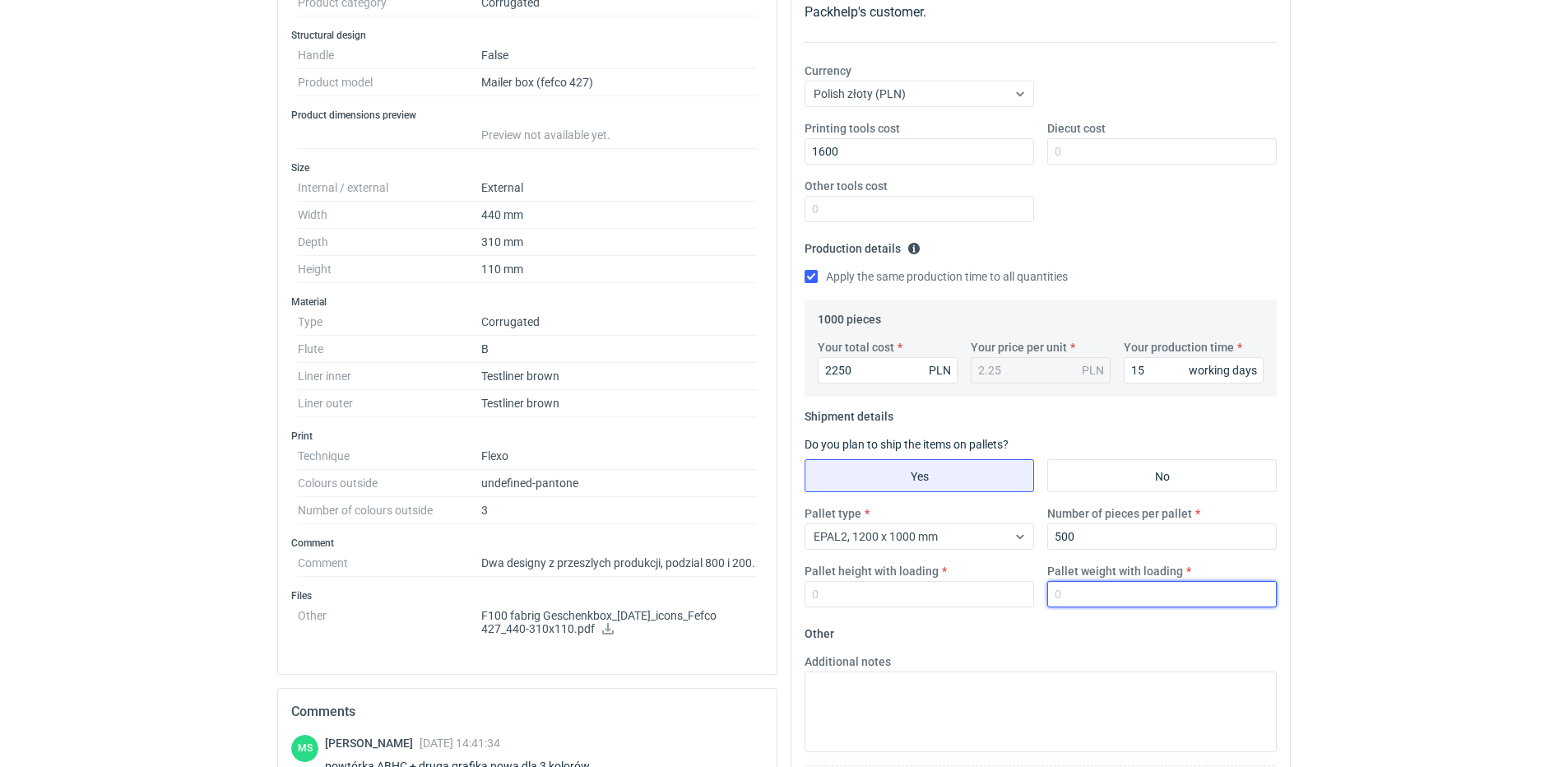
click at [1084, 591] on input "Pallet weight with loading" at bounding box center [1162, 595] width 230 height 27
type input "150"
click at [952, 595] on input "Pallet height with loading" at bounding box center [919, 595] width 230 height 27
type input "1800"
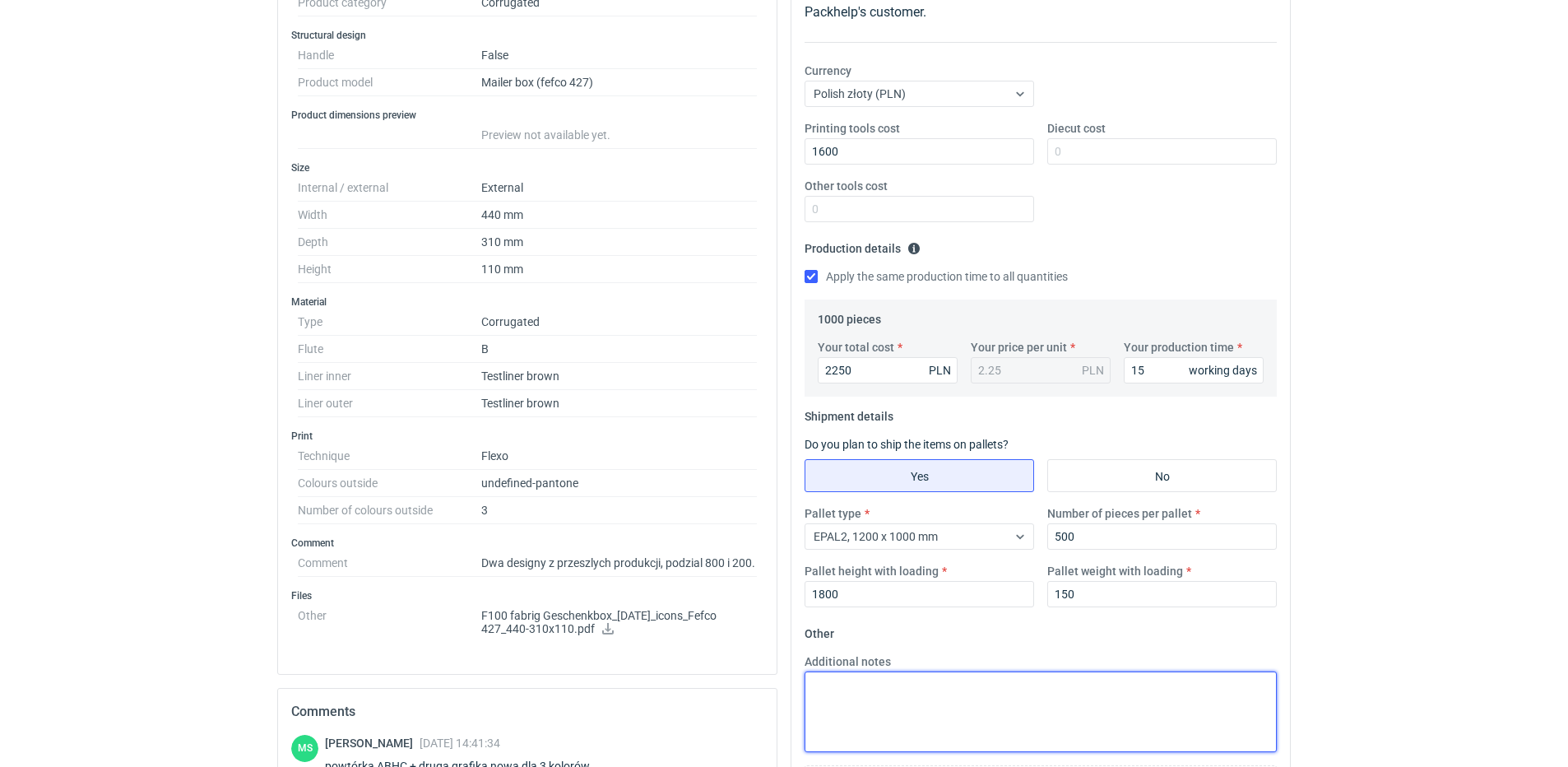
click at [924, 682] on textarea "Additional notes" at bounding box center [1041, 711] width 472 height 80
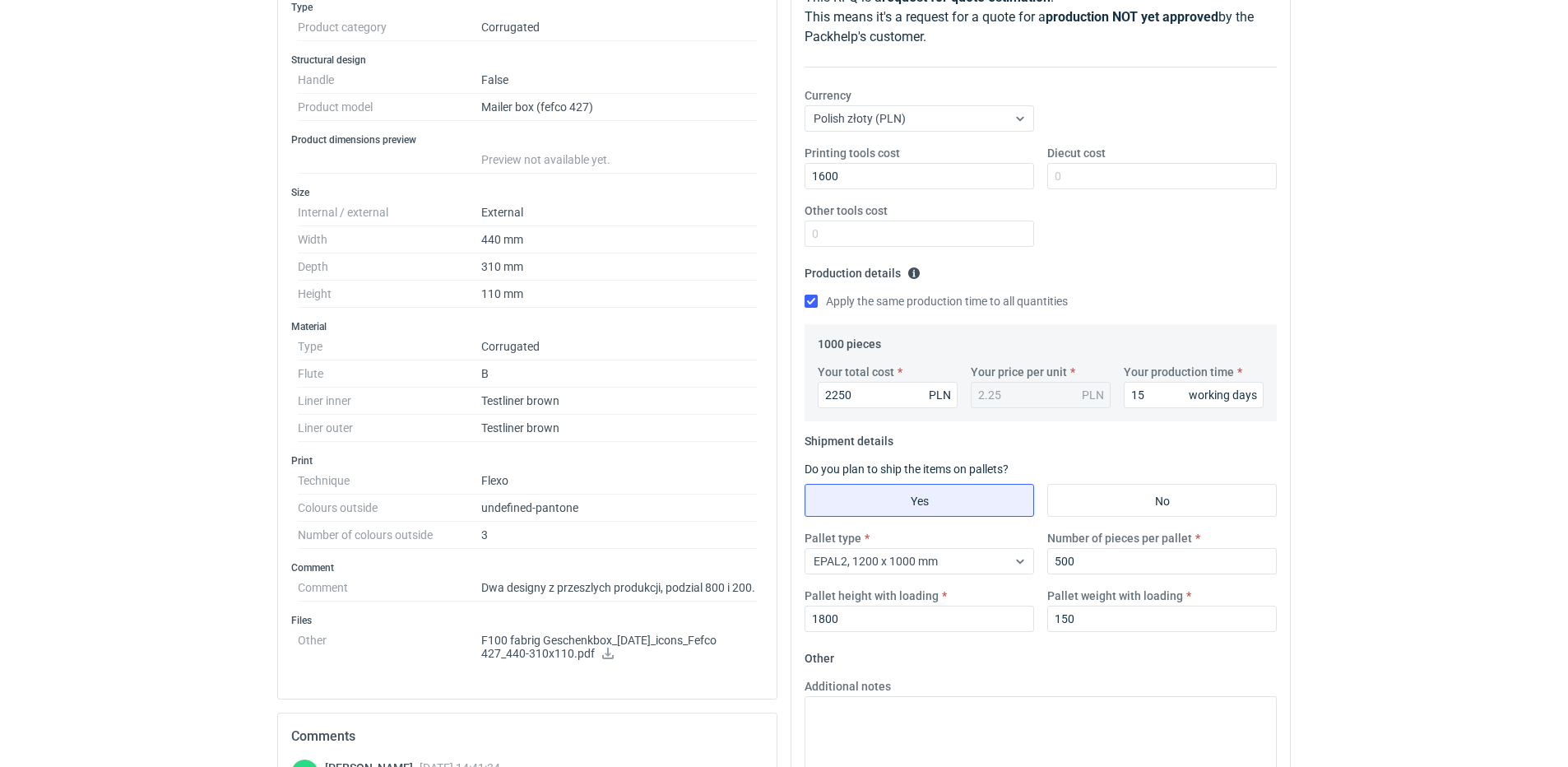
scroll to position [247, 0]
drag, startPoint x: 881, startPoint y: 177, endPoint x: 565, endPoint y: 195, distance: 316.5
click at [574, 199] on div "Specification Export to PDF Type Product category Corrugated Structural design …" at bounding box center [784, 526] width 1027 height 1167
type input "600"
click at [934, 731] on textarea "Additional notes" at bounding box center [1041, 737] width 472 height 80
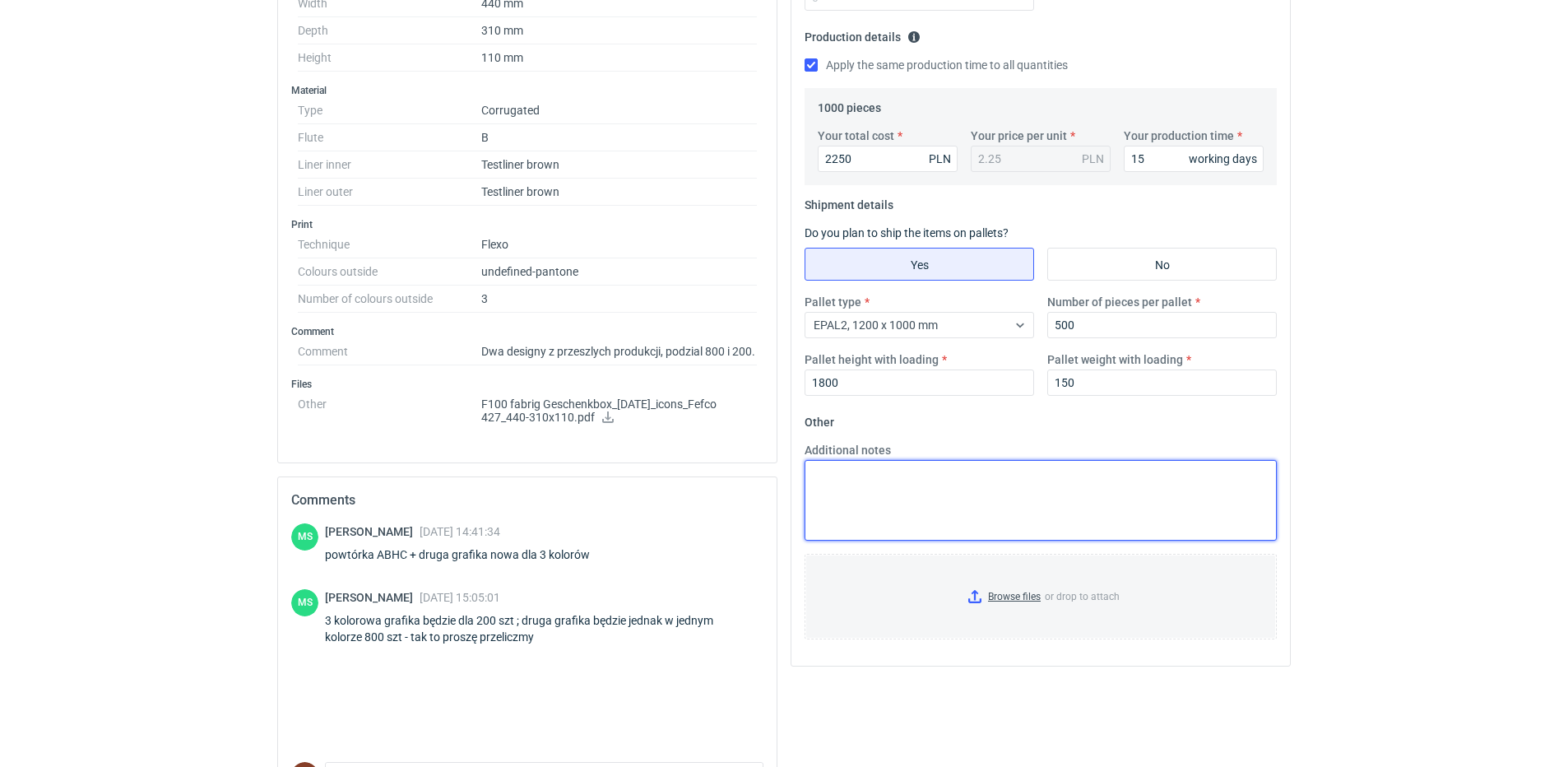
scroll to position [494, 0]
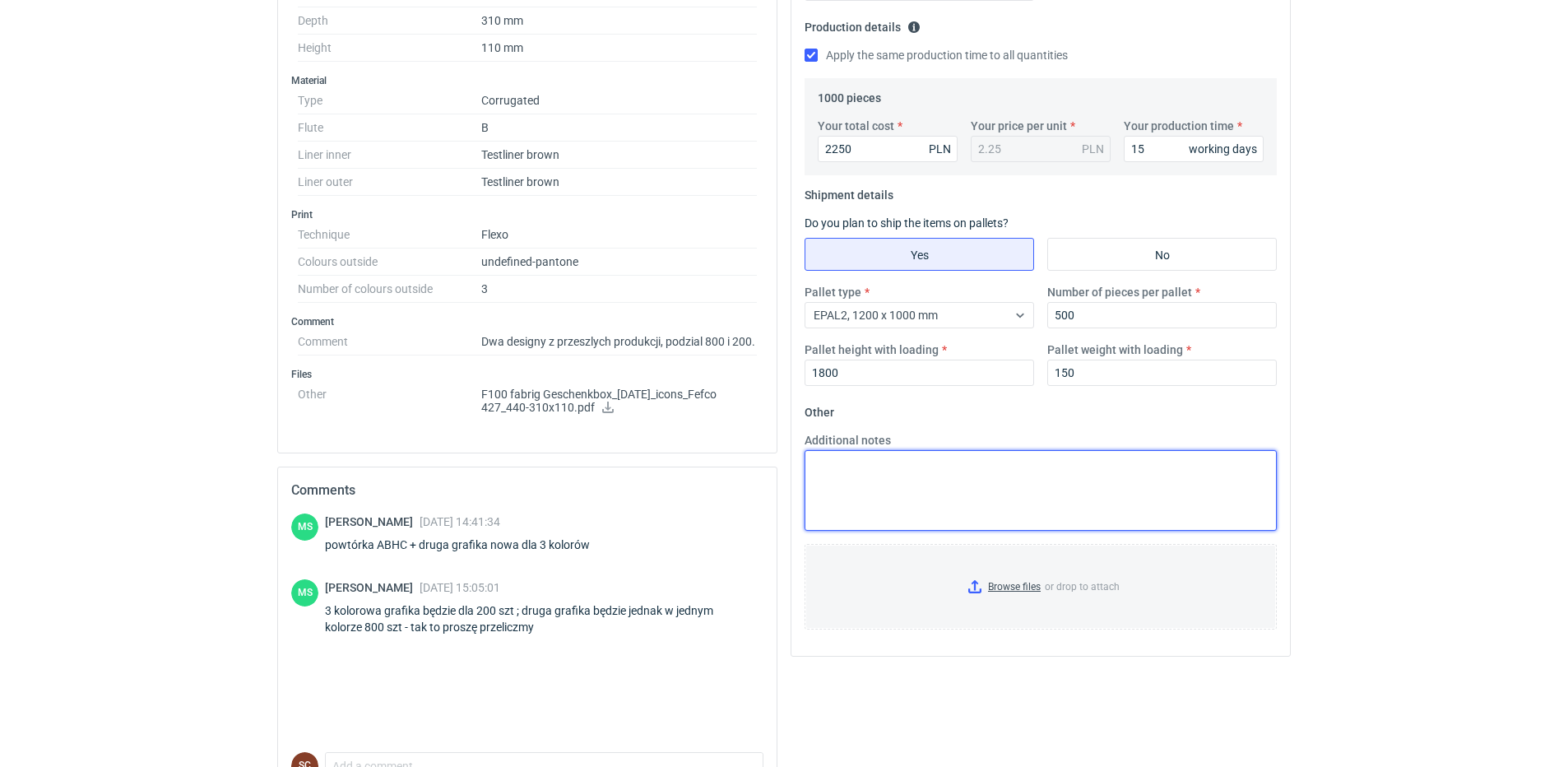
click at [847, 478] on textarea "Additional notes" at bounding box center [1041, 490] width 472 height 80
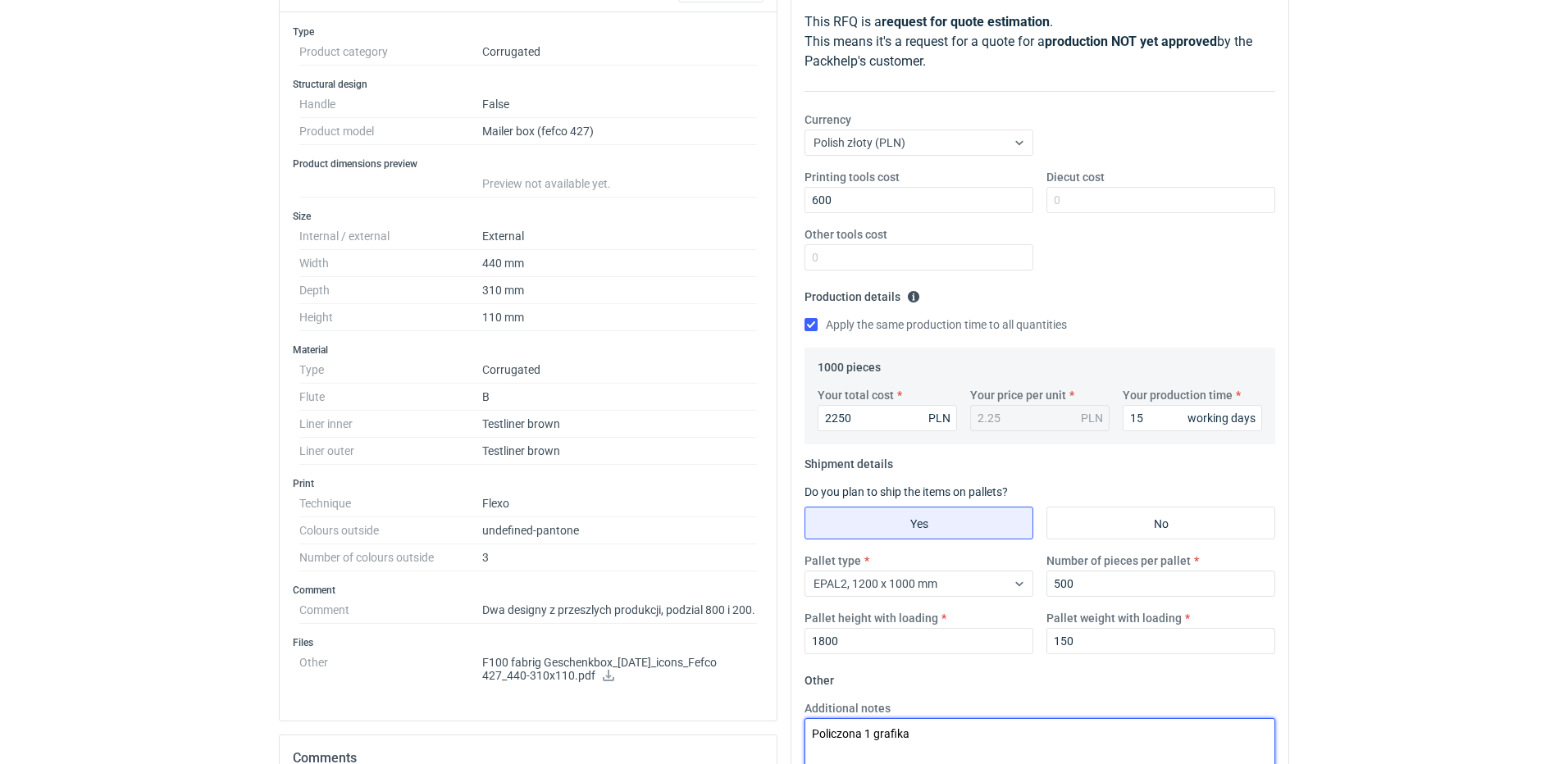
scroll to position [0, 0]
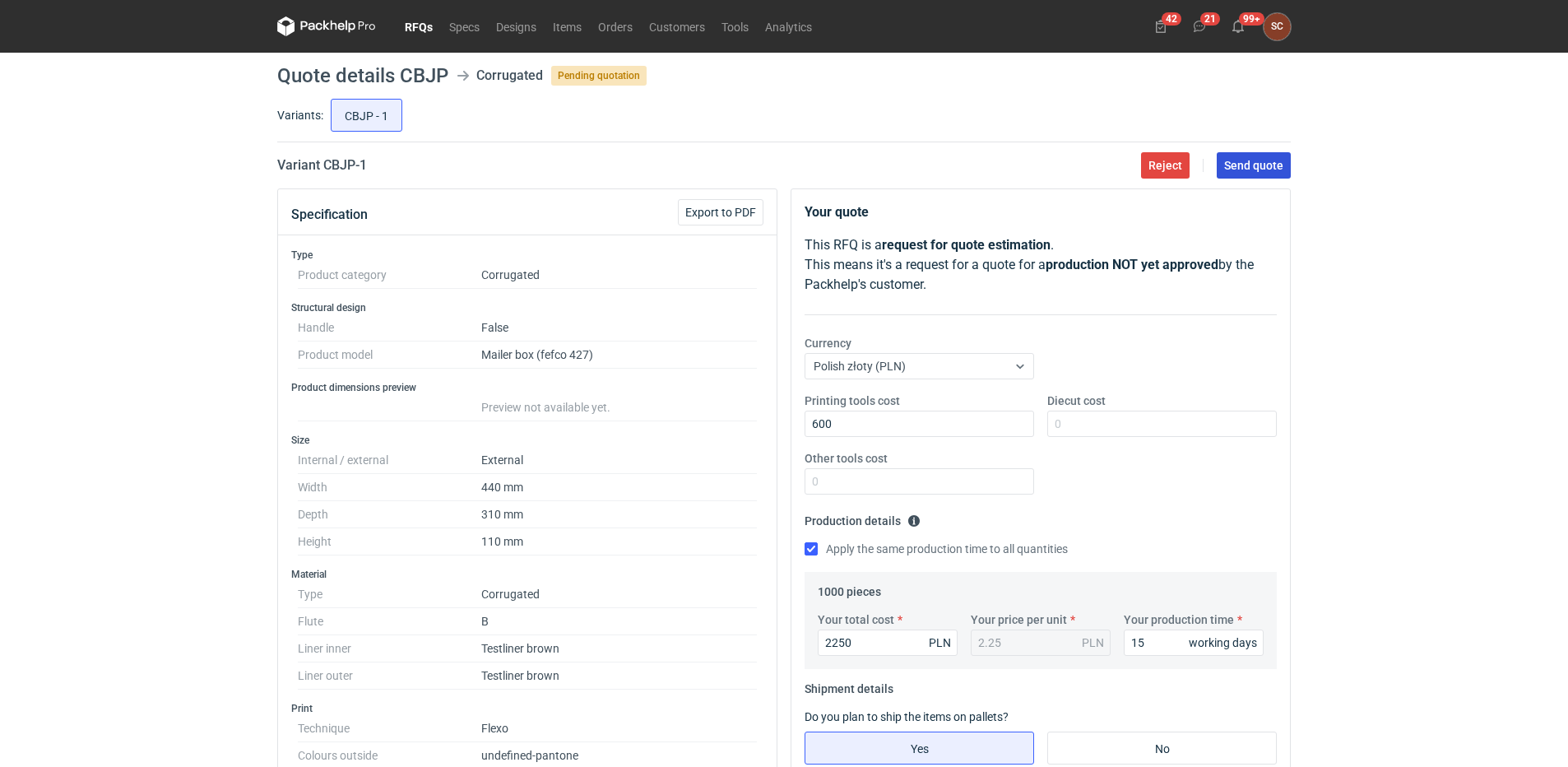
type textarea "Policzona 1 grafika"
click at [1263, 171] on span "Send quote" at bounding box center [1253, 166] width 59 height 12
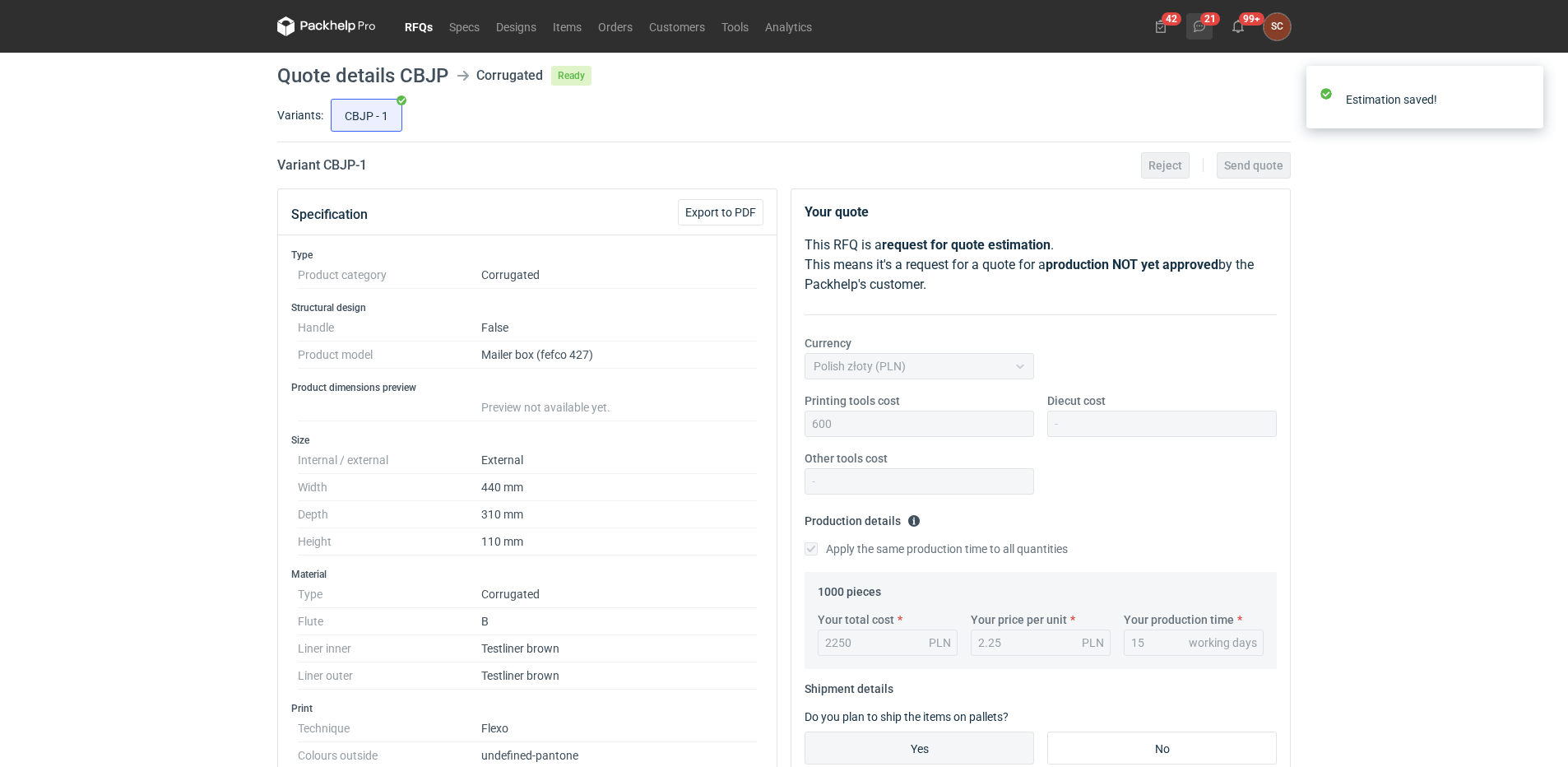
click at [1201, 27] on icon at bounding box center [1199, 27] width 13 height 13
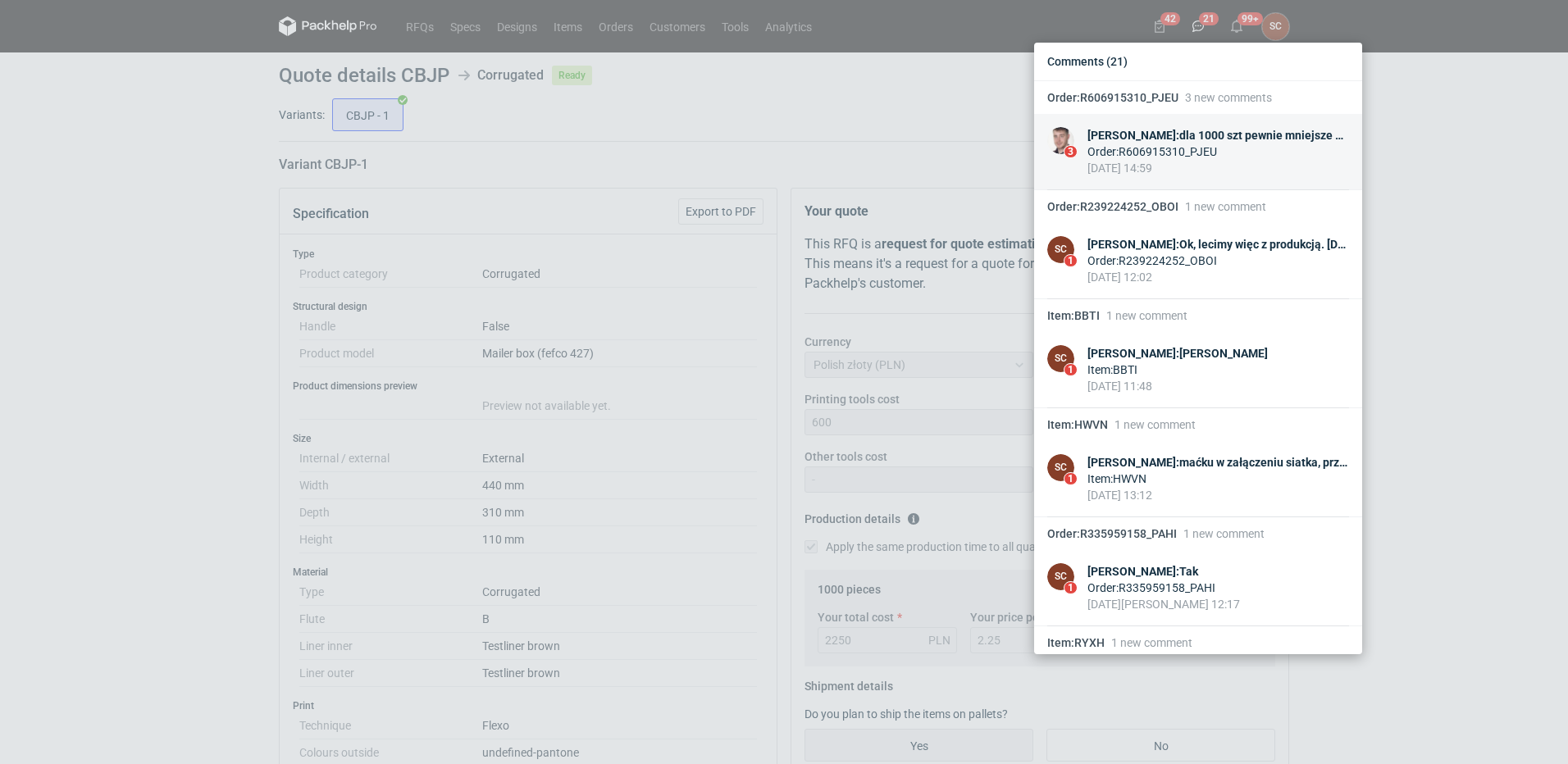
click at [1175, 146] on div "Order : R606915310_PJEU" at bounding box center [1218, 152] width 262 height 17
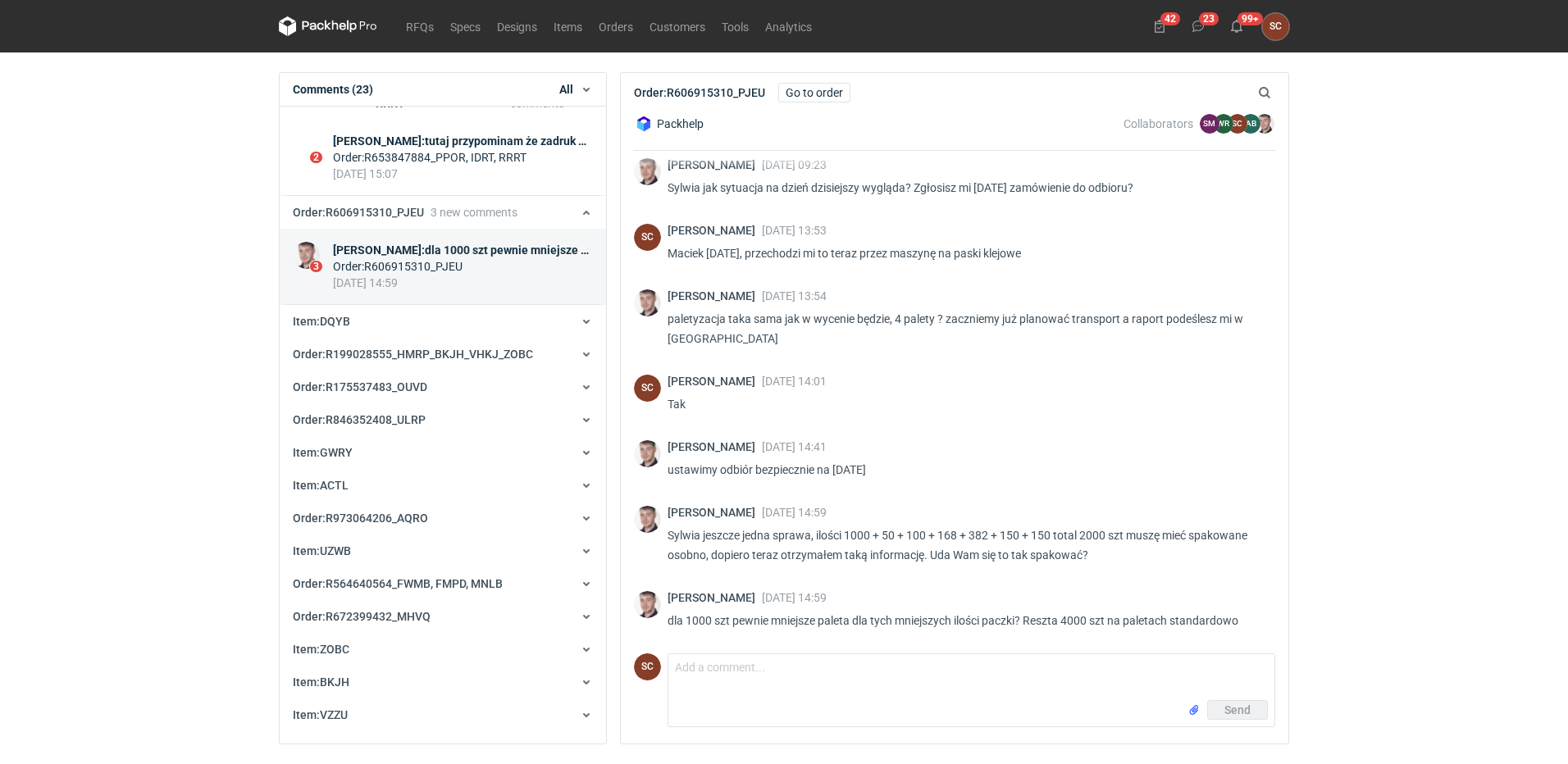
scroll to position [155, 0]
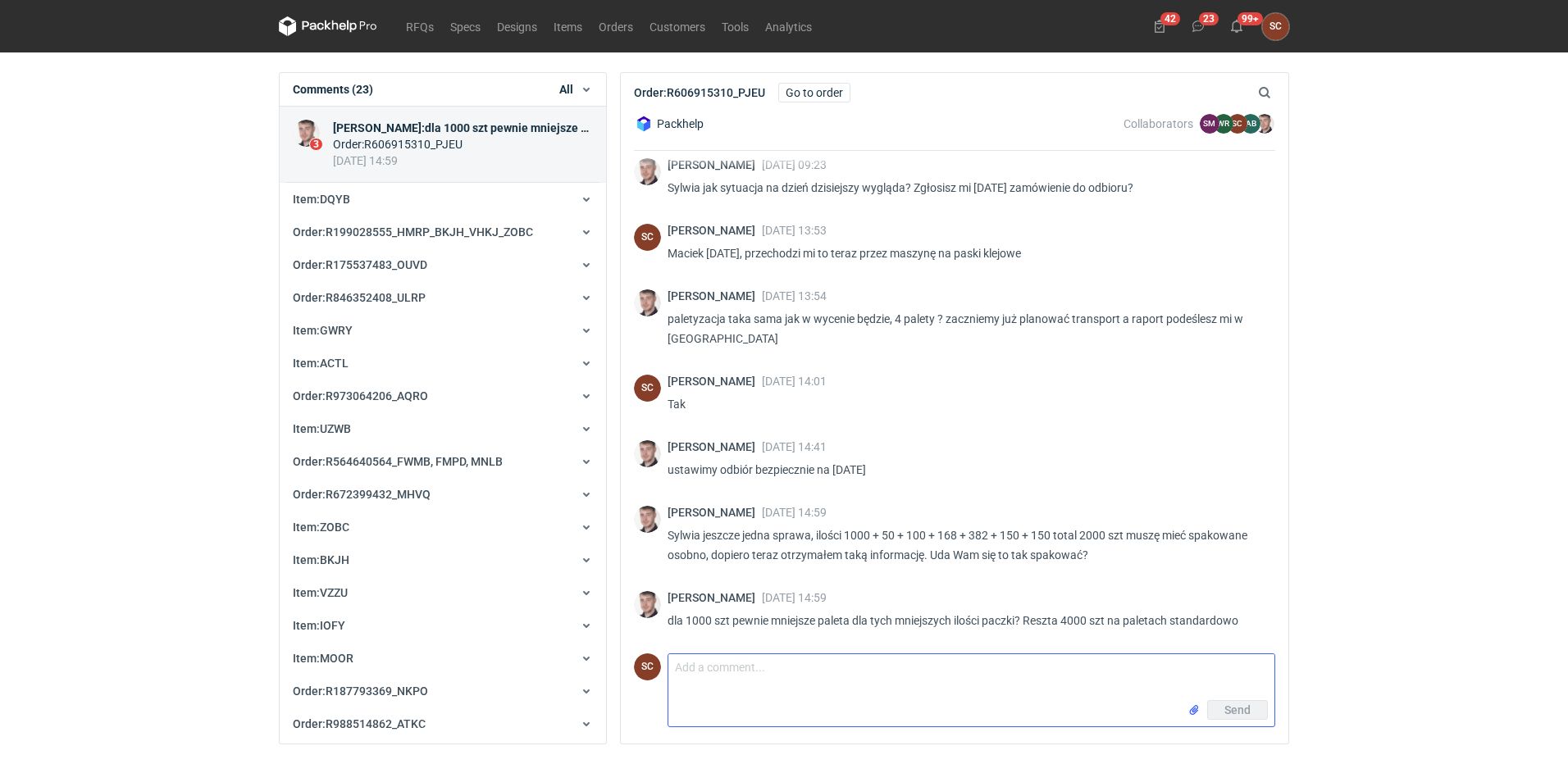
click at [715, 669] on textarea "Comment message" at bounding box center [972, 677] width 606 height 46
type textarea "Tak zgłaszam"
click at [1226, 714] on span "Send" at bounding box center [1238, 710] width 26 height 12
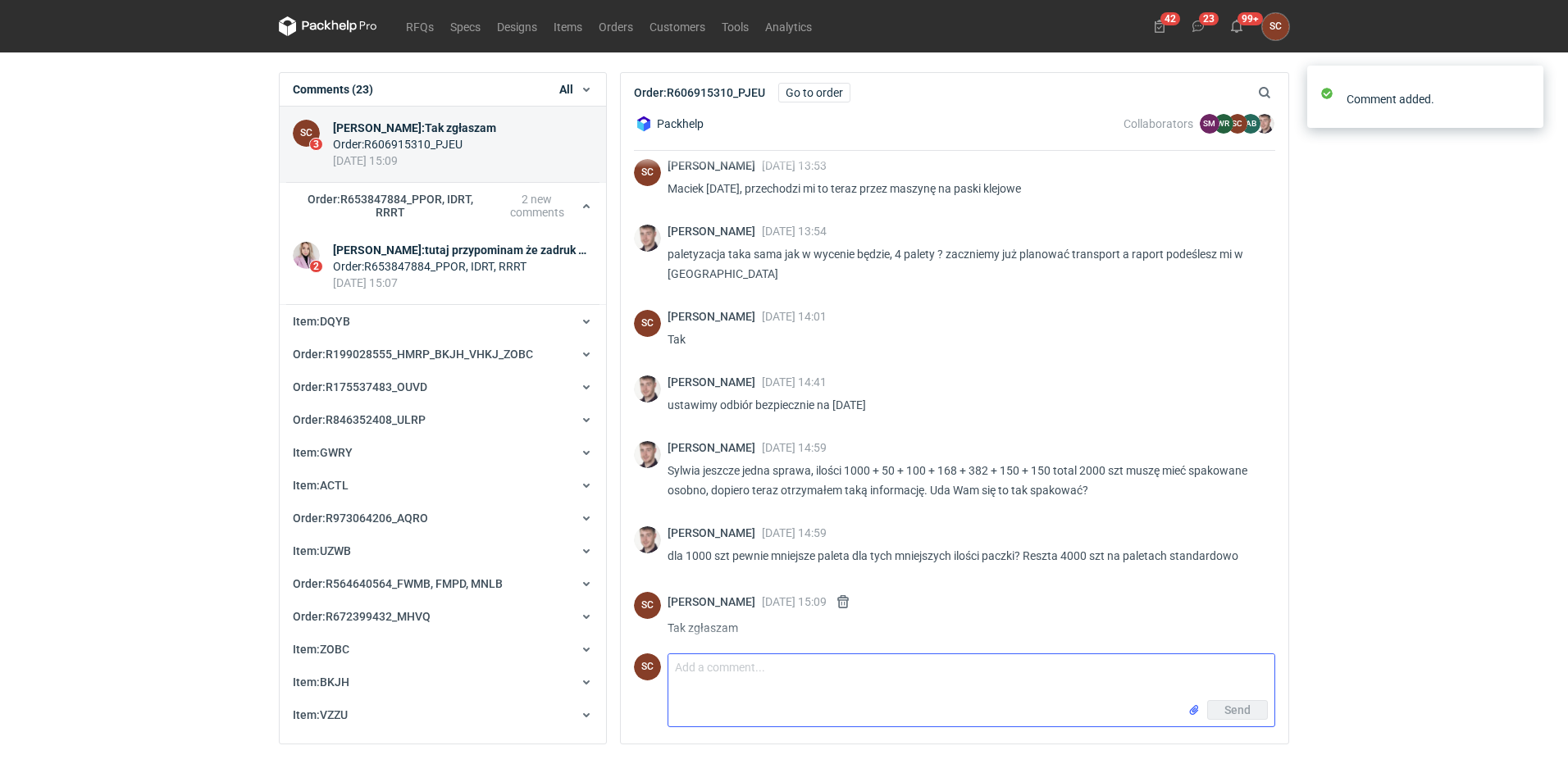
scroll to position [447, 0]
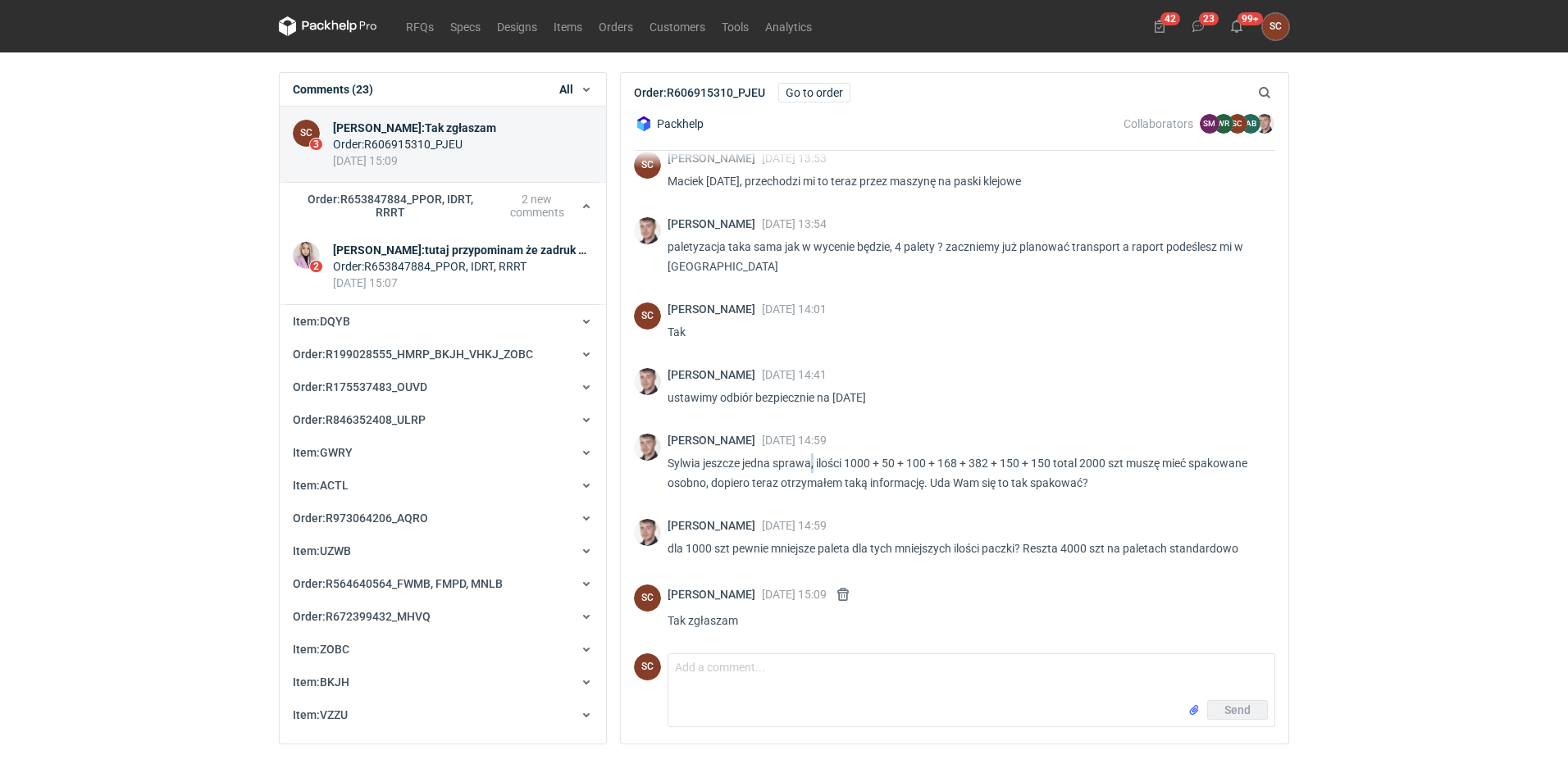
click at [815, 461] on p "Sylwia jeszcze jedna sprawa, ilości 1000 + 50 + 100 + 168 + 382 + 150 + 150 tot…" at bounding box center [965, 473] width 595 height 40
drag, startPoint x: 815, startPoint y: 461, endPoint x: 824, endPoint y: 471, distance: 13.5
click at [823, 486] on p "Sylwia jeszcze jedna sprawa, ilości 1000 + 50 + 100 + 168 + 382 + 150 + 150 tot…" at bounding box center [965, 473] width 595 height 40
drag, startPoint x: 814, startPoint y: 461, endPoint x: 991, endPoint y: 467, distance: 177.1
click at [991, 467] on p "Sylwia jeszcze jedna sprawa, ilości 1000 + 50 + 100 + 168 + 382 + 150 + 150 tot…" at bounding box center [965, 473] width 595 height 40
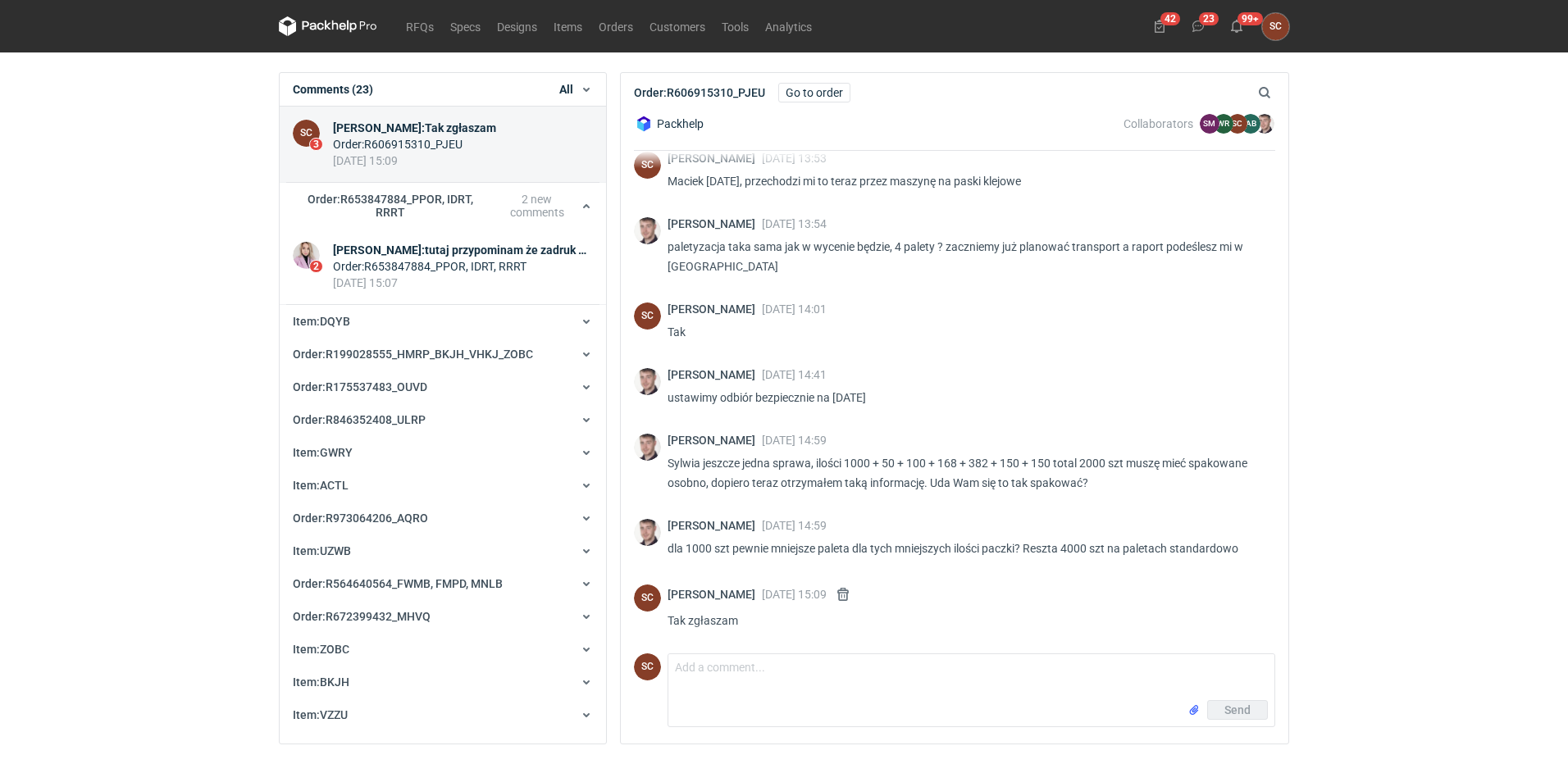
drag, startPoint x: 991, startPoint y: 467, endPoint x: 977, endPoint y: 509, distance: 44.3
click at [977, 509] on div "[PERSON_NAME] [DATE] 14:59 dla 1000 szt pewnie mniejsze paleta dla tych mniejsz…" at bounding box center [954, 541] width 641 height 65
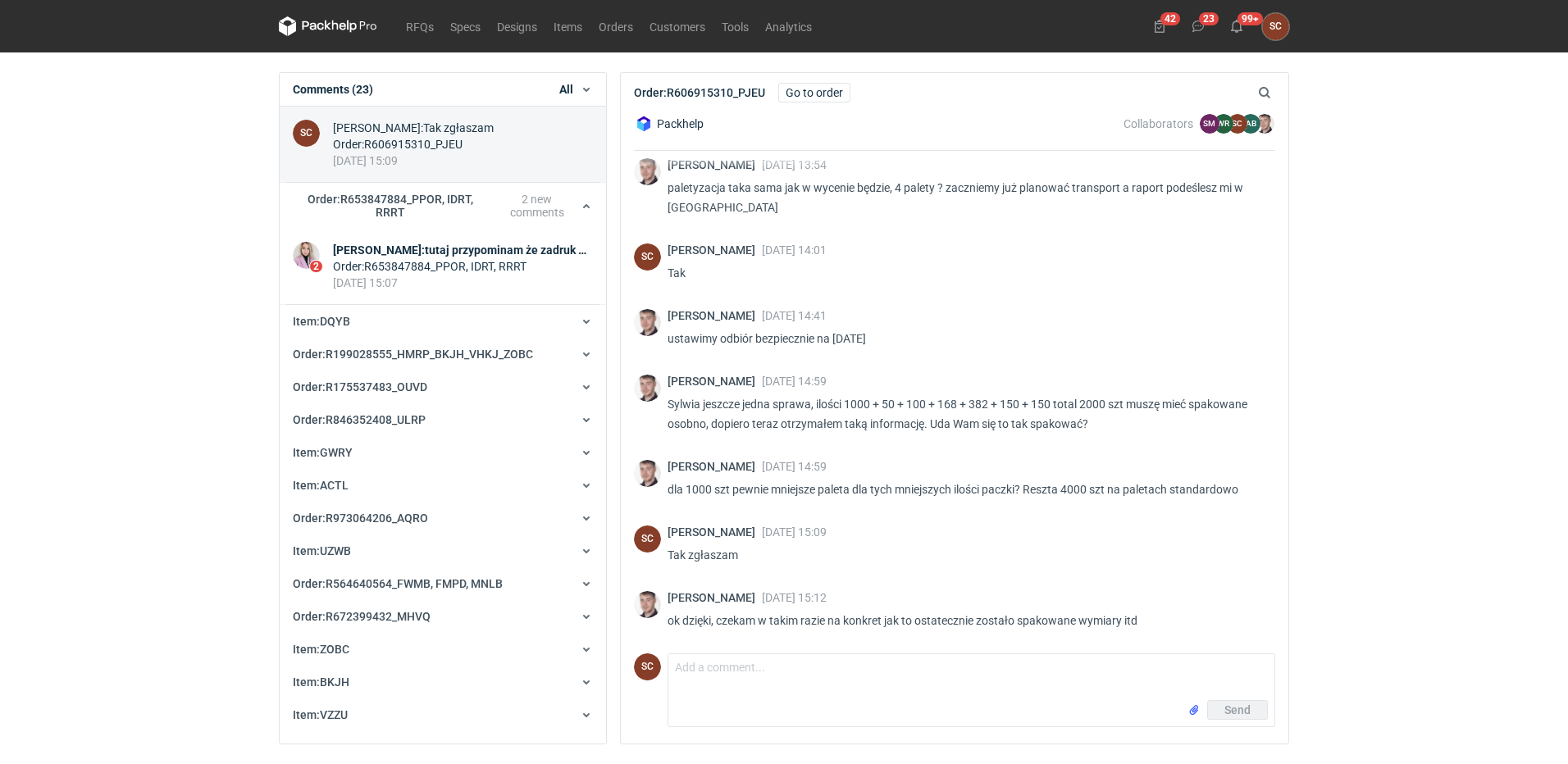
scroll to position [505, 0]
click at [868, 681] on textarea "Comment message" at bounding box center [972, 677] width 606 height 46
